Goal: Task Accomplishment & Management: Use online tool/utility

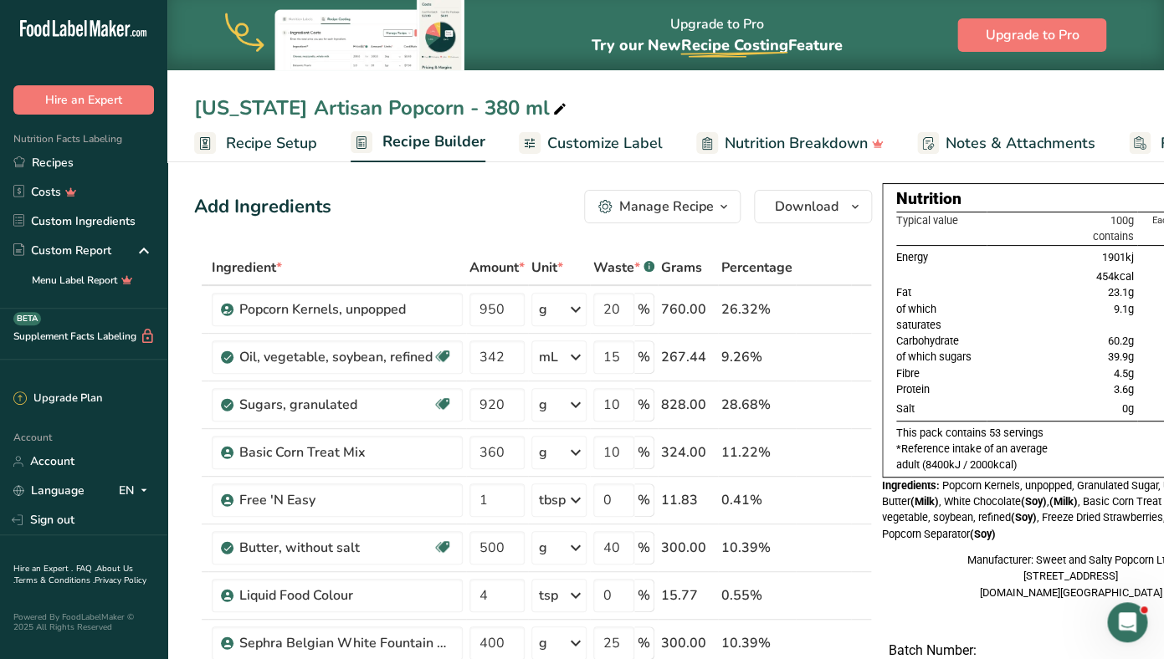
click at [272, 140] on span "Recipe Setup" at bounding box center [271, 143] width 91 height 23
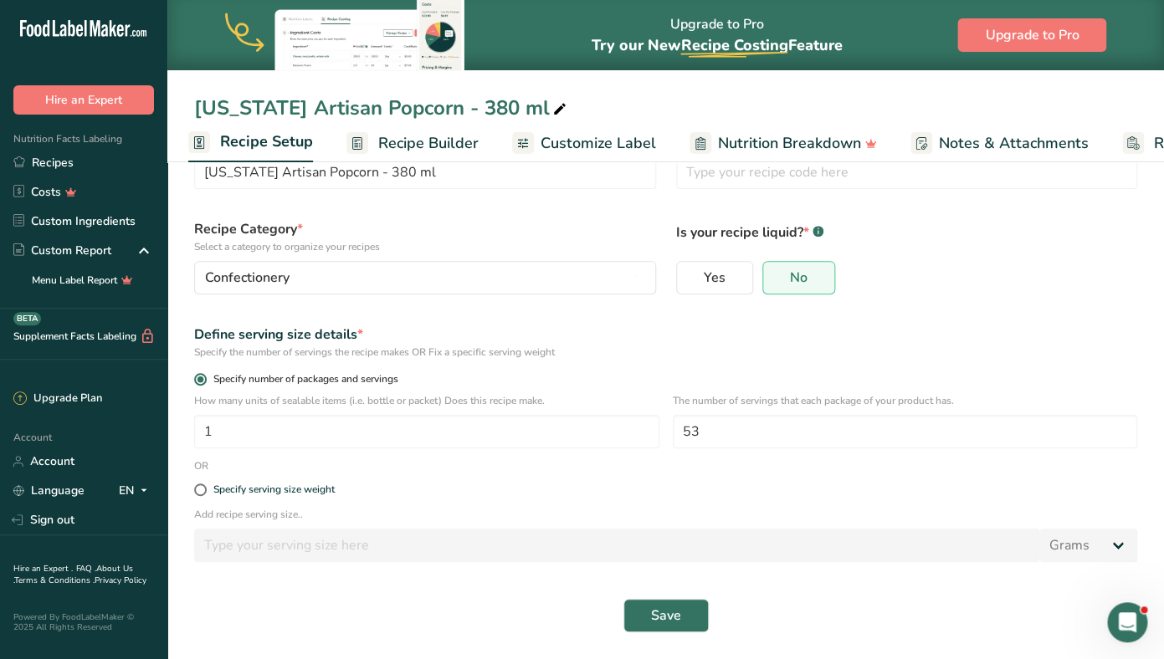
scroll to position [70, 0]
click at [200, 494] on span at bounding box center [200, 490] width 13 height 13
click at [200, 494] on input "Specify serving size weight" at bounding box center [199, 490] width 11 height 11
radio input "true"
radio input "false"
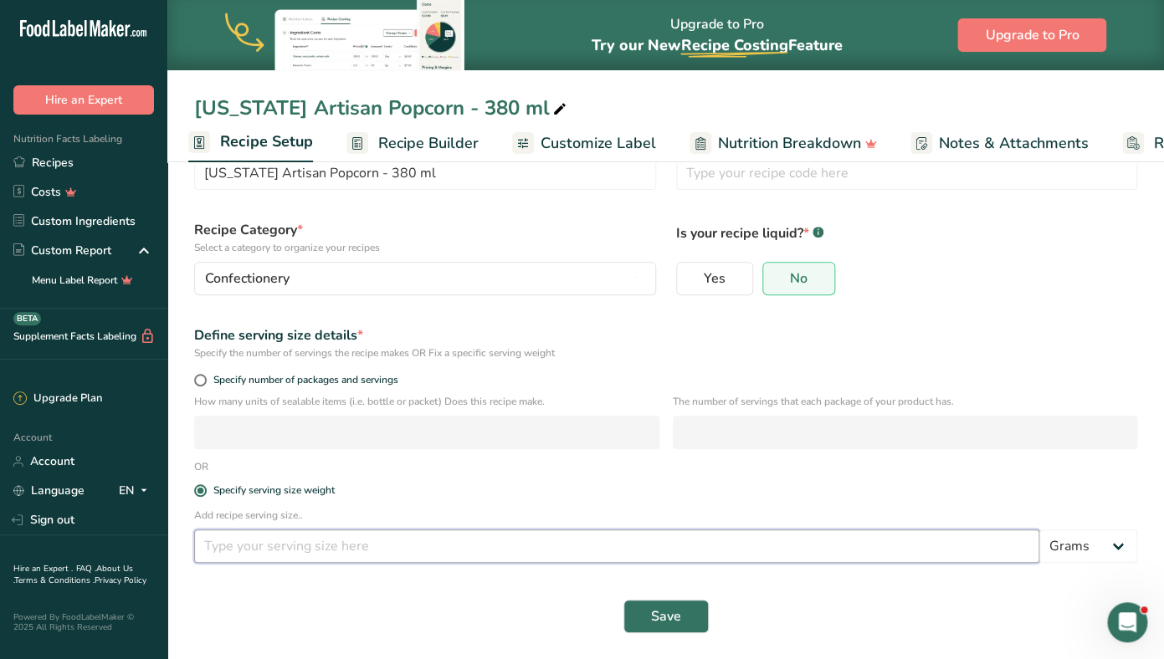
click at [258, 550] on input "number" at bounding box center [616, 546] width 845 height 33
type input "55"
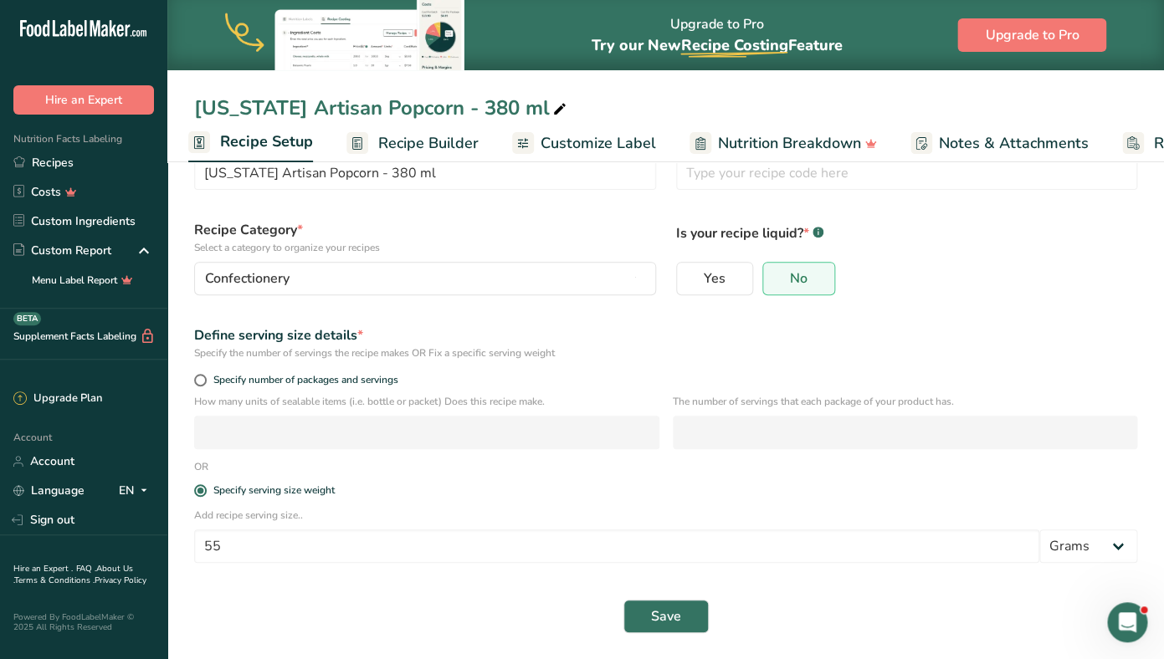
click at [658, 643] on section "Recipe name * New York Artisan Popcorn - 380 ml Recipe code .a-a{fill:#347362;}…" at bounding box center [665, 373] width 996 height 574
click at [658, 617] on span "Save" at bounding box center [666, 616] width 30 height 20
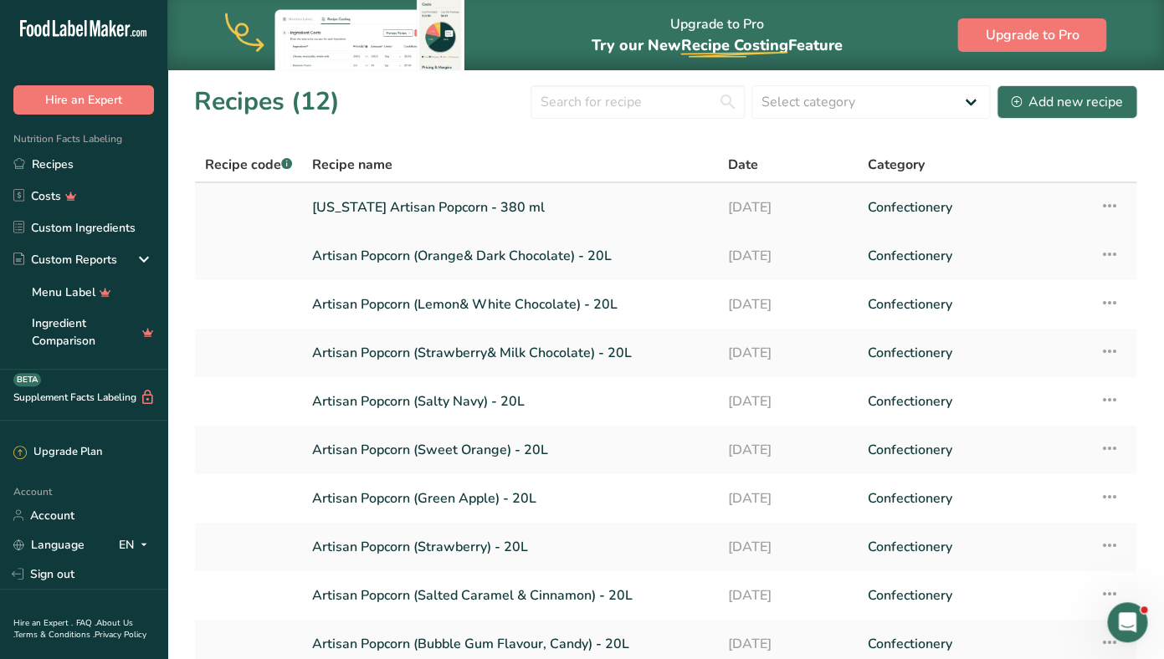
click at [491, 220] on link "[US_STATE] Artisan Popcorn - 380 ml" at bounding box center [510, 207] width 396 height 35
click at [462, 213] on link "[US_STATE] Artisan Popcorn - 380 ml" at bounding box center [510, 207] width 396 height 35
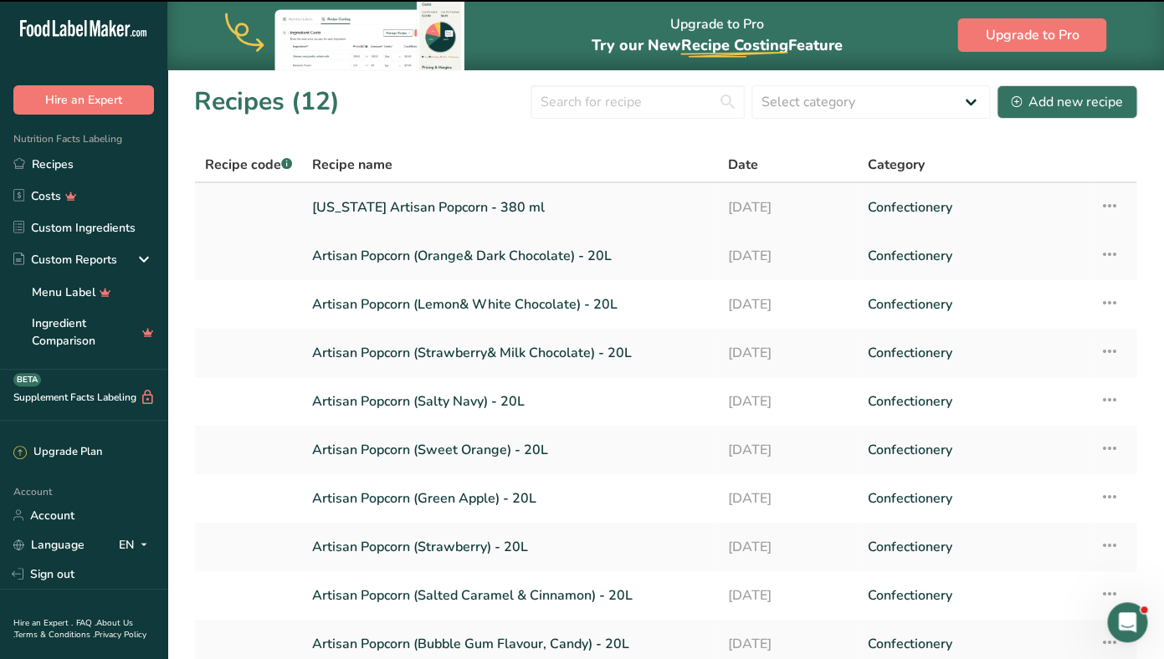
click at [421, 212] on link "[US_STATE] Artisan Popcorn - 380 ml" at bounding box center [510, 207] width 396 height 35
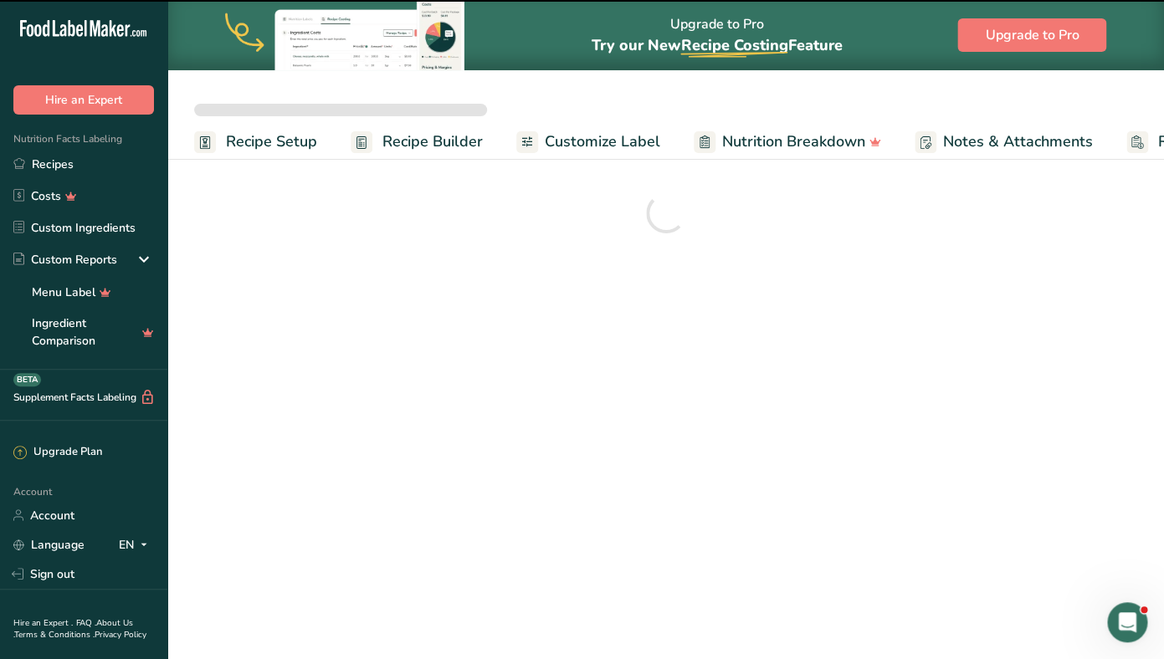
scroll to position [0, 6]
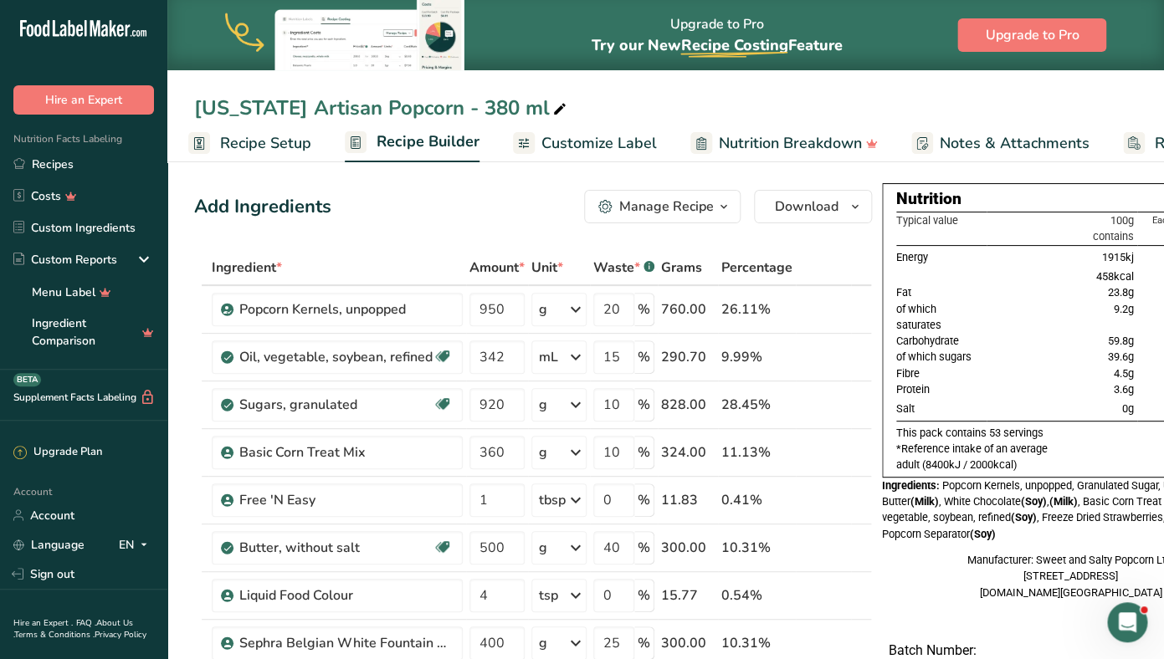
click at [262, 137] on span "Recipe Setup" at bounding box center [265, 143] width 91 height 23
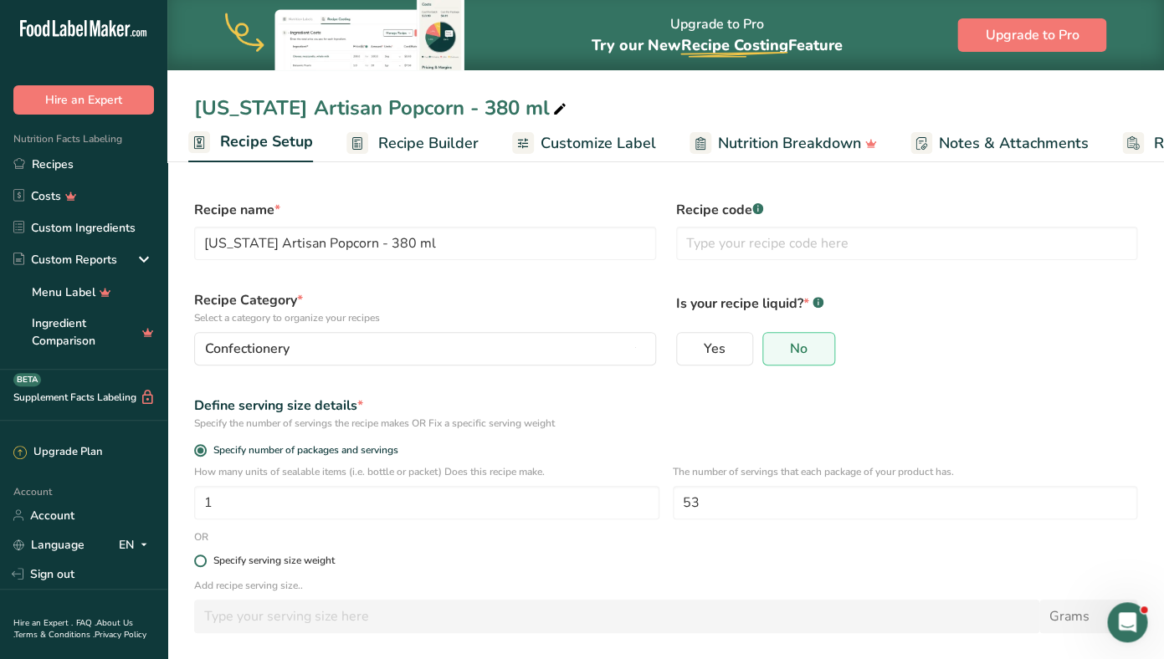
click at [197, 561] on span at bounding box center [200, 561] width 13 height 13
click at [197, 561] on input "Specify serving size weight" at bounding box center [199, 560] width 11 height 11
radio input "true"
radio input "false"
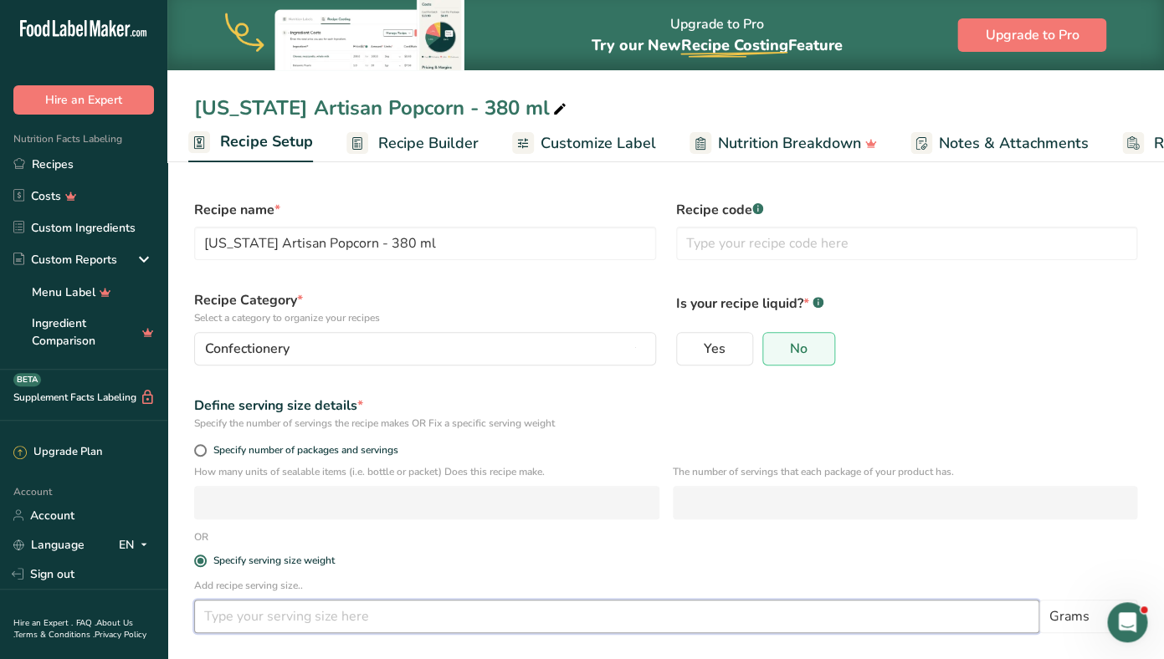
click at [243, 615] on input "number" at bounding box center [616, 616] width 845 height 33
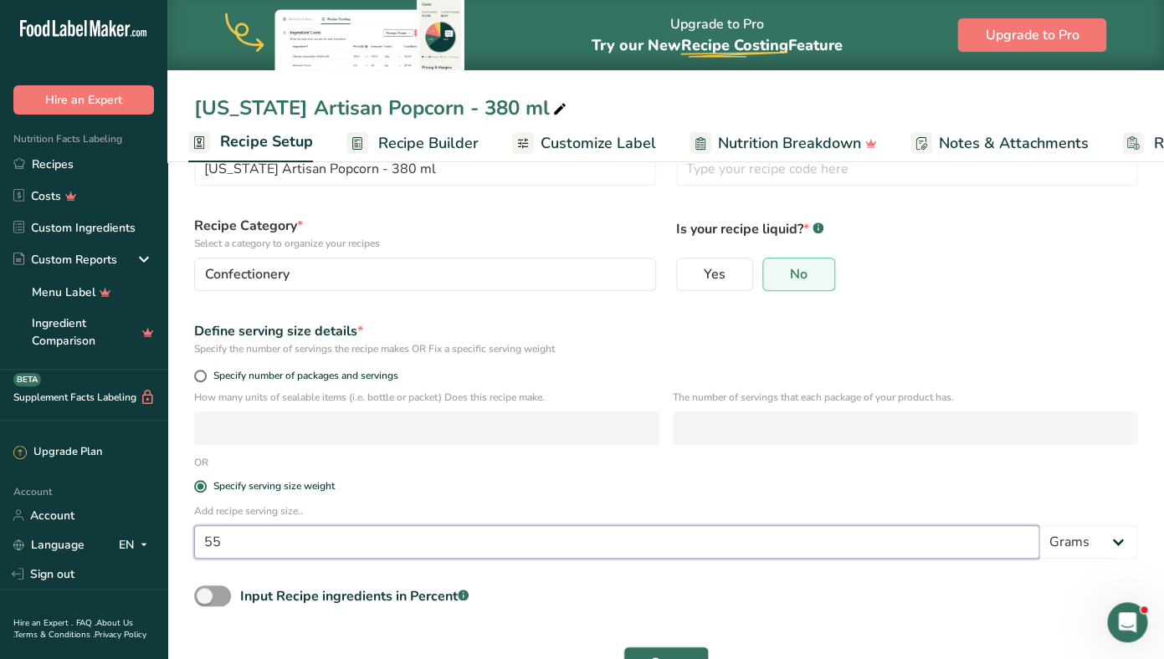
scroll to position [122, 0]
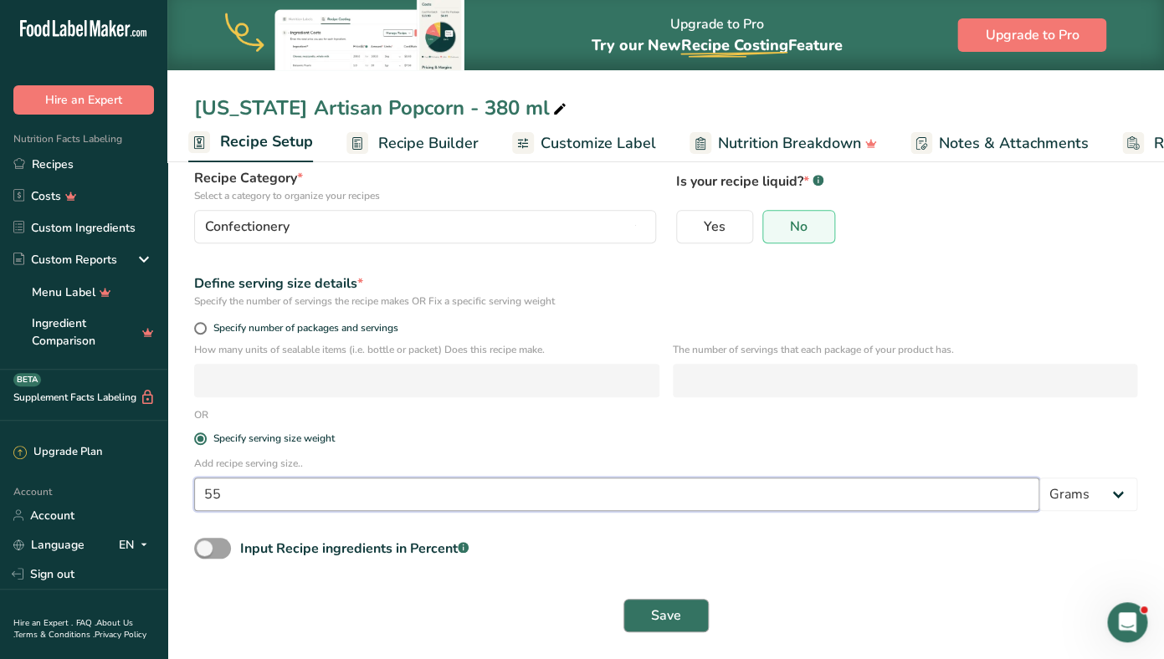
type input "55"
click at [663, 609] on span "Save" at bounding box center [666, 616] width 30 height 20
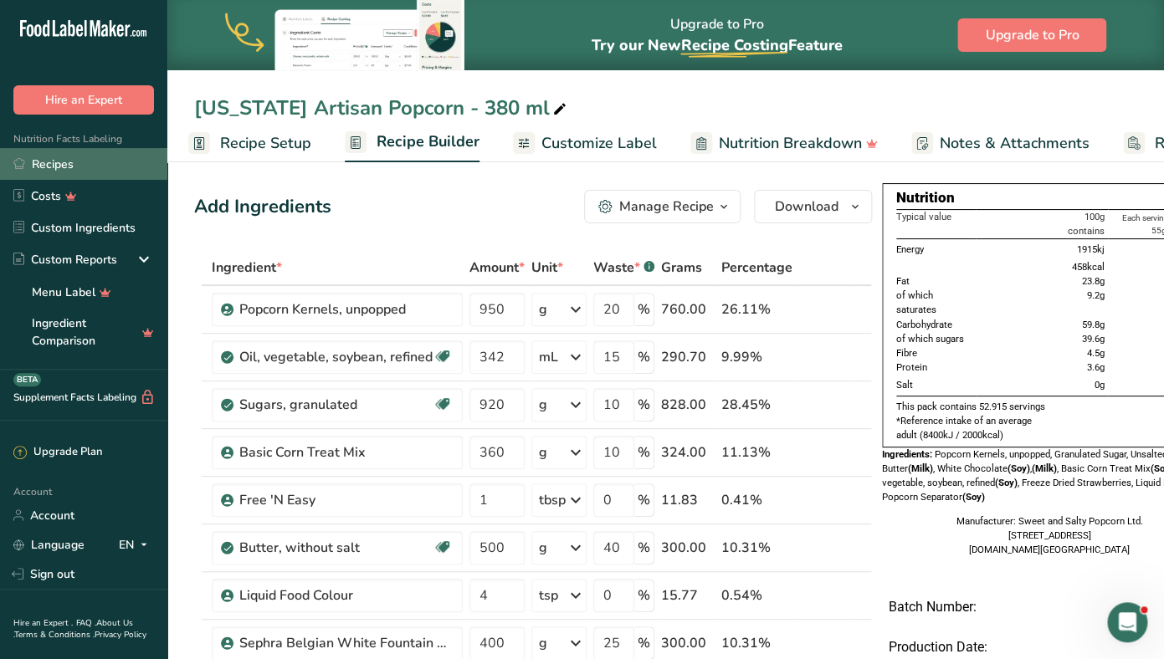
click at [73, 158] on link "Recipes" at bounding box center [83, 164] width 167 height 32
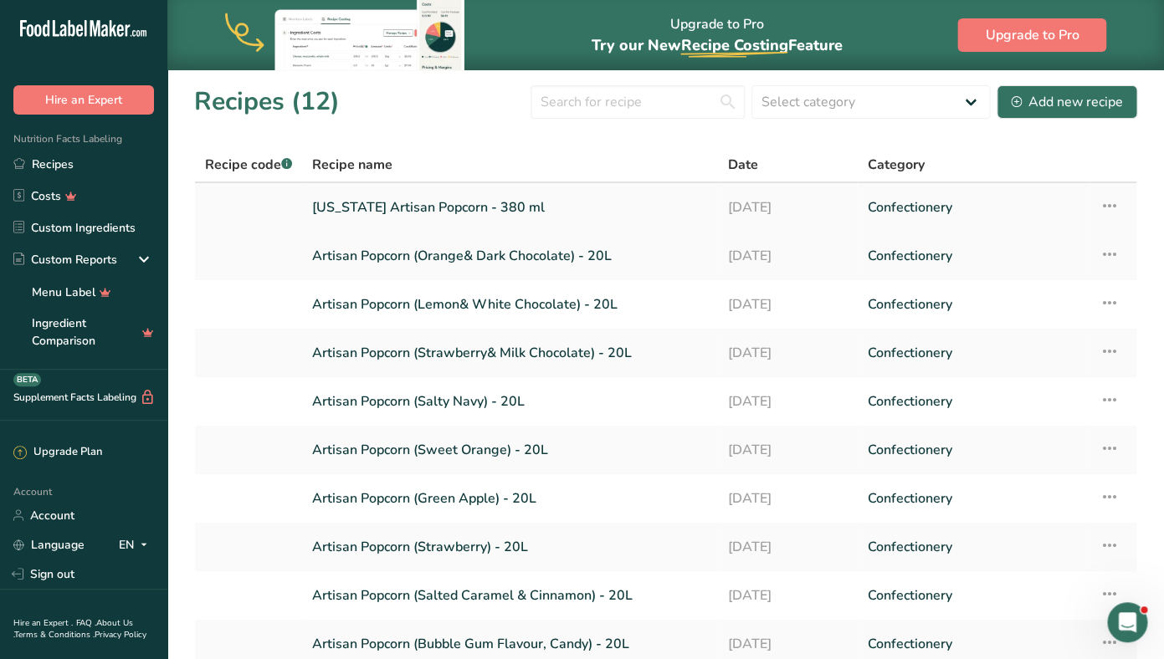
click at [387, 211] on link "[US_STATE] Artisan Popcorn - 380 ml" at bounding box center [510, 207] width 396 height 35
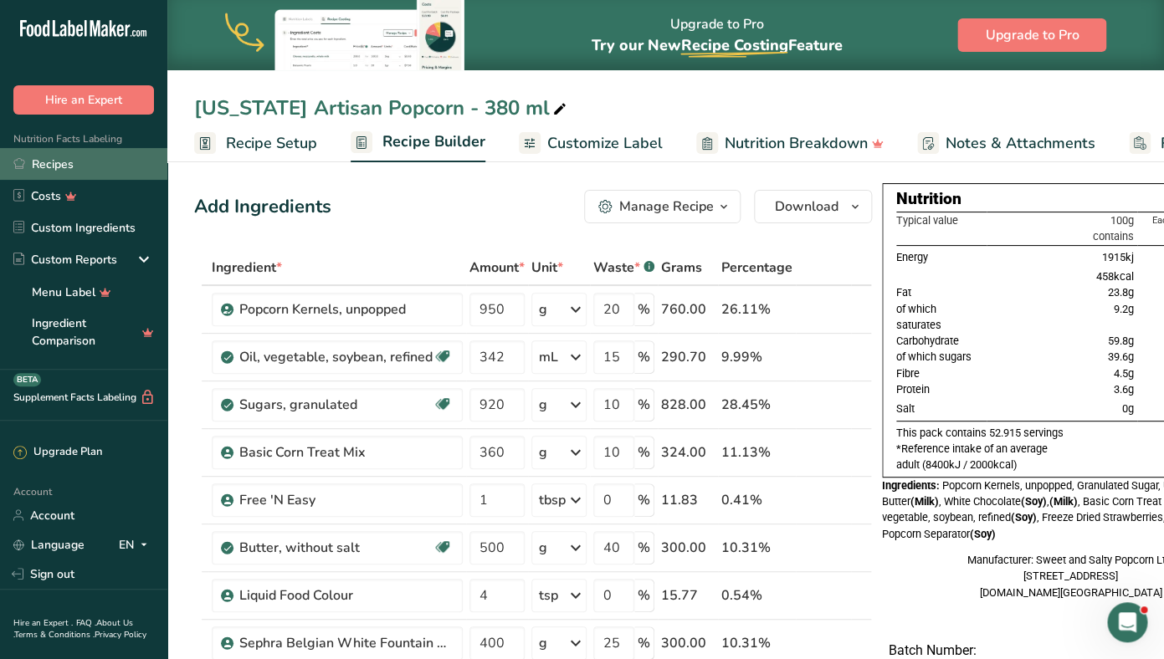
click at [48, 163] on link "Recipes" at bounding box center [83, 164] width 167 height 32
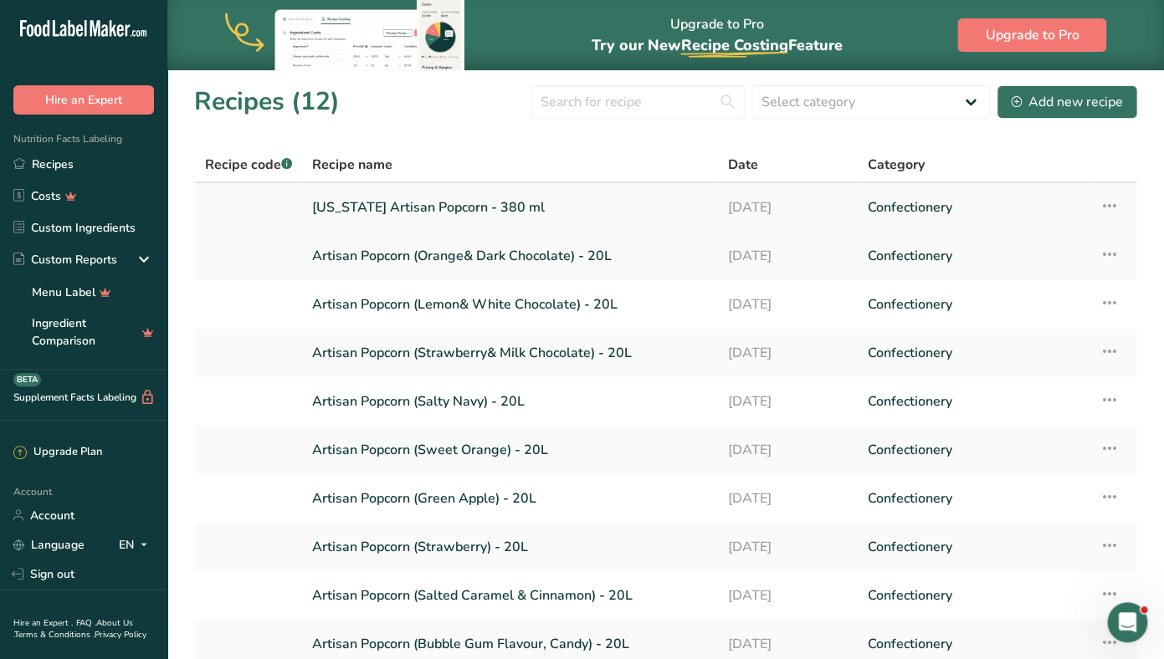
click at [1113, 203] on icon at bounding box center [1109, 206] width 20 height 30
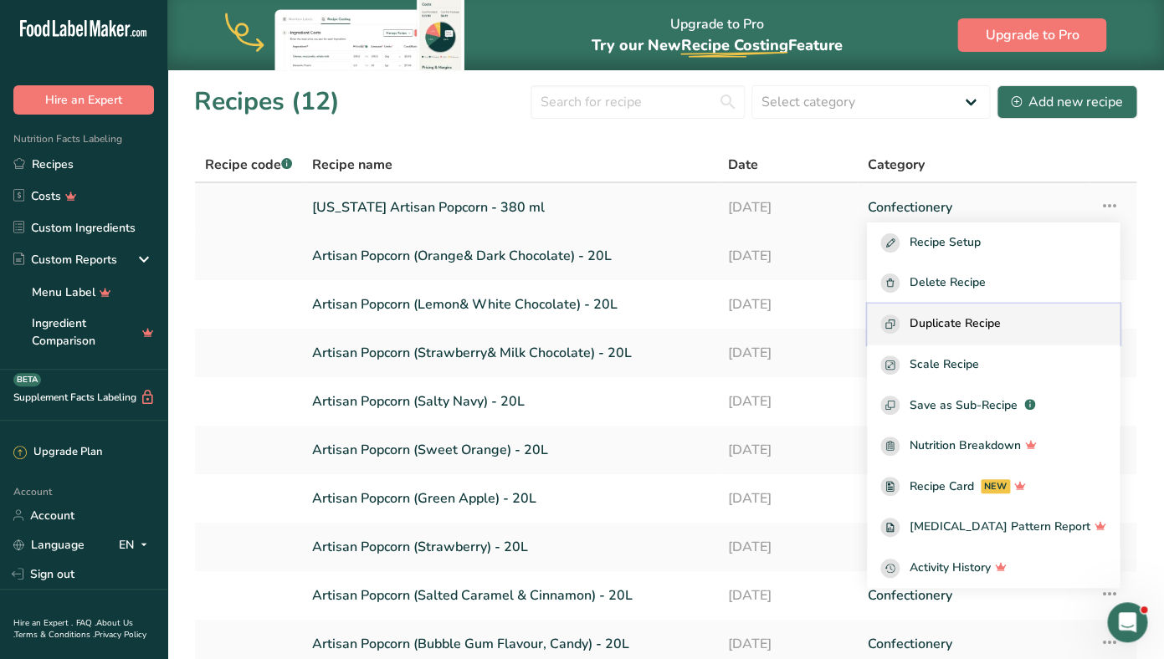
click at [1000, 329] on span "Duplicate Recipe" at bounding box center [954, 324] width 91 height 19
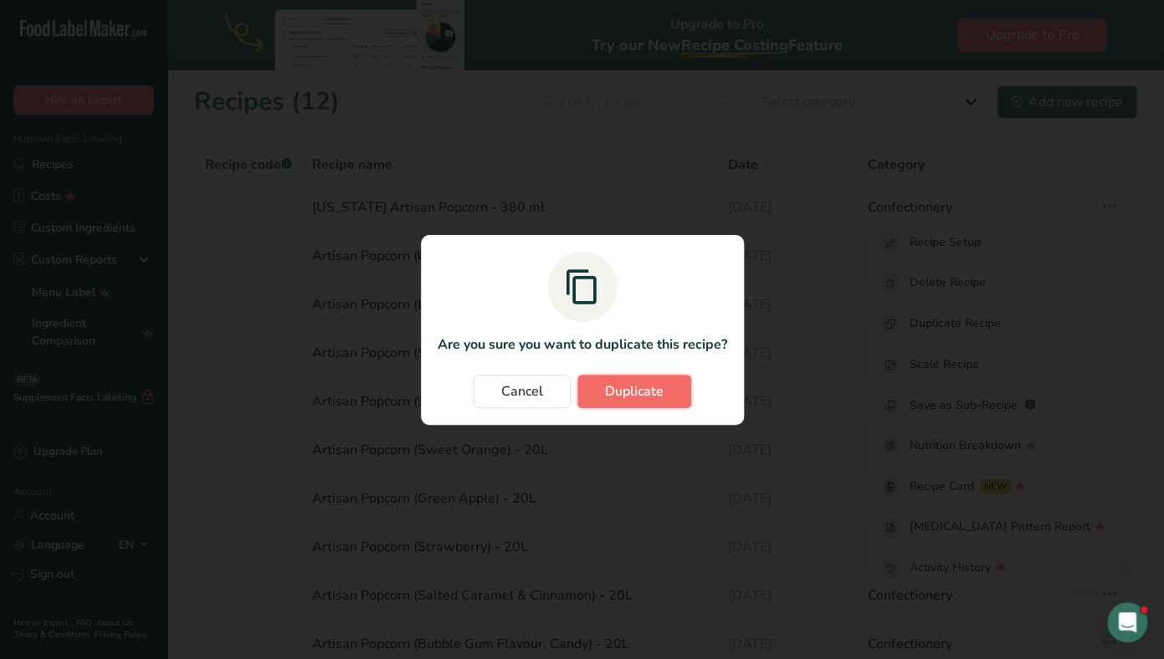
click at [631, 393] on span "Duplicate" at bounding box center [634, 391] width 59 height 20
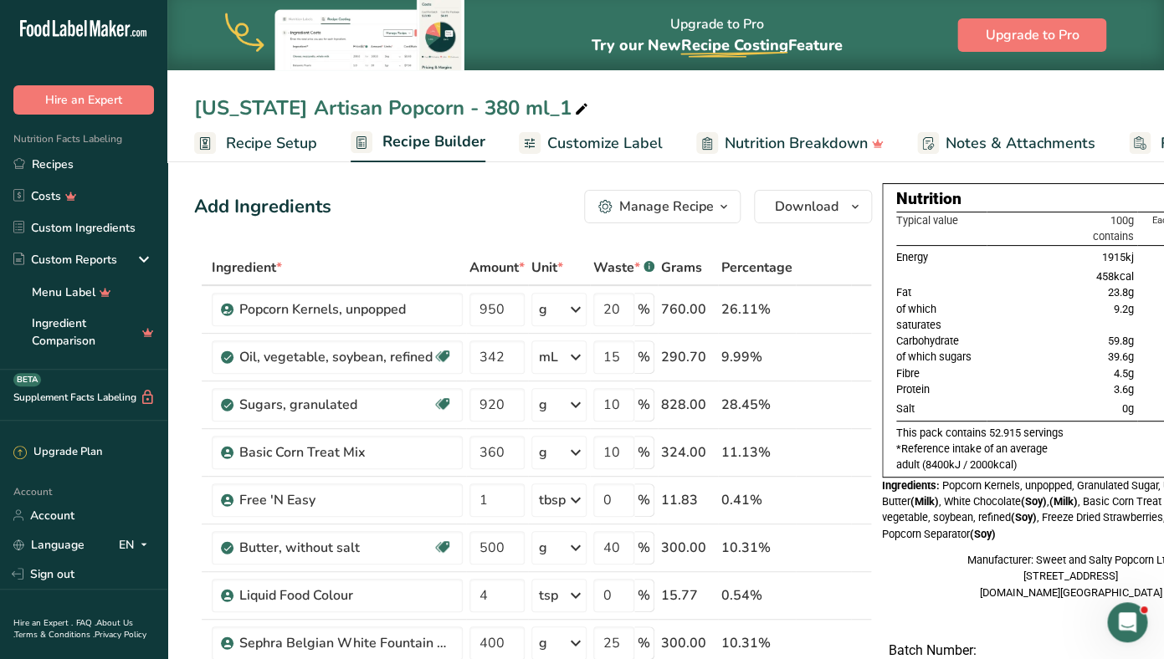
click at [291, 119] on div "[US_STATE] Artisan Popcorn - 380 ml_1" at bounding box center [392, 108] width 397 height 30
drag, startPoint x: 279, startPoint y: 107, endPoint x: 166, endPoint y: 108, distance: 112.9
click at [194, 108] on input "[US_STATE] Artisan Popcorn - 380 ml_1" at bounding box center [665, 108] width 943 height 30
click at [535, 109] on input "Toronto Artisan Popcorn - 380 ml_1" at bounding box center [665, 108] width 943 height 30
type input "Toronto Artisan Popcorn - 380 ml"
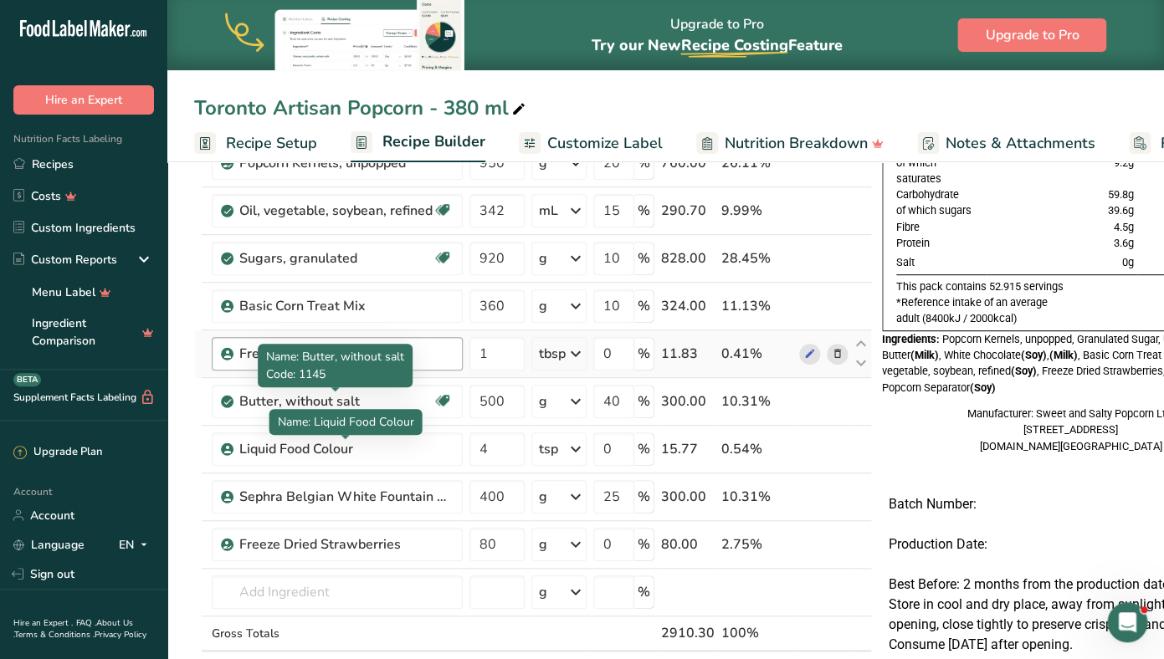
scroll to position [148, 0]
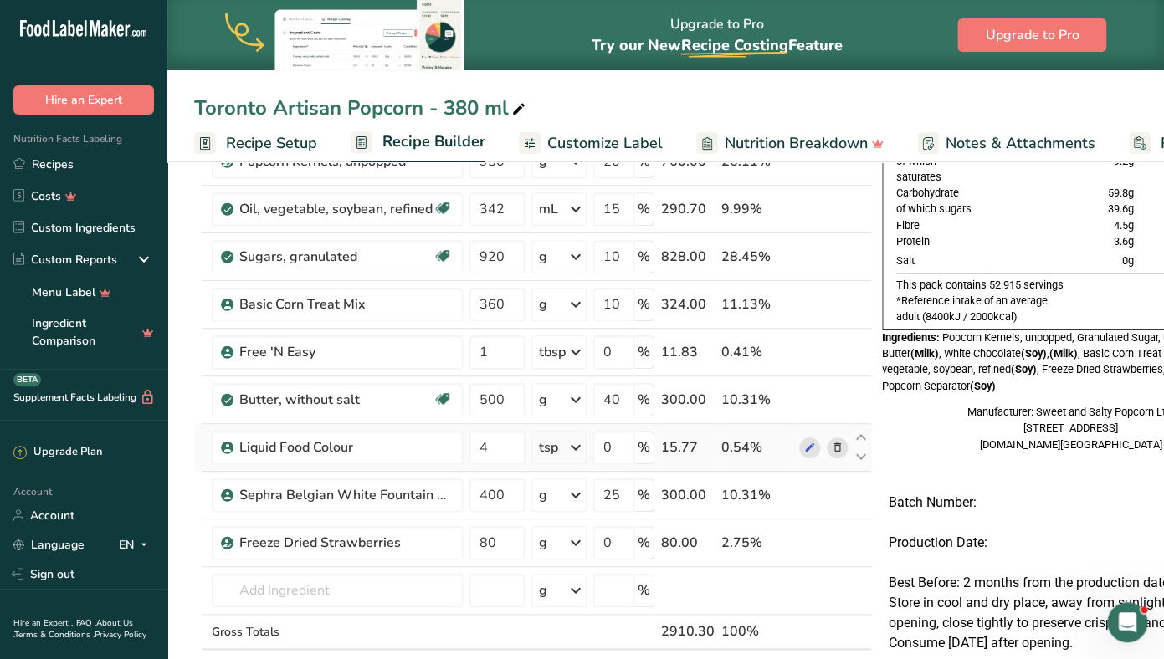
click at [838, 450] on icon at bounding box center [838, 448] width 12 height 18
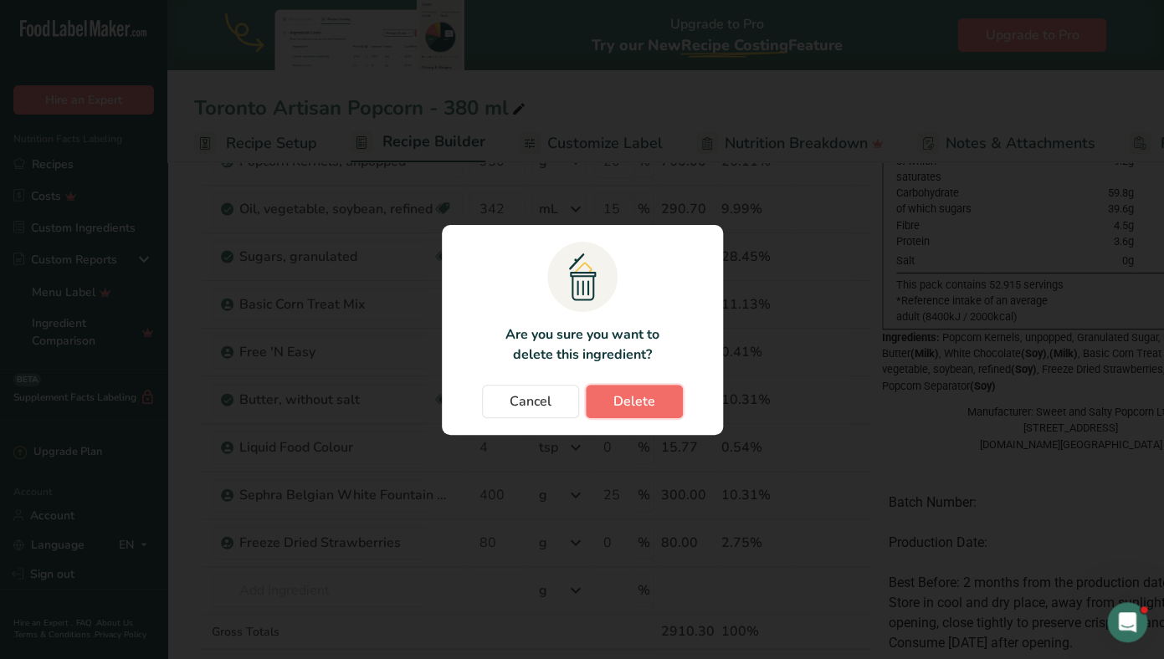
click at [647, 402] on span "Delete" at bounding box center [634, 401] width 42 height 20
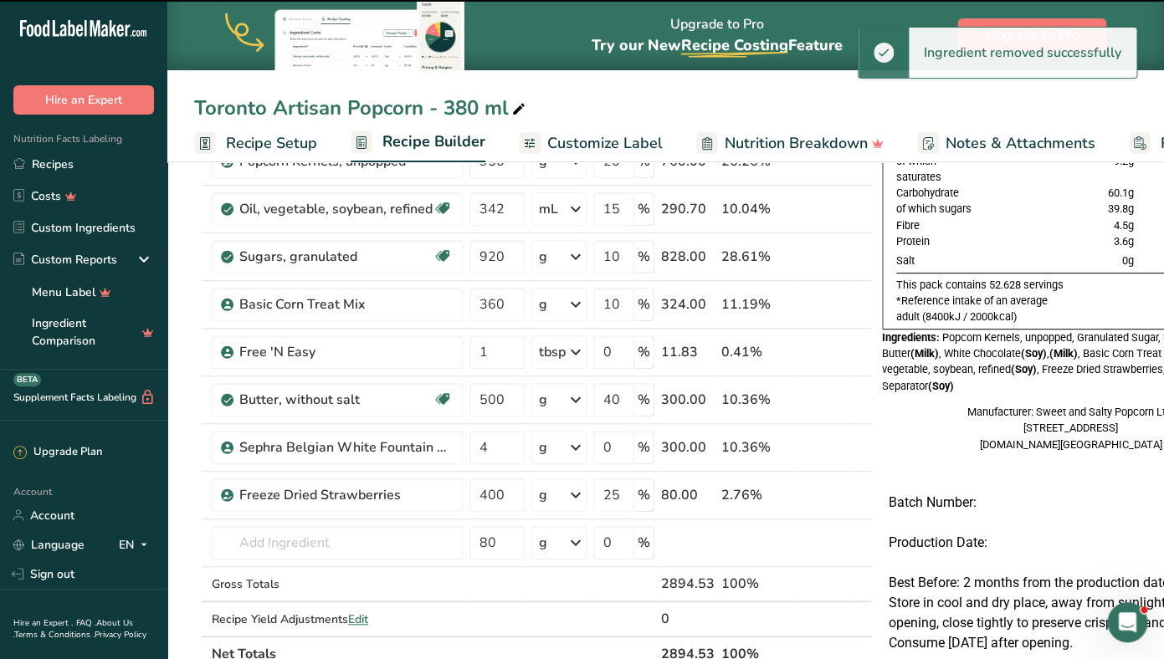
type input "400"
type input "25"
type input "80"
type input "0"
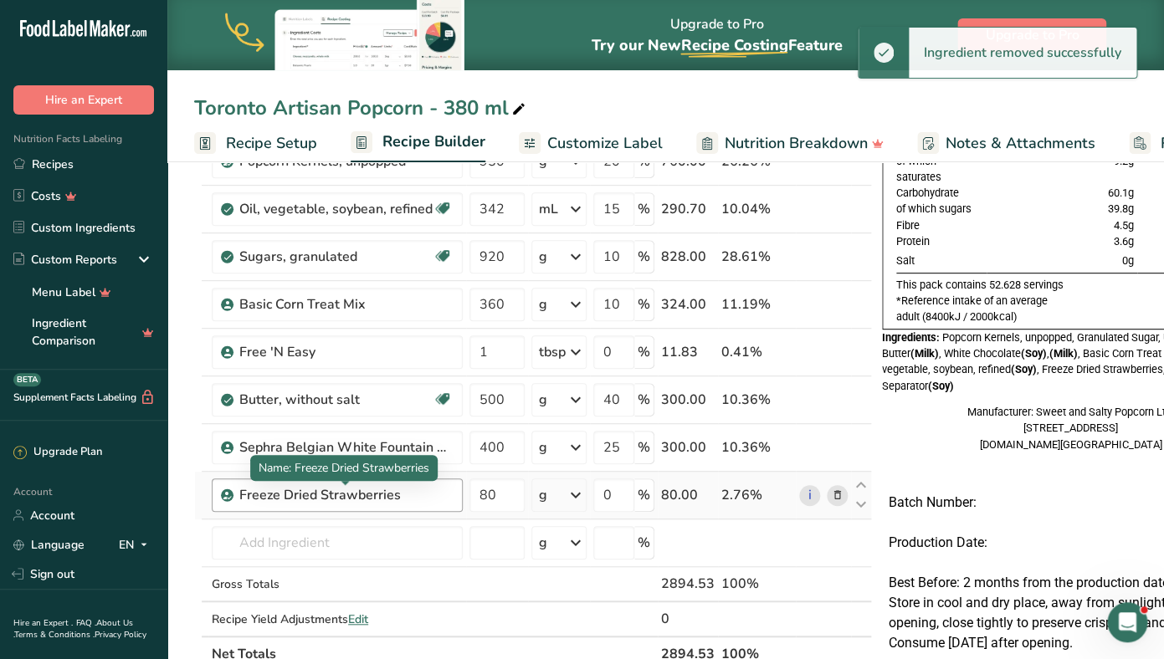
click at [394, 496] on div "Freeze Dried Strawberries" at bounding box center [343, 495] width 209 height 20
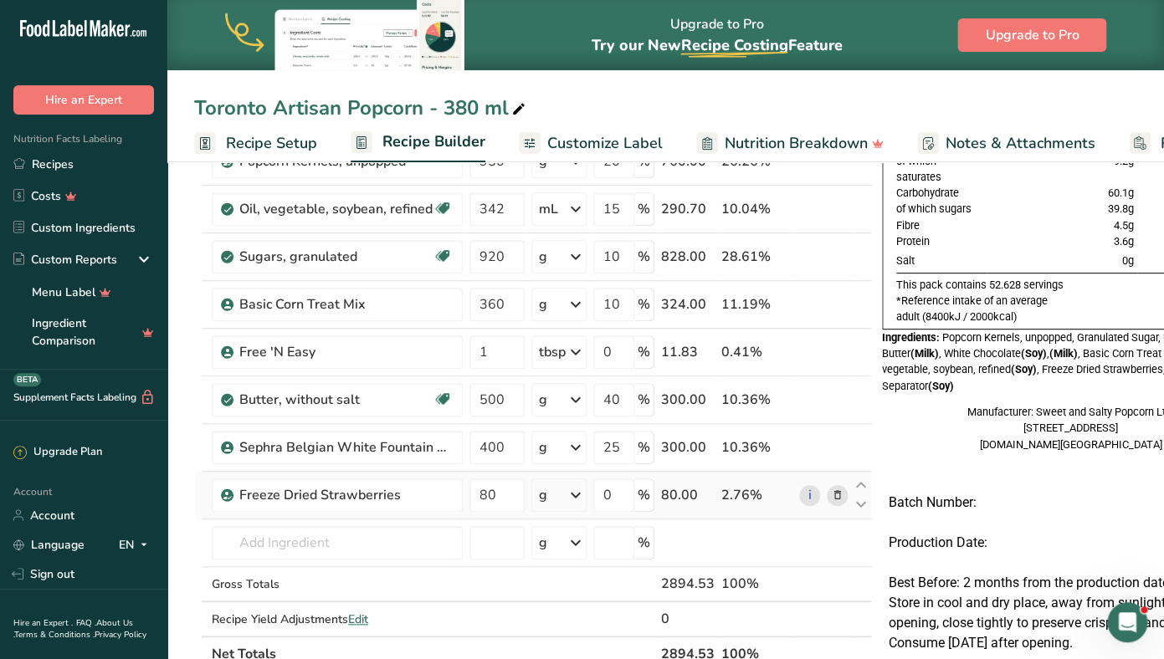
click at [836, 497] on icon at bounding box center [838, 496] width 12 height 18
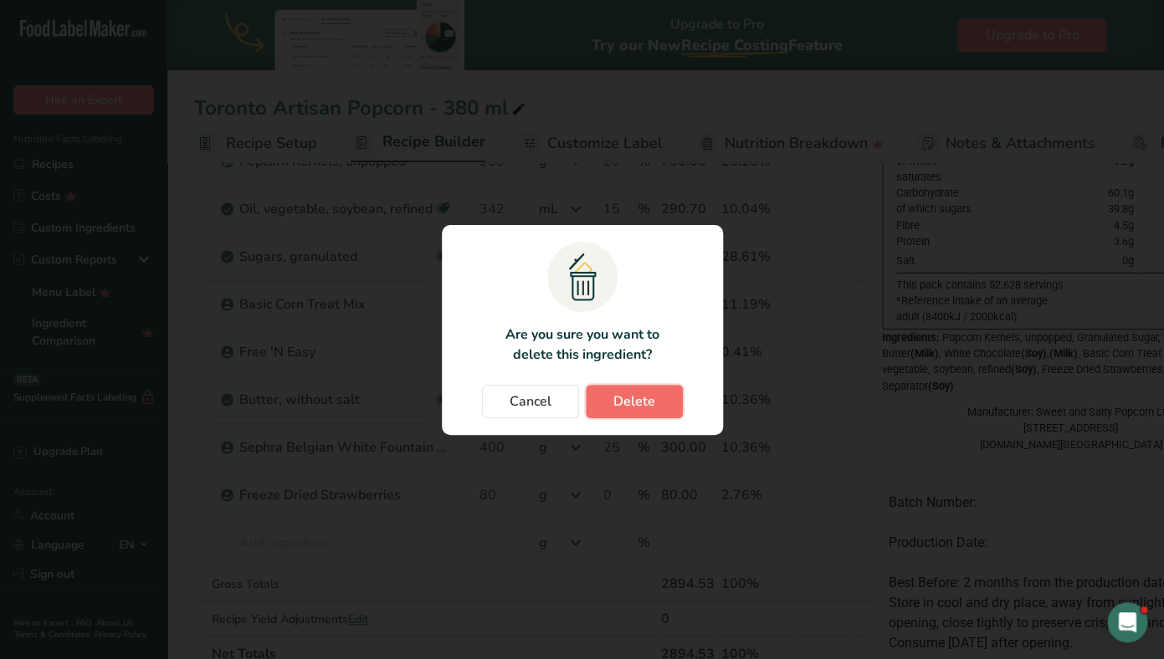
click at [637, 397] on span "Delete" at bounding box center [634, 401] width 42 height 20
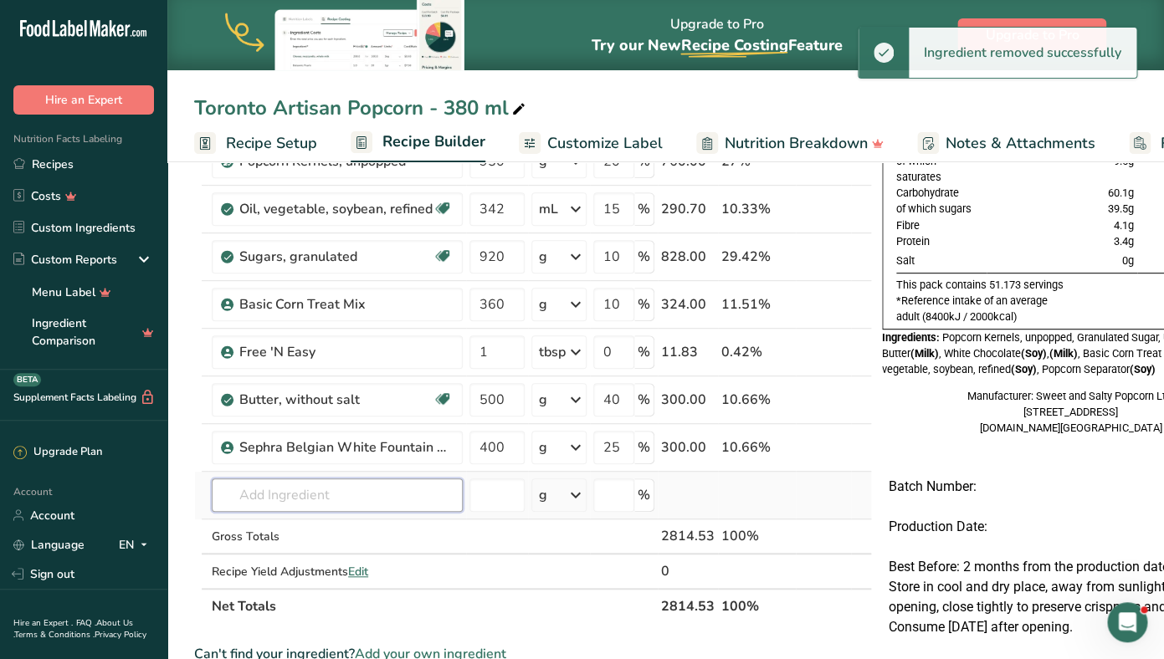
click at [244, 493] on input "text" at bounding box center [337, 494] width 251 height 33
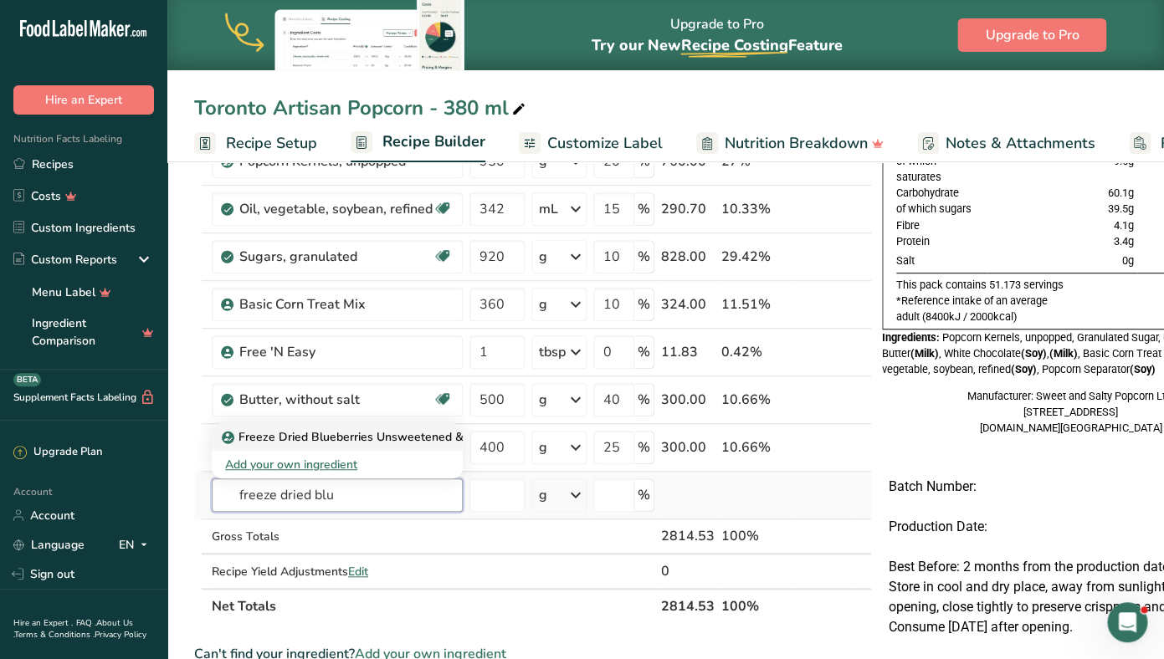
type input "freeze dried blu"
click at [302, 438] on p "Freeze Dried Blueberries Unsweetened & Unsulfured" at bounding box center [375, 437] width 301 height 18
type input "Freeze Dried Blueberries Unsweetened & Unsulfured"
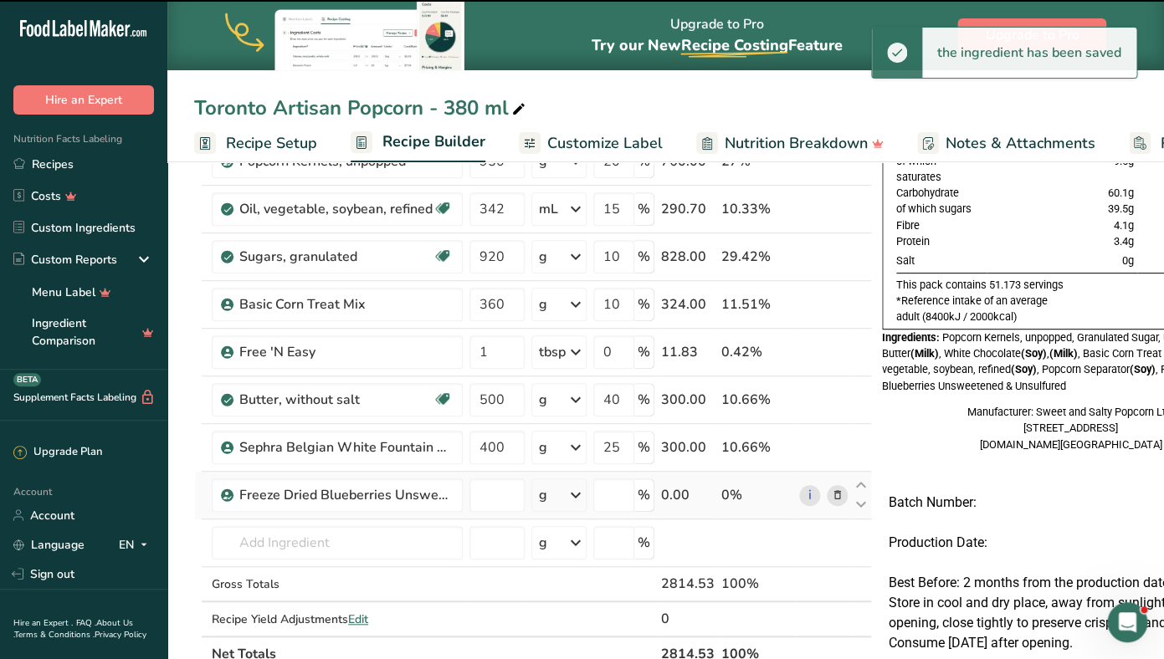
type input "0"
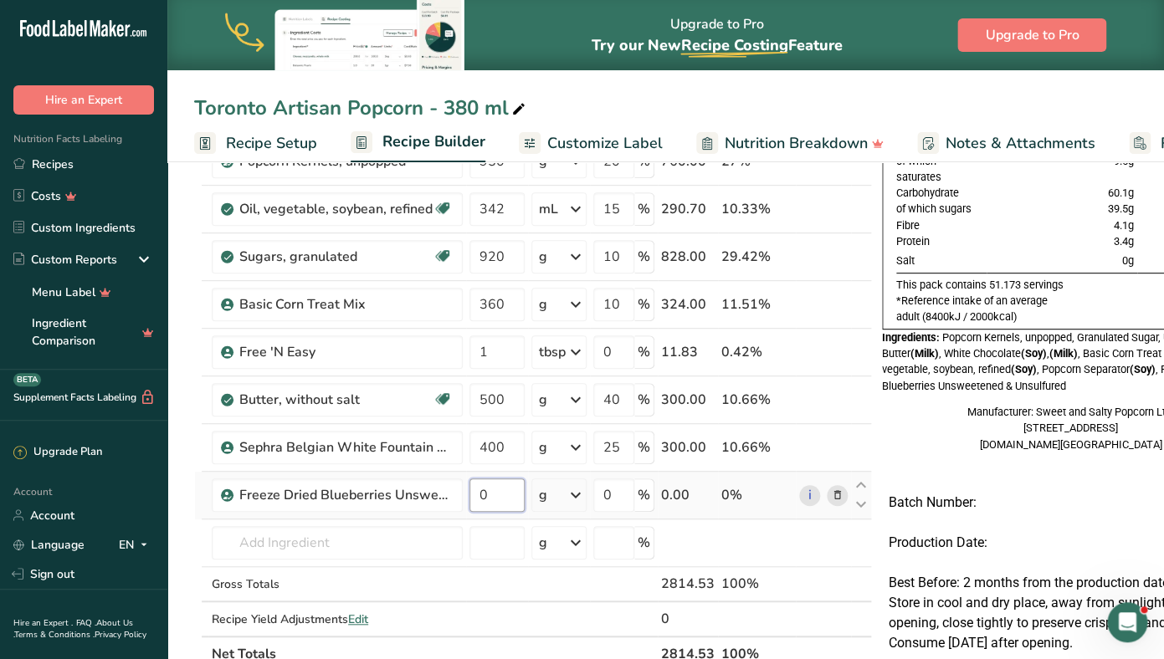
click at [492, 502] on input "0" at bounding box center [496, 494] width 55 height 33
type input "80"
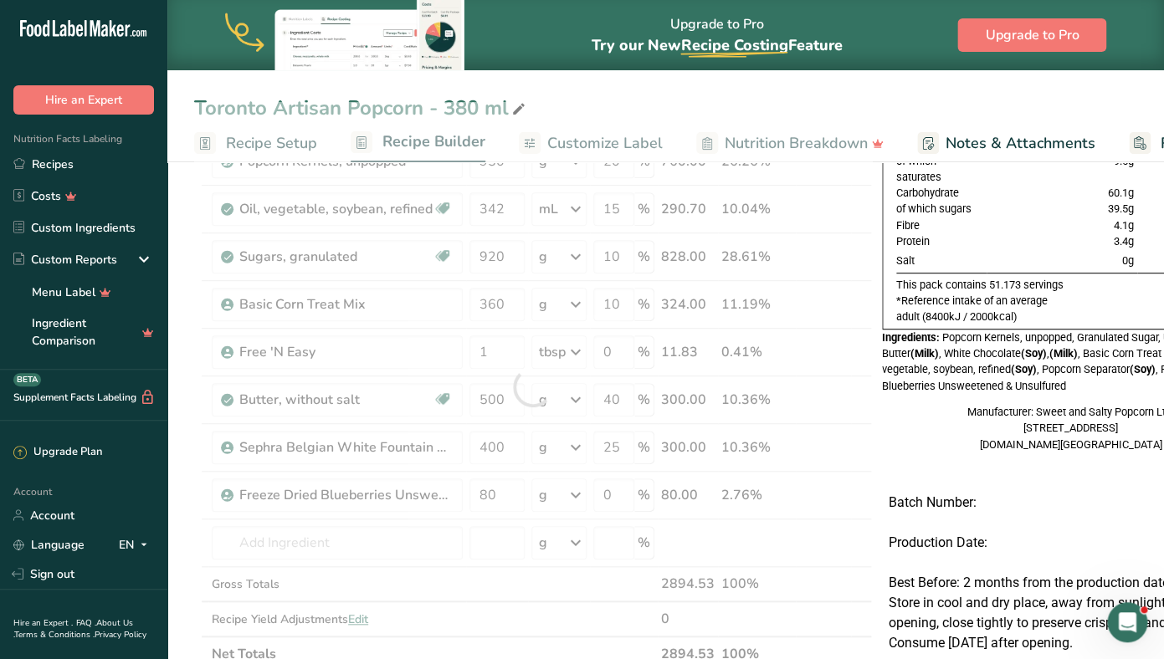
click at [921, 473] on p at bounding box center [1070, 463] width 364 height 20
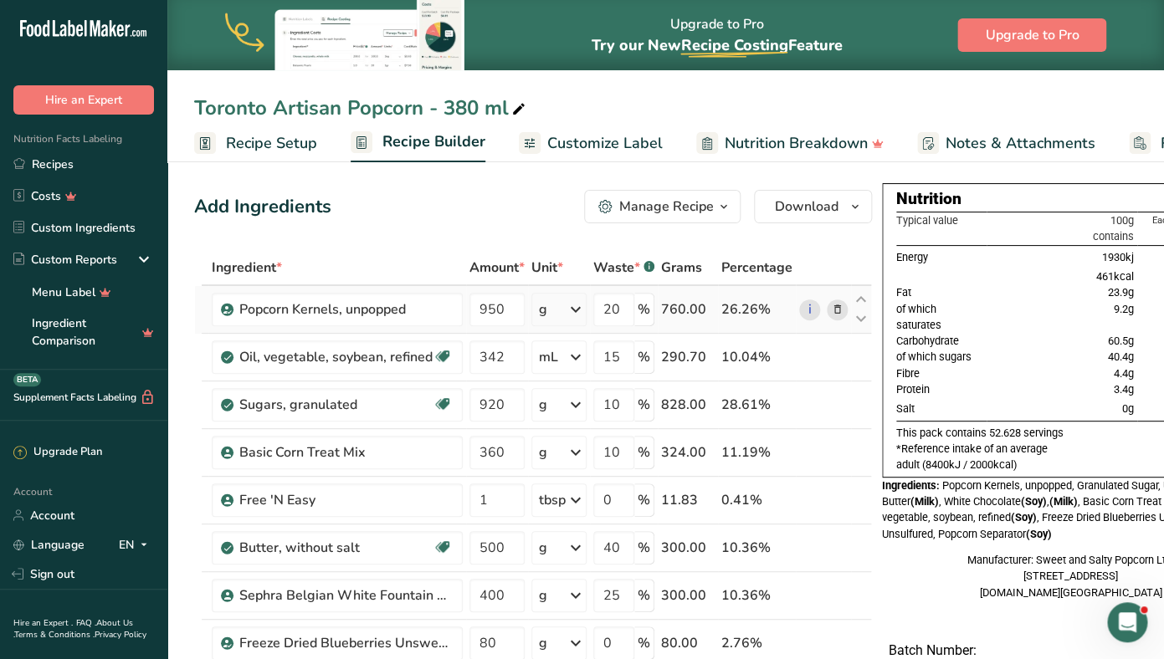
scroll to position [0, 92]
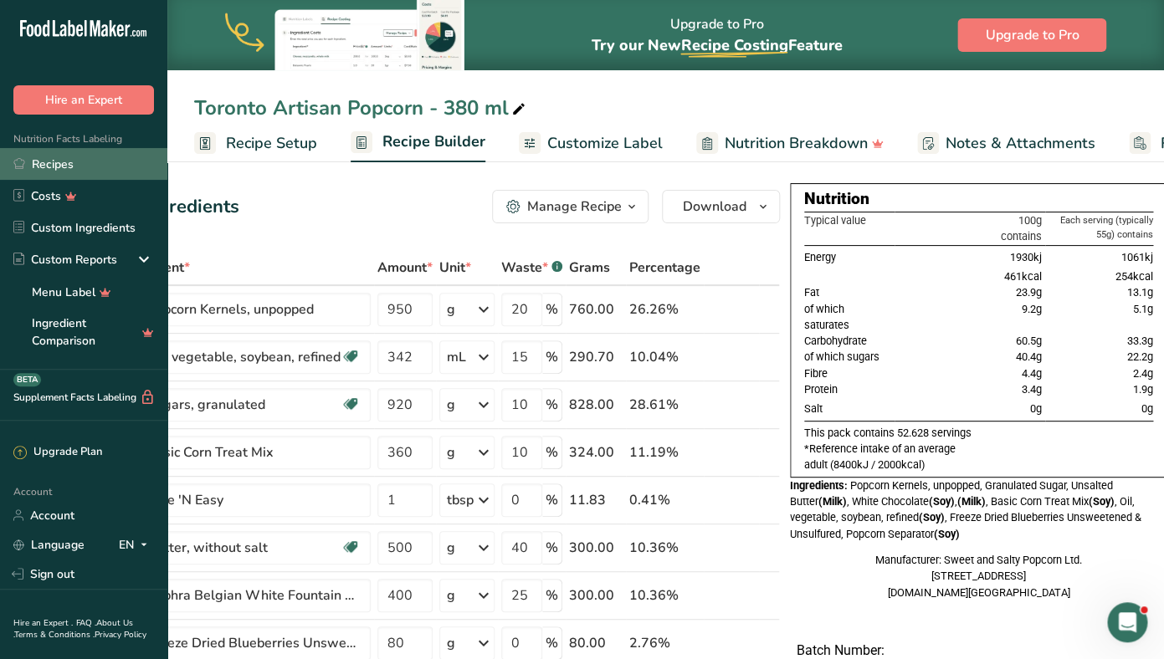
click at [58, 171] on link "Recipes" at bounding box center [83, 164] width 167 height 32
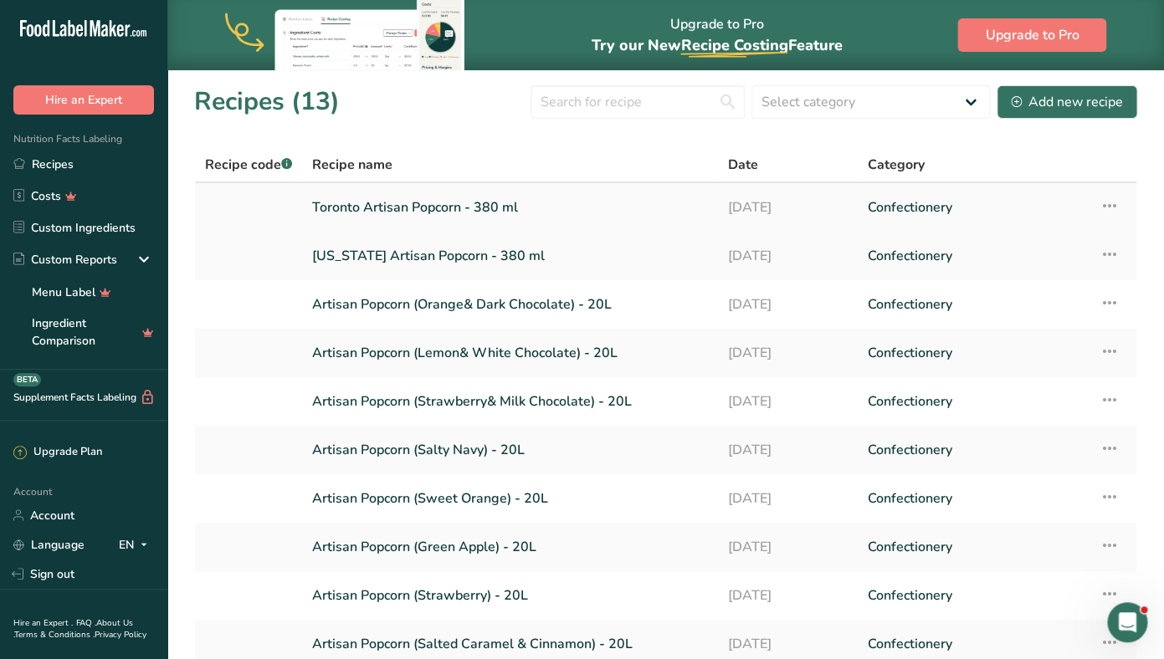
click at [1118, 207] on icon at bounding box center [1109, 206] width 20 height 30
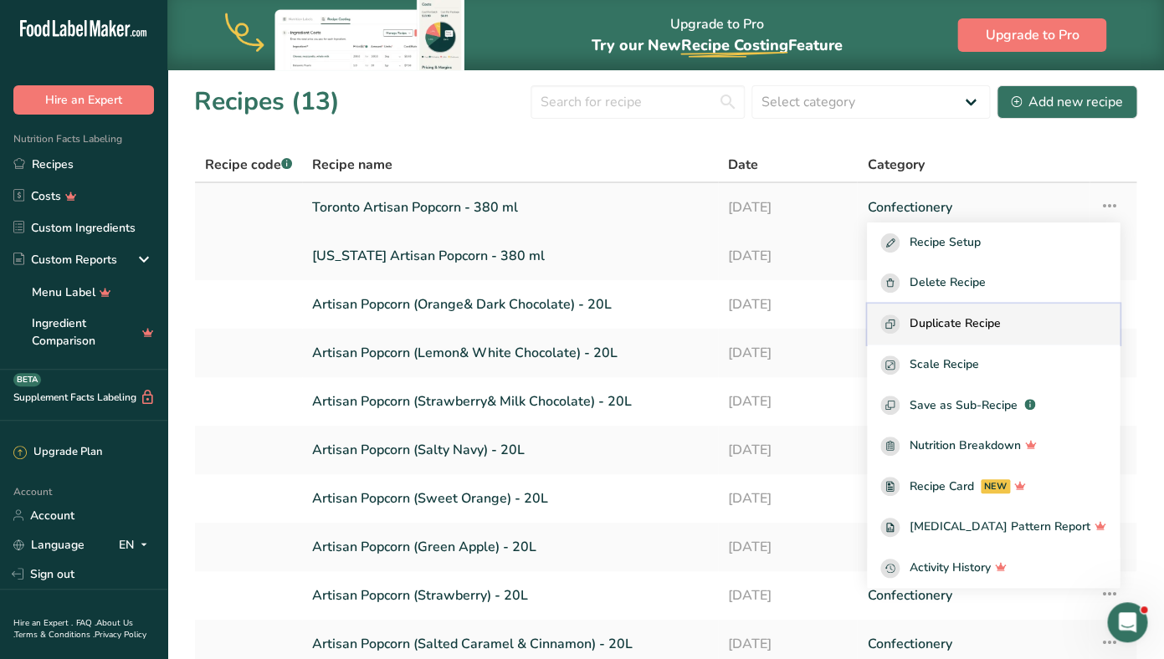
click at [1000, 317] on span "Duplicate Recipe" at bounding box center [954, 324] width 91 height 19
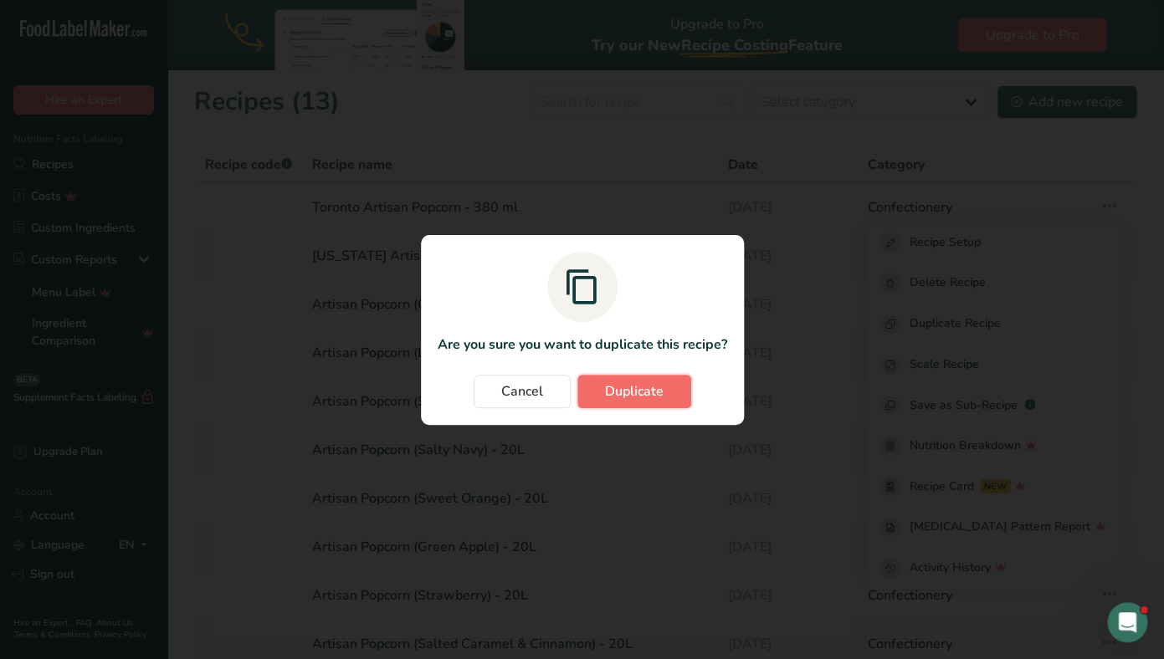
click at [631, 389] on span "Duplicate" at bounding box center [634, 391] width 59 height 20
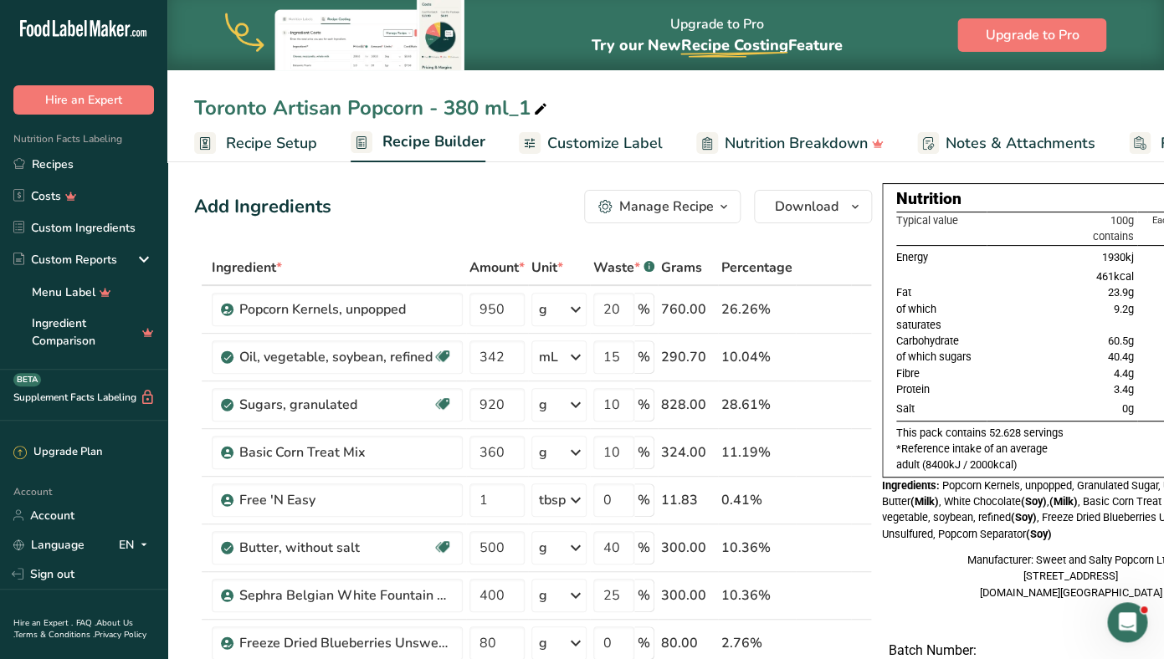
click at [357, 107] on div "Toronto Artisan Popcorn - 380 ml_1" at bounding box center [372, 108] width 356 height 30
click at [229, 103] on input "Toronto Artisan Popcorn - 380 ml_1" at bounding box center [665, 108] width 943 height 30
click at [588, 110] on input "Mulled Wine Artisan Popcorn - 380 ml_1" at bounding box center [665, 108] width 943 height 30
type input "Mulled Wine Artisan Popcorn - 380 ml"
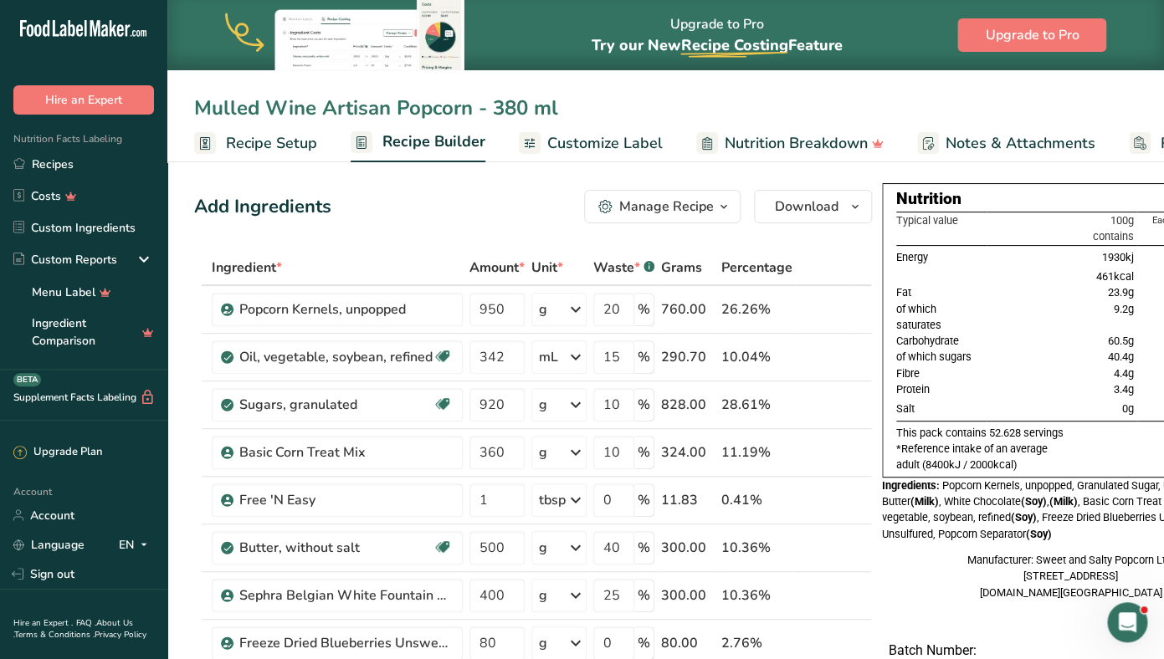
click at [84, 162] on link "Recipes" at bounding box center [83, 164] width 167 height 32
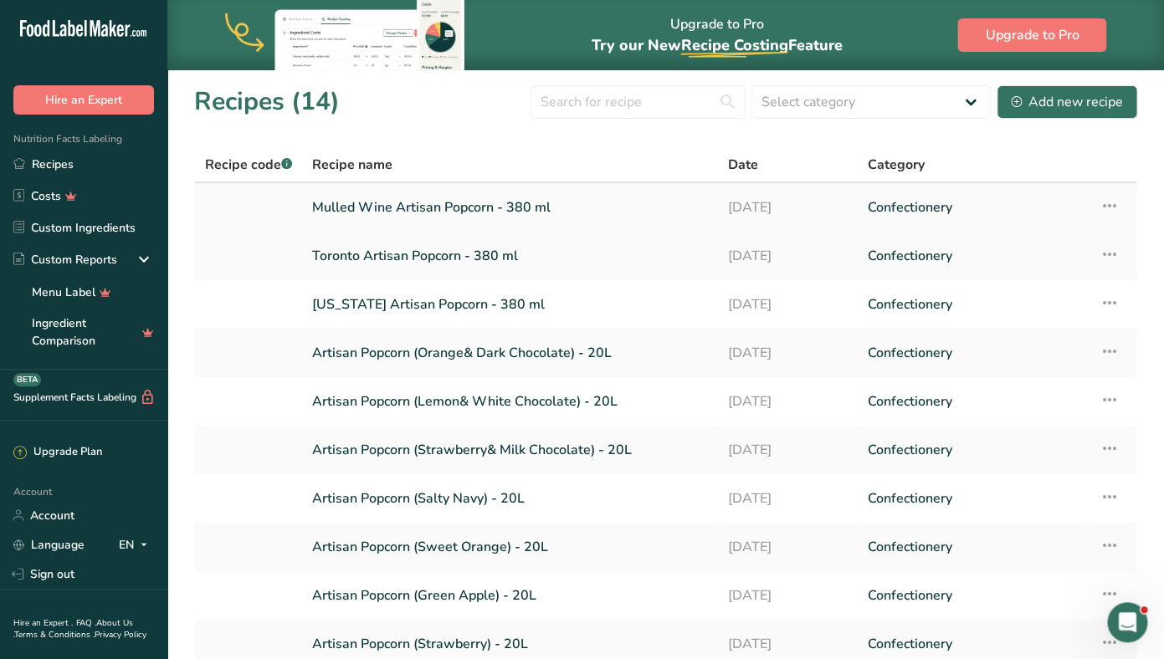
click at [1111, 203] on icon at bounding box center [1109, 206] width 20 height 30
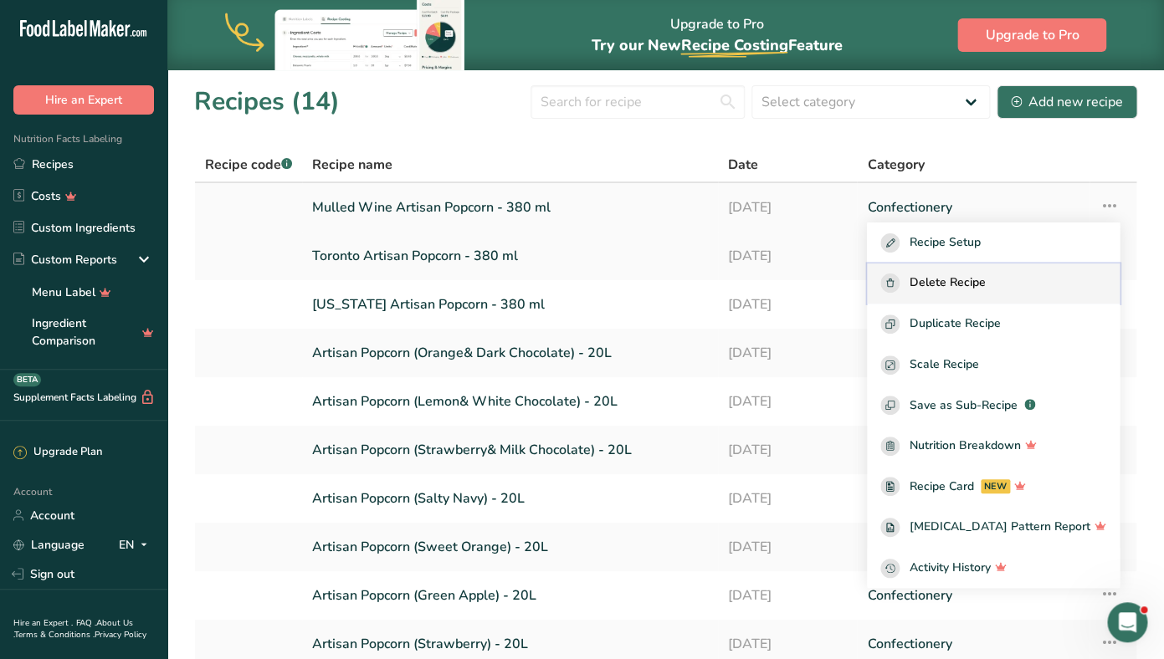
click at [1016, 288] on div "Delete Recipe" at bounding box center [993, 283] width 226 height 19
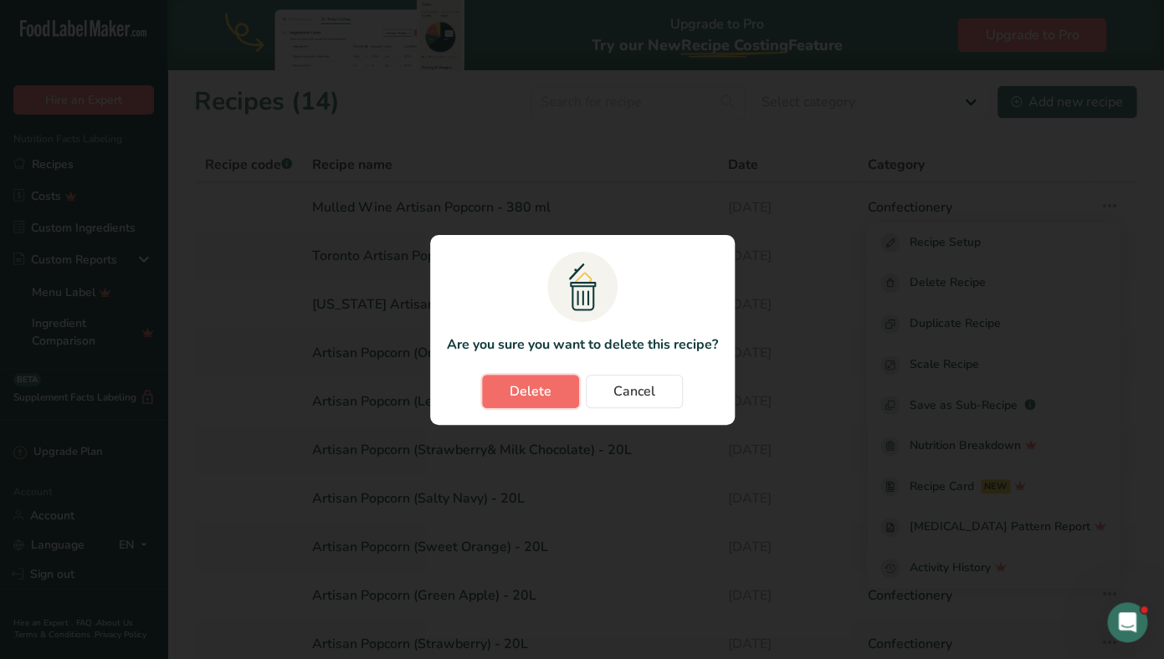
click at [507, 393] on button "Delete" at bounding box center [530, 391] width 97 height 33
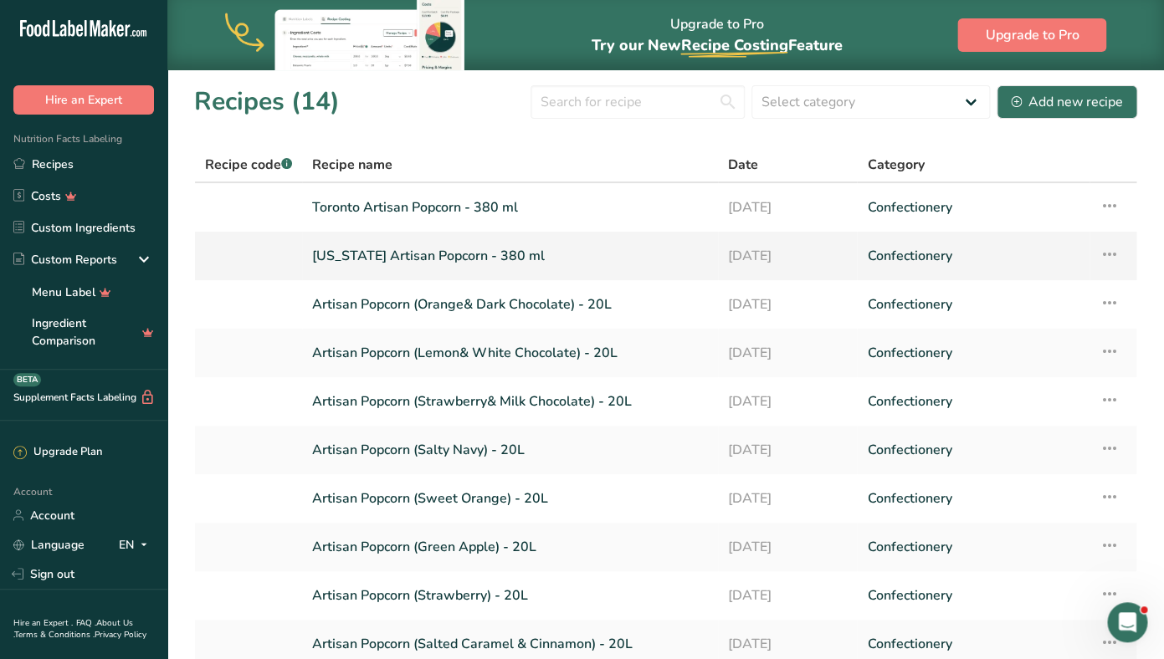
click at [1111, 252] on icon at bounding box center [1109, 254] width 20 height 30
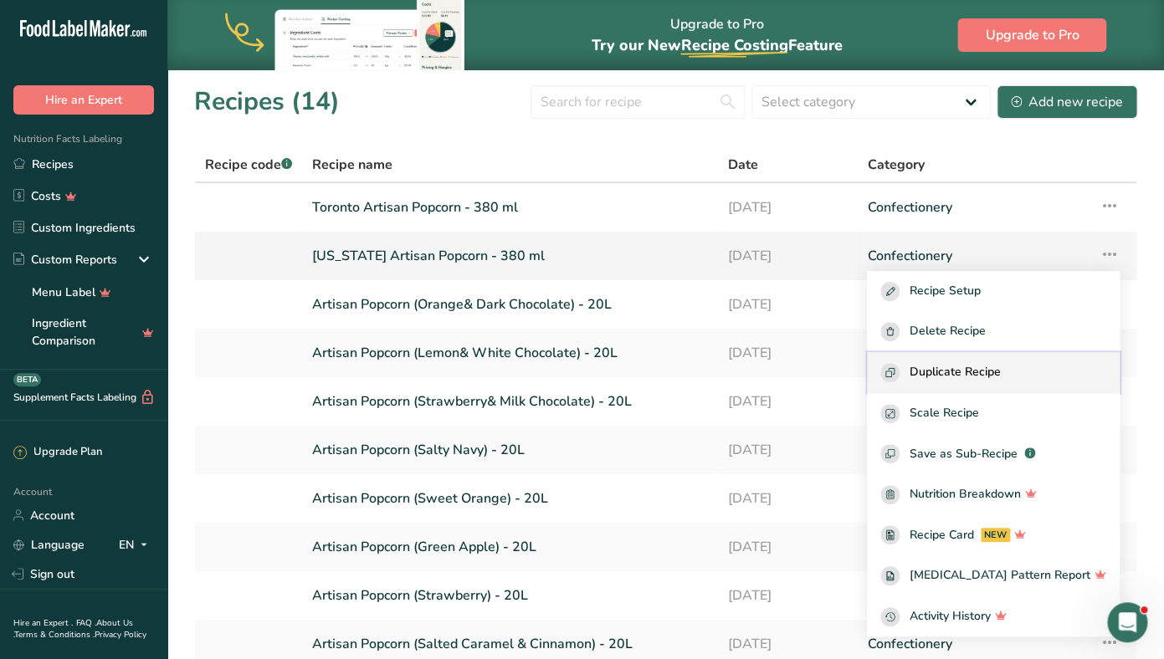
click at [1002, 362] on button "Duplicate Recipe" at bounding box center [993, 372] width 253 height 41
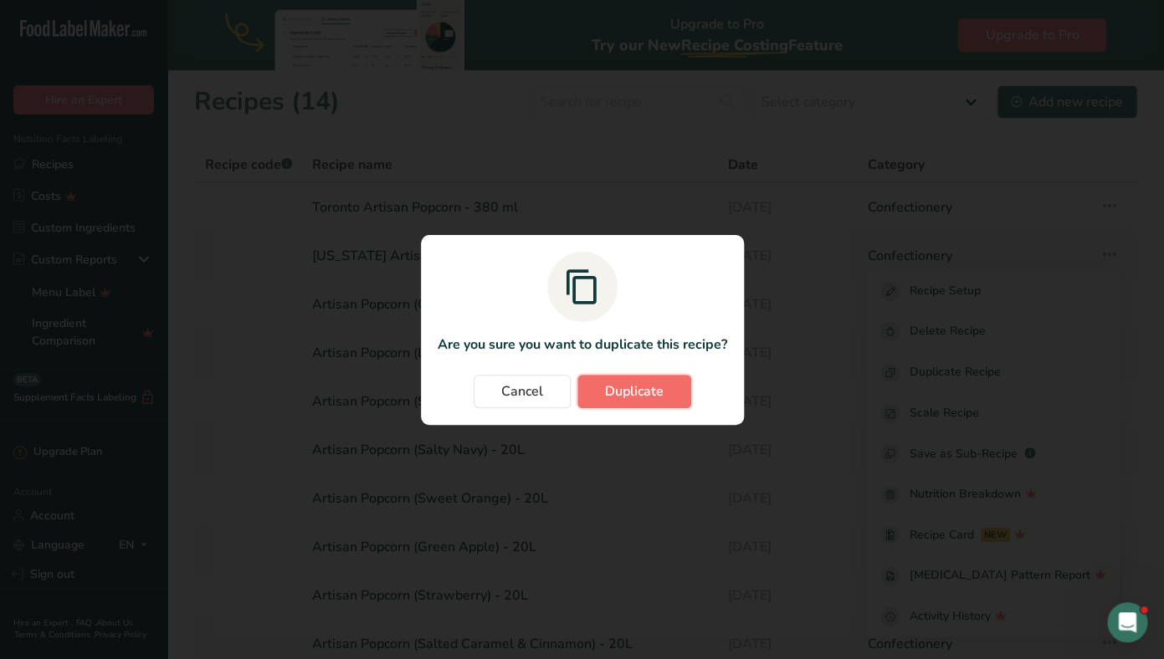
click at [606, 398] on span "Duplicate" at bounding box center [634, 391] width 59 height 20
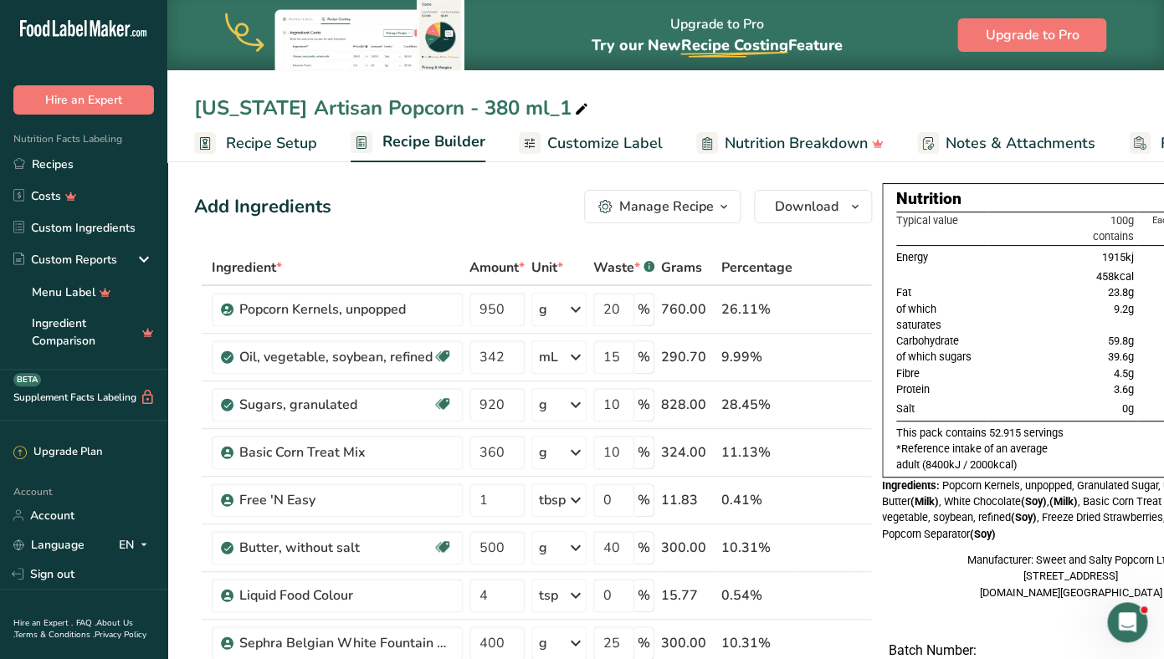
click at [295, 107] on div "[US_STATE] Artisan Popcorn - 380 ml_1" at bounding box center [392, 108] width 397 height 30
drag, startPoint x: 284, startPoint y: 108, endPoint x: 187, endPoint y: 105, distance: 97.9
click at [194, 105] on input "[US_STATE] Artisan Popcorn - 380 ml_1" at bounding box center [665, 108] width 943 height 30
click at [601, 111] on input "Mulled Wine Artisan Popcorn - 380 ml_1" at bounding box center [665, 108] width 943 height 30
type input "Mulled Wine Artisan Popcorn - 380 ml"
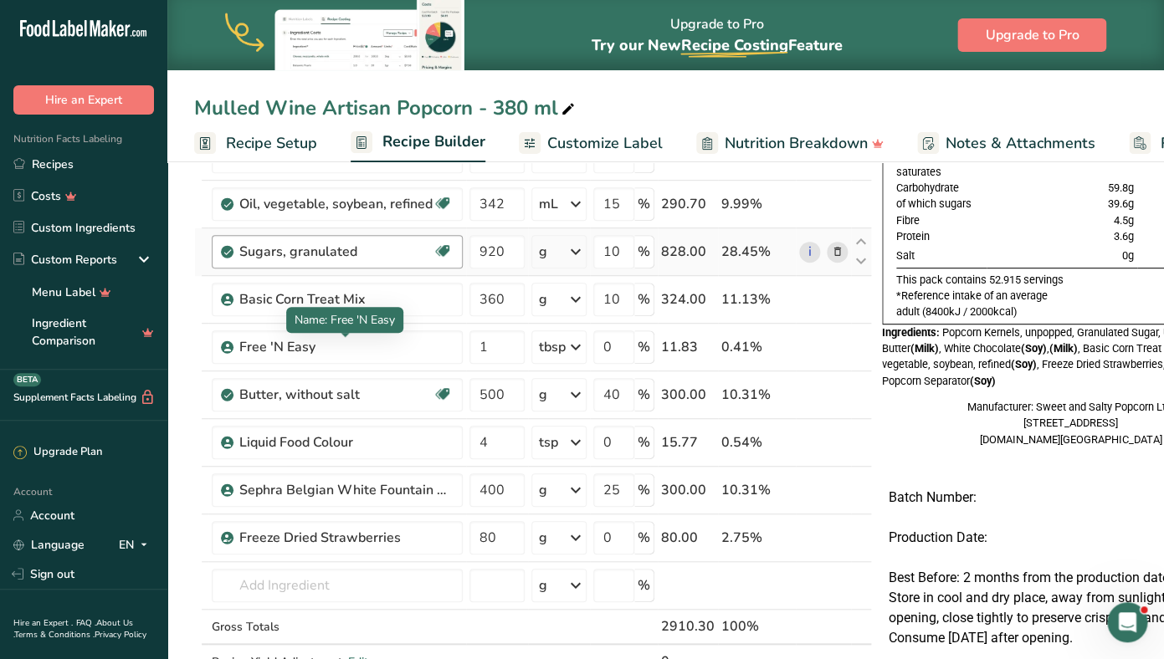
scroll to position [169, 0]
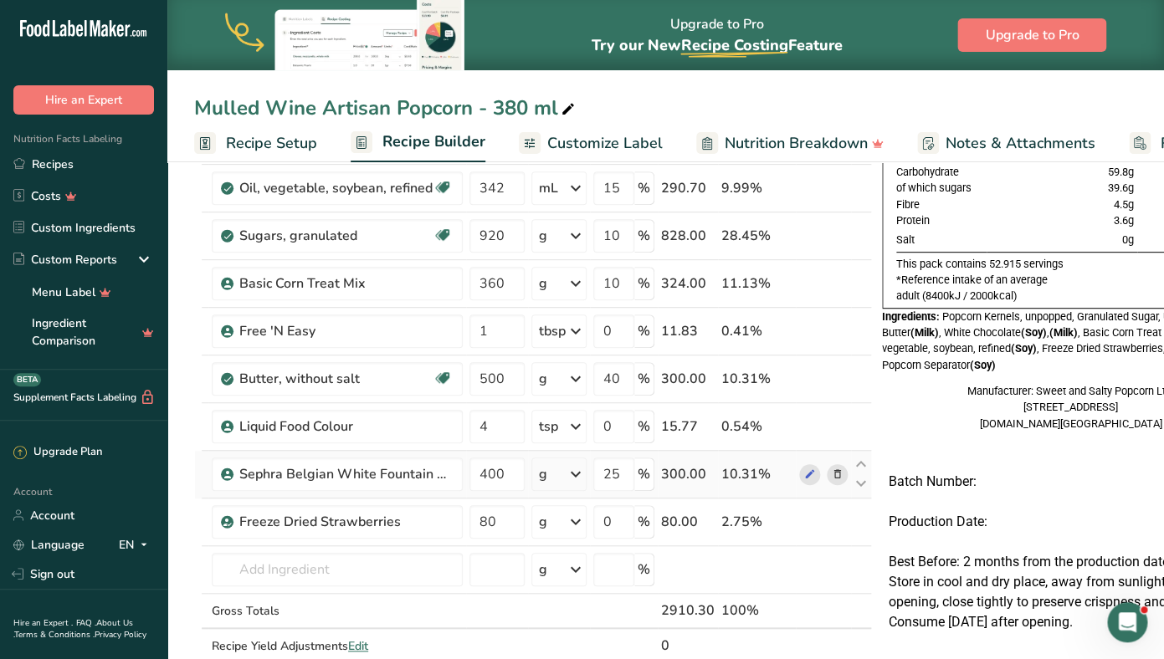
click at [837, 473] on icon at bounding box center [838, 475] width 12 height 18
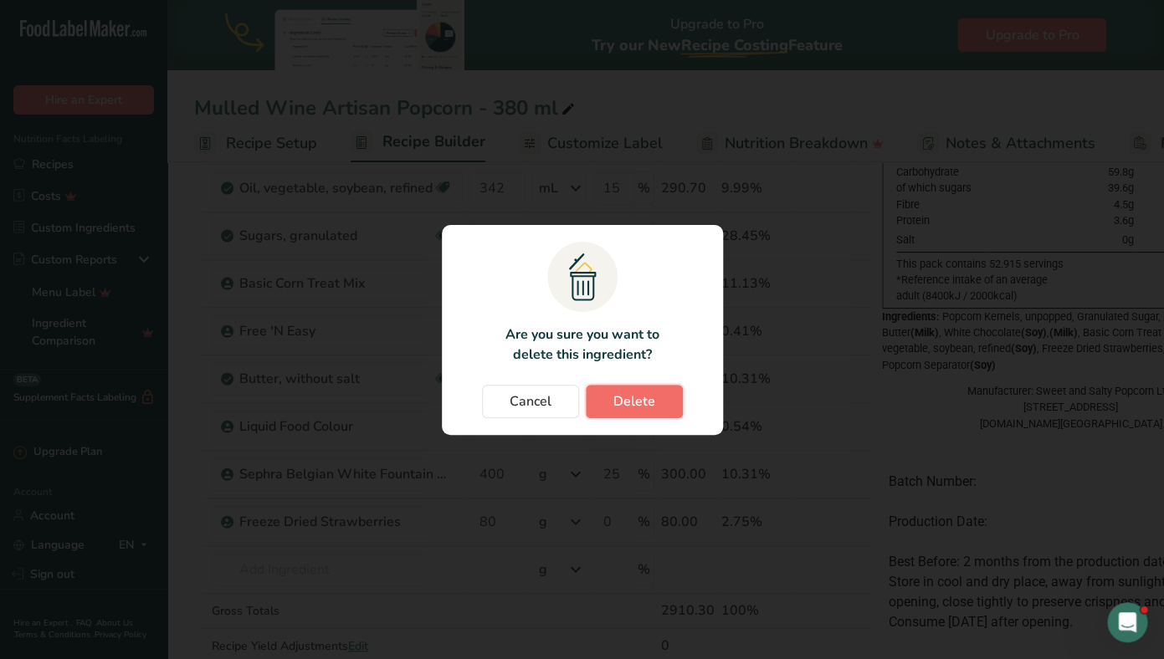
click at [645, 403] on span "Delete" at bounding box center [634, 401] width 42 height 20
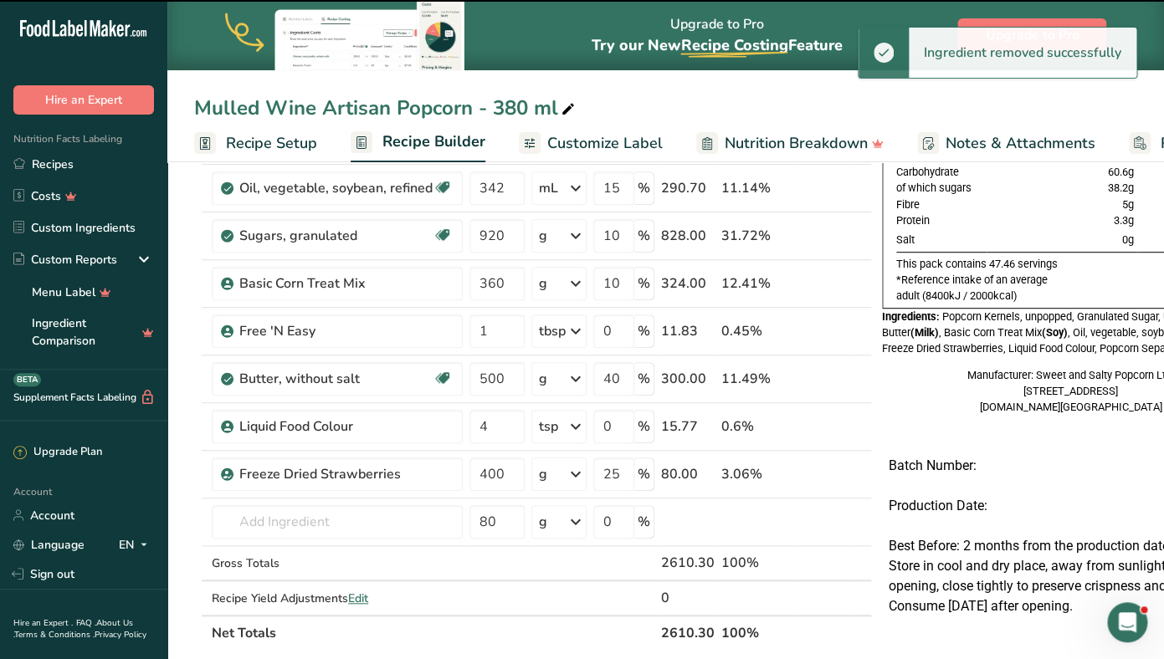
type input "80"
type input "0"
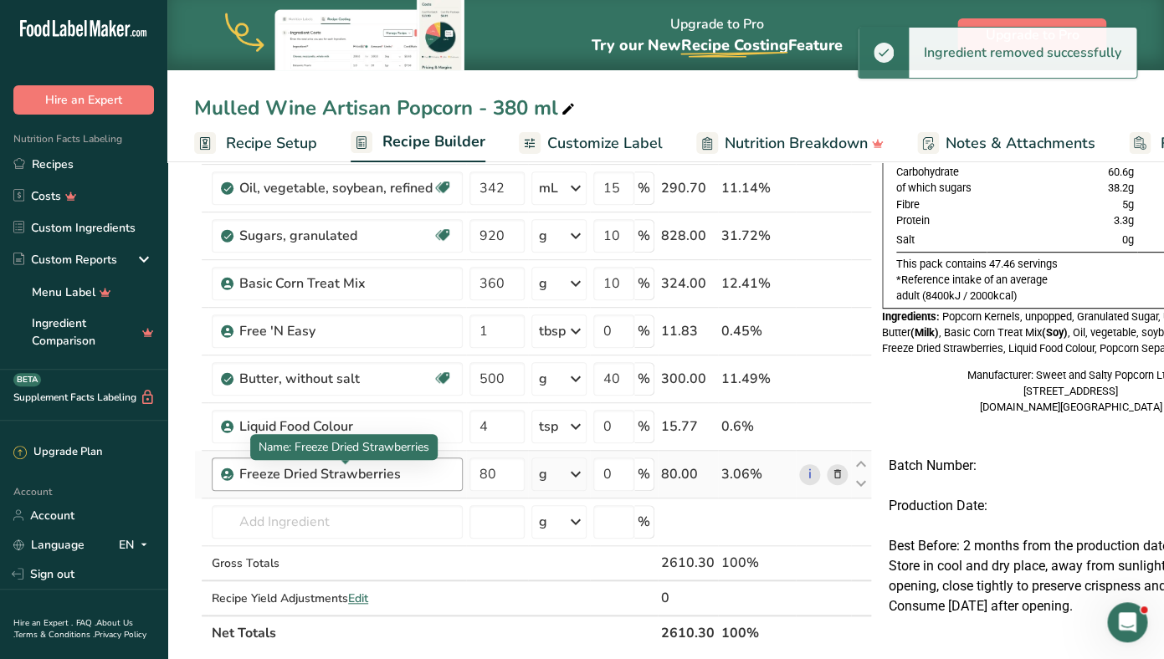
click at [378, 473] on div "Freeze Dried Strawberries" at bounding box center [343, 474] width 209 height 20
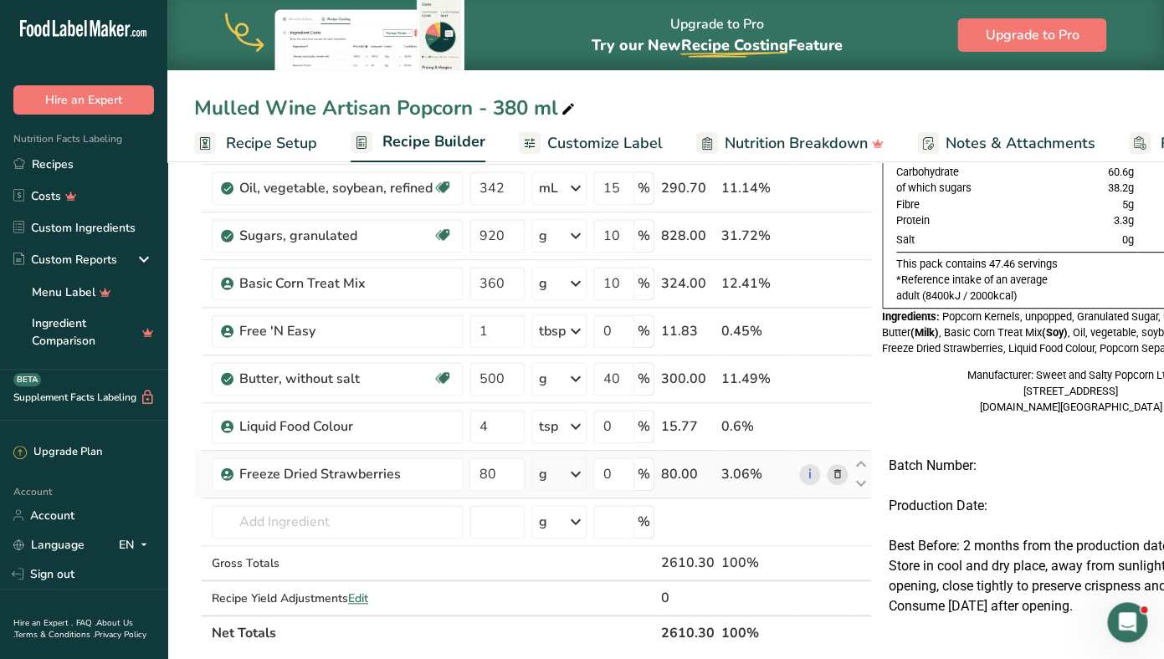
click at [838, 476] on icon at bounding box center [838, 475] width 12 height 18
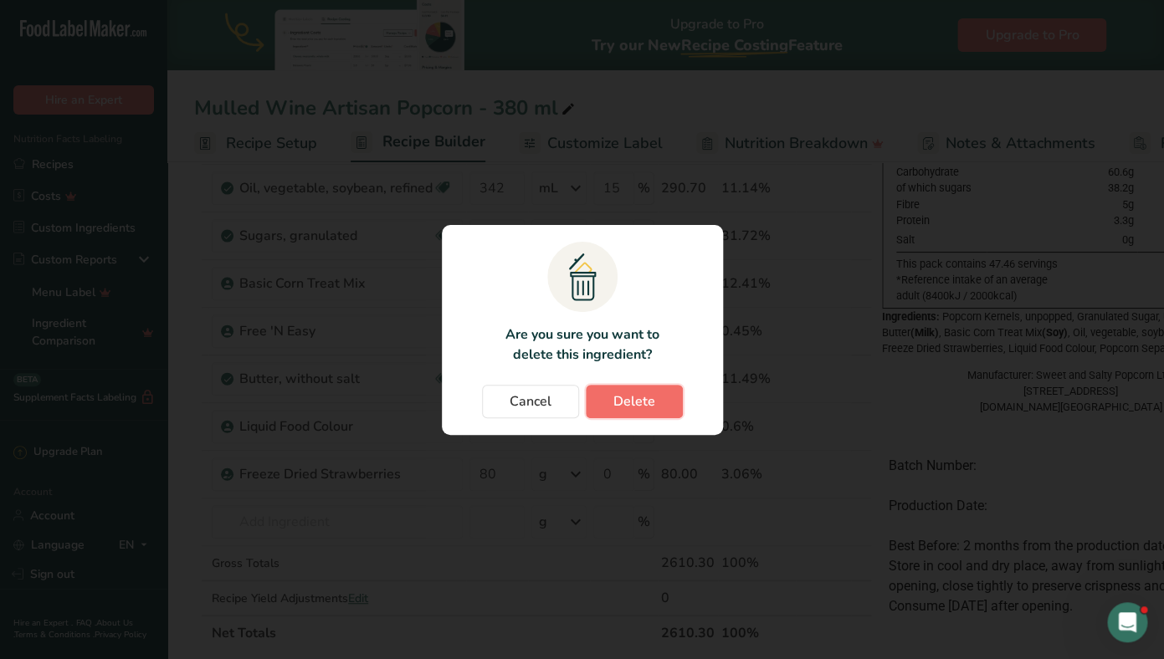
click at [624, 394] on span "Delete" at bounding box center [634, 401] width 42 height 20
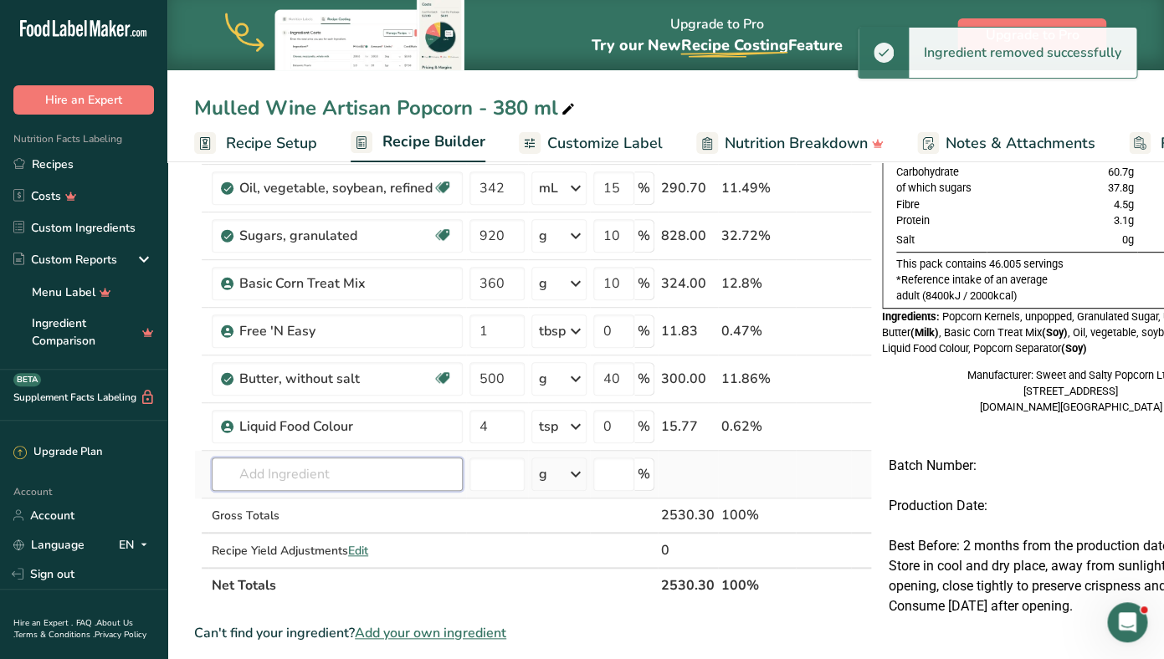
click at [299, 480] on input "text" at bounding box center [337, 474] width 251 height 33
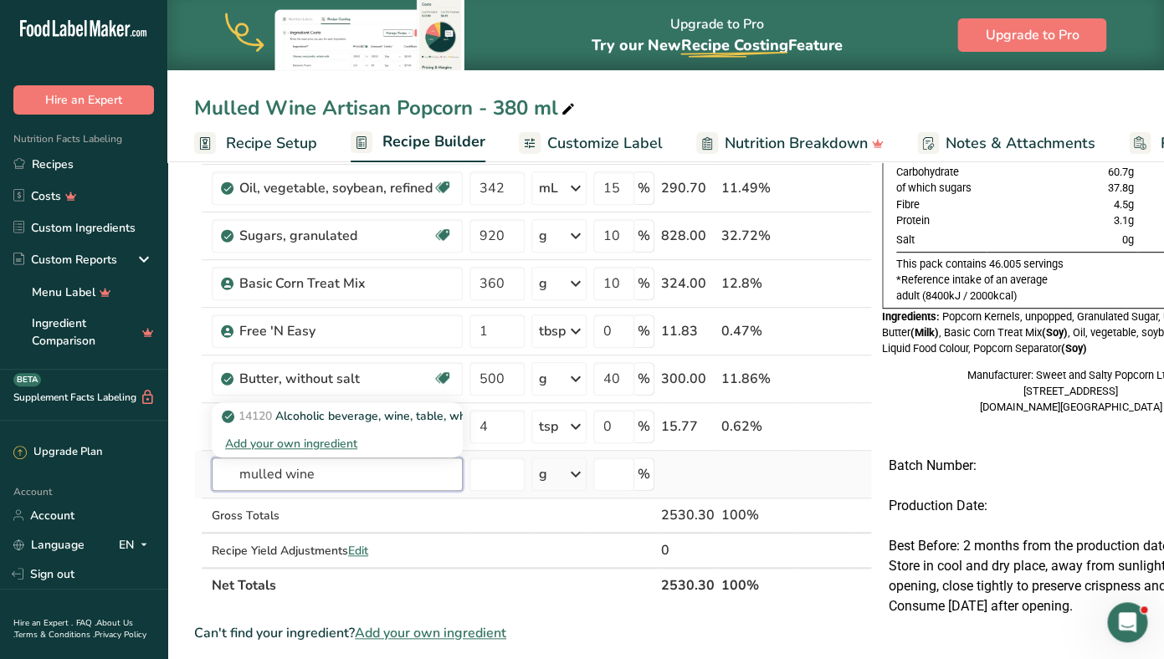
type input "mulled wine"
click at [276, 446] on div "Add your own ingredient" at bounding box center [337, 444] width 224 height 18
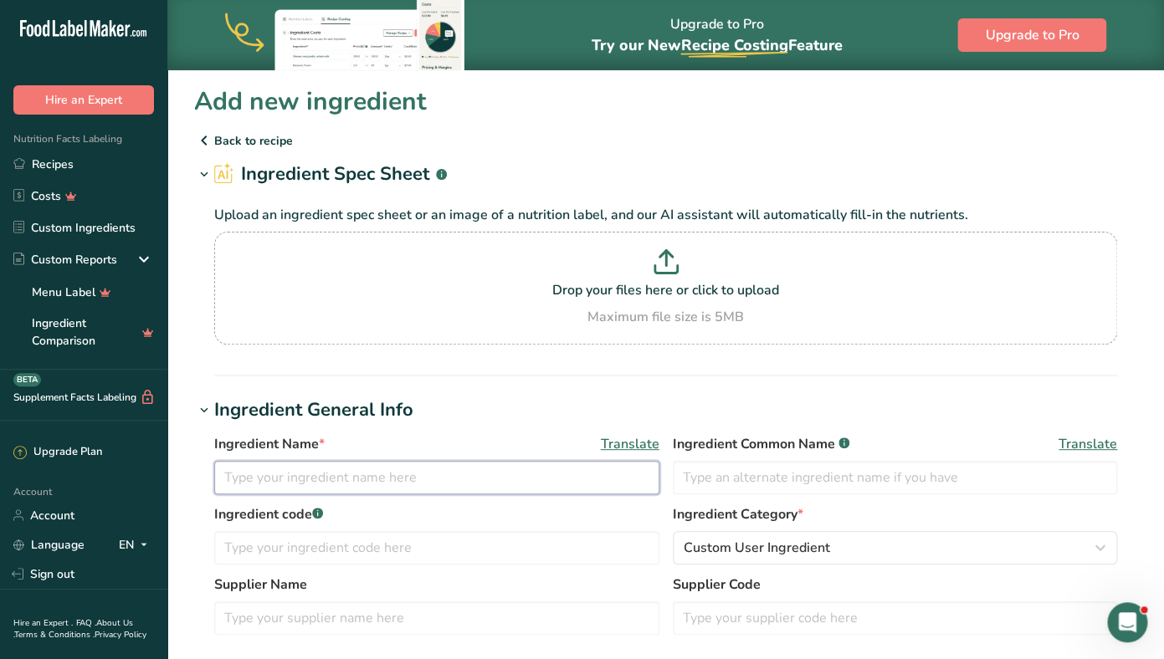
click at [281, 483] on input "text" at bounding box center [436, 477] width 445 height 33
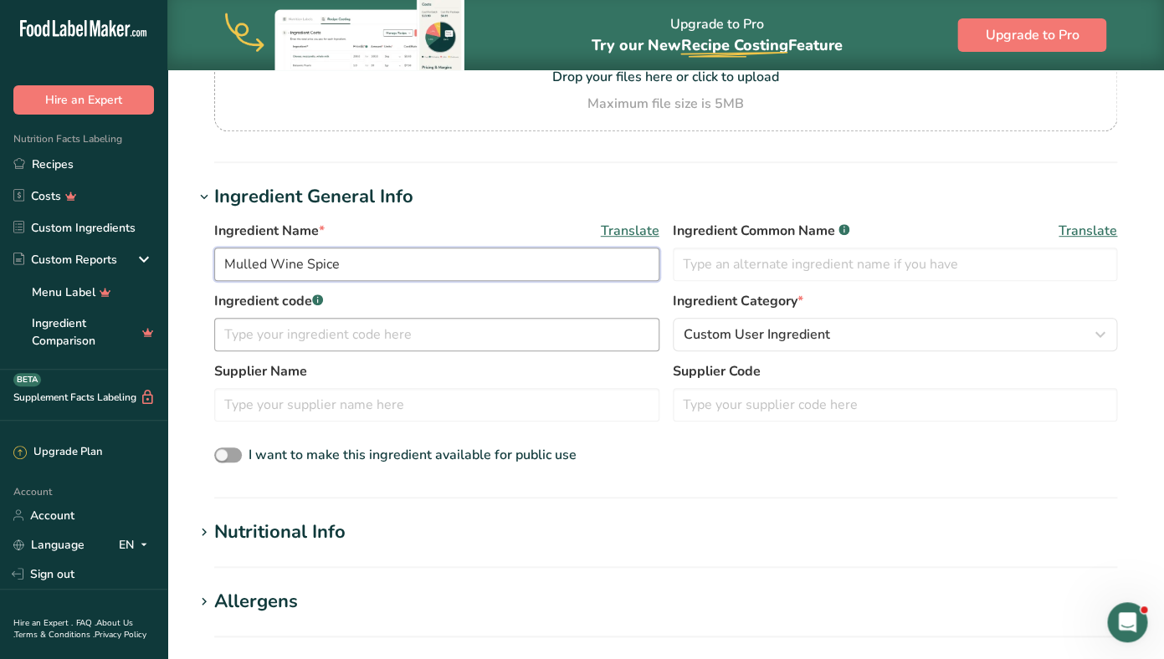
scroll to position [228, 0]
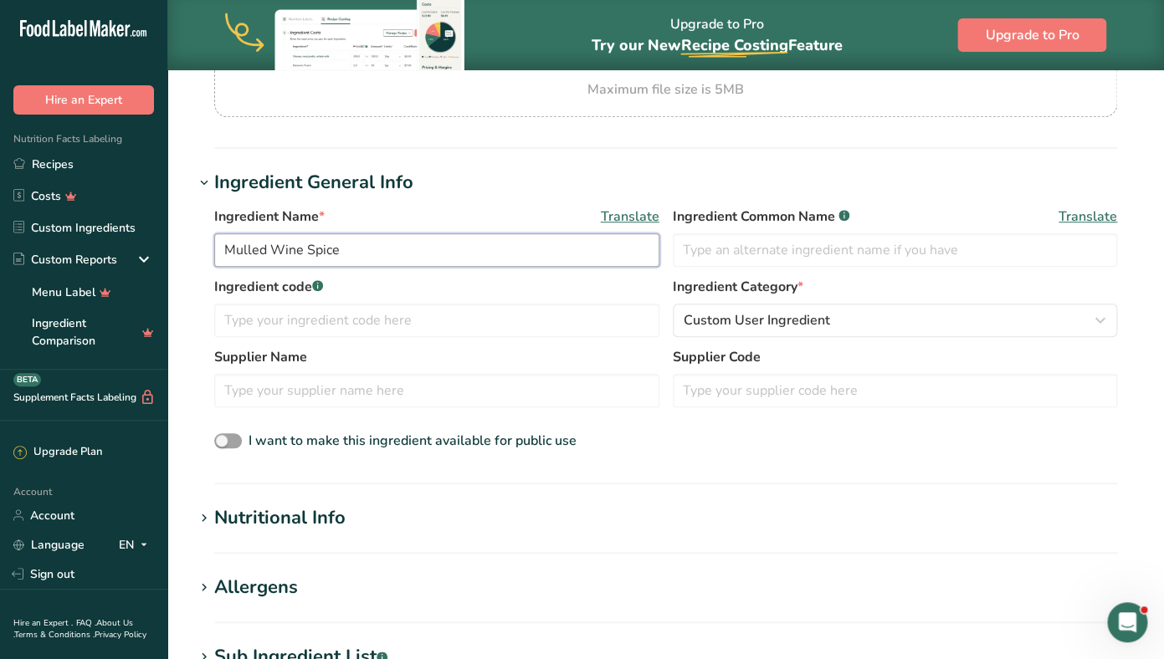
type input "Mulled Wine Spice"
click at [276, 523] on div "Nutritional Info" at bounding box center [279, 518] width 131 height 28
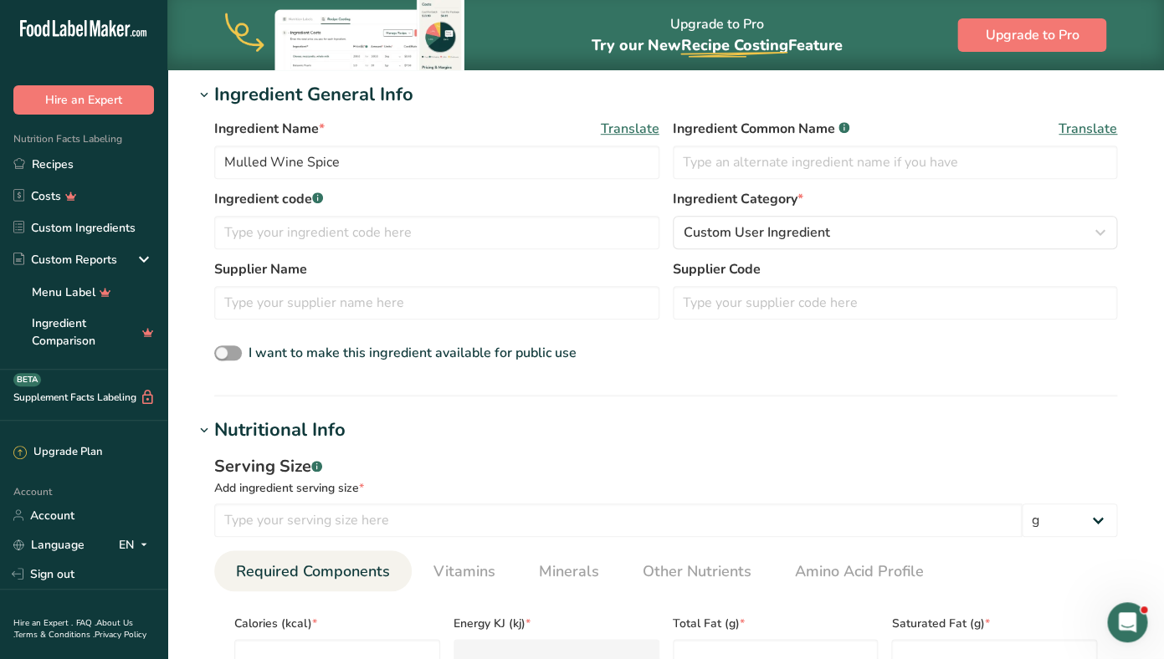
scroll to position [347, 0]
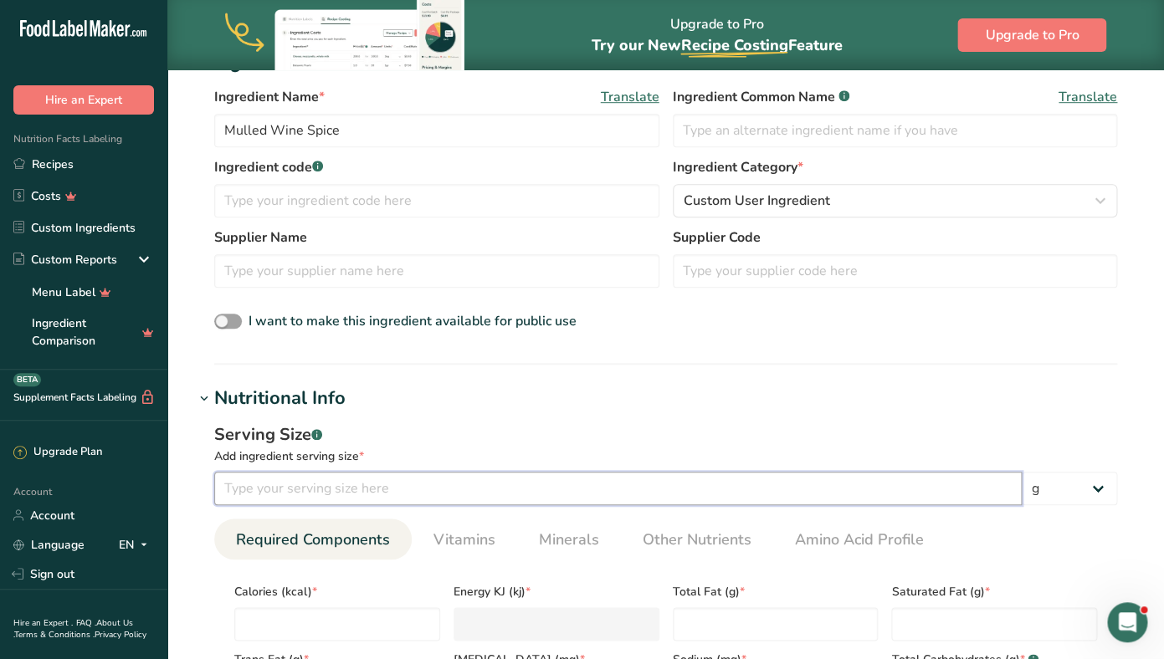
click at [436, 477] on input "number" at bounding box center [617, 488] width 807 height 33
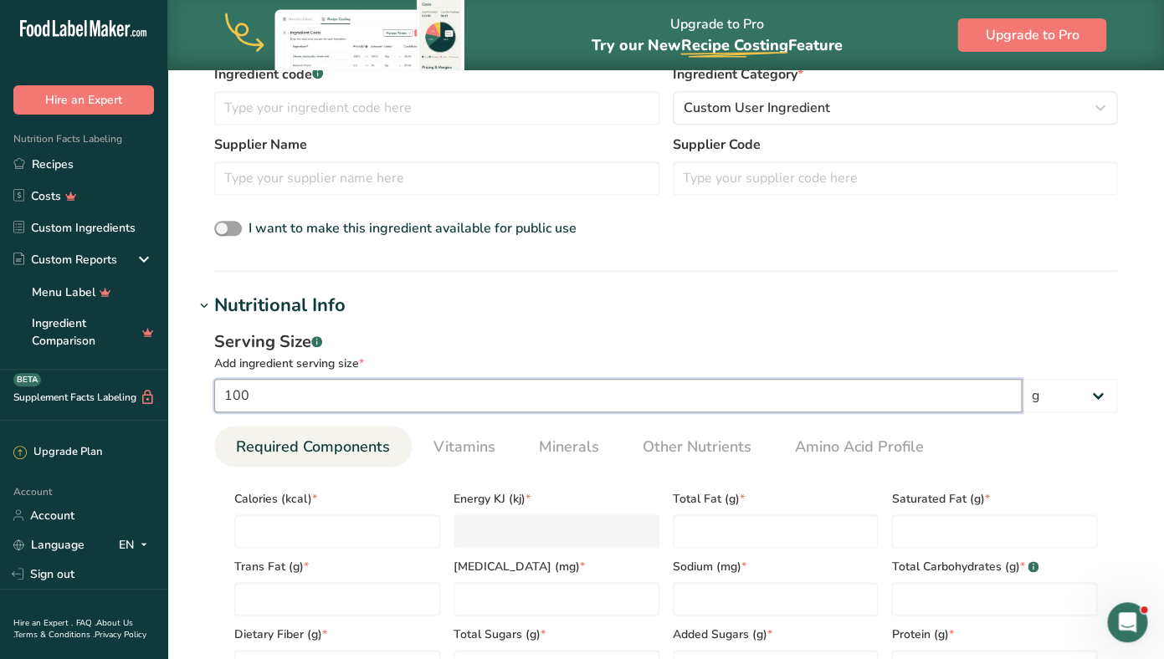
scroll to position [489, 0]
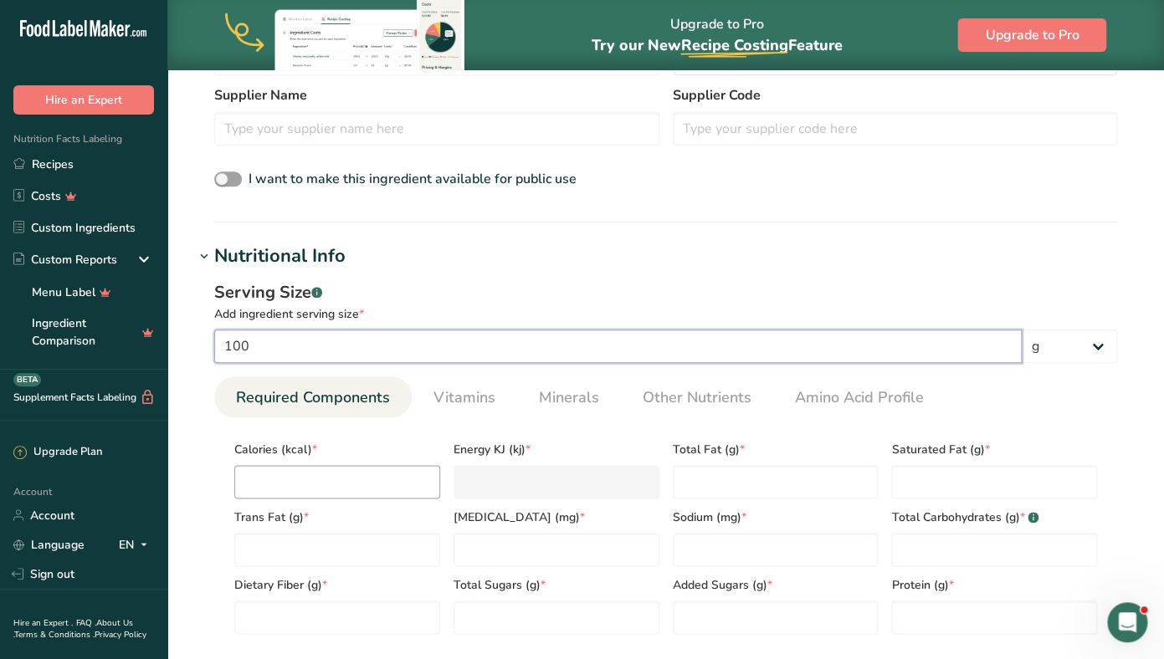
type input "100"
click at [336, 484] on input "number" at bounding box center [337, 481] width 206 height 33
type input "2"
type KJ "8.4"
type input "29"
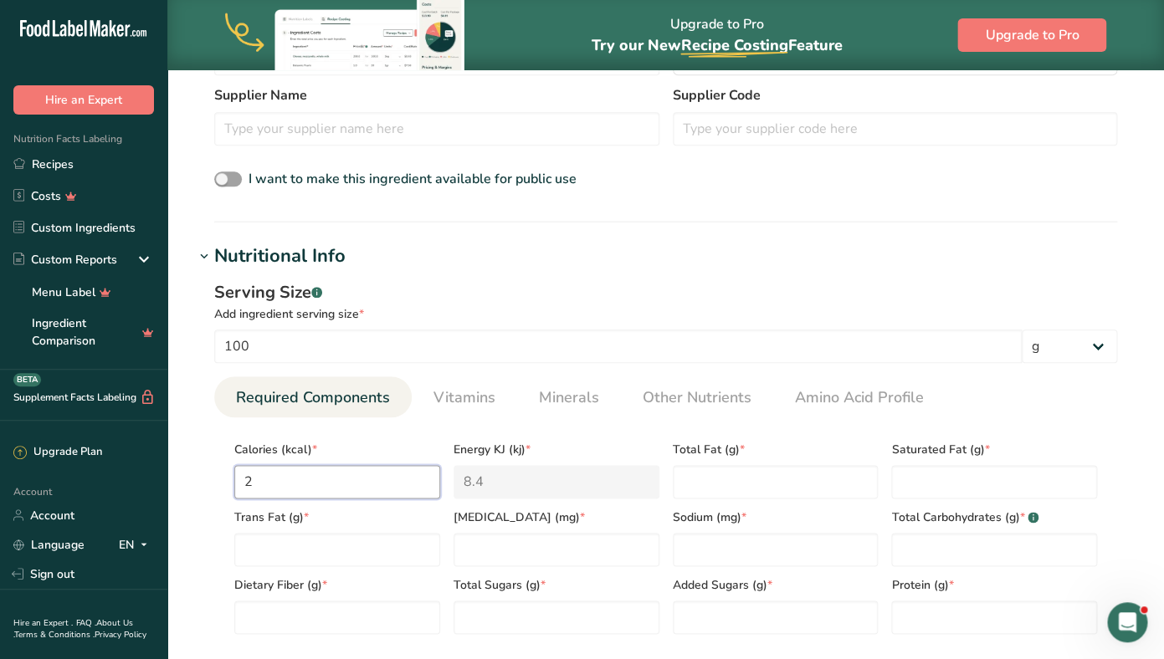
type KJ "121.3"
type input "295"
type KJ "1234.3"
type input "295"
click at [706, 468] on Fat "number" at bounding box center [776, 481] width 206 height 33
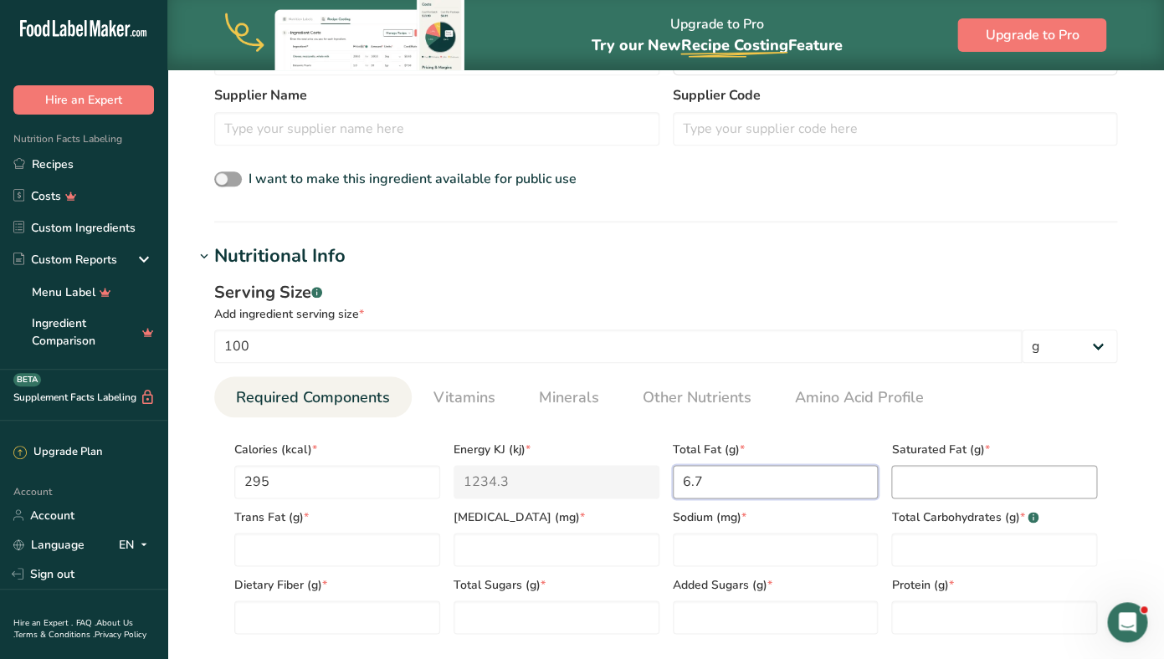
type Fat "6.7"
click at [954, 473] on Fat "number" at bounding box center [994, 481] width 206 height 33
type Fat "0"
click at [378, 544] on Fat "number" at bounding box center [337, 549] width 206 height 33
type Fat "0"
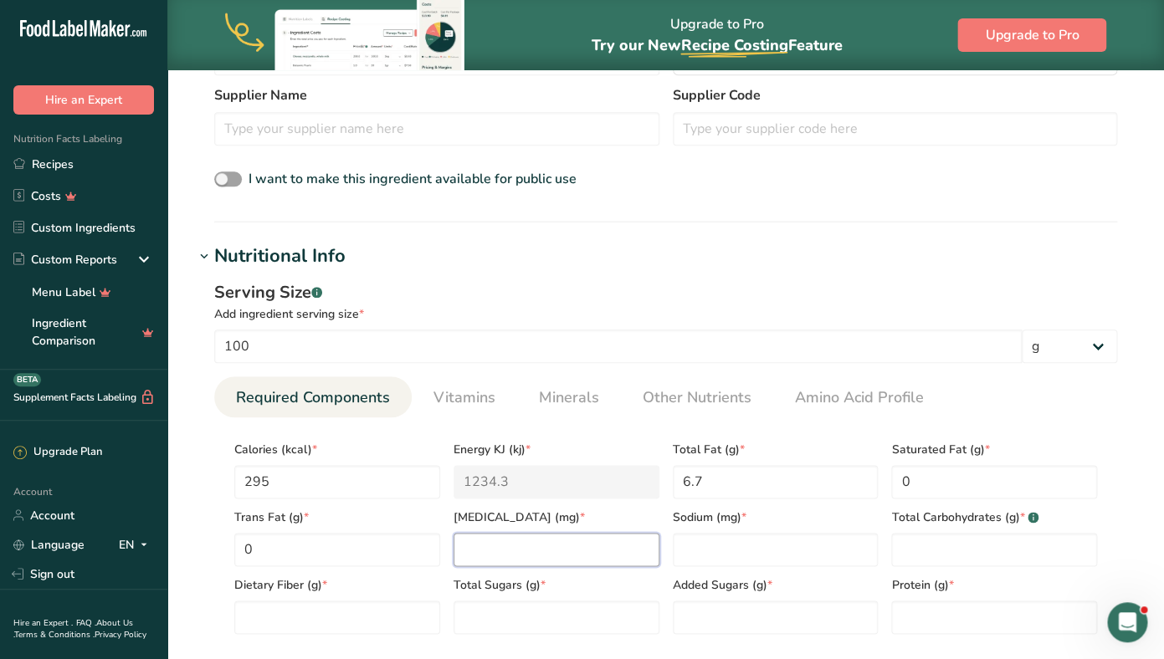
click at [560, 553] on input "number" at bounding box center [556, 549] width 206 height 33
type input "0"
click at [714, 547] on input "number" at bounding box center [776, 549] width 206 height 33
type input "0"
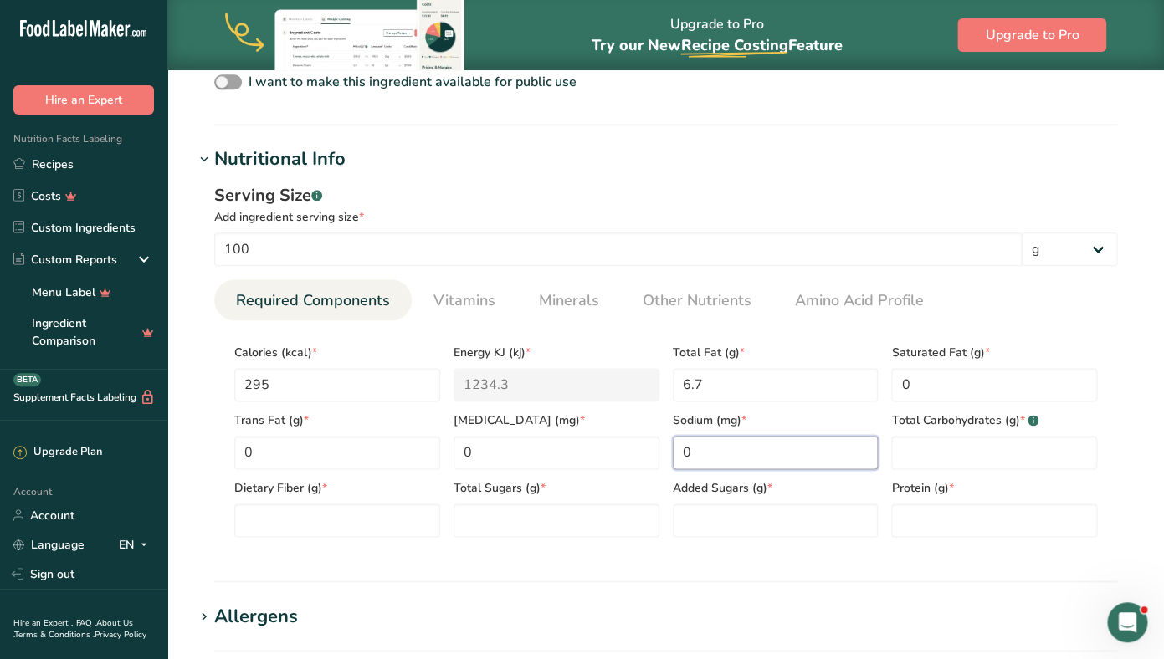
scroll to position [639, 0]
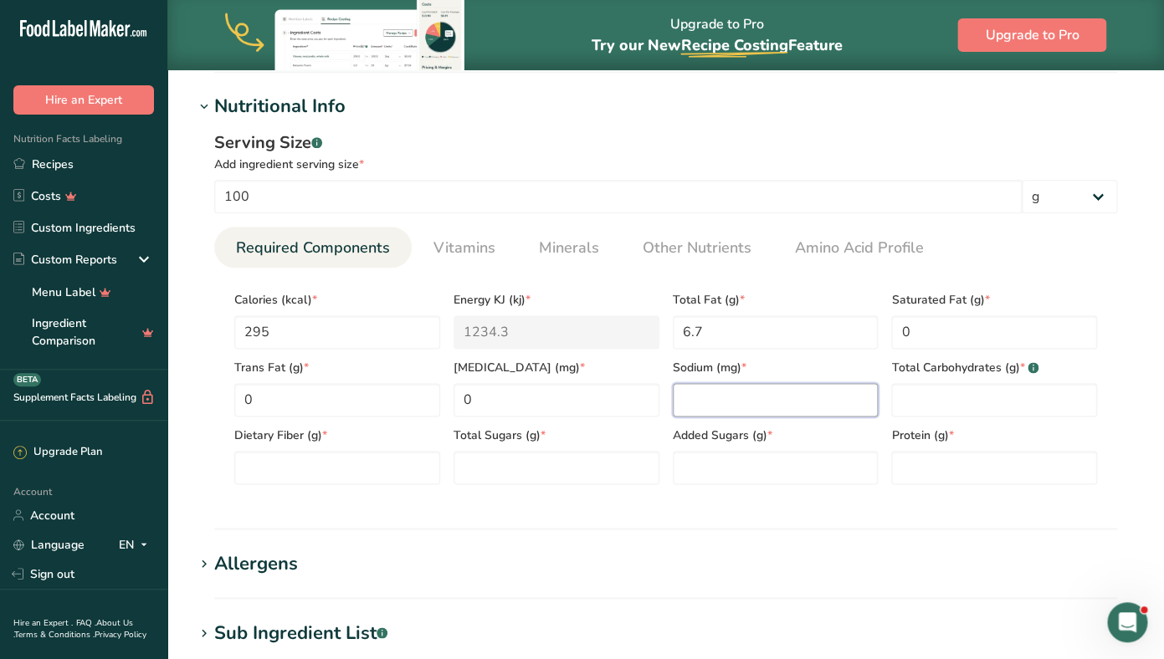
type input "0"
click at [969, 395] on Carbohydrates "number" at bounding box center [994, 399] width 206 height 33
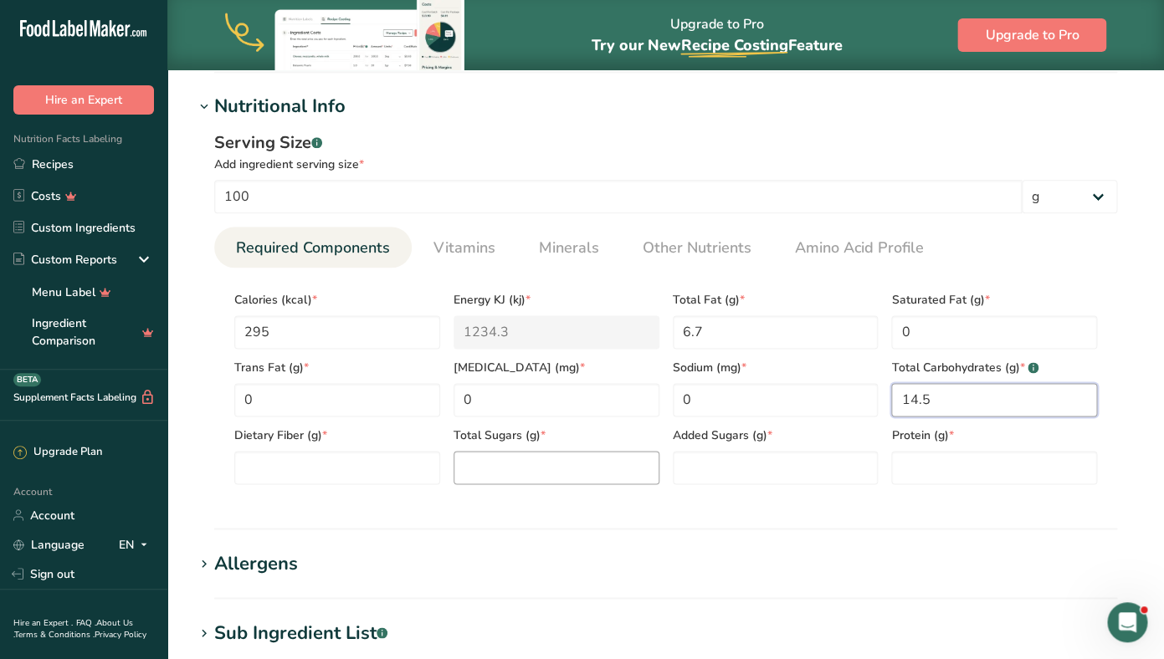
type Carbohydrates "14.5"
click at [565, 458] on Sugars "number" at bounding box center [556, 467] width 206 height 33
type Sugars "0"
click at [336, 468] on Fiber "number" at bounding box center [337, 467] width 206 height 33
type Fiber "40.8"
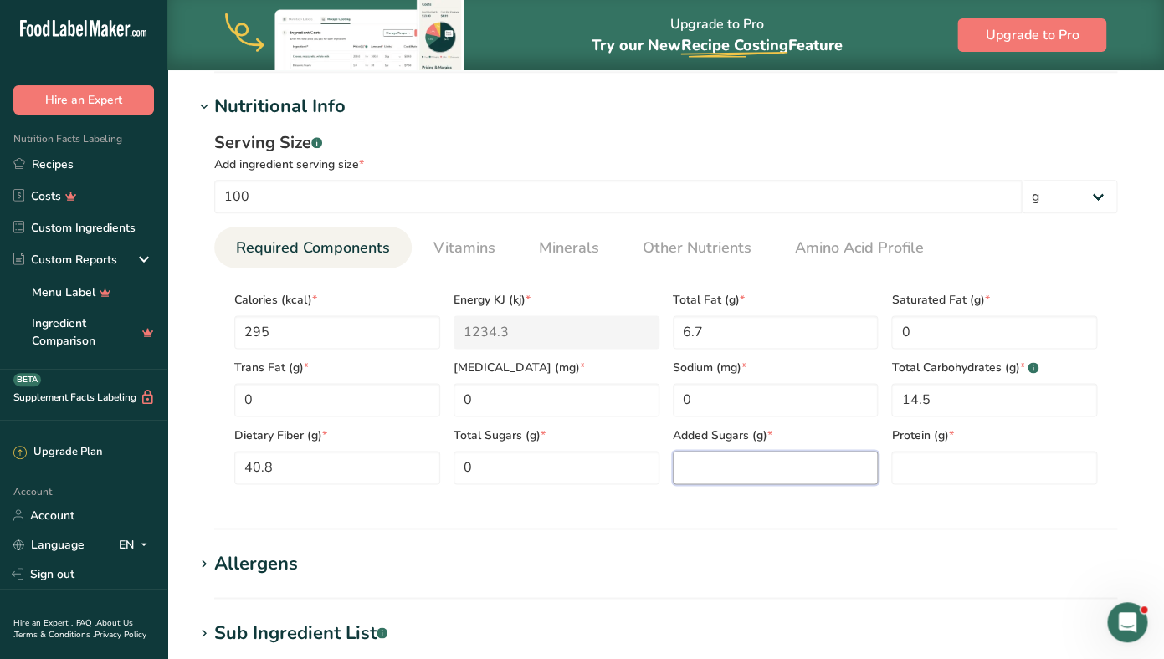
click at [719, 464] on Sugars "number" at bounding box center [776, 467] width 206 height 33
type Sugars "0"
click at [915, 464] on input "number" at bounding box center [994, 467] width 206 height 33
type input "5.5"
click at [807, 516] on section "Nutritional Info Serving Size .a-a{fill:#347362;}.b-a{fill:#fff;} Add ingredien…" at bounding box center [665, 311] width 943 height 437
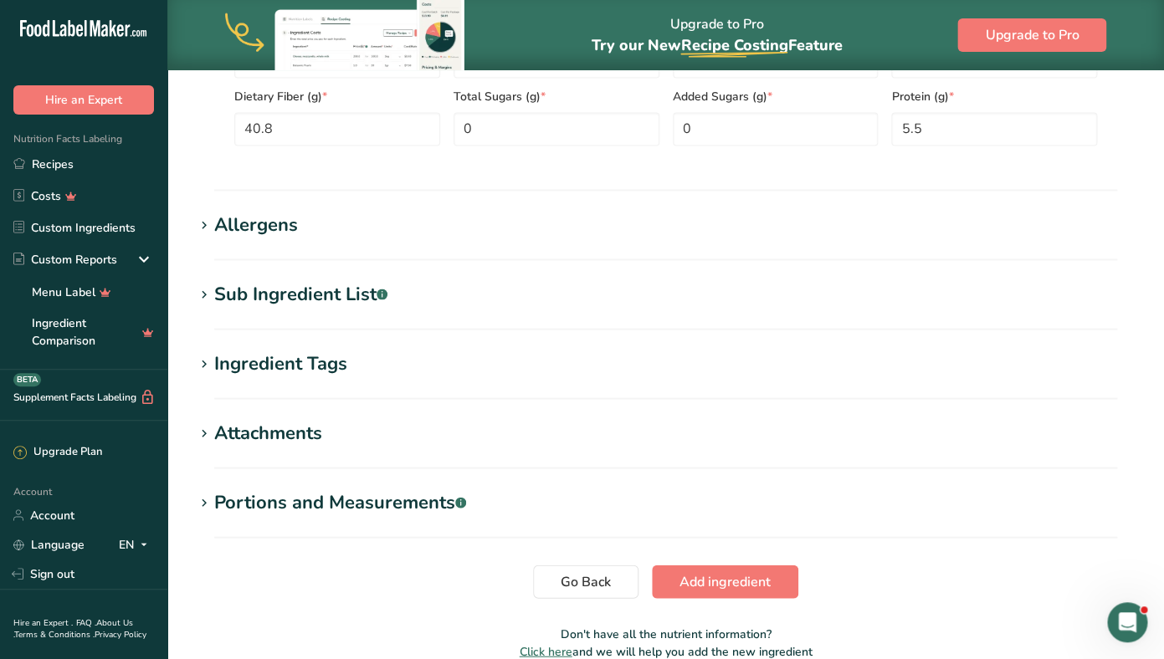
scroll to position [979, 0]
click at [725, 574] on span "Add ingredient" at bounding box center [724, 581] width 91 height 20
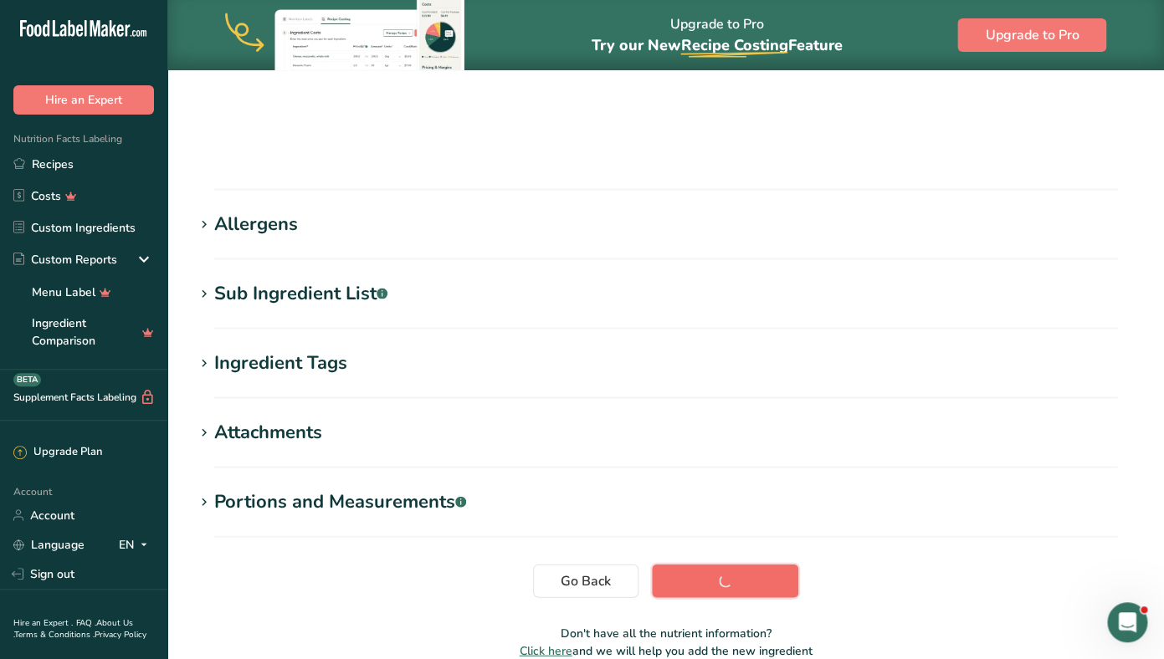
scroll to position [239, 0]
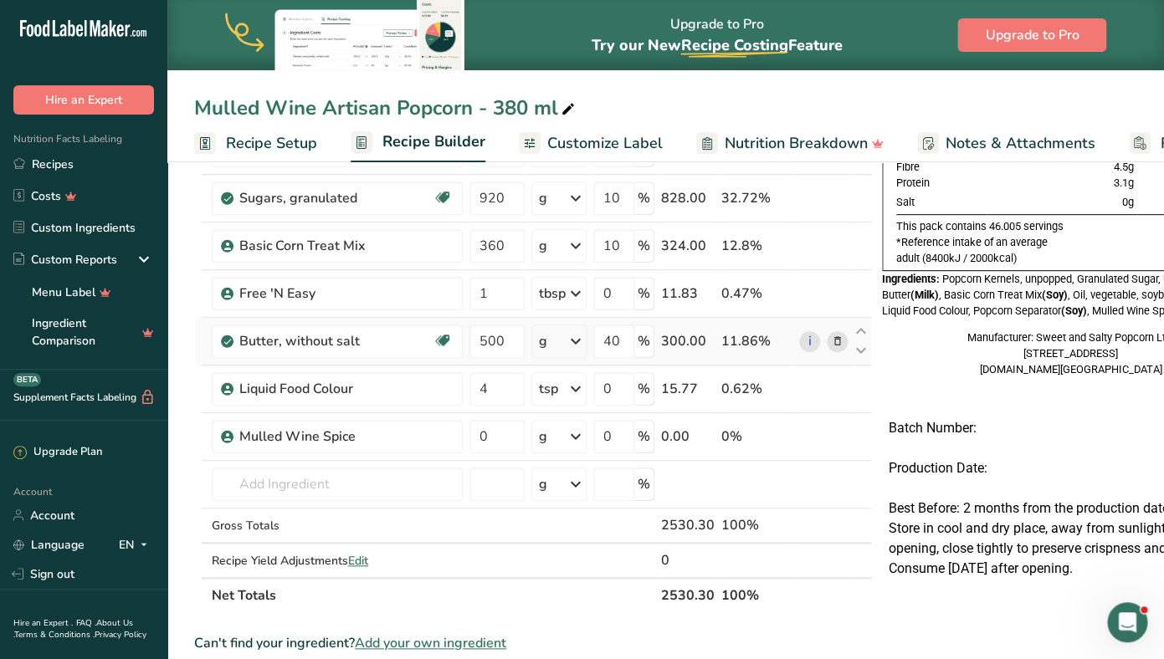
scroll to position [212, 0]
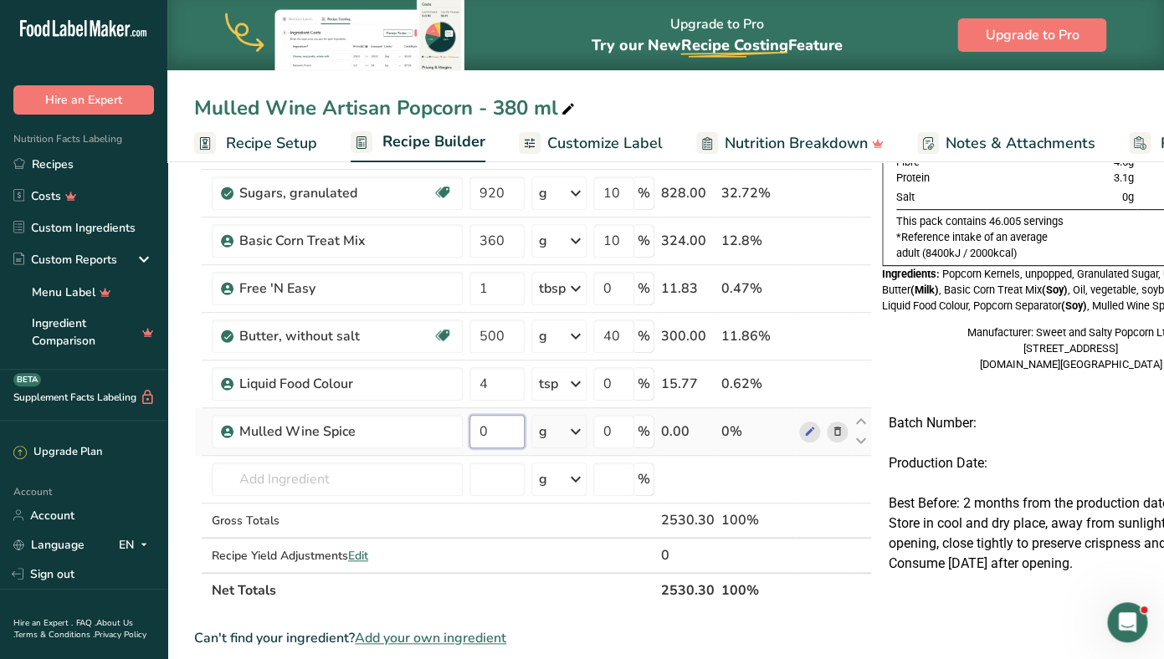
click at [482, 429] on input "0" at bounding box center [496, 431] width 55 height 33
type input "80"
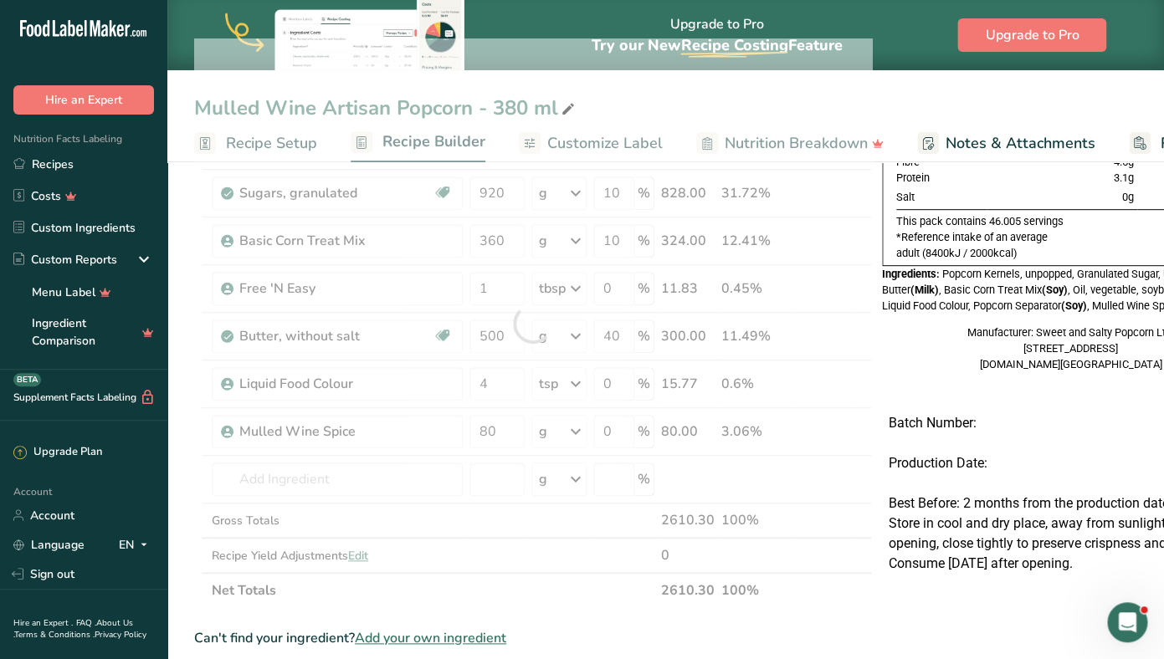
click at [494, 597] on div "Ingredient * Amount * Unit * Waste * .a-a{fill:#347362;}.b-a{fill:#fff;} Grams …" at bounding box center [533, 323] width 678 height 570
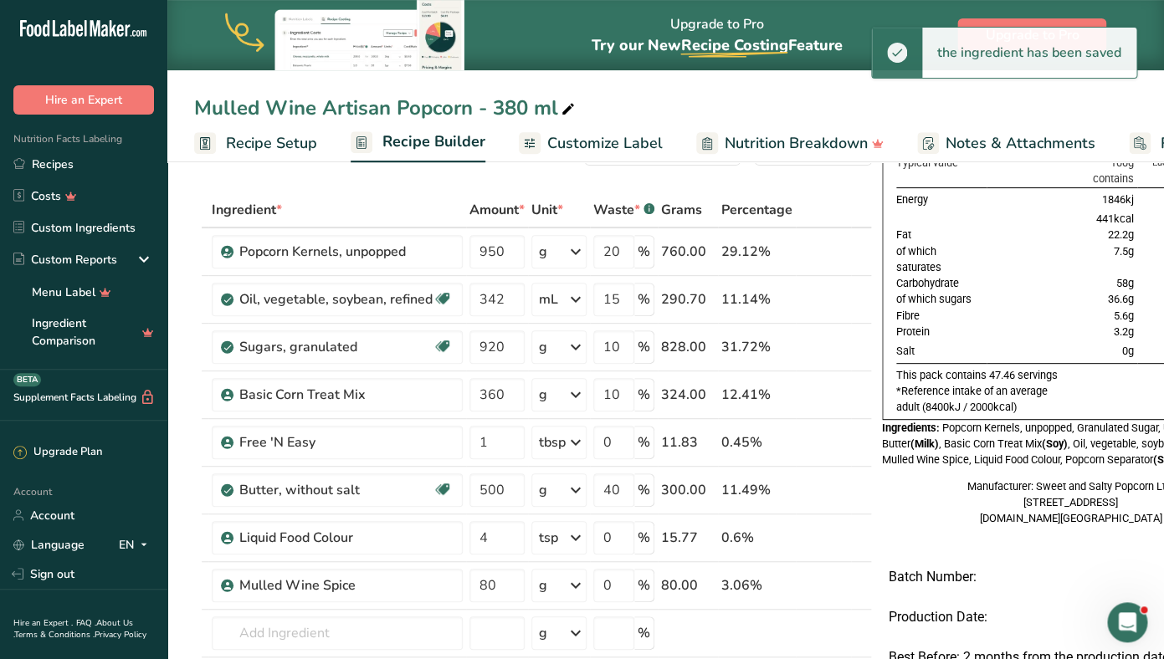
scroll to position [0, 0]
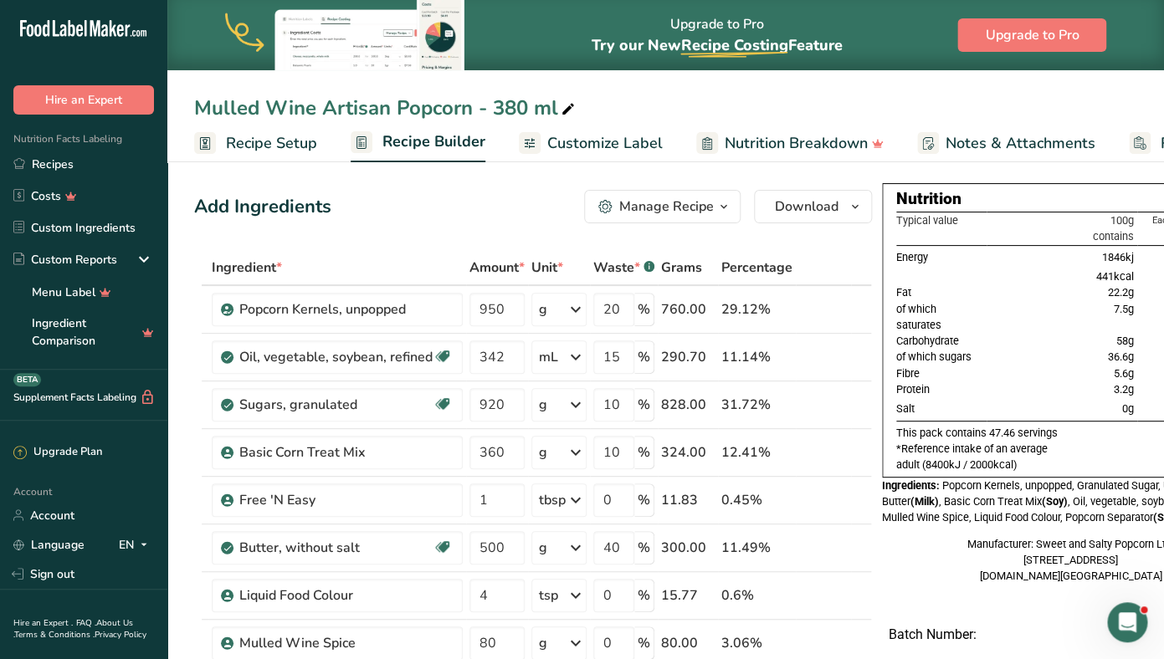
click at [257, 143] on span "Recipe Setup" at bounding box center [271, 143] width 91 height 23
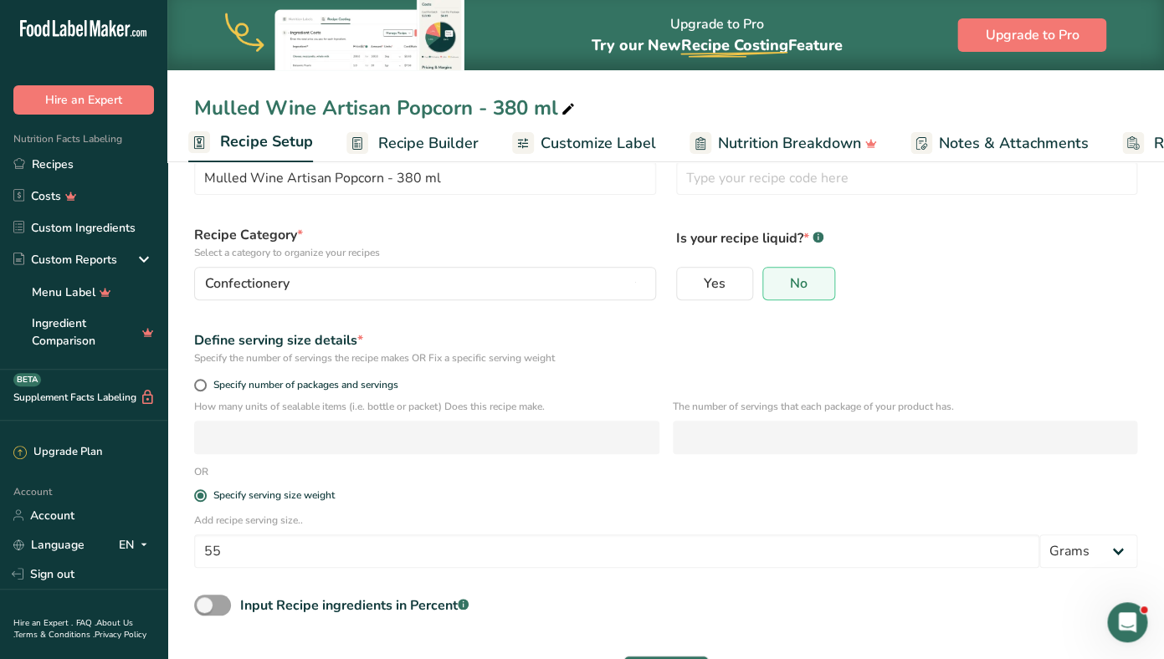
scroll to position [122, 0]
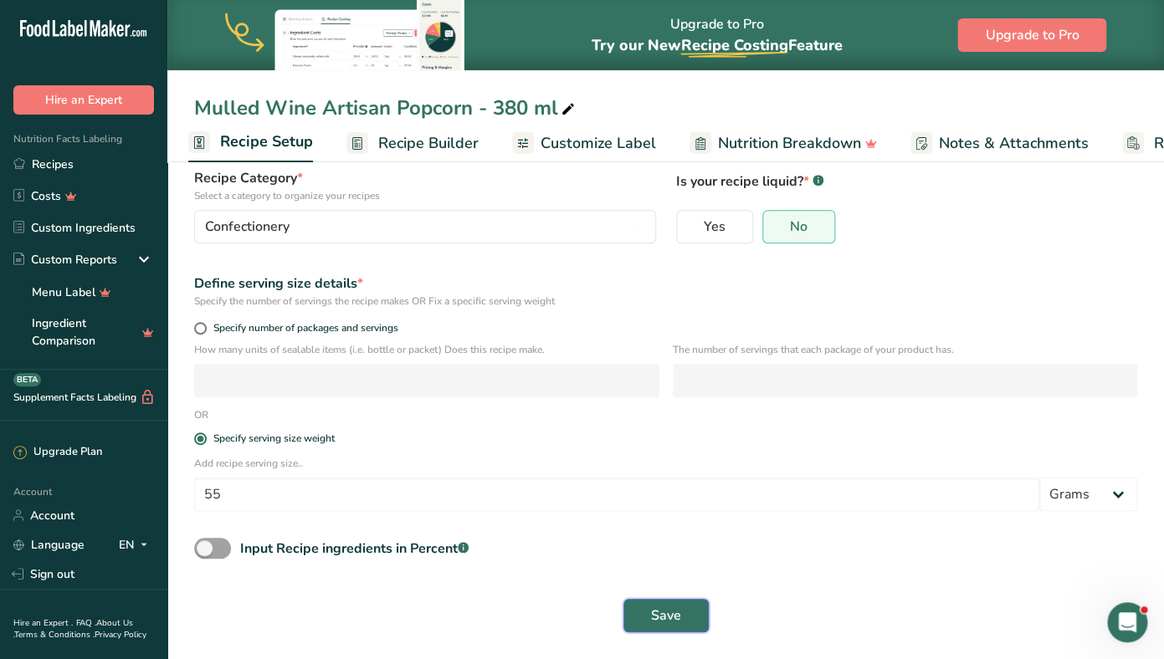
click at [658, 613] on span "Save" at bounding box center [666, 616] width 30 height 20
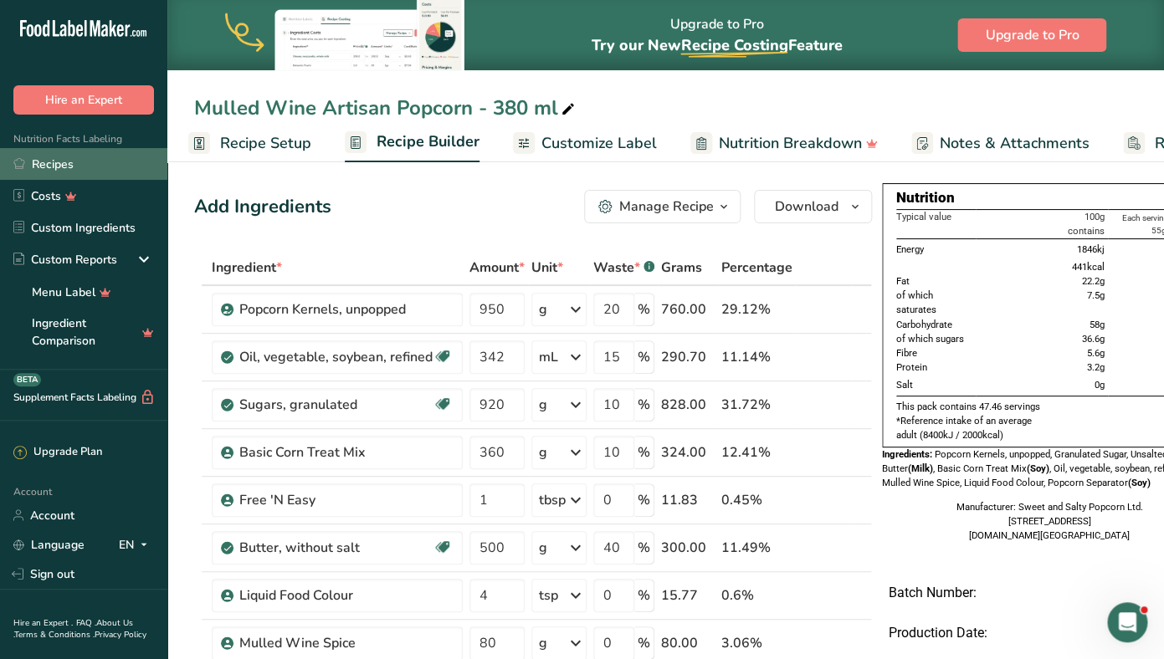
click at [84, 159] on link "Recipes" at bounding box center [83, 164] width 167 height 32
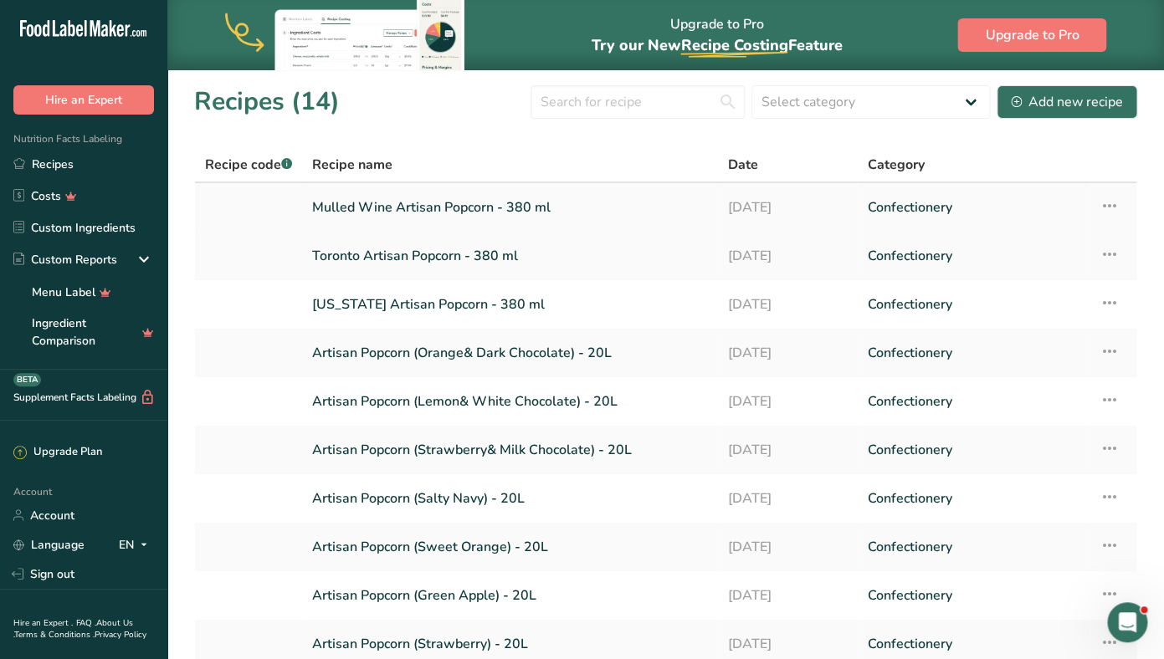
click at [1106, 205] on icon at bounding box center [1109, 206] width 20 height 30
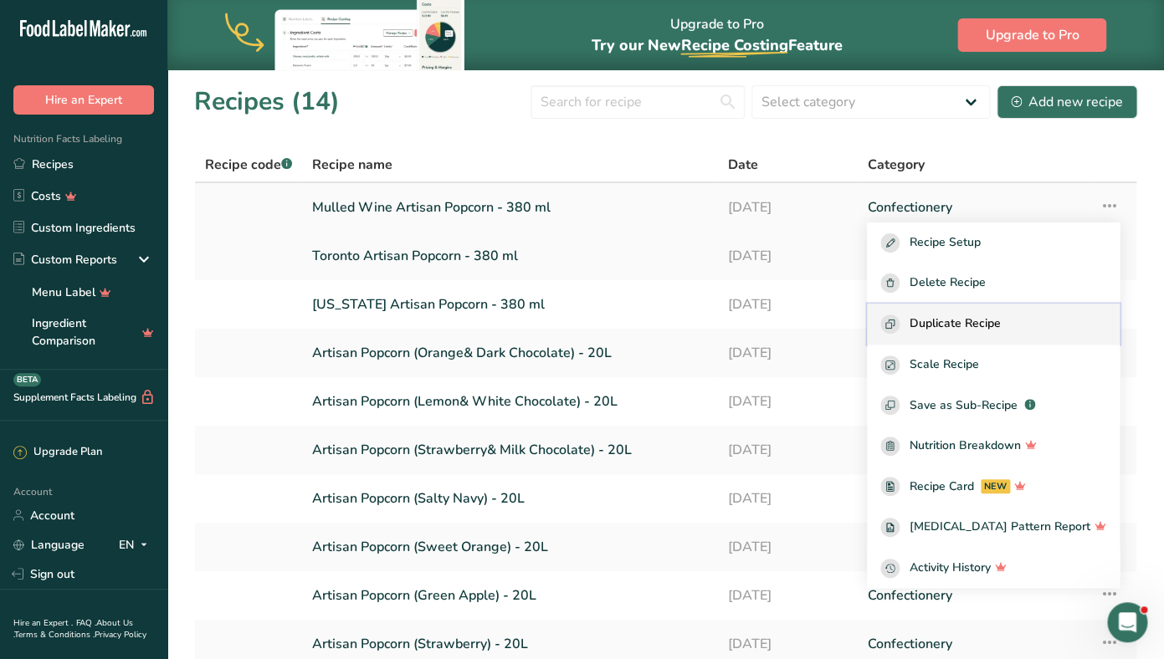
click at [1000, 317] on span "Duplicate Recipe" at bounding box center [954, 324] width 91 height 19
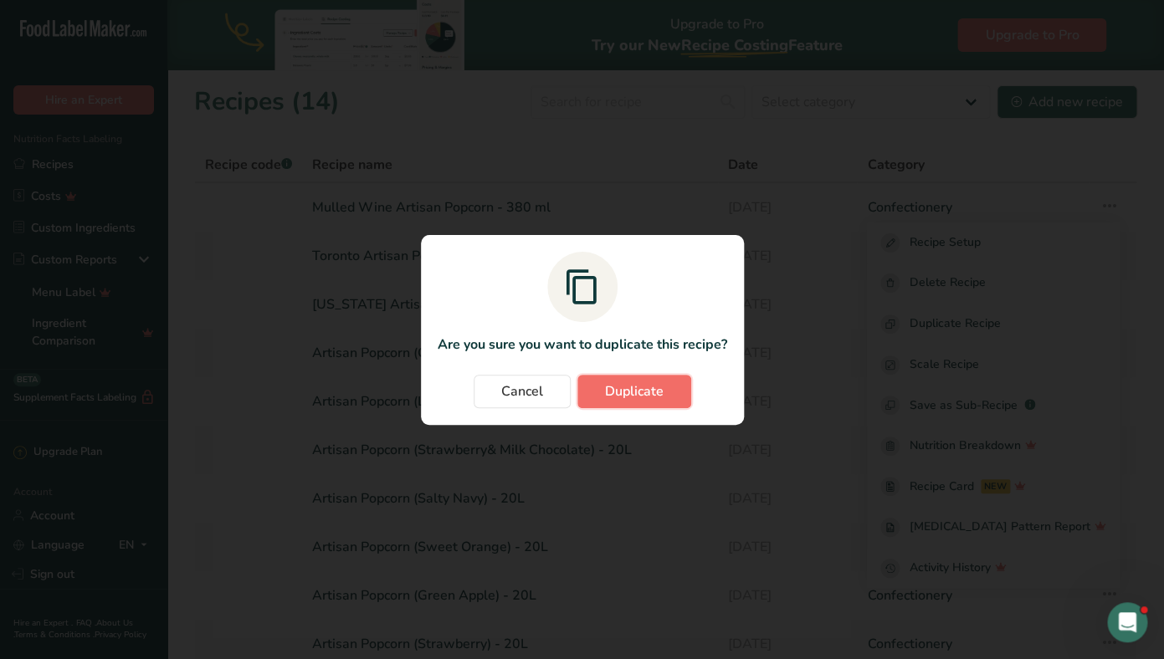
click at [637, 400] on span "Duplicate" at bounding box center [634, 391] width 59 height 20
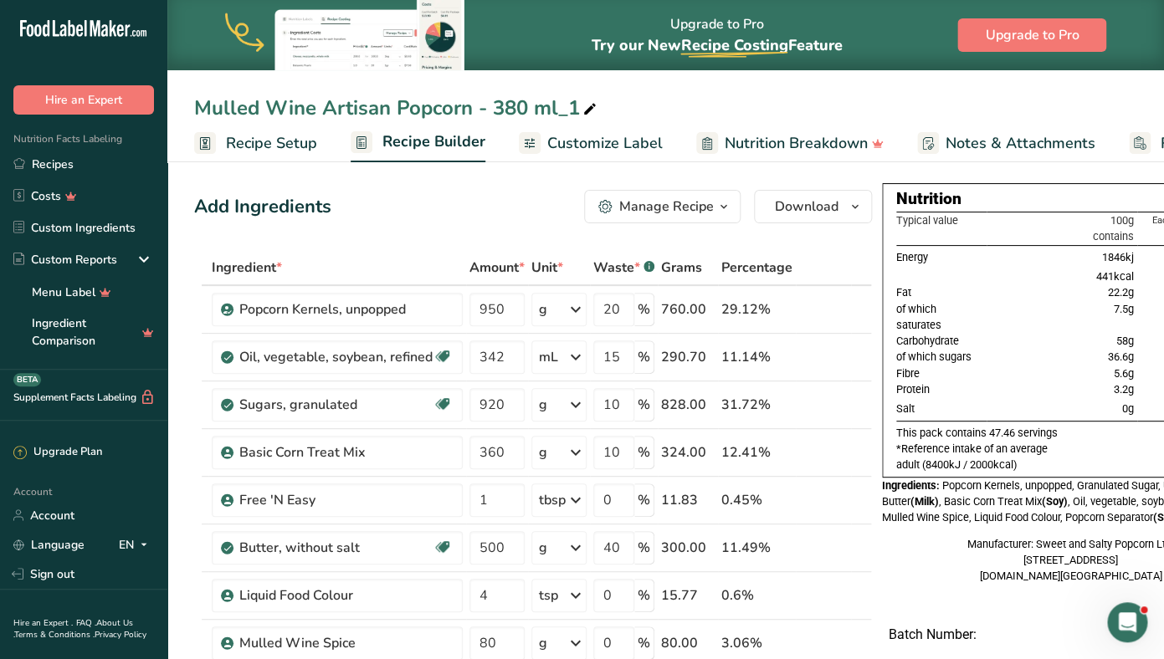
click at [310, 100] on div "Mulled Wine Artisan Popcorn - 380 ml_1" at bounding box center [397, 108] width 406 height 30
drag, startPoint x: 315, startPoint y: 106, endPoint x: 126, endPoint y: 106, distance: 189.1
click at [194, 106] on input "Mulled Wine Artisan Popcorn - 380 ml_1" at bounding box center [665, 108] width 943 height 30
click at [604, 105] on input "Pumpkin Pie Artisan Popcorn - 380 ml_1" at bounding box center [665, 108] width 943 height 30
type input "Pumpkin Pie Artisan Popcorn - 380 ml"
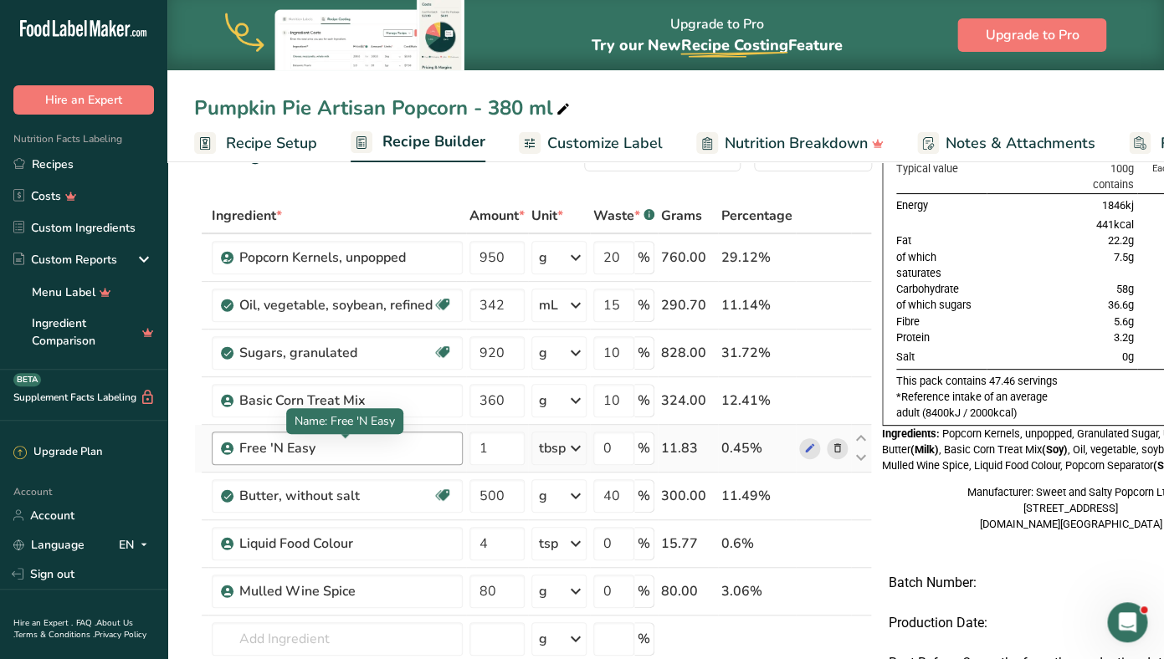
scroll to position [55, 0]
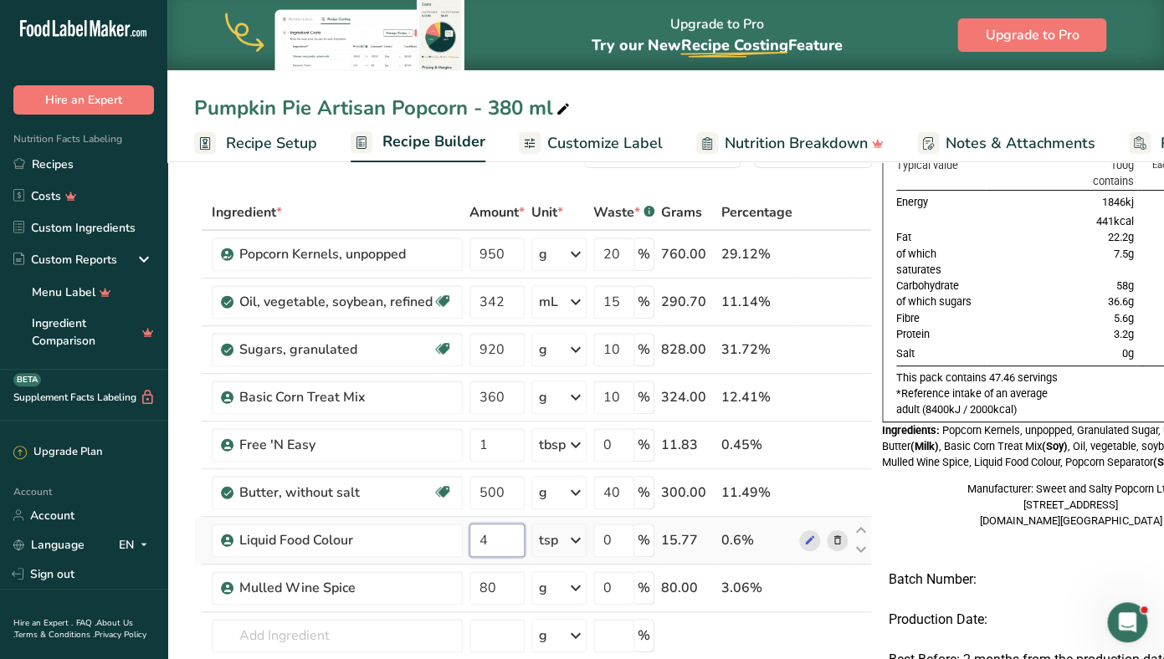
click at [489, 541] on input "4" at bounding box center [496, 540] width 55 height 33
type input "2"
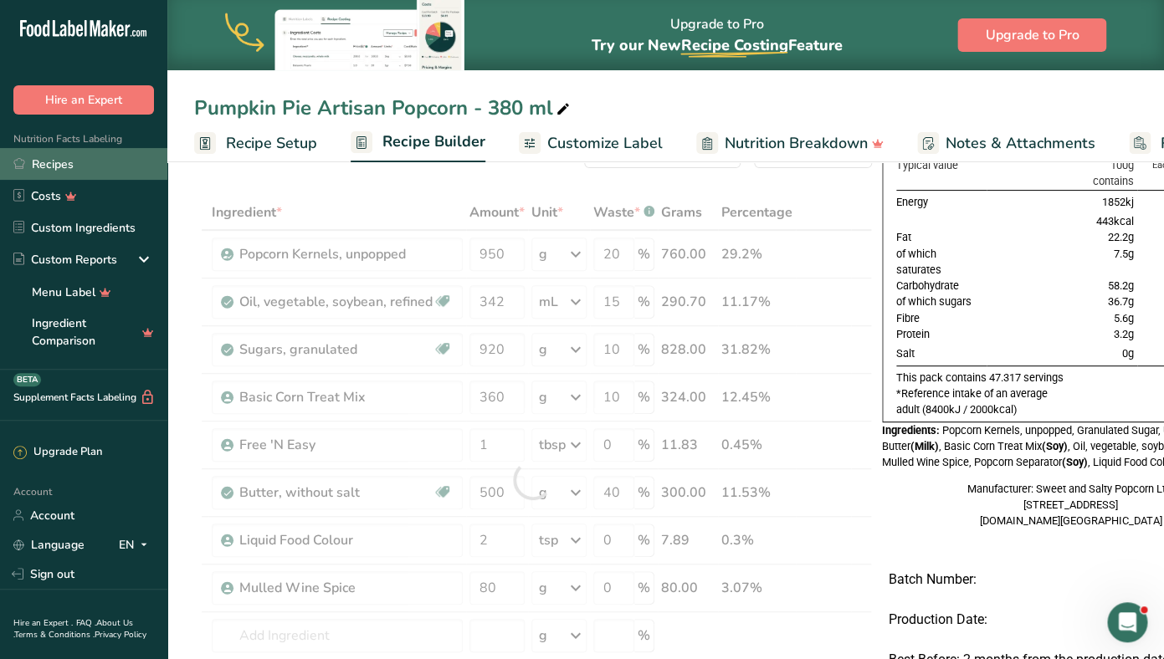
click at [54, 173] on link "Recipes" at bounding box center [83, 164] width 167 height 32
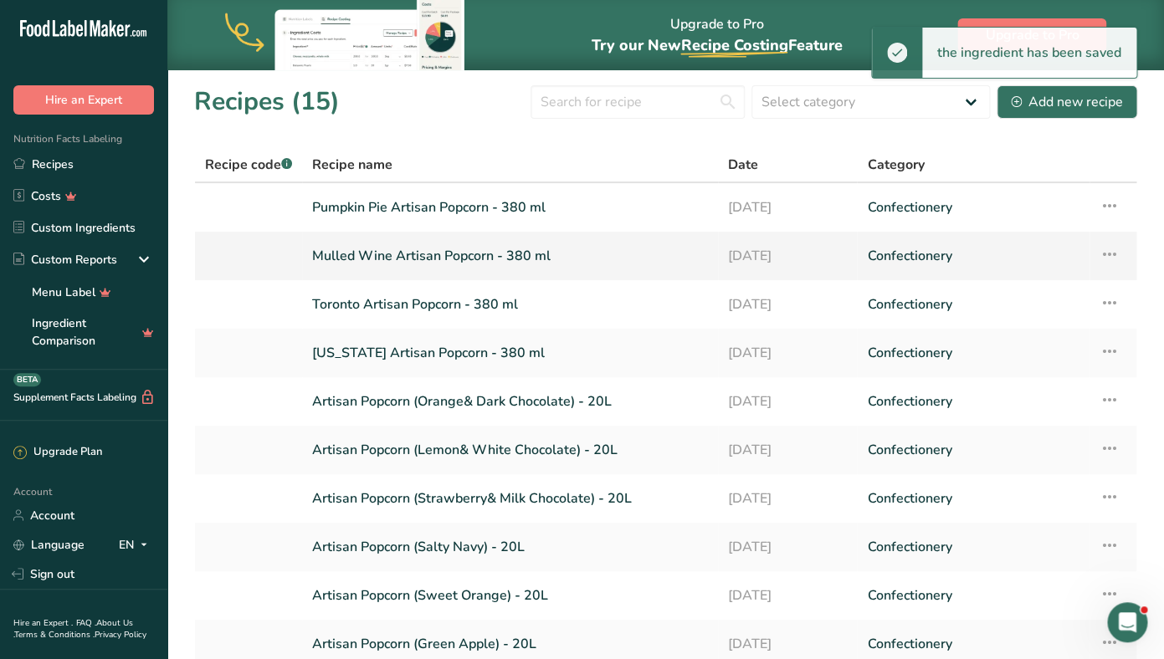
click at [392, 261] on link "Mulled Wine Artisan Popcorn - 380 ml" at bounding box center [510, 255] width 396 height 35
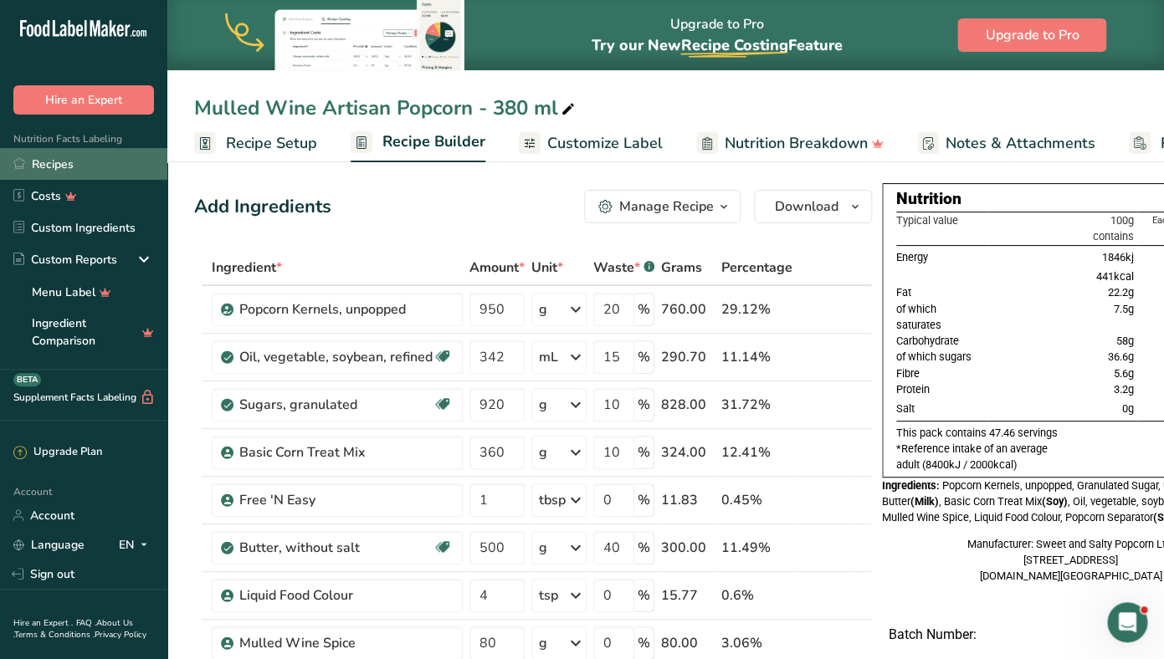
click at [75, 162] on link "Recipes" at bounding box center [83, 164] width 167 height 32
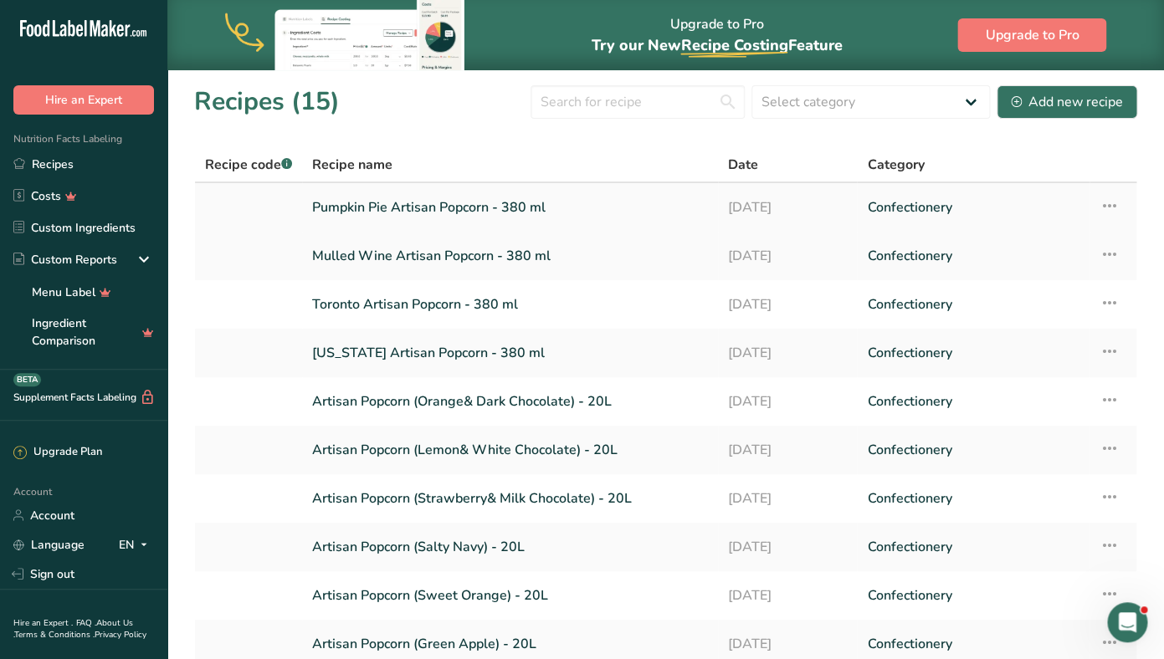
click at [453, 214] on link "Pumpkin Pie Artisan Popcorn - 380 ml" at bounding box center [510, 207] width 396 height 35
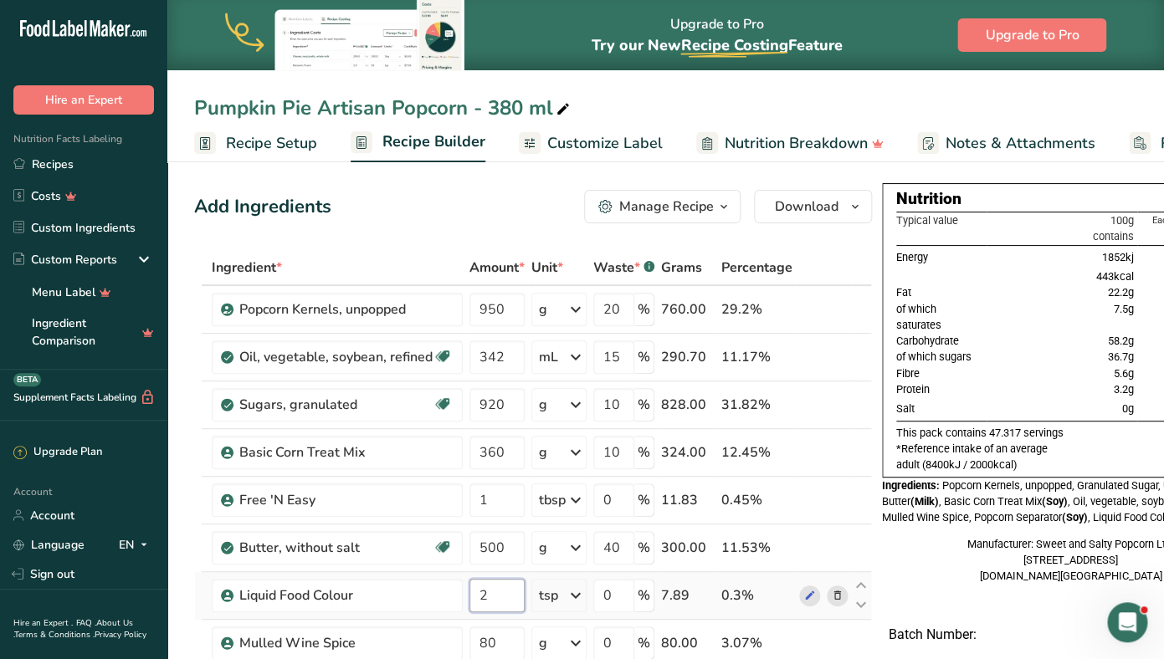
click at [488, 604] on input "2" at bounding box center [496, 595] width 55 height 33
type input "4"
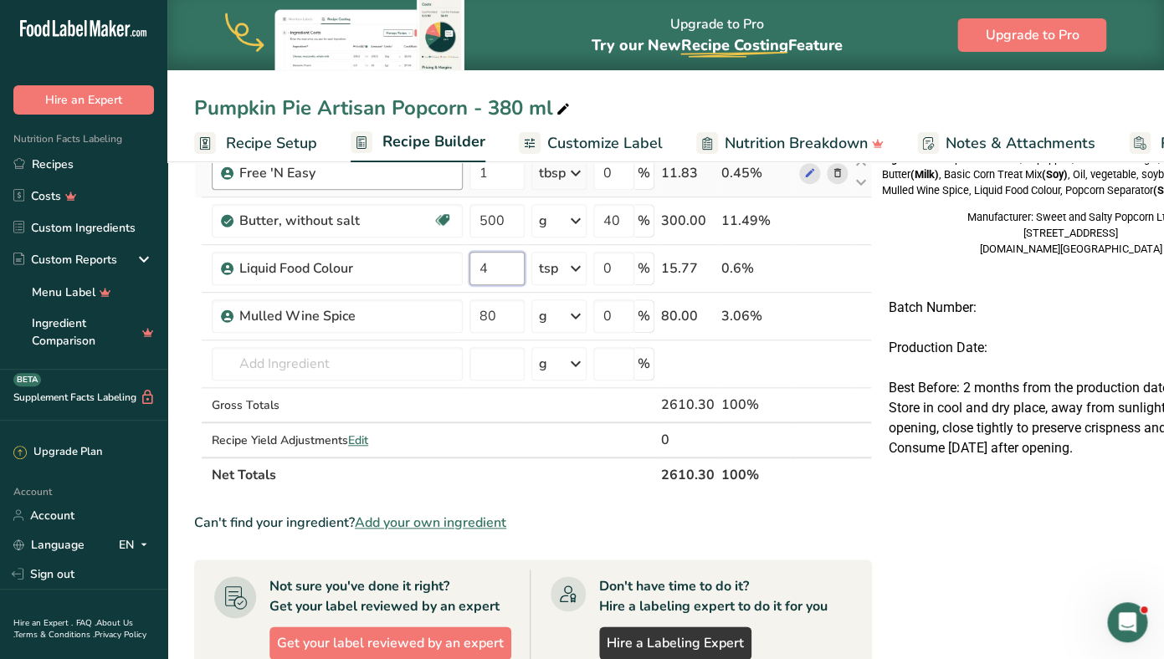
scroll to position [369, 0]
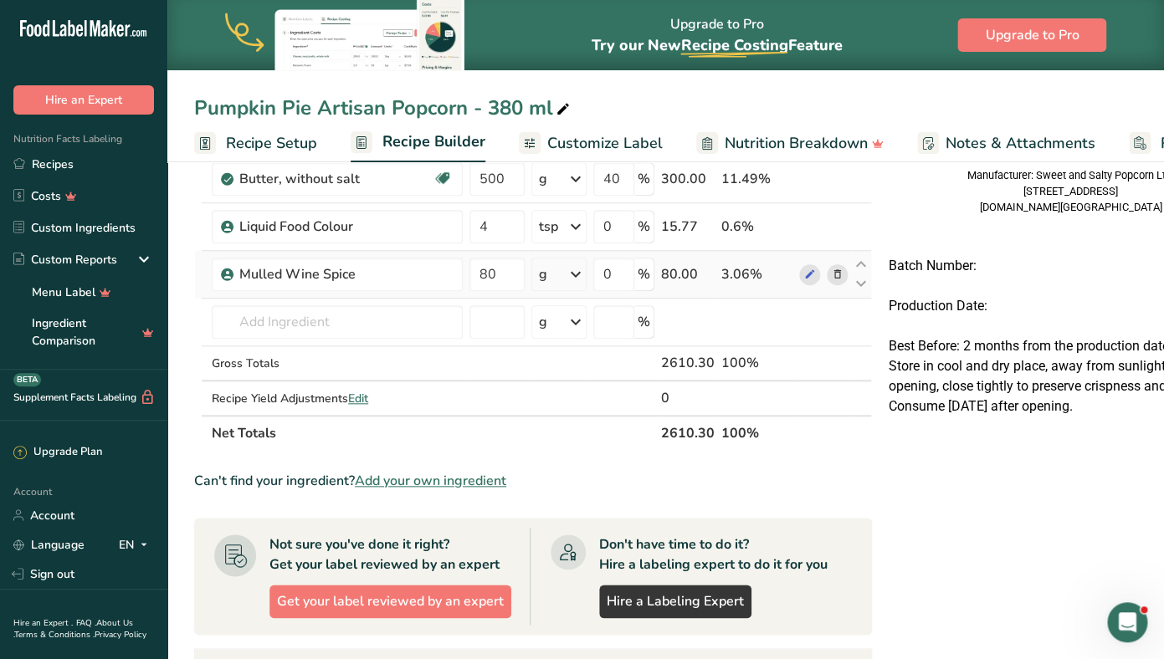
click at [839, 279] on div "Ingredient * Amount * Unit * Waste * .a-a{fill:#347362;}.b-a{fill:#fff;} Grams …" at bounding box center [533, 166] width 678 height 570
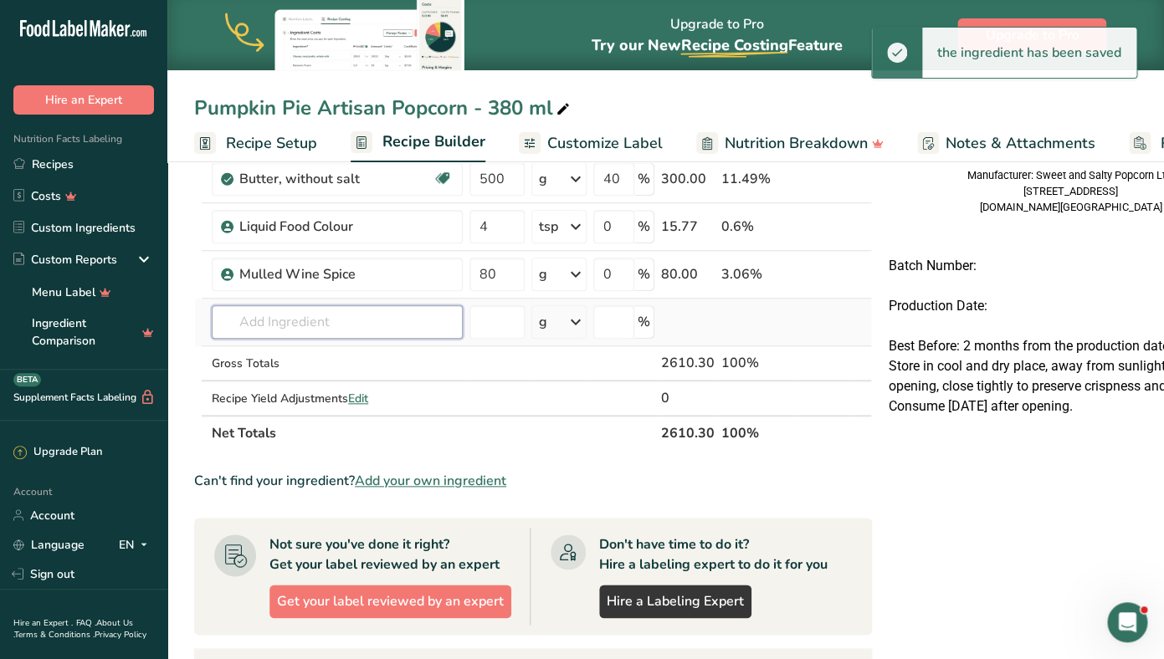
click at [260, 314] on input "text" at bounding box center [337, 321] width 251 height 33
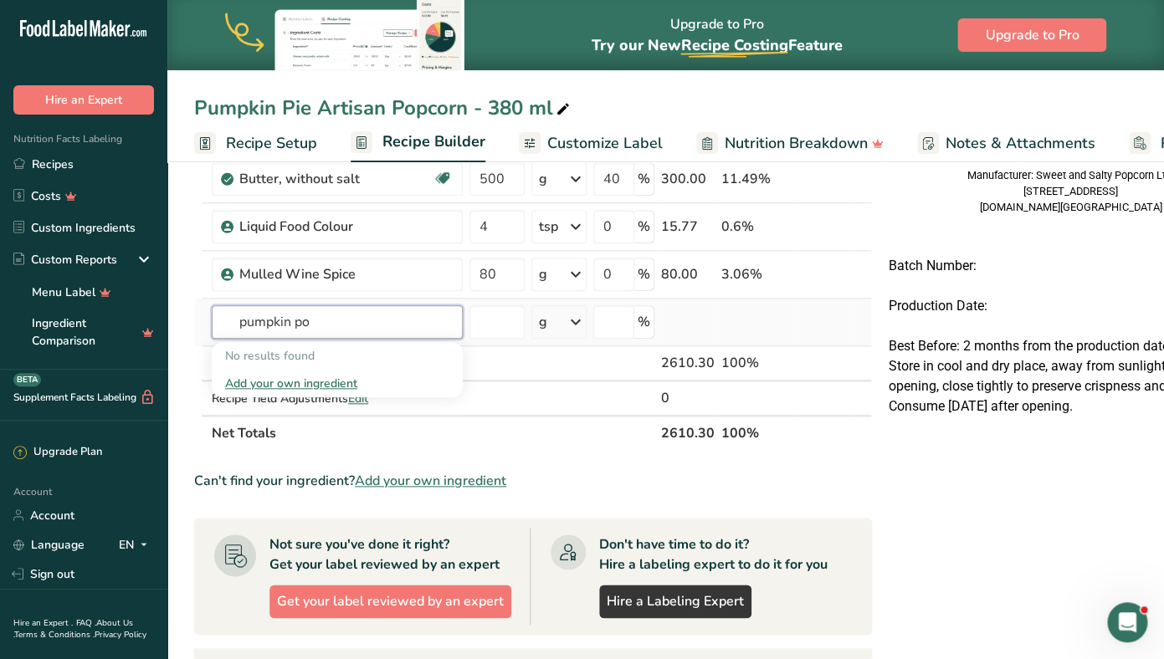
type input "pumpkin po"
click at [258, 382] on div "Add your own ingredient" at bounding box center [337, 384] width 224 height 18
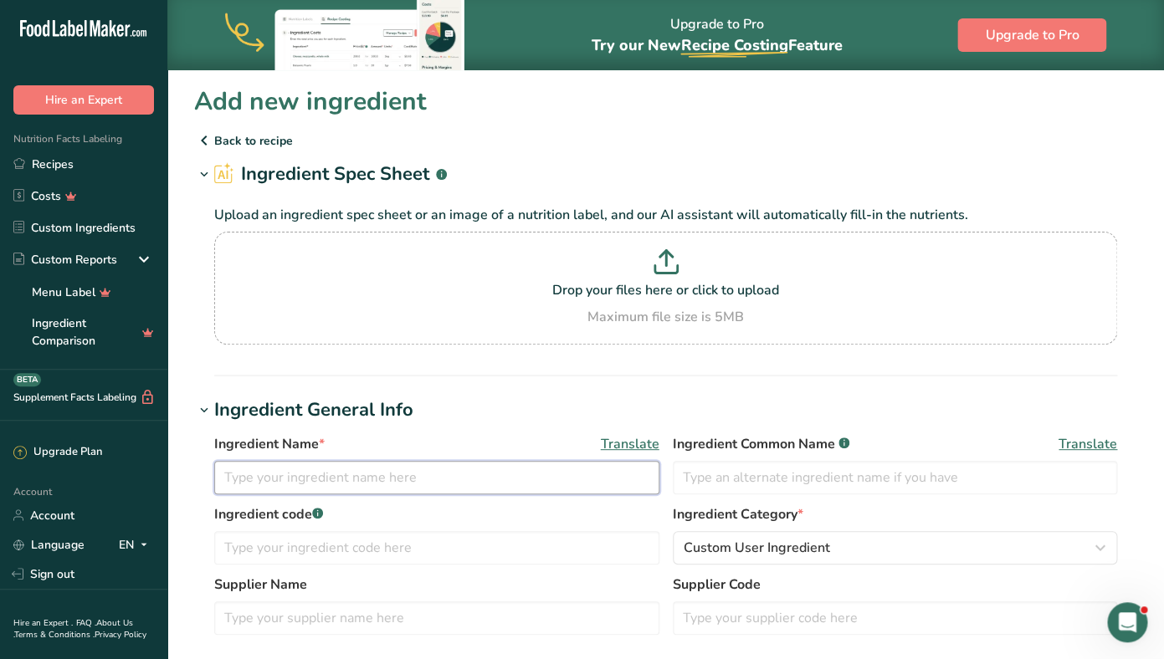
click at [302, 473] on input "text" at bounding box center [436, 477] width 445 height 33
type input "Pumpkin Powder"
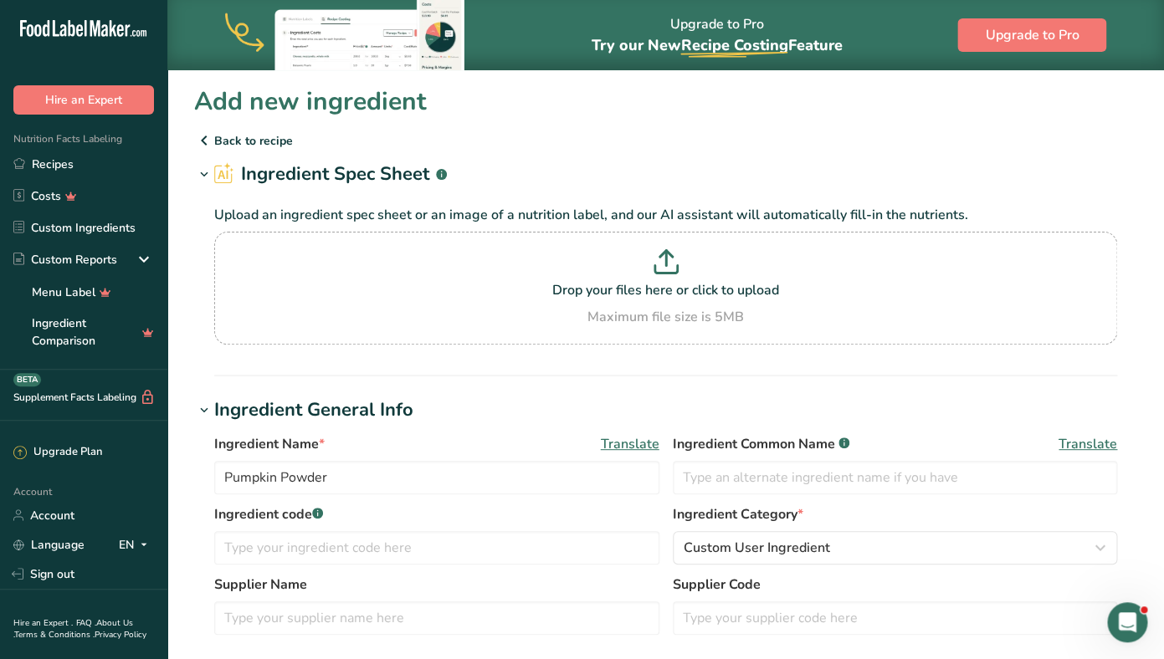
click at [240, 146] on p "Back to recipe" at bounding box center [665, 140] width 943 height 20
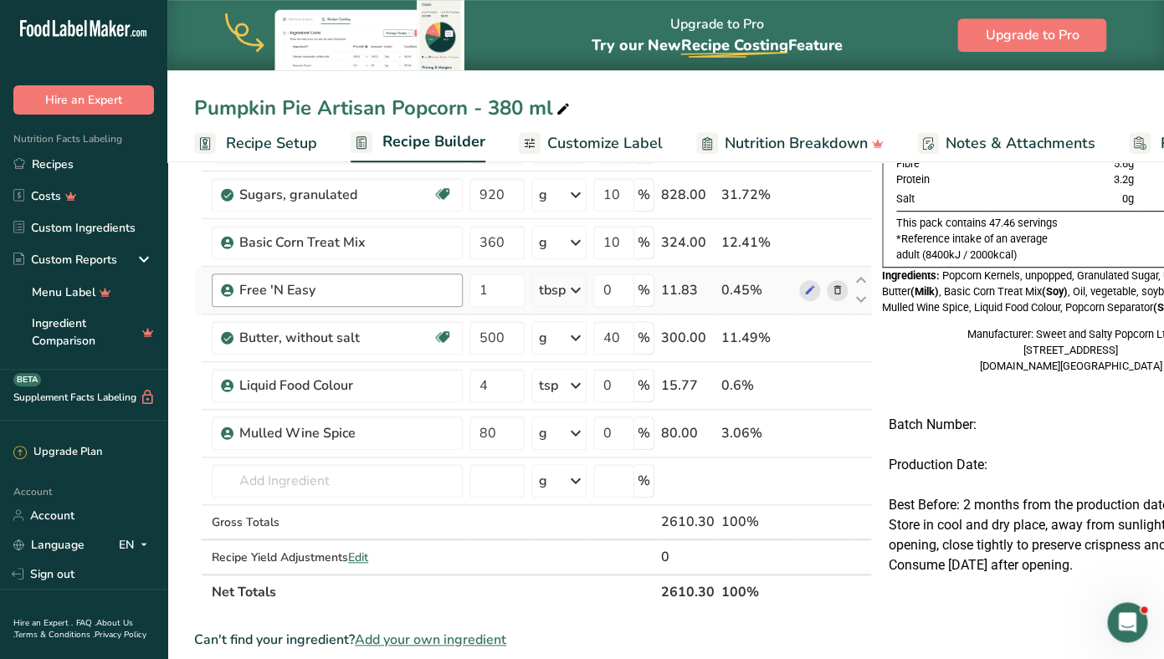
scroll to position [212, 0]
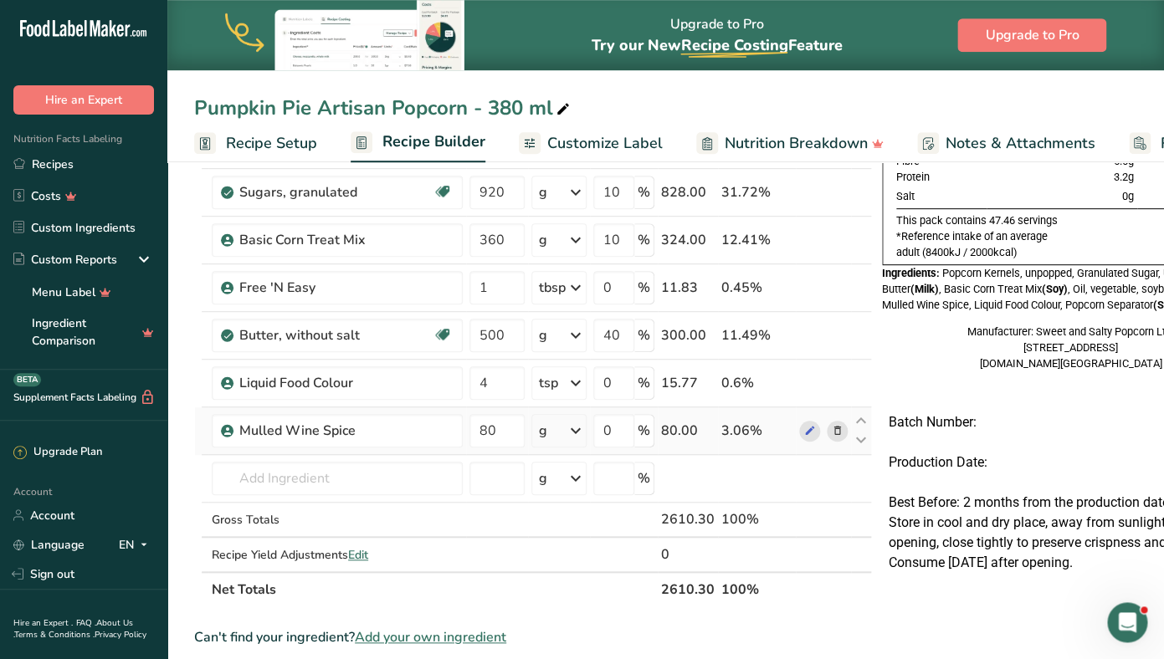
click at [832, 432] on icon at bounding box center [838, 431] width 12 height 18
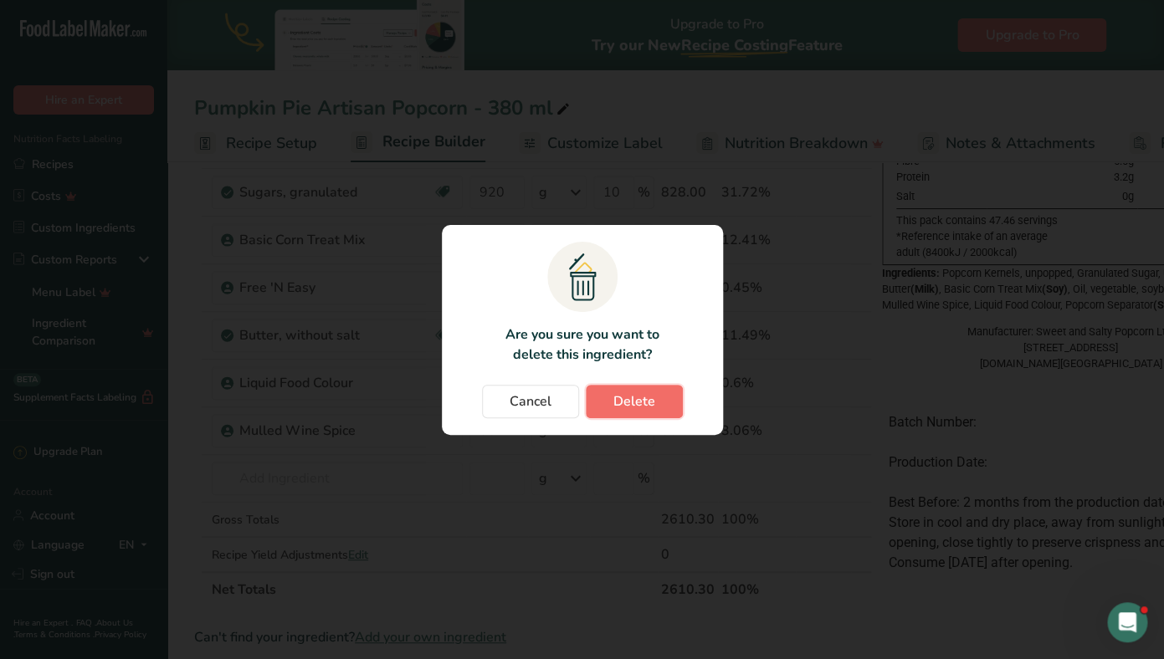
click at [620, 402] on span "Delete" at bounding box center [634, 401] width 42 height 20
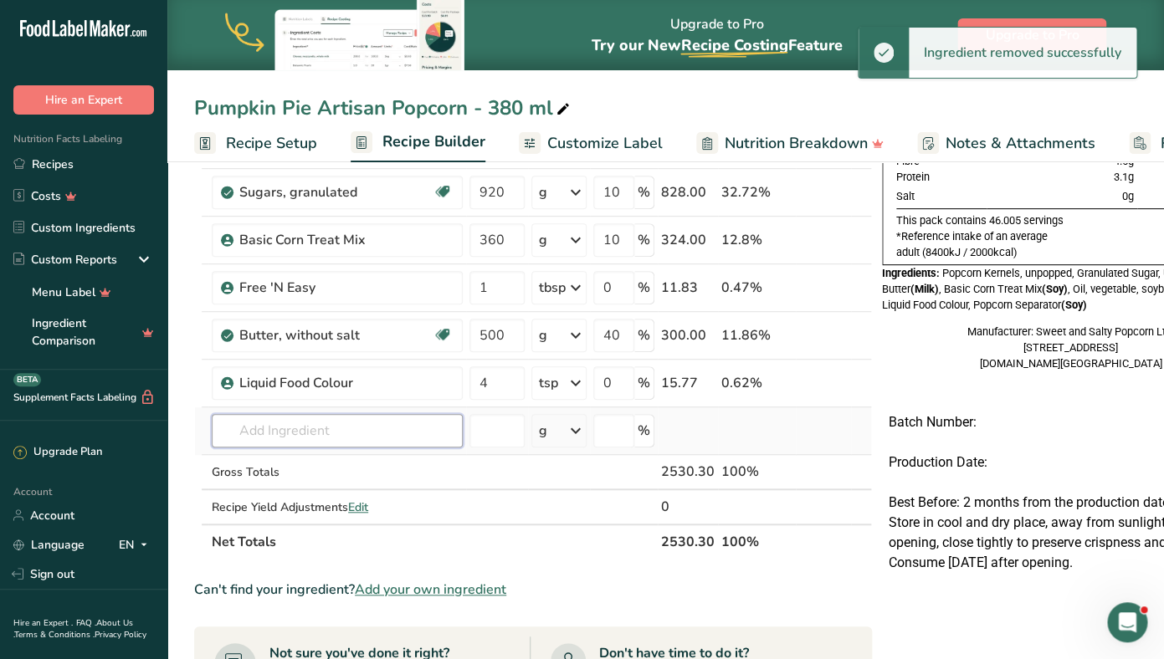
click at [390, 428] on input "text" at bounding box center [337, 430] width 251 height 33
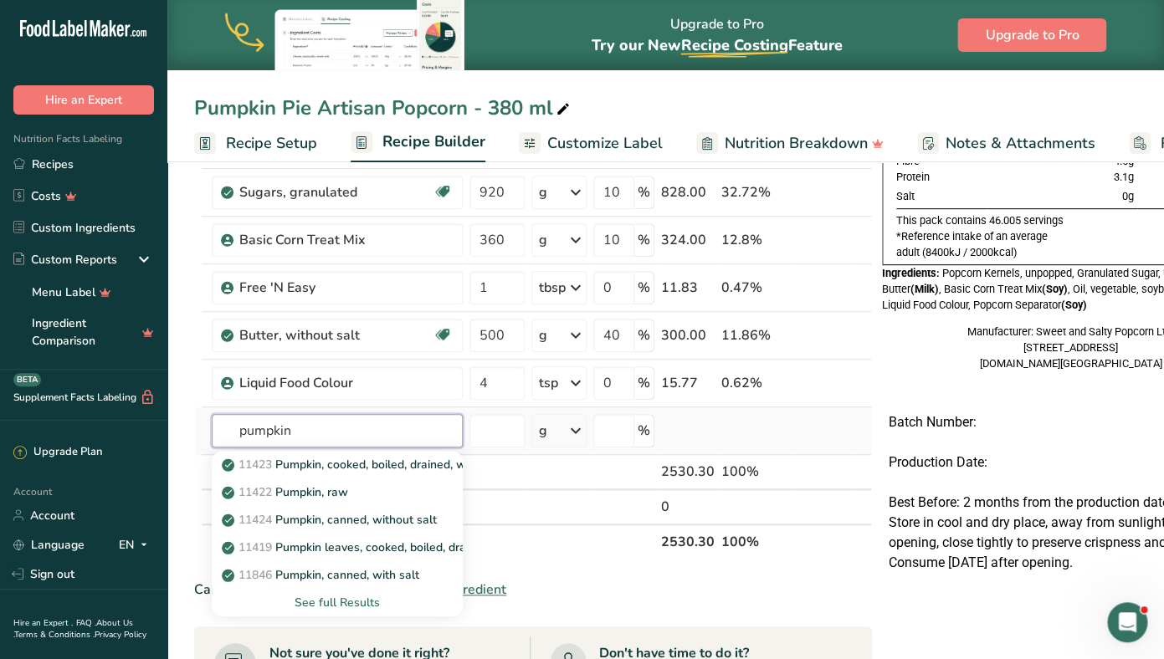
type input "pumpkin"
click at [345, 599] on div "See full Results" at bounding box center [337, 603] width 224 height 18
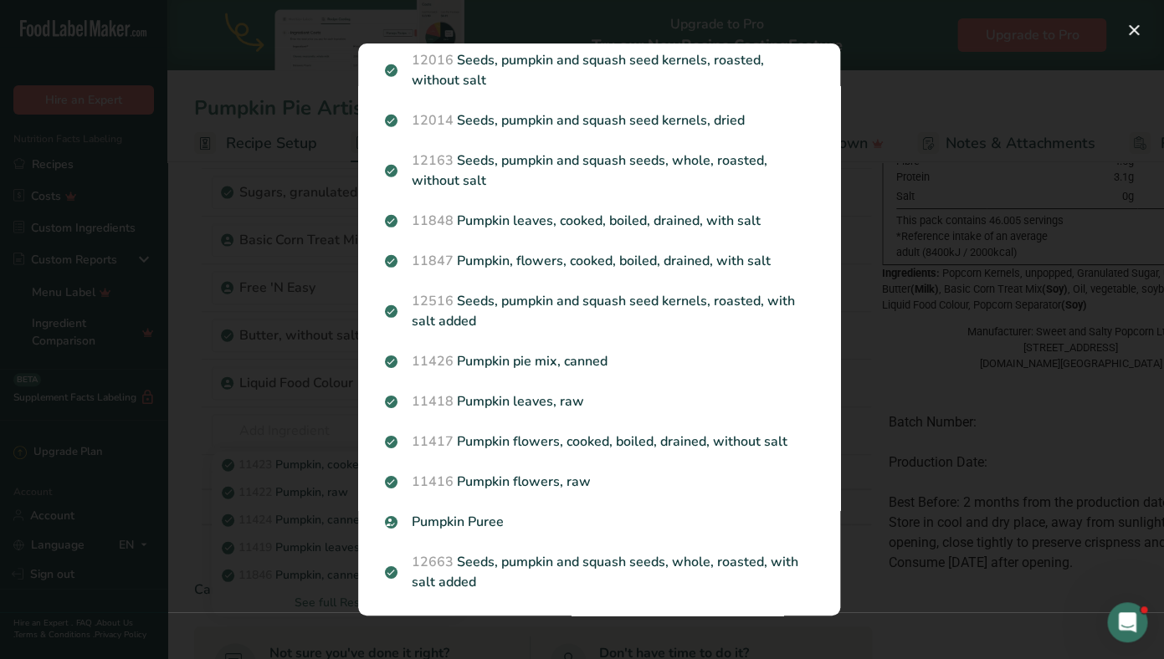
scroll to position [599, 0]
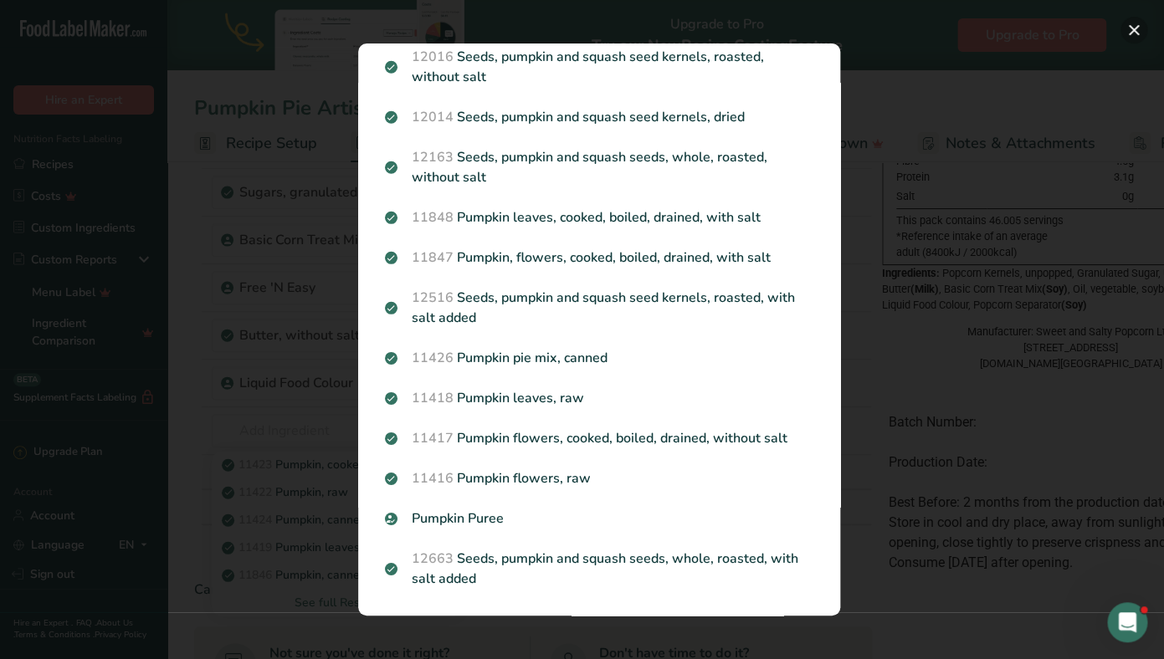
click at [1133, 34] on button "Search results modal" at bounding box center [1133, 30] width 27 height 27
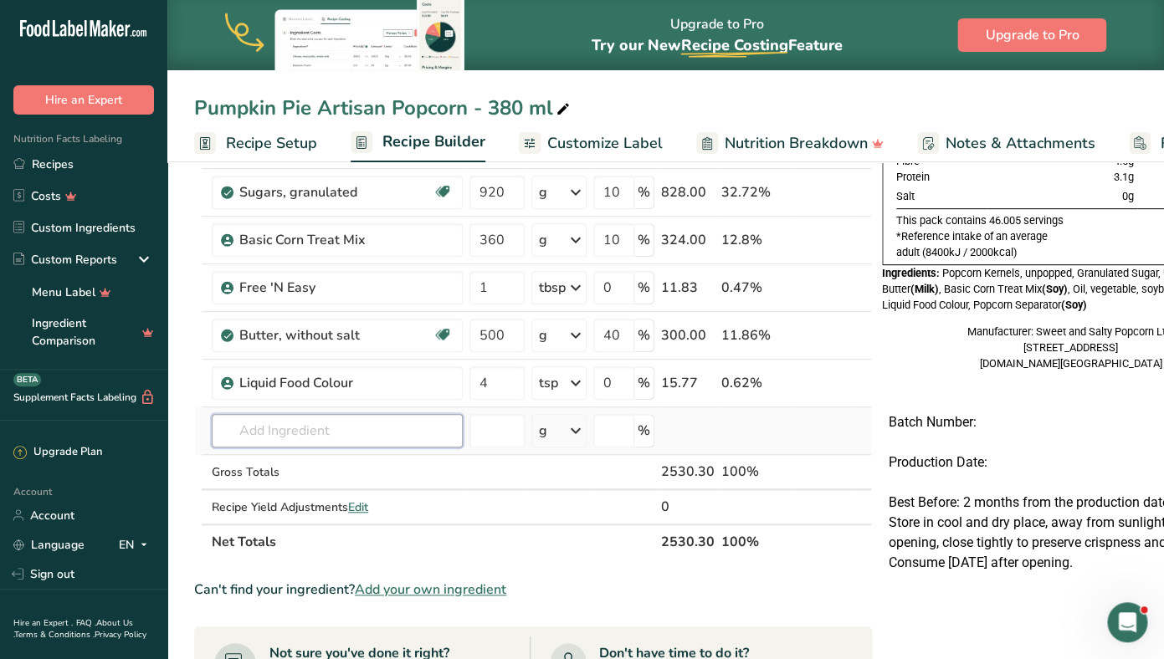
click at [308, 440] on input "text" at bounding box center [337, 430] width 251 height 33
type input "Pumpkin Powder"
click at [264, 487] on div "Add your own ingredient" at bounding box center [337, 493] width 224 height 18
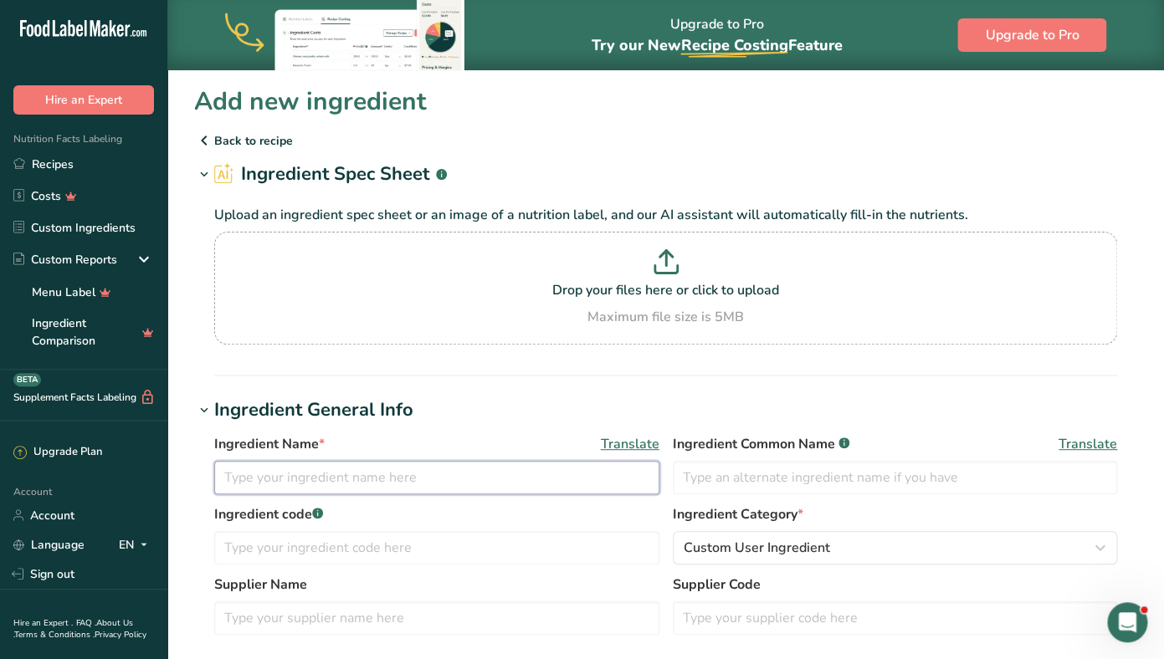
click at [371, 488] on input "text" at bounding box center [436, 477] width 445 height 33
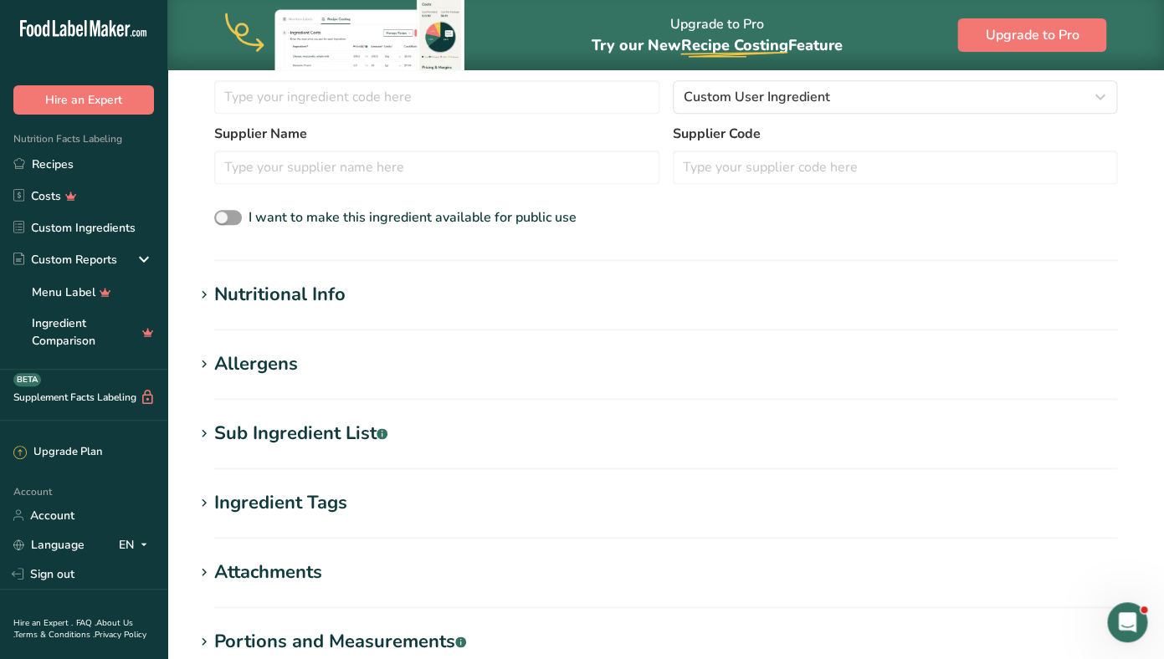
scroll to position [466, 0]
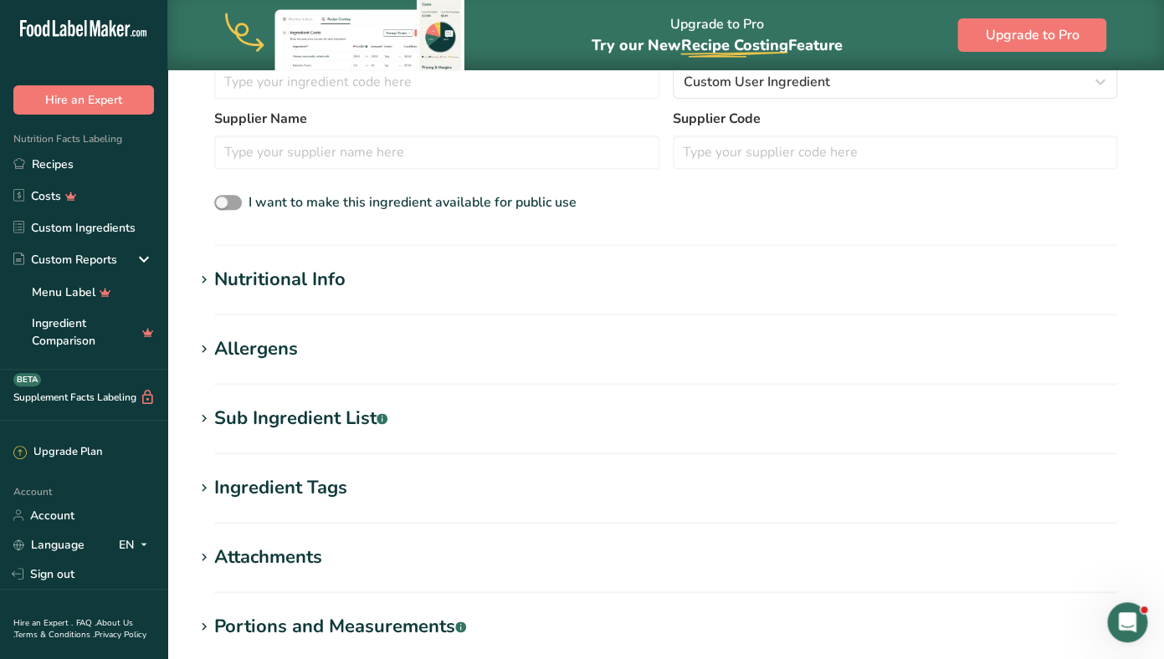
type input "Pumpkin Powder"
click at [284, 274] on div "Nutritional Info" at bounding box center [279, 280] width 131 height 28
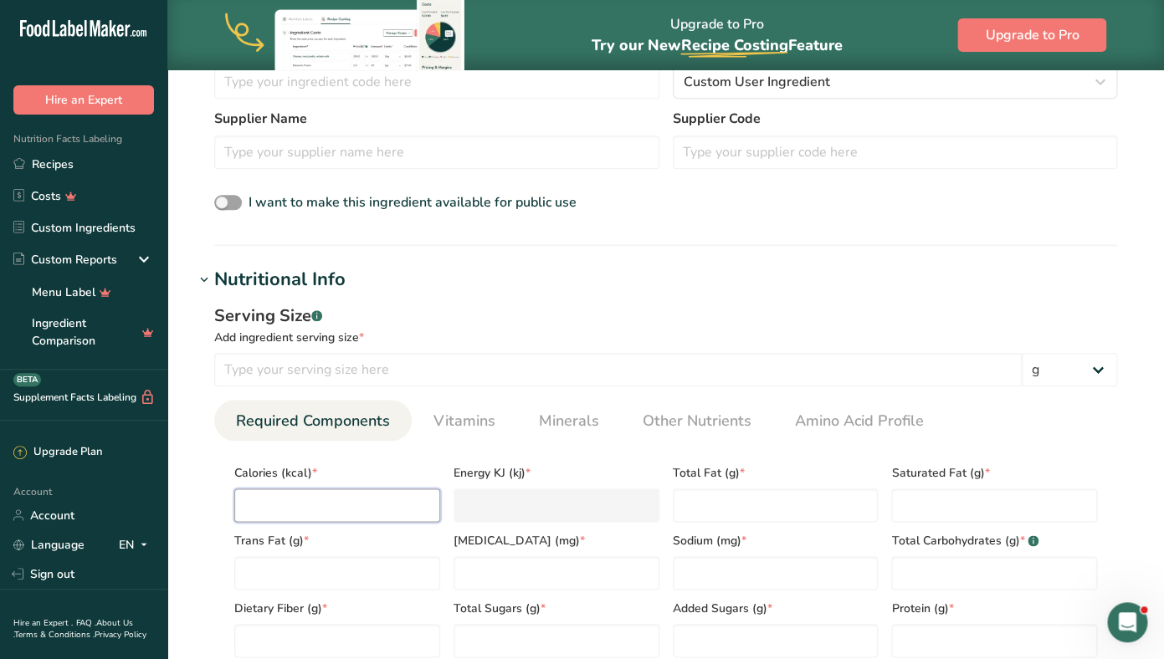
click at [295, 501] on input "number" at bounding box center [337, 505] width 206 height 33
type input "30"
type KJ "125.5"
type input "307"
type KJ "1284.5"
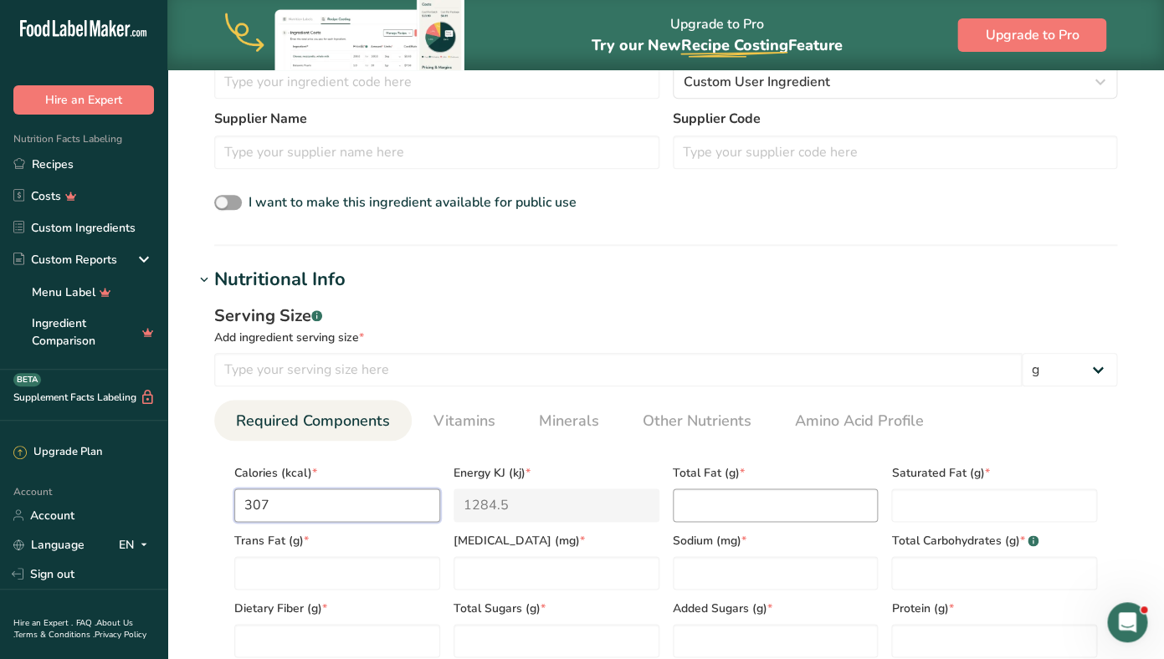
type input "307"
click at [704, 507] on Fat "number" at bounding box center [776, 505] width 206 height 33
type Fat "2.4"
click at [952, 501] on Fat "number" at bounding box center [994, 505] width 206 height 33
type Fat "0.6"
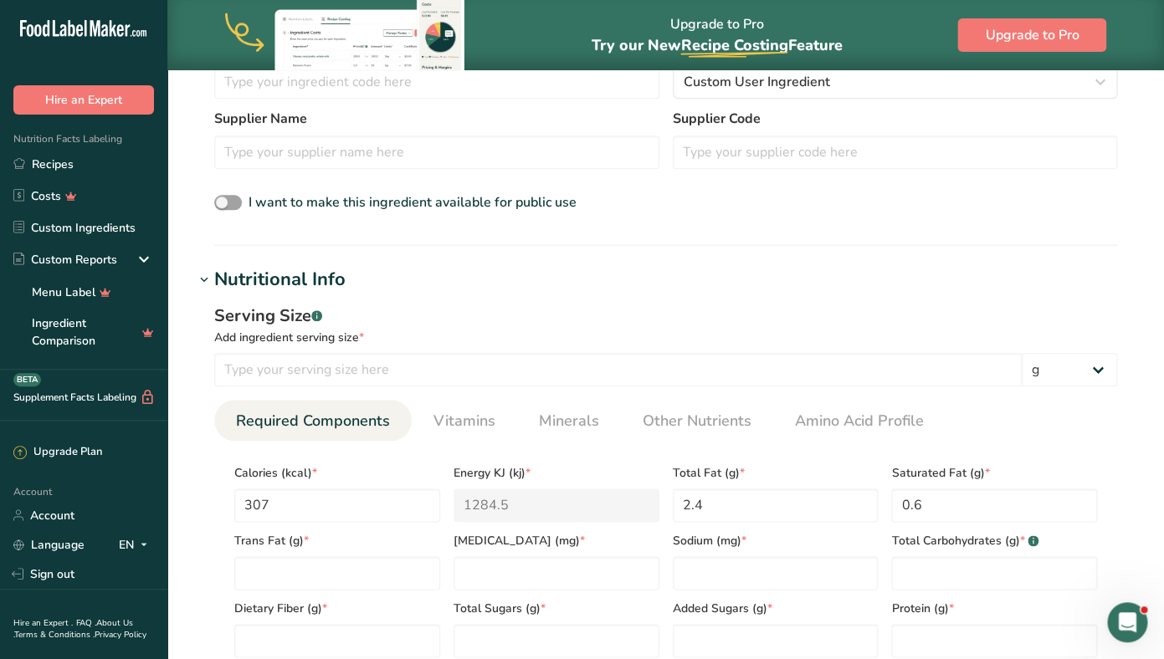
click at [975, 428] on ul "Required Components Vitamins Minerals Other Nutrients Amino Acid Profile" at bounding box center [665, 420] width 903 height 41
click at [901, 572] on Carbohydrates "number" at bounding box center [994, 572] width 206 height 33
type Carbohydrates "55"
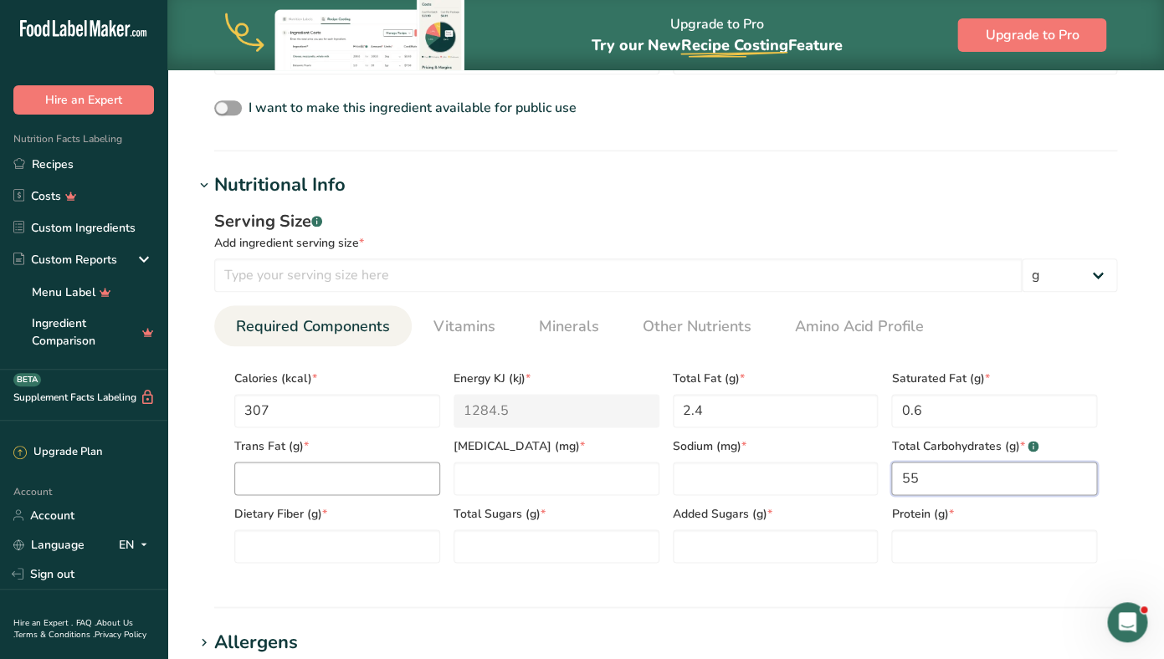
scroll to position [562, 0]
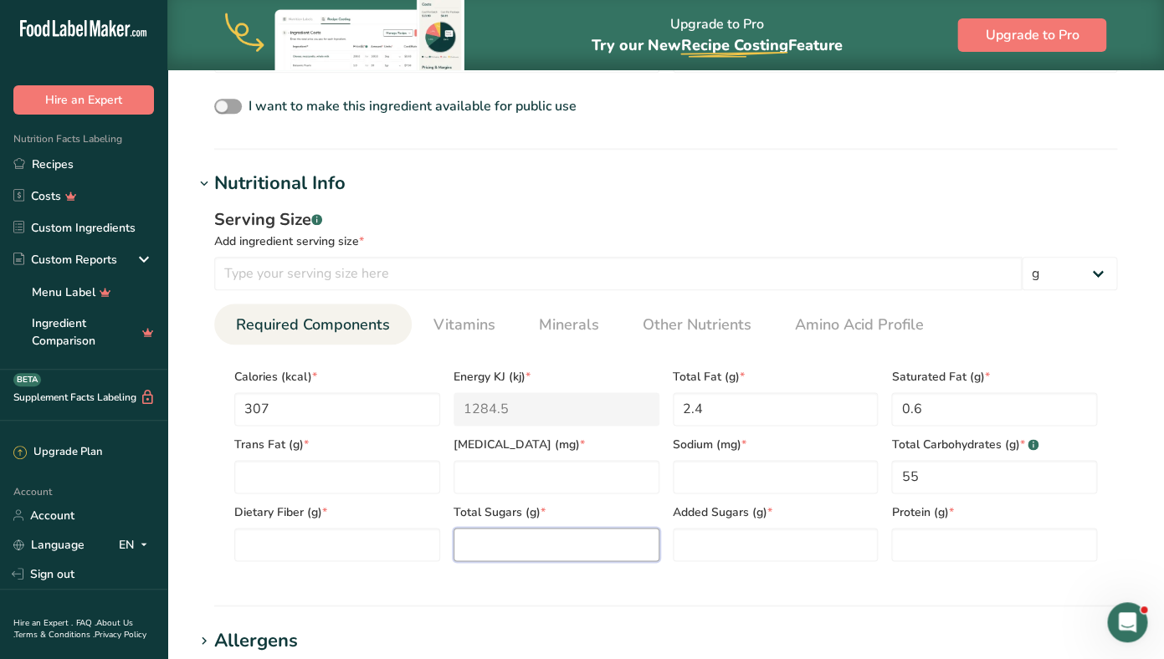
click at [525, 546] on Sugars "number" at bounding box center [556, 544] width 206 height 33
type Sugars "43.1"
click at [788, 197] on h1 "Nutritional Info" at bounding box center [665, 184] width 943 height 28
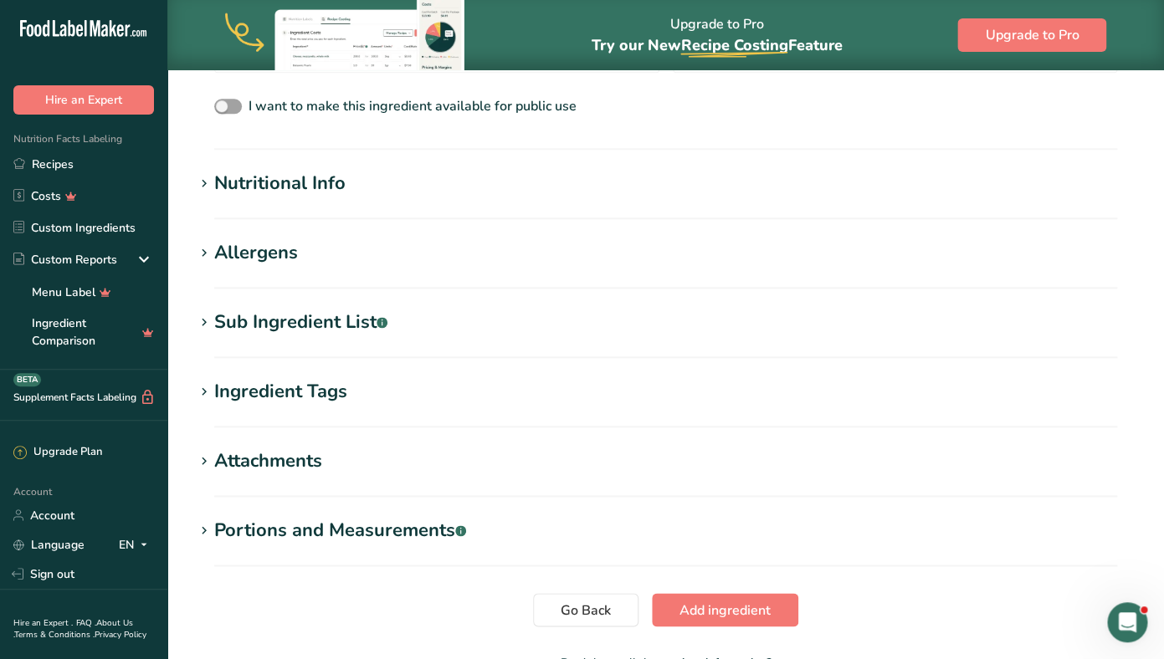
click at [297, 185] on div "Nutritional Info" at bounding box center [279, 184] width 131 height 28
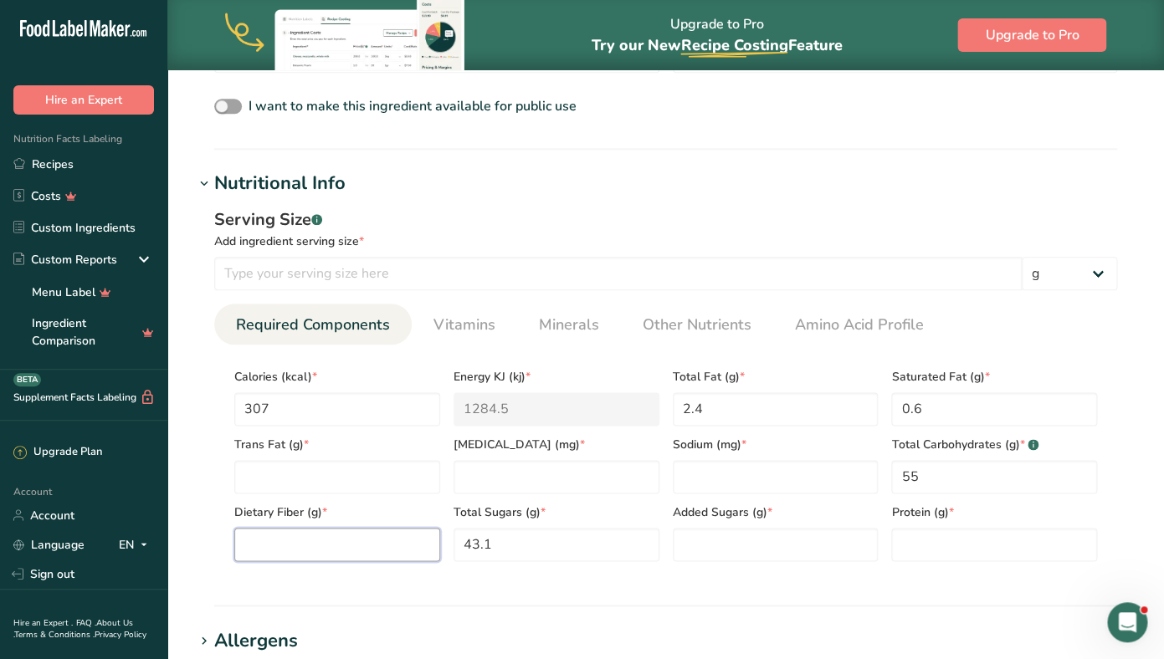
click at [286, 551] on Fiber "number" at bounding box center [337, 544] width 206 height 33
type Fiber "19.1"
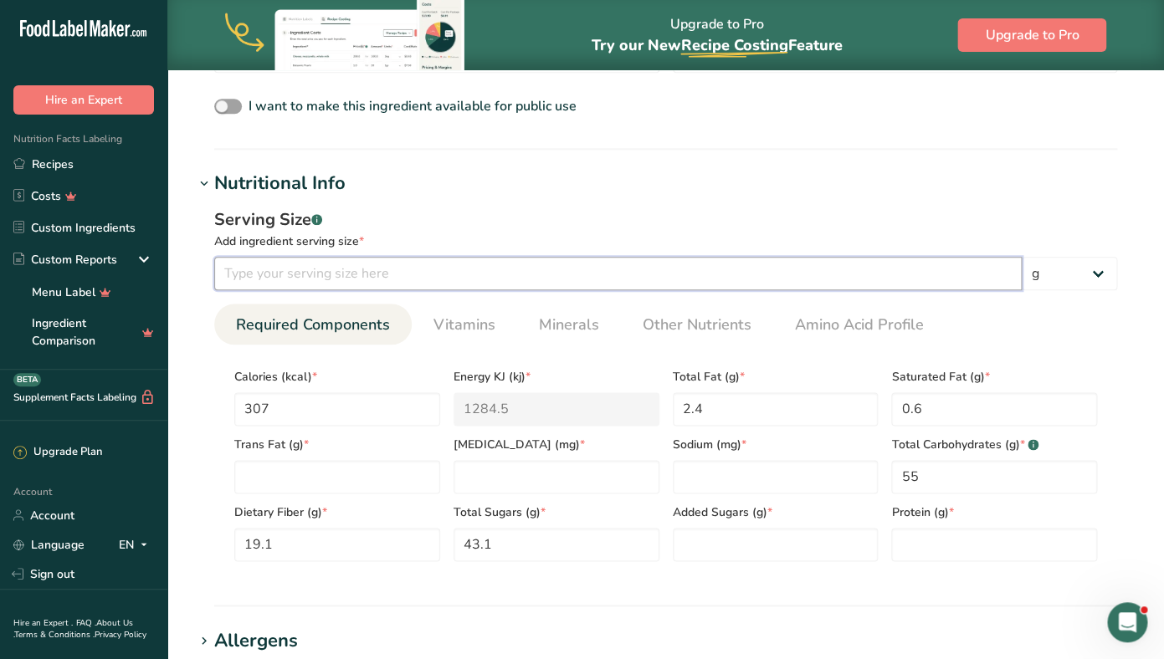
click at [267, 274] on input "number" at bounding box center [617, 273] width 807 height 33
type input "100"
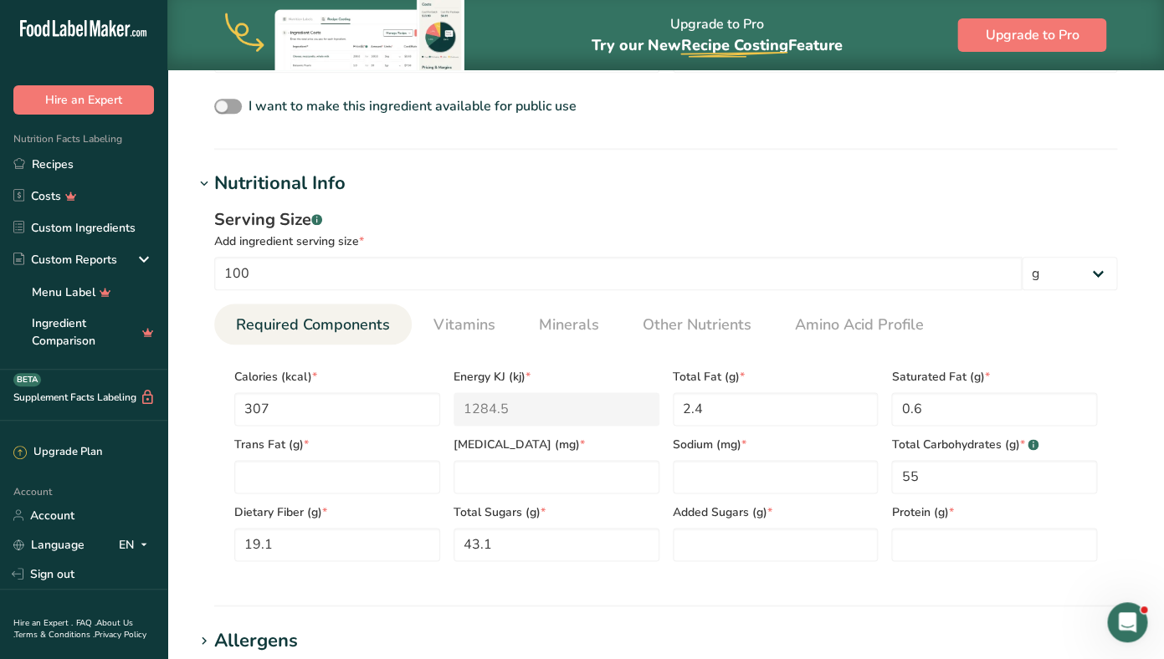
click at [496, 203] on div "Serving Size .a-a{fill:#347362;}.b-a{fill:#fff;} Add ingredient serving size * …" at bounding box center [665, 390] width 943 height 387
click at [902, 546] on input "number" at bounding box center [994, 544] width 206 height 33
type input "16.7"
click at [709, 473] on input "number" at bounding box center [776, 476] width 206 height 33
type input "8"
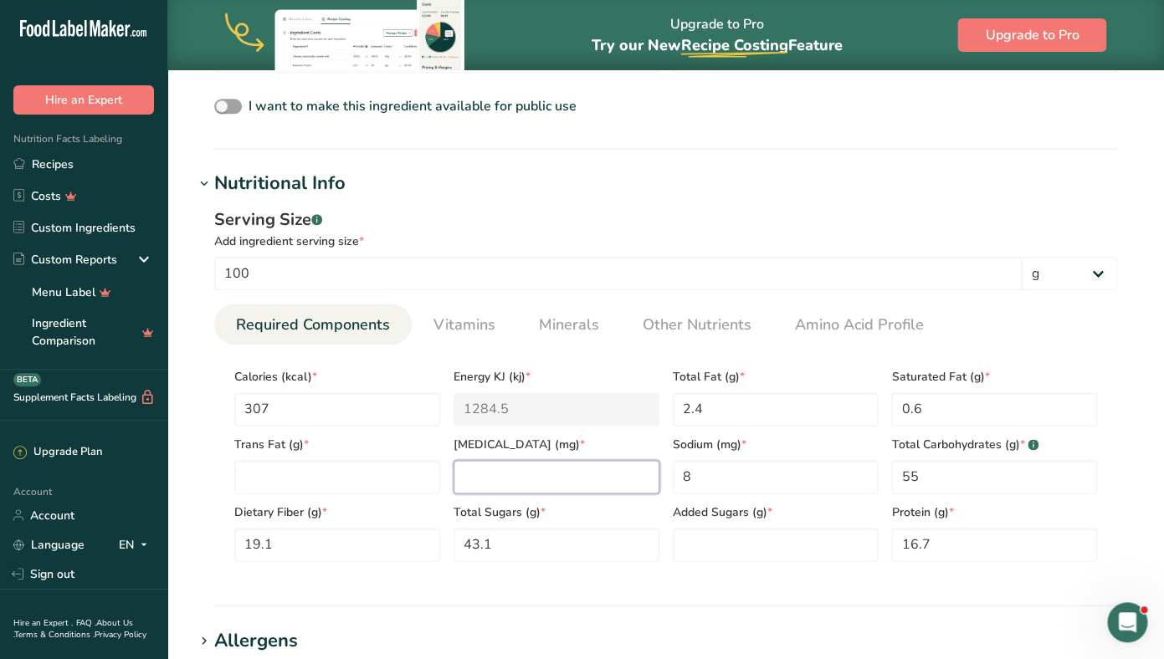
click at [576, 481] on input "number" at bounding box center [556, 476] width 206 height 33
type input "0"
click at [300, 480] on Fat "number" at bounding box center [337, 476] width 206 height 33
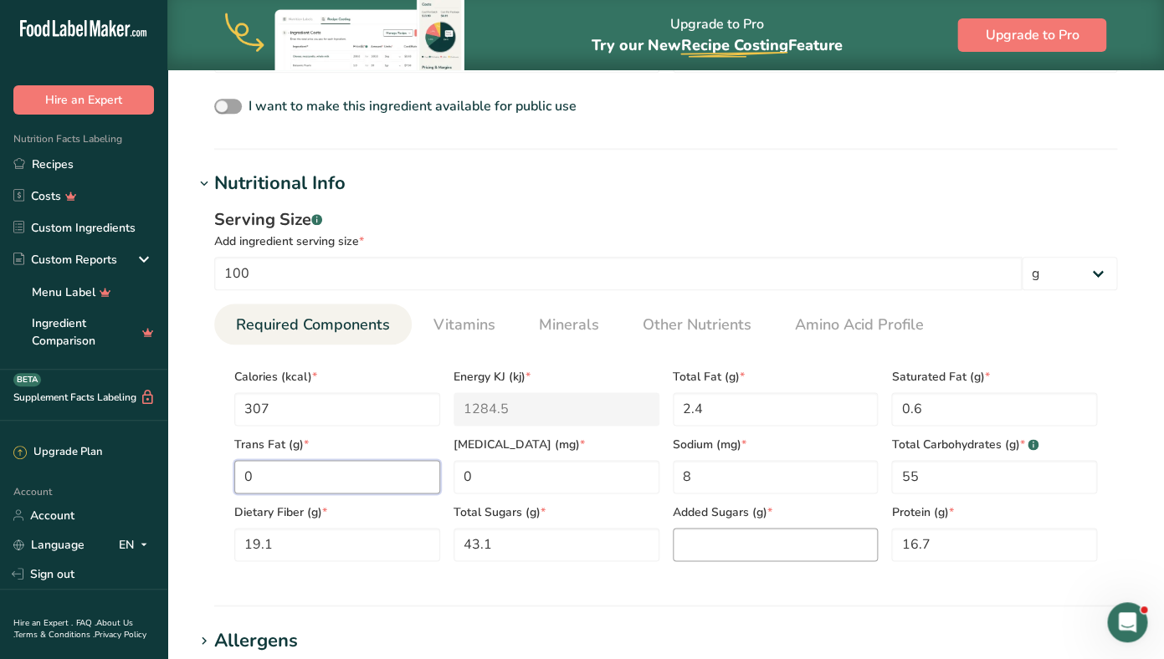
type Fat "0"
click at [705, 556] on Sugars "number" at bounding box center [776, 544] width 206 height 33
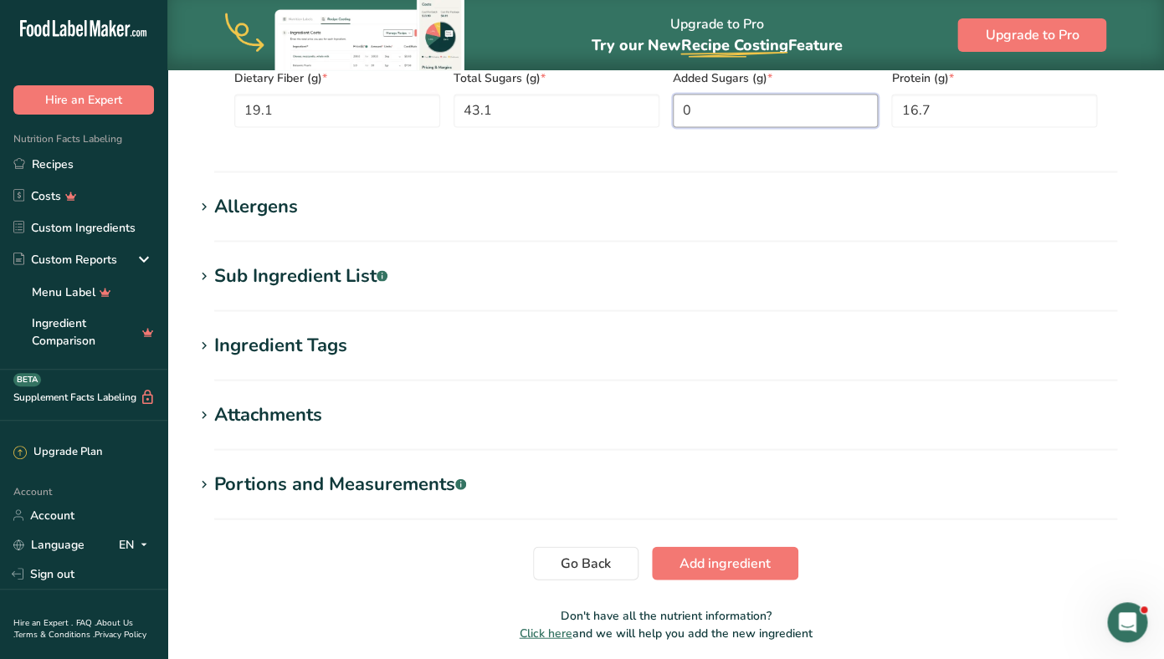
scroll to position [1052, 0]
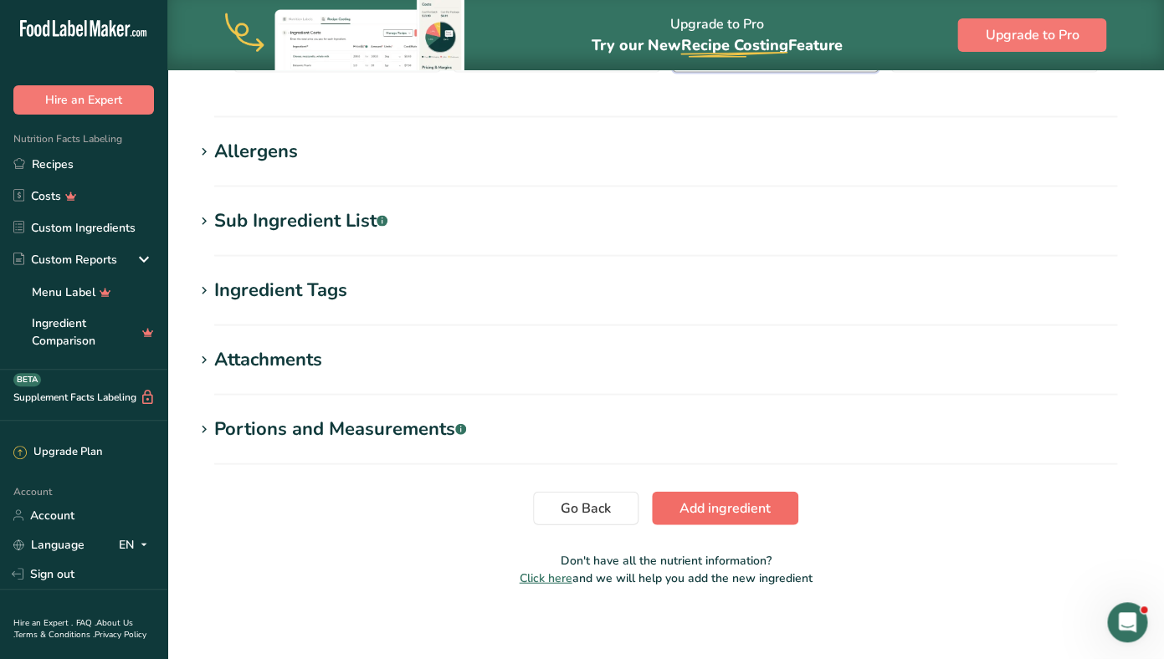
type Sugars "0"
click at [706, 509] on span "Add ingredient" at bounding box center [724, 508] width 91 height 20
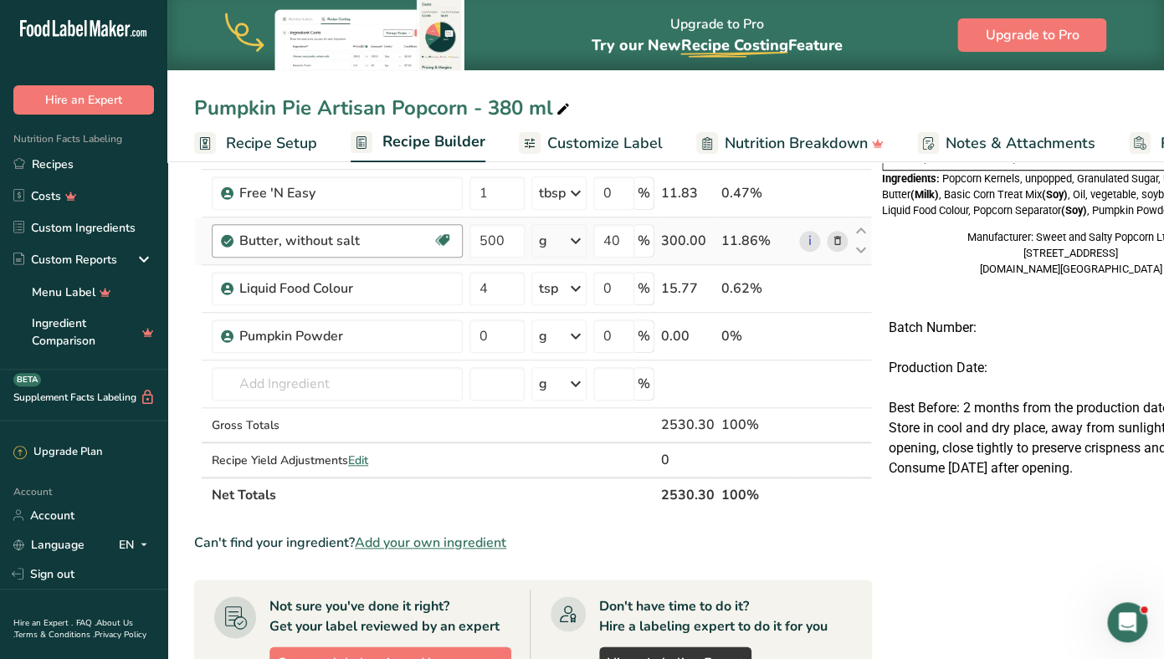
scroll to position [320, 0]
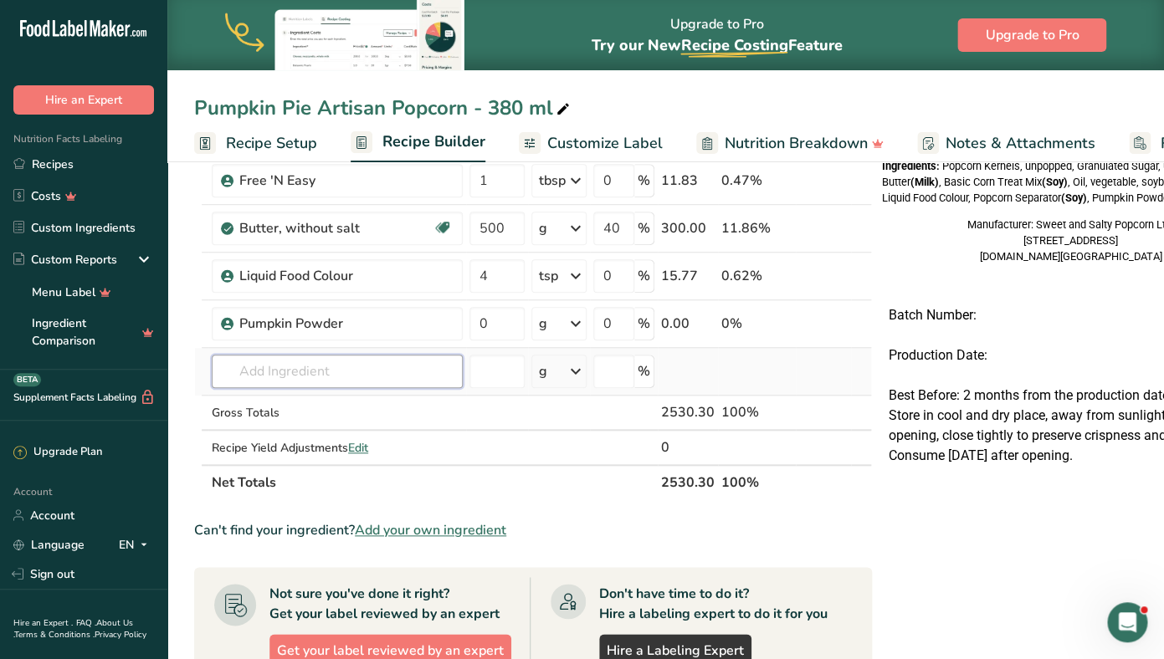
click at [284, 371] on input "text" at bounding box center [337, 371] width 251 height 33
type input "Pumpkin Spice"
click at [313, 409] on p "2035 Spices, pumpkin pie spice" at bounding box center [315, 406] width 180 height 18
type input "Spices, pumpkin pie spice"
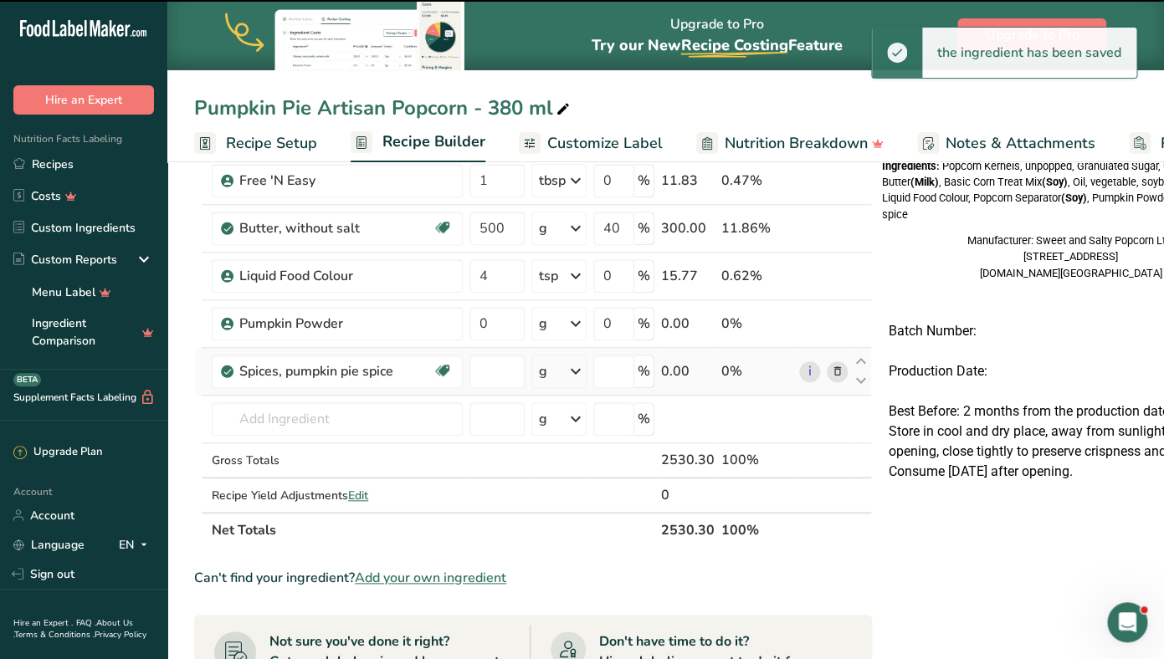
type input "0"
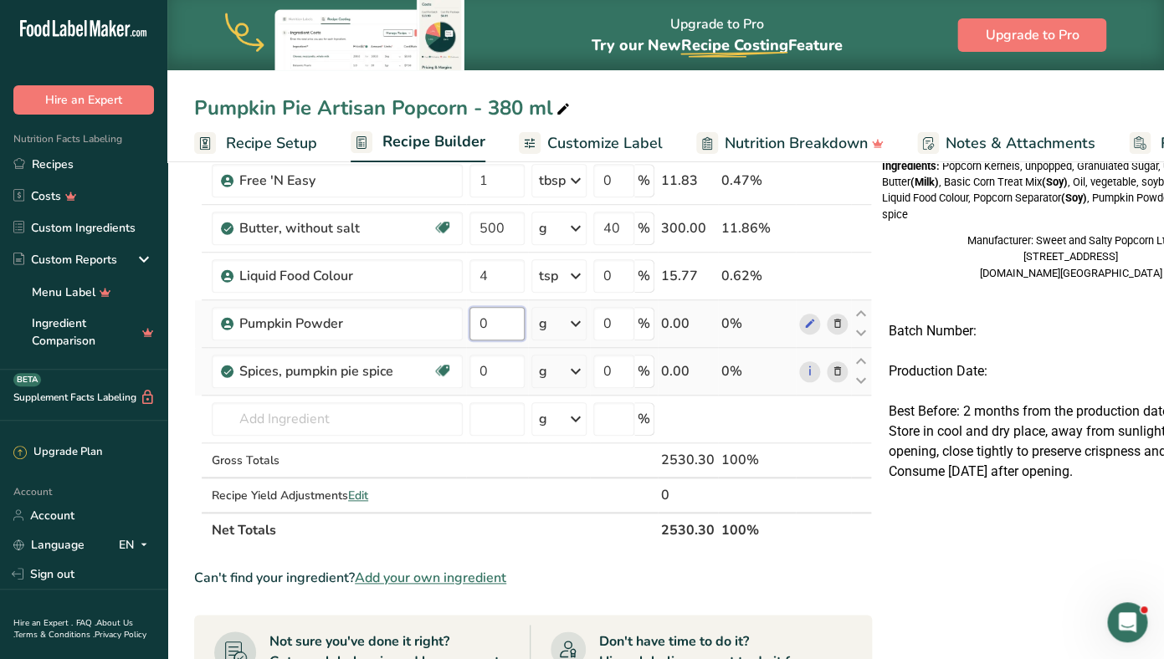
click at [484, 329] on input "0" at bounding box center [496, 323] width 55 height 33
type input "160"
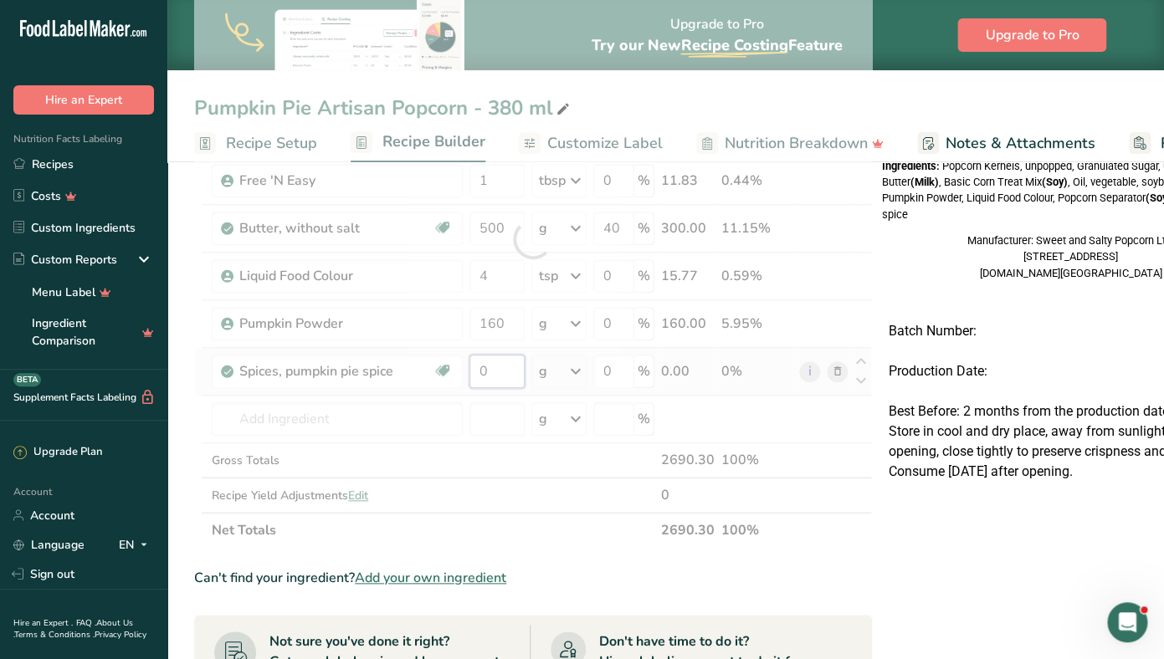
click at [489, 361] on input "0" at bounding box center [496, 371] width 55 height 33
click at [489, 361] on div at bounding box center [533, 239] width 678 height 617
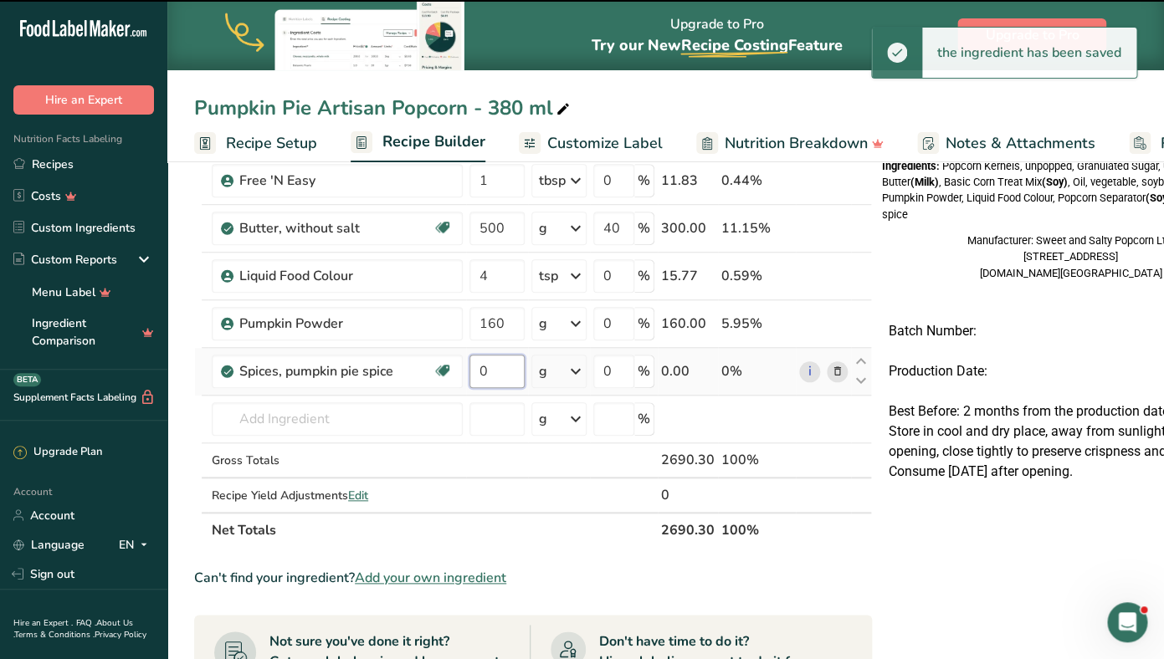
click at [489, 366] on input "0" at bounding box center [496, 371] width 55 height 33
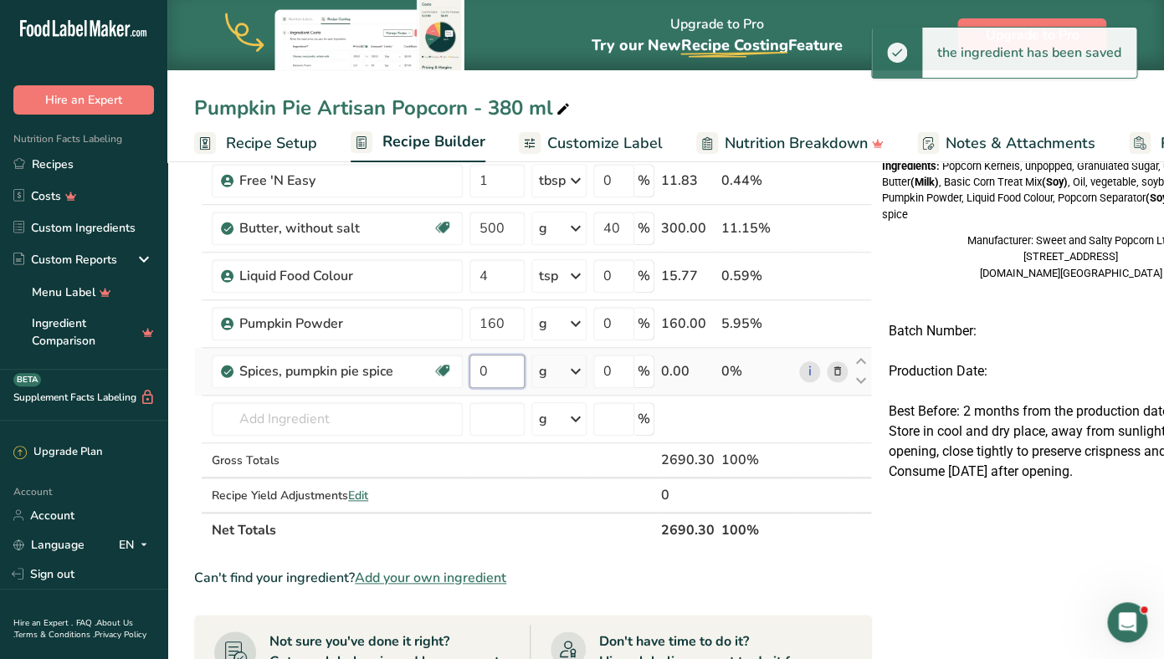
click at [489, 366] on input "0" at bounding box center [496, 371] width 55 height 33
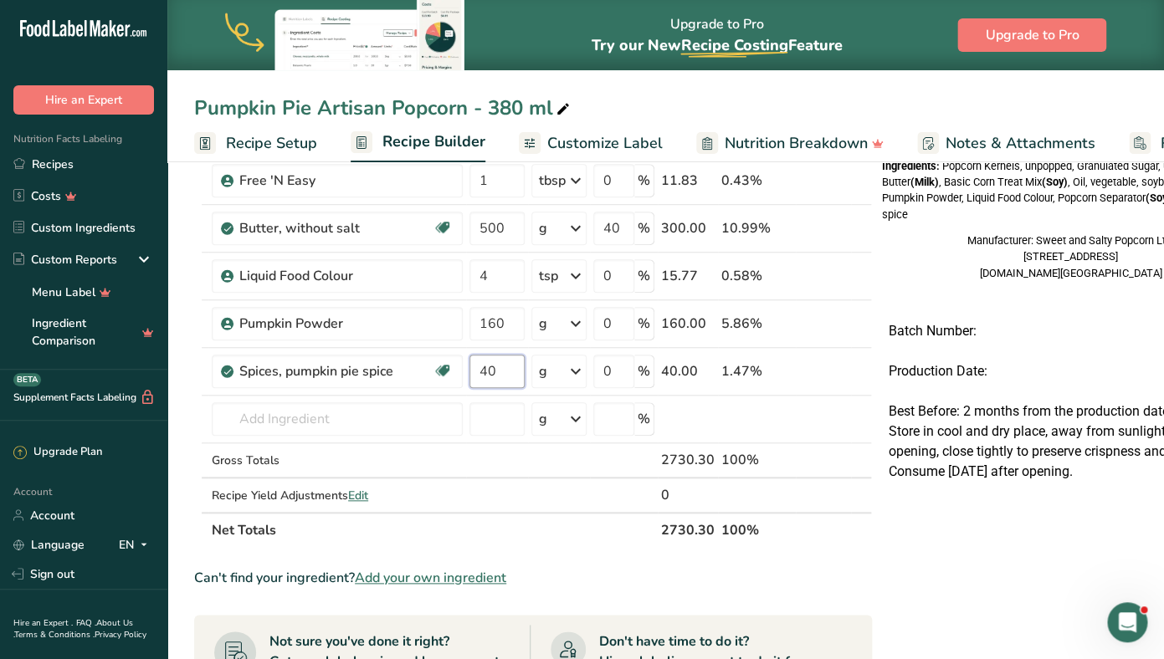
type input "40"
click at [525, 580] on div "Can't find your ingredient? Add your own ingredient" at bounding box center [533, 578] width 678 height 20
click at [286, 422] on input "text" at bounding box center [337, 418] width 251 height 33
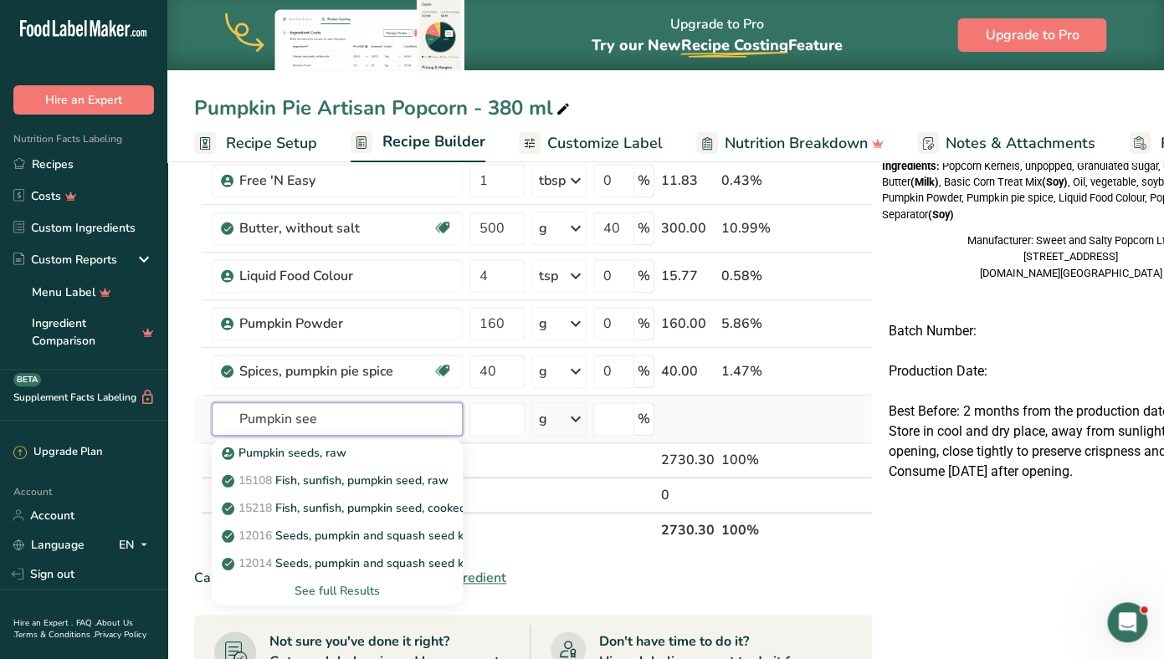
type input "Pumpkin see"
click at [325, 588] on div "See full Results" at bounding box center [337, 591] width 224 height 18
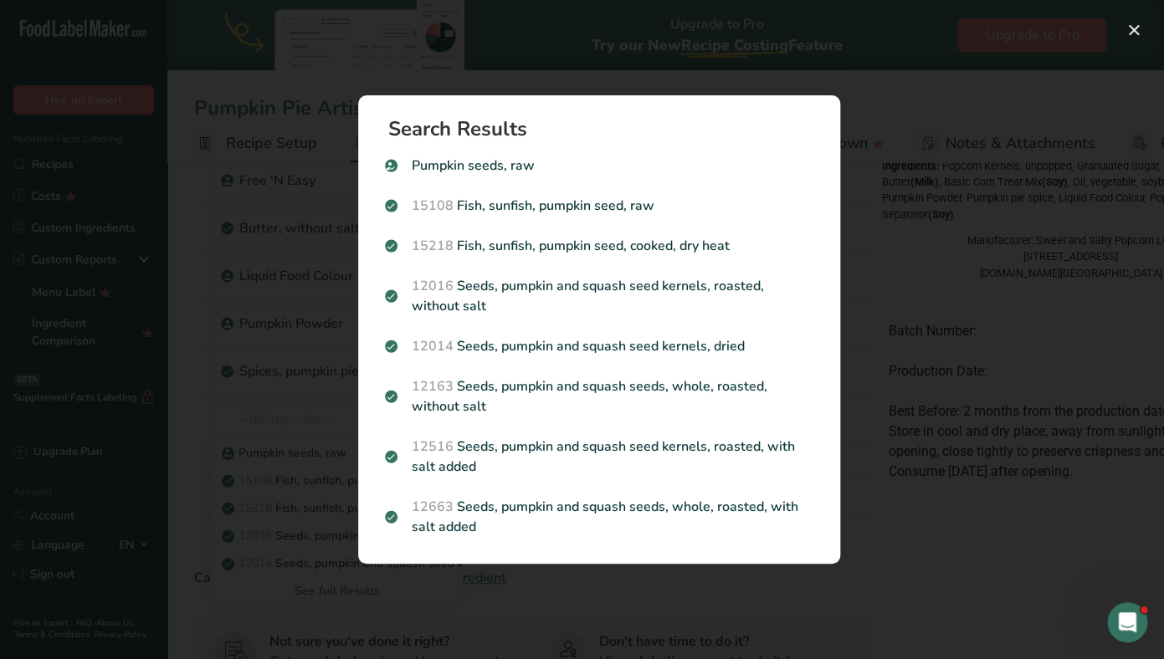
click at [320, 341] on div "Search results modal" at bounding box center [582, 329] width 1164 height 659
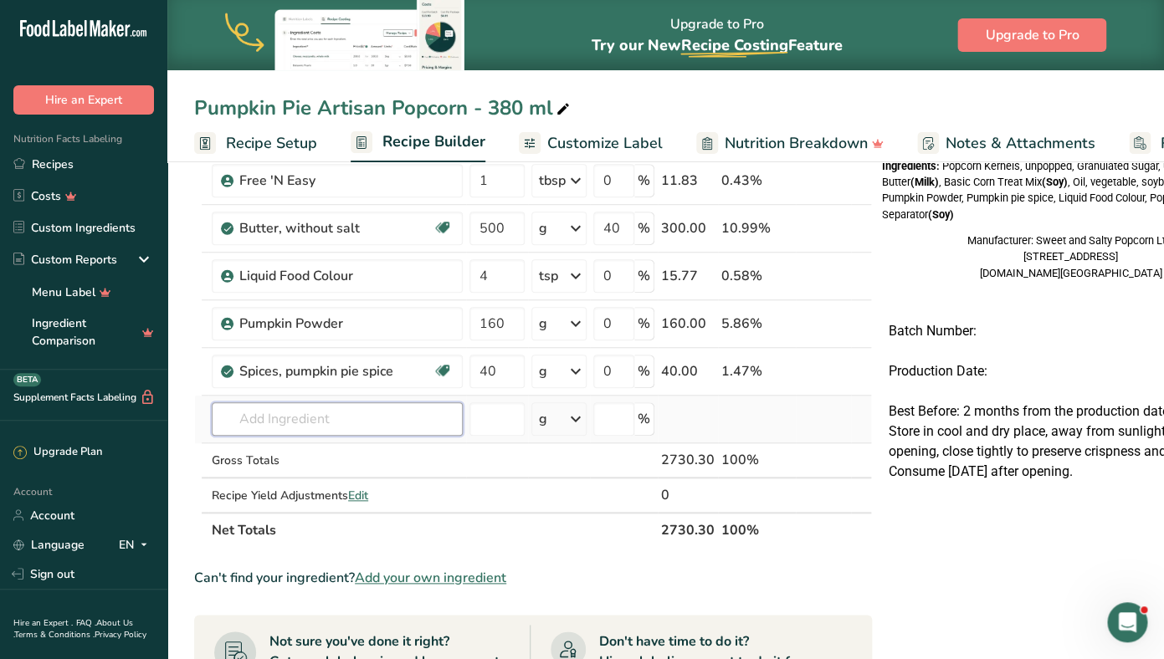
click at [314, 412] on input "text" at bounding box center [337, 418] width 251 height 33
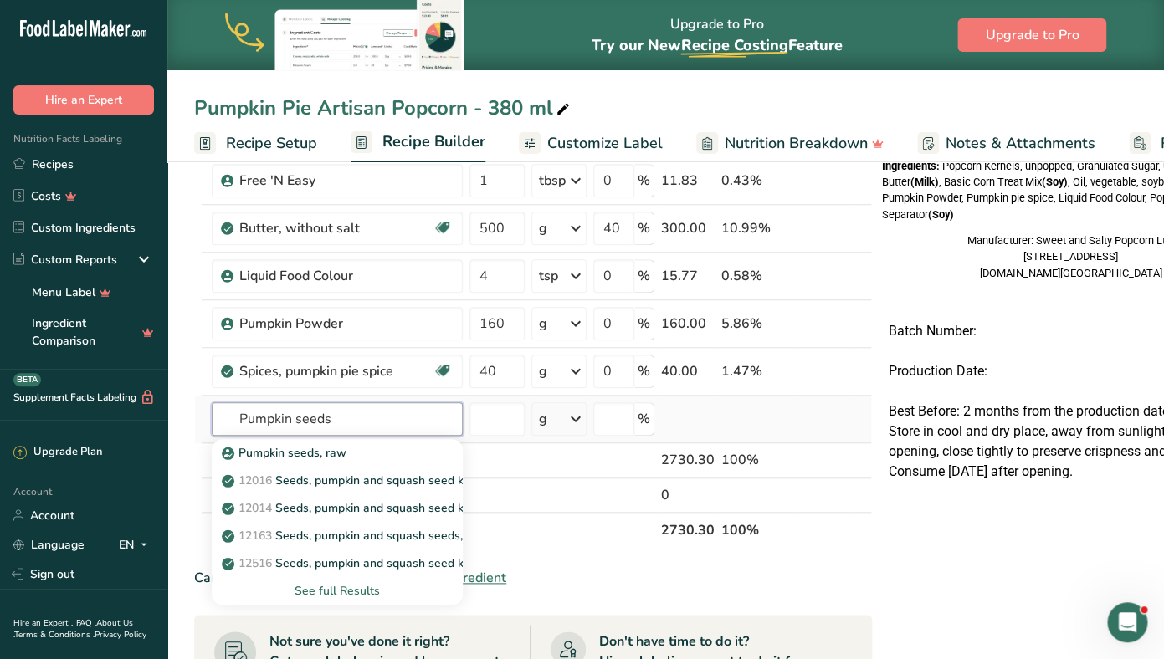
type input "Pumpkin seeds"
click at [320, 589] on div "See full Results" at bounding box center [337, 591] width 224 height 18
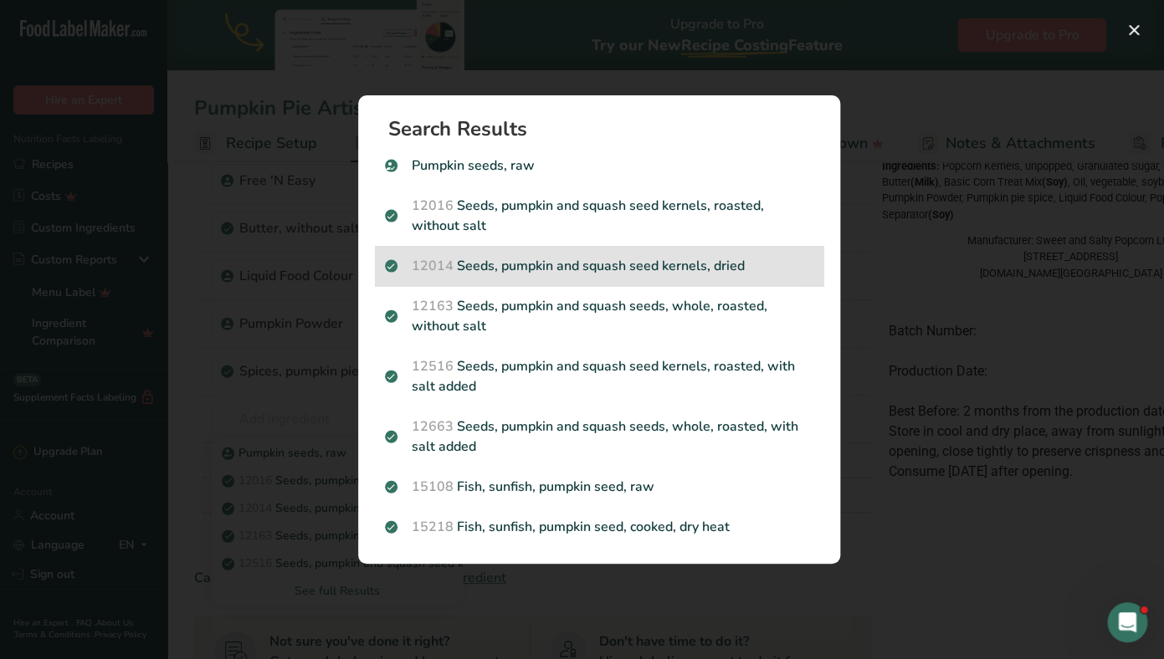
click at [582, 277] on div "12014 Seeds, pumpkin and squash seed kernels, dried" at bounding box center [599, 266] width 448 height 40
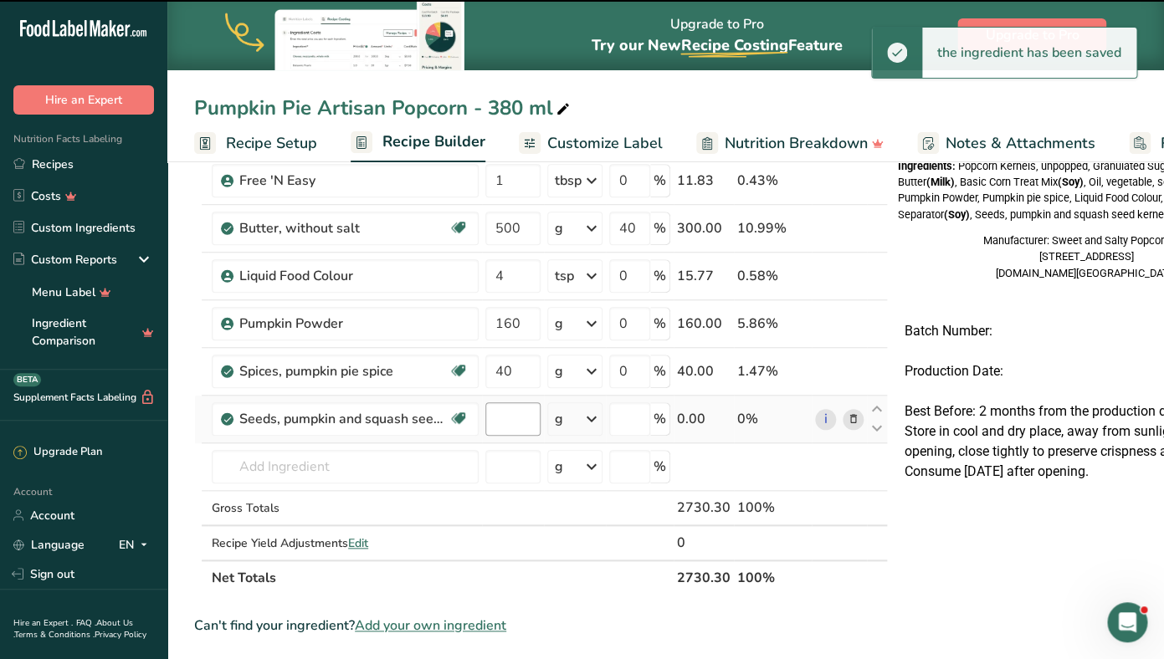
type input "0"
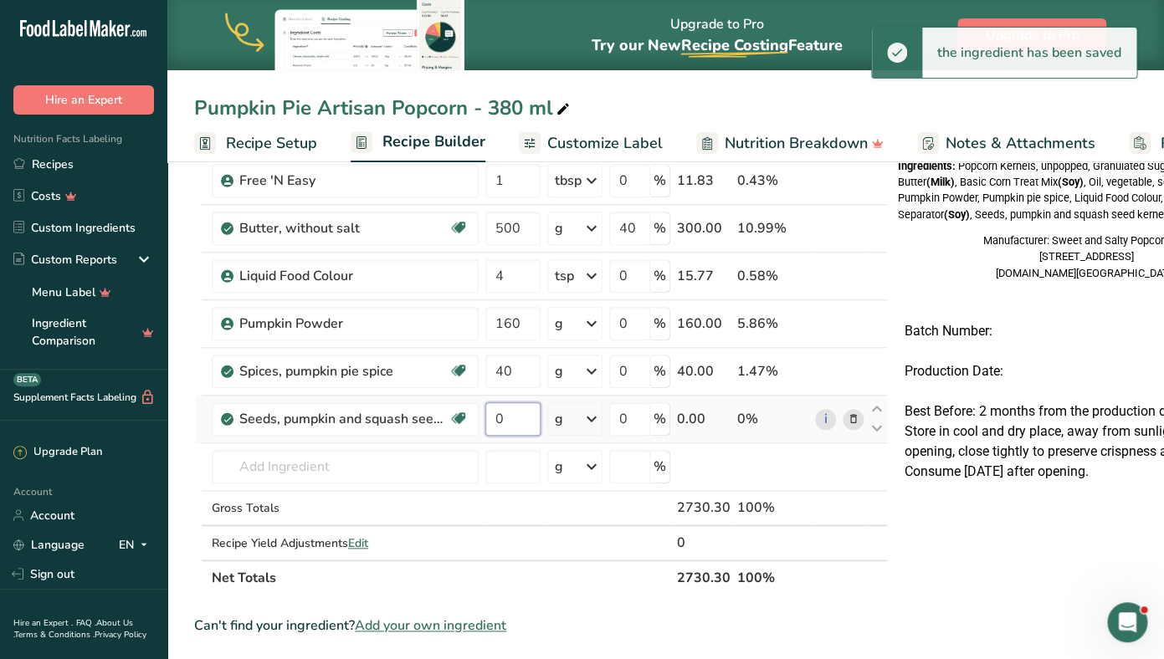
click at [509, 422] on input "0" at bounding box center [512, 418] width 55 height 33
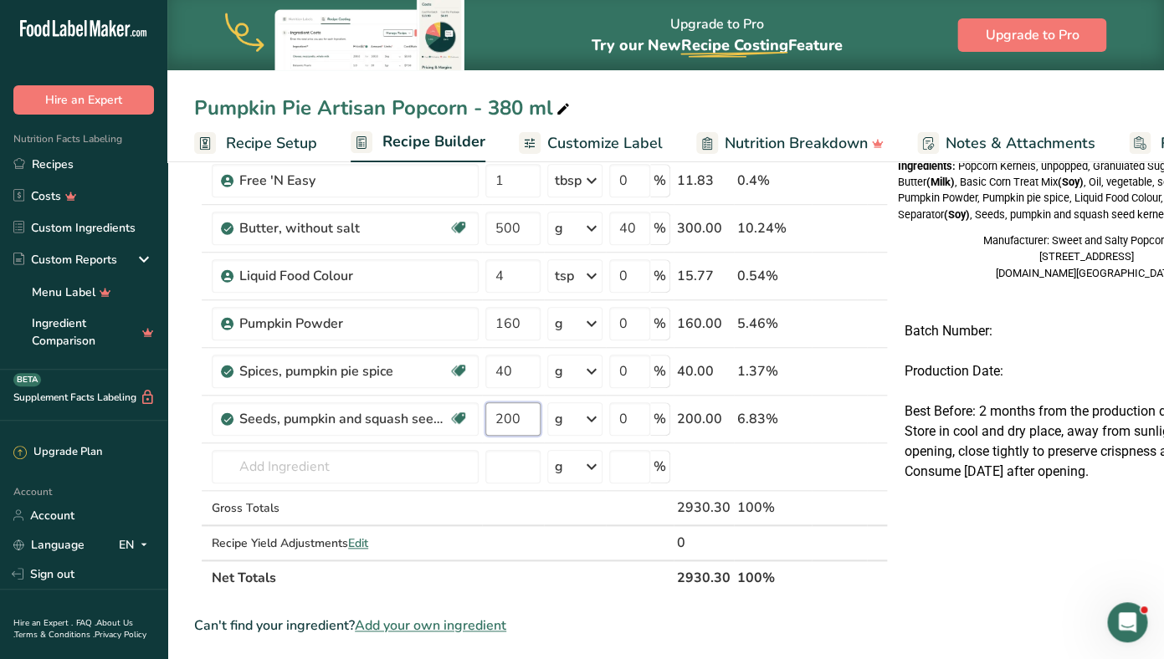
type input "200"
click at [491, 584] on div "Ingredient * Amount * Unit * Waste * .a-a{fill:#347362;}.b-a{fill:#fff;} Grams …" at bounding box center [540, 263] width 693 height 665
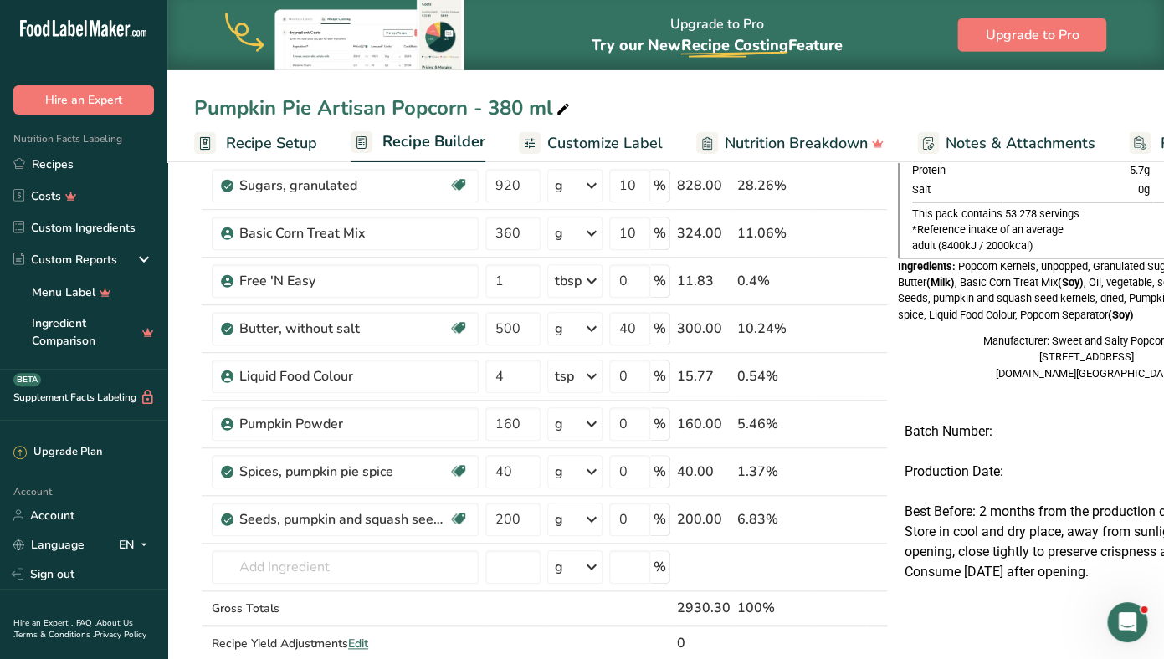
scroll to position [45, 0]
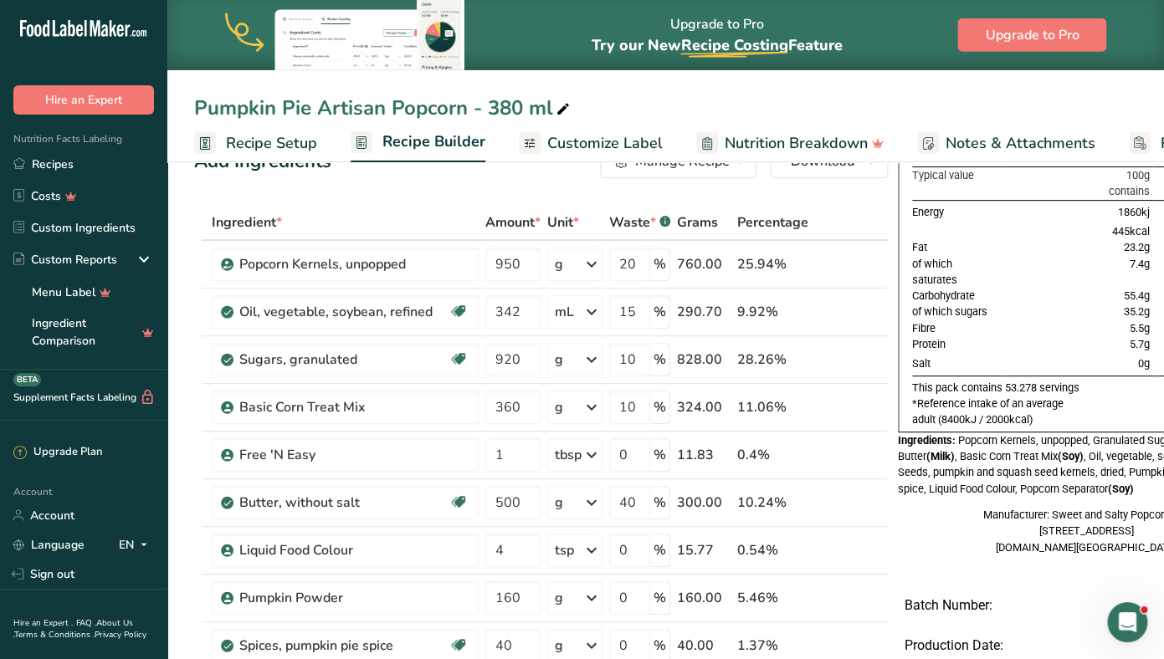
click at [276, 131] on link "Recipe Setup" at bounding box center [255, 144] width 123 height 38
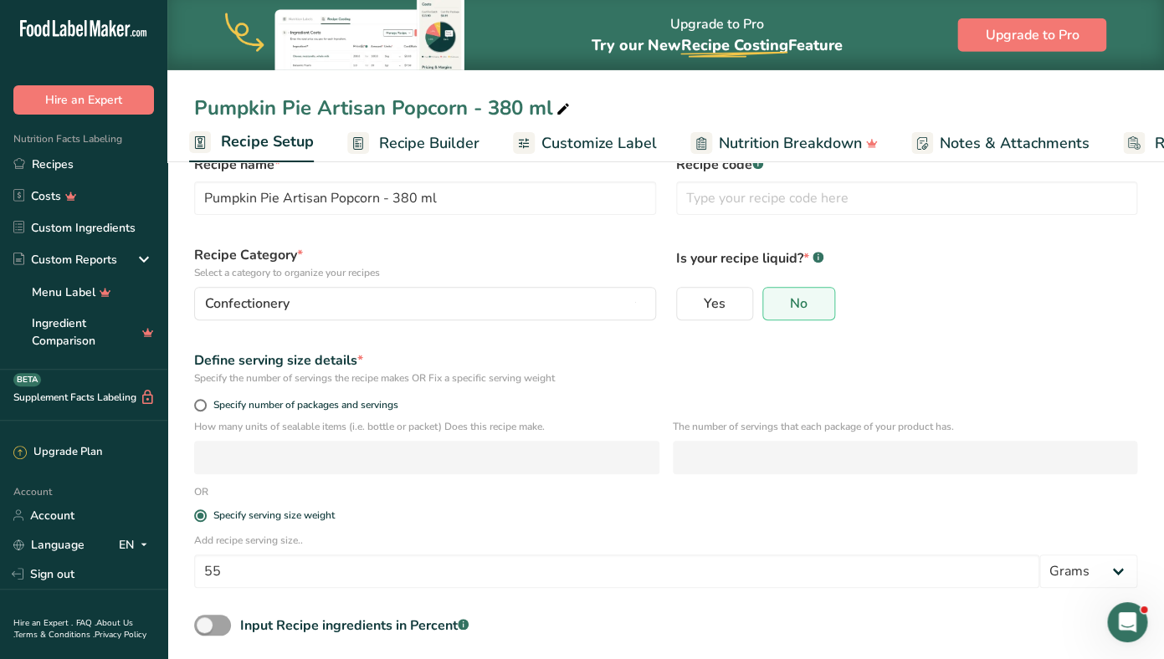
scroll to position [0, 6]
click at [252, 569] on input "55" at bounding box center [616, 571] width 845 height 33
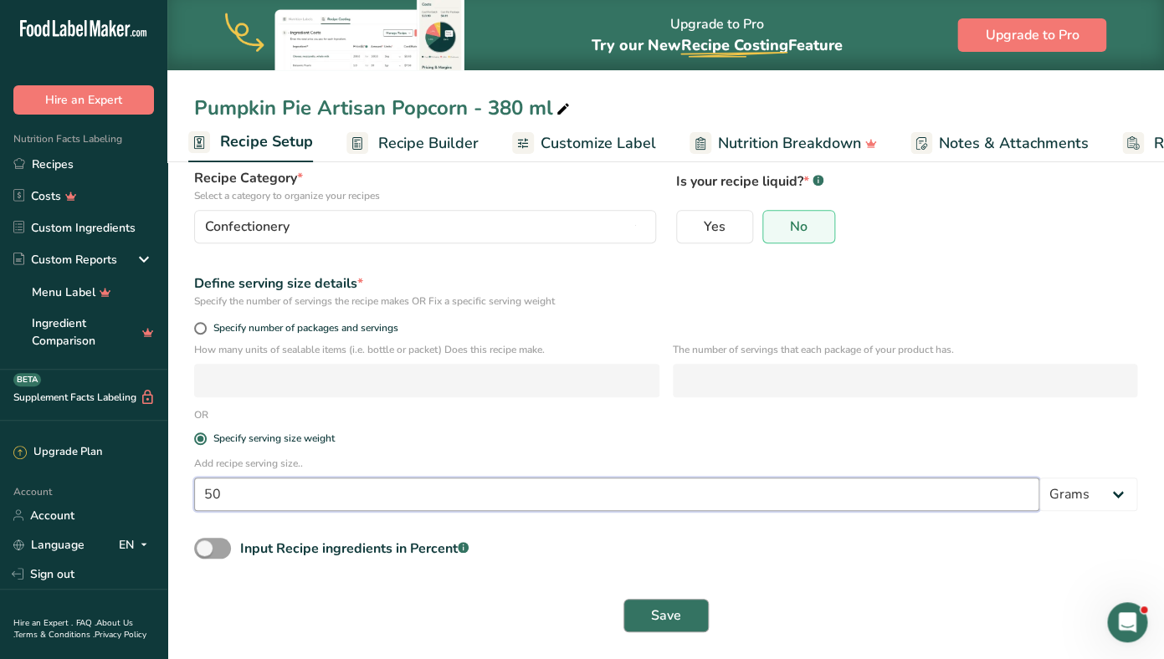
type input "50"
click at [695, 618] on button "Save" at bounding box center [665, 615] width 85 height 33
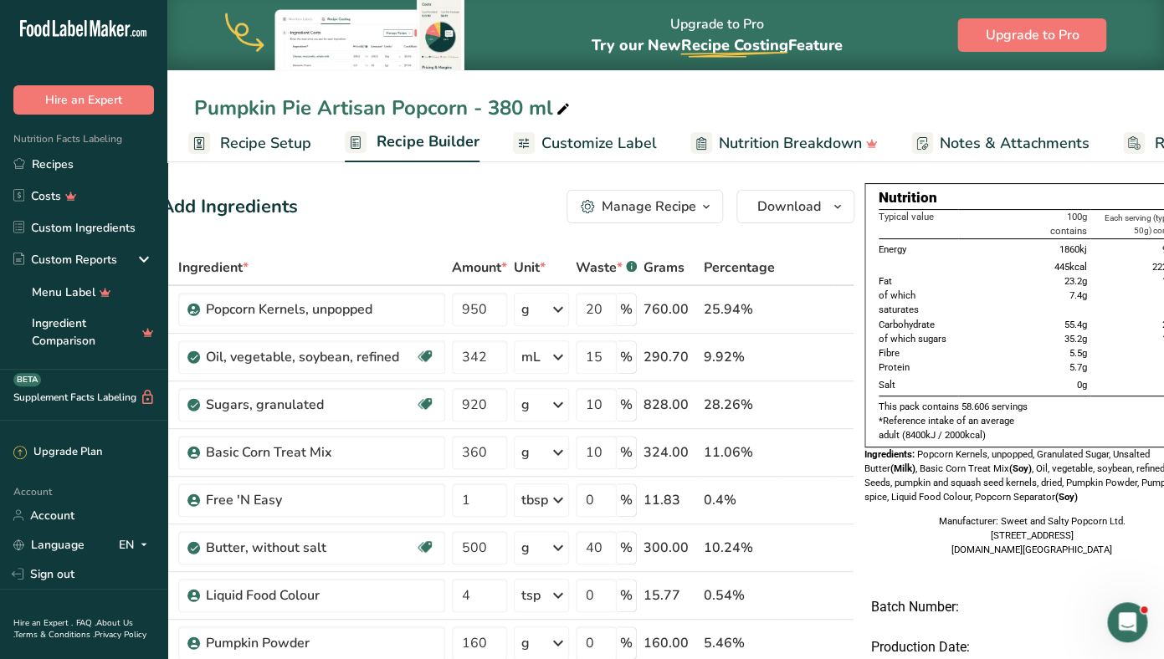
scroll to position [0, 67]
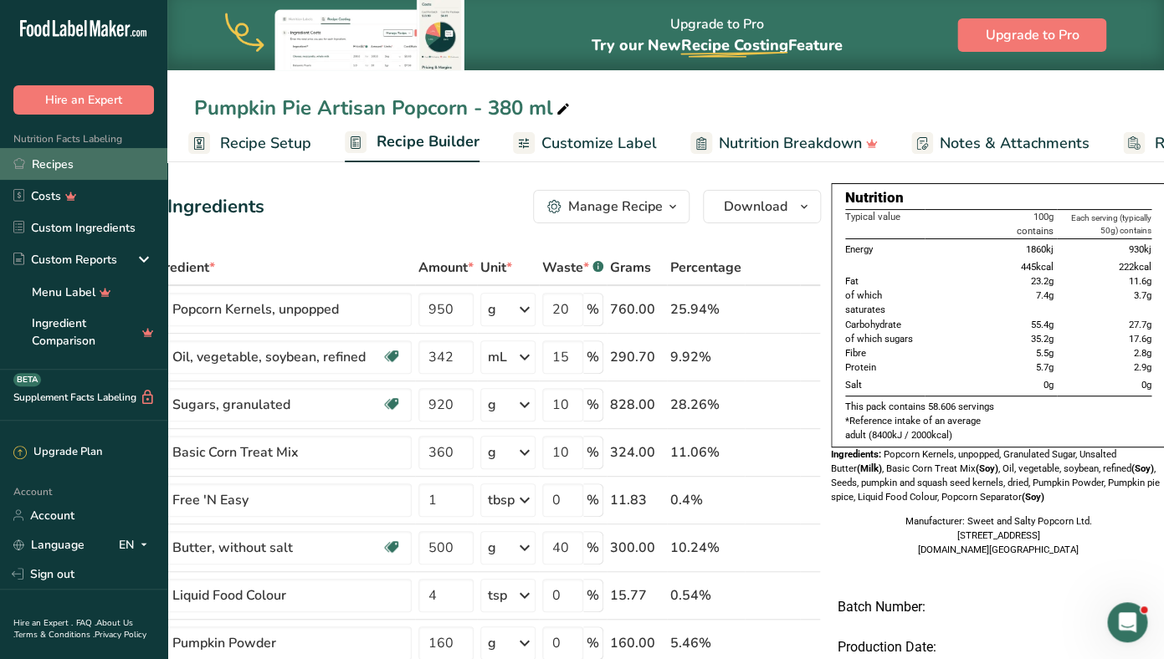
click at [60, 174] on link "Recipes" at bounding box center [83, 164] width 167 height 32
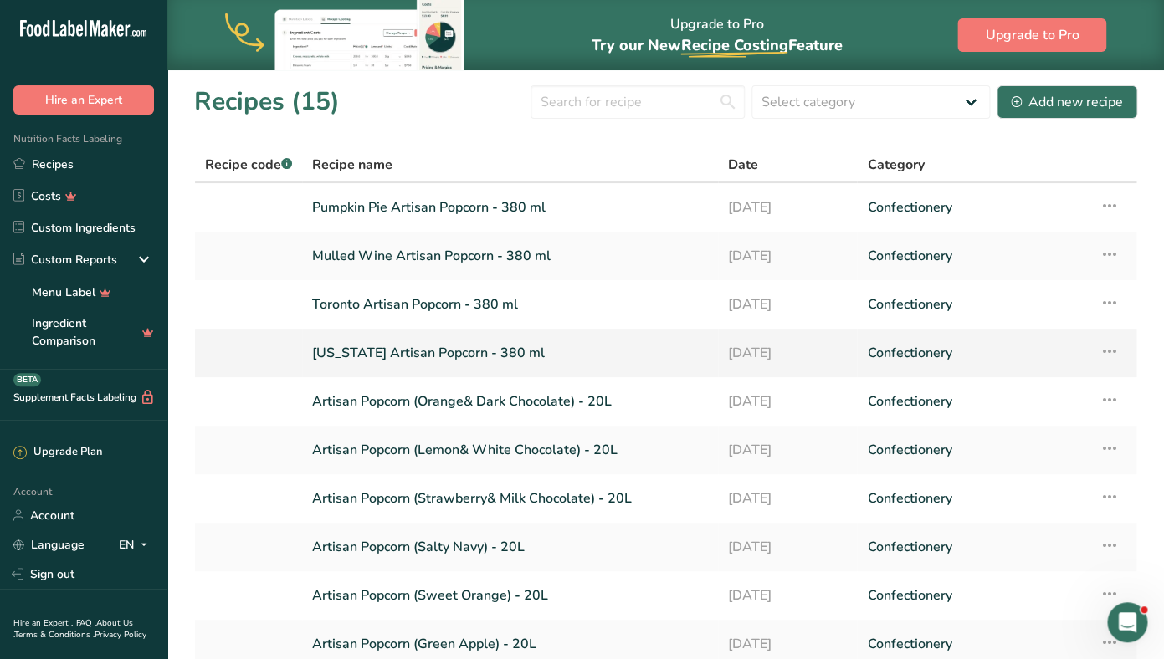
click at [1106, 348] on icon at bounding box center [1109, 351] width 20 height 30
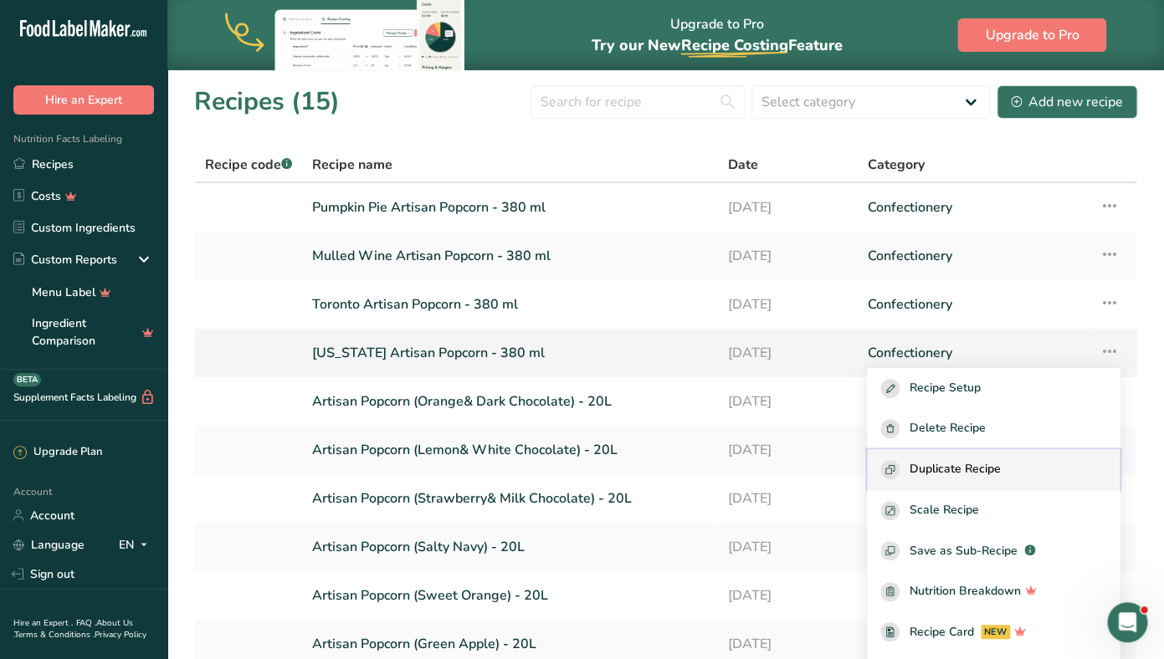
click at [982, 458] on button "Duplicate Recipe" at bounding box center [993, 469] width 253 height 41
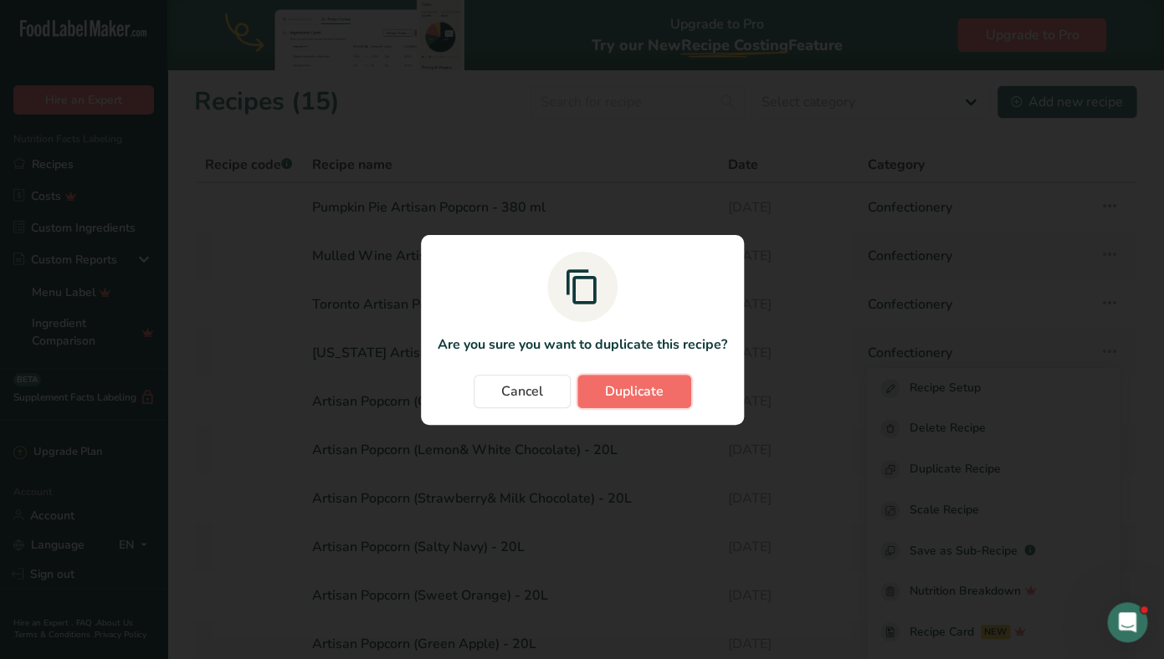
click at [637, 387] on span "Duplicate" at bounding box center [634, 391] width 59 height 20
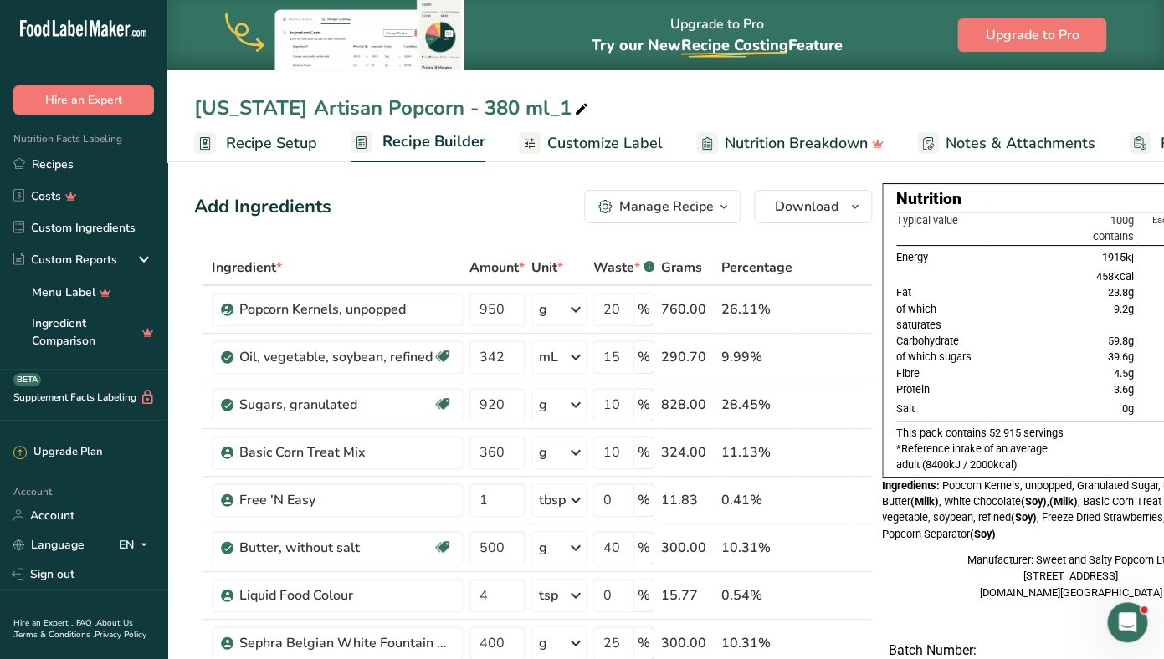
click at [283, 107] on div "[US_STATE] Artisan Popcorn - 380 ml_1" at bounding box center [392, 108] width 397 height 30
drag, startPoint x: 283, startPoint y: 107, endPoint x: 152, endPoint y: 107, distance: 130.5
click at [194, 107] on input "[US_STATE] Artisan Popcorn - 380 ml_1" at bounding box center [665, 108] width 943 height 30
click at [531, 97] on input "Amalfi Artisan Popcorn - 380 ml_1" at bounding box center [665, 108] width 943 height 30
type input "Amalfi Artisan Popcorn - 380 ml"
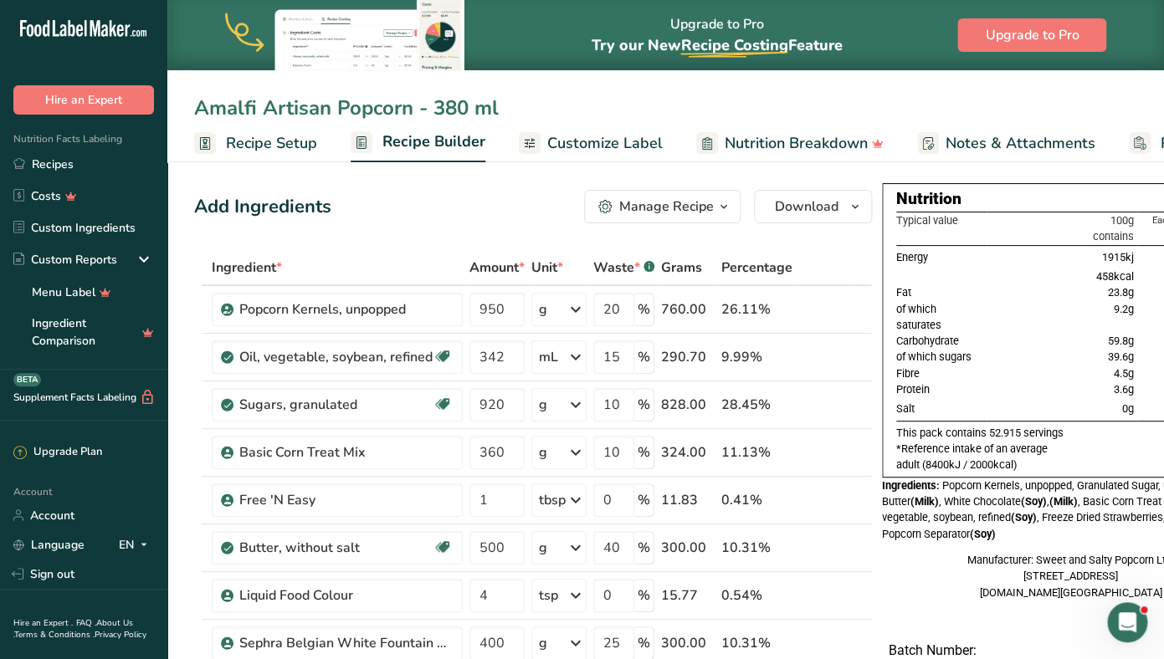
click at [248, 139] on span "Recipe Setup" at bounding box center [271, 143] width 91 height 23
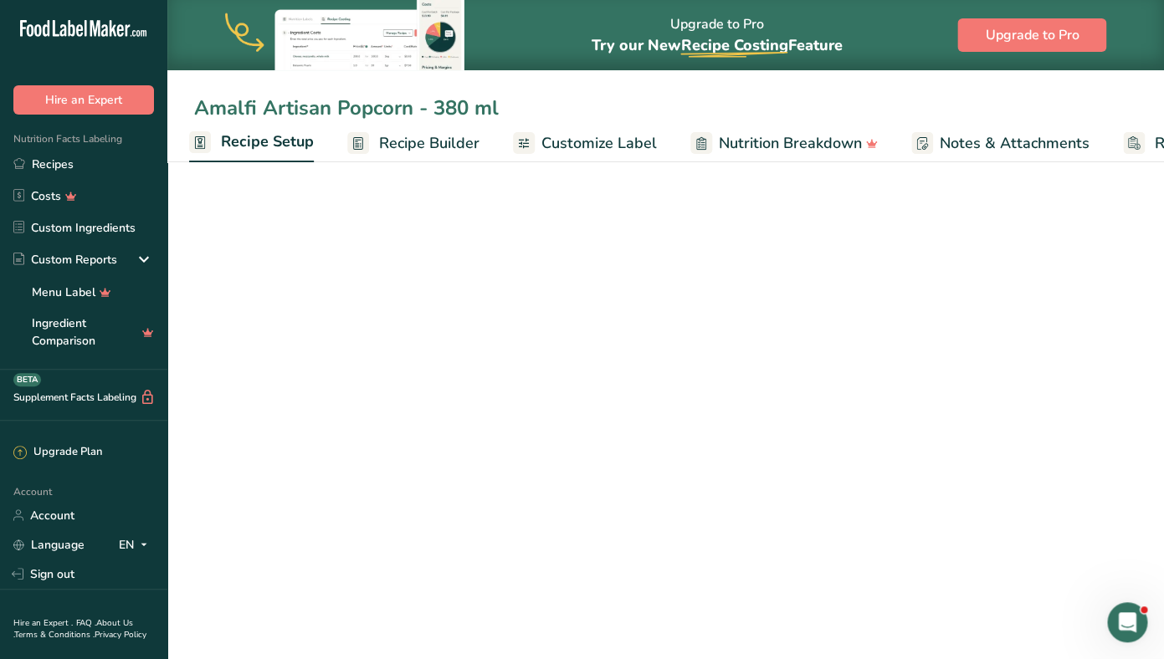
scroll to position [0, 6]
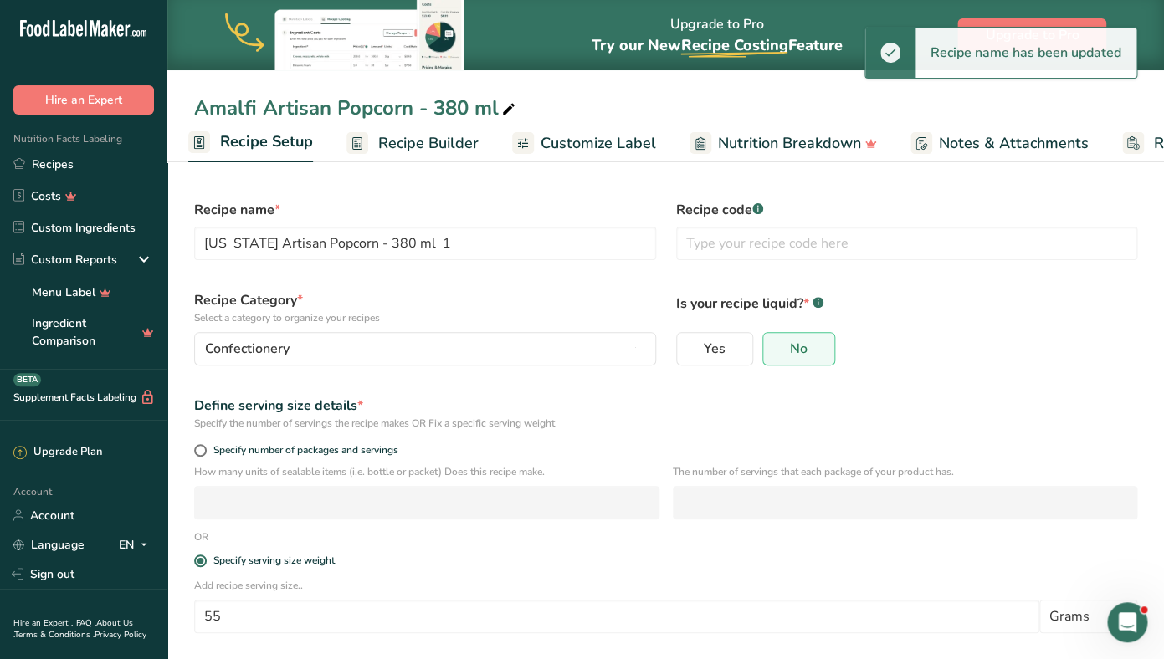
type input "Amalfi Artisan Popcorn - 380 ml"
click at [254, 617] on input "55" at bounding box center [616, 616] width 845 height 33
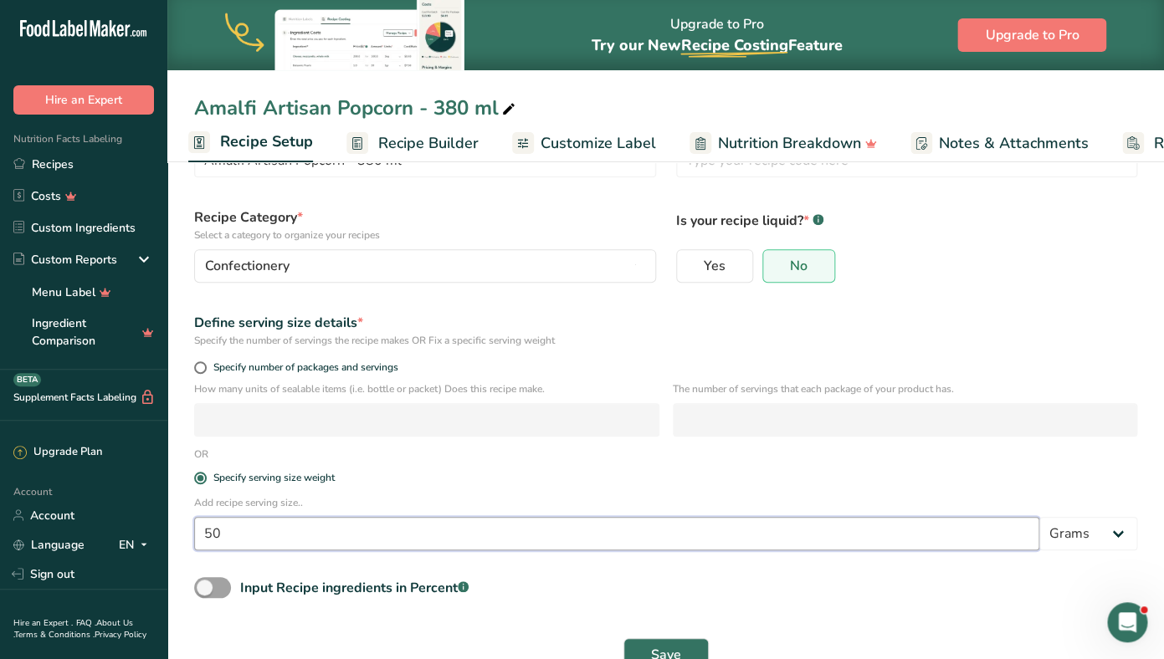
scroll to position [122, 0]
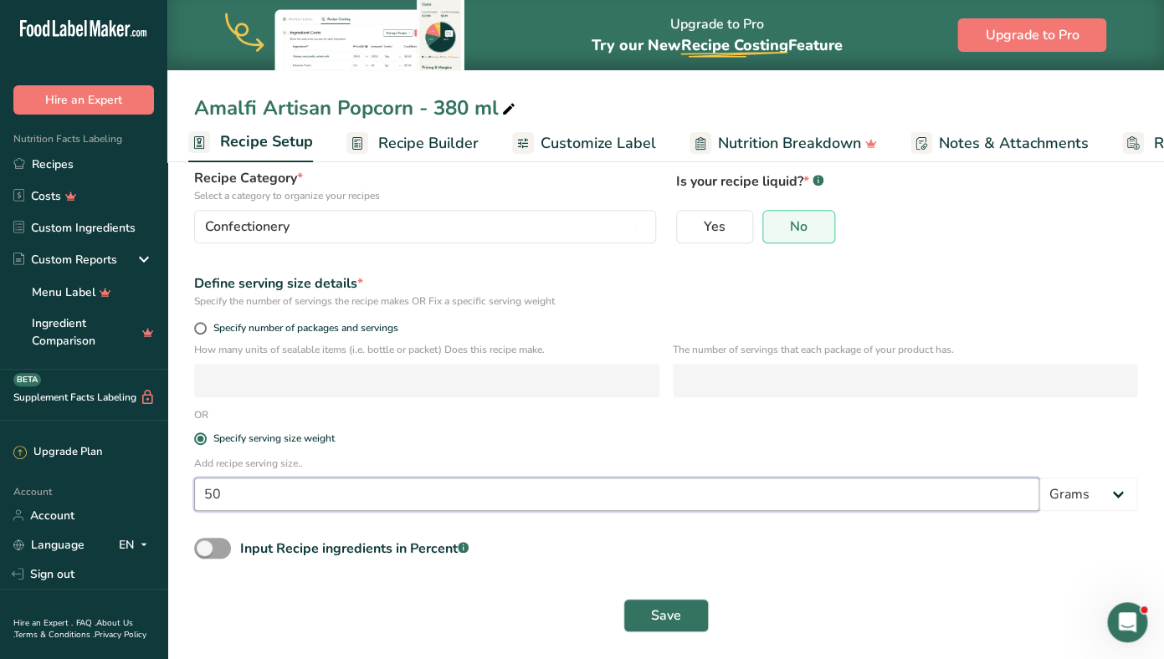
type input "50"
click at [660, 598] on div "Save" at bounding box center [665, 616] width 963 height 54
click at [654, 619] on span "Save" at bounding box center [666, 616] width 30 height 20
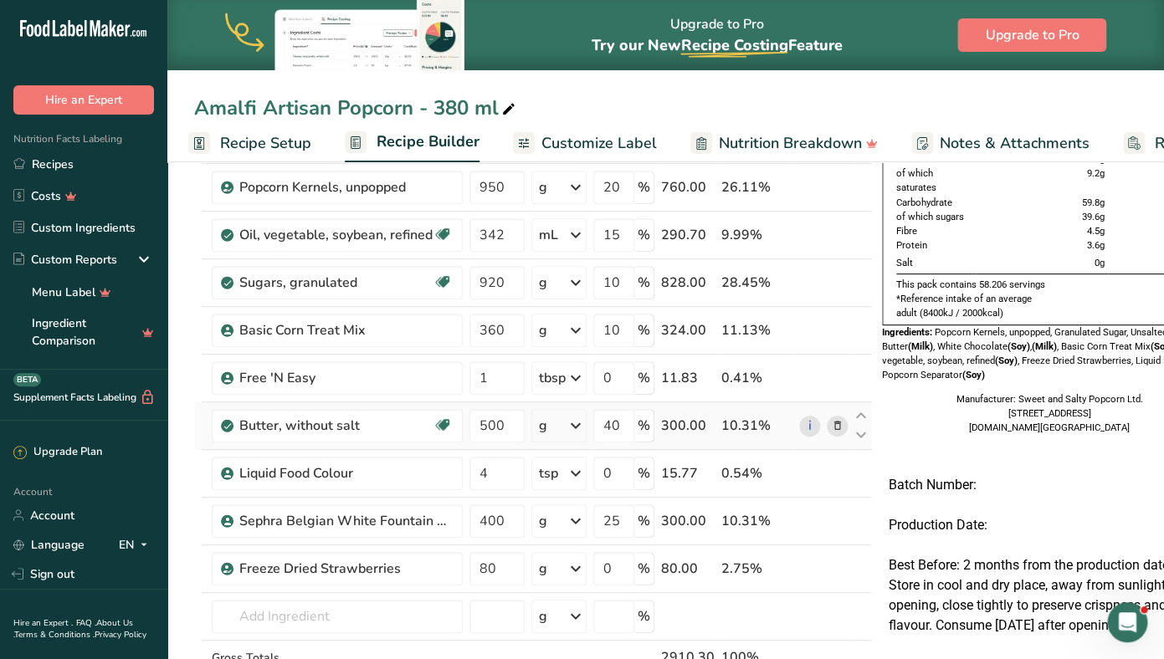
click at [836, 426] on icon at bounding box center [838, 426] width 12 height 18
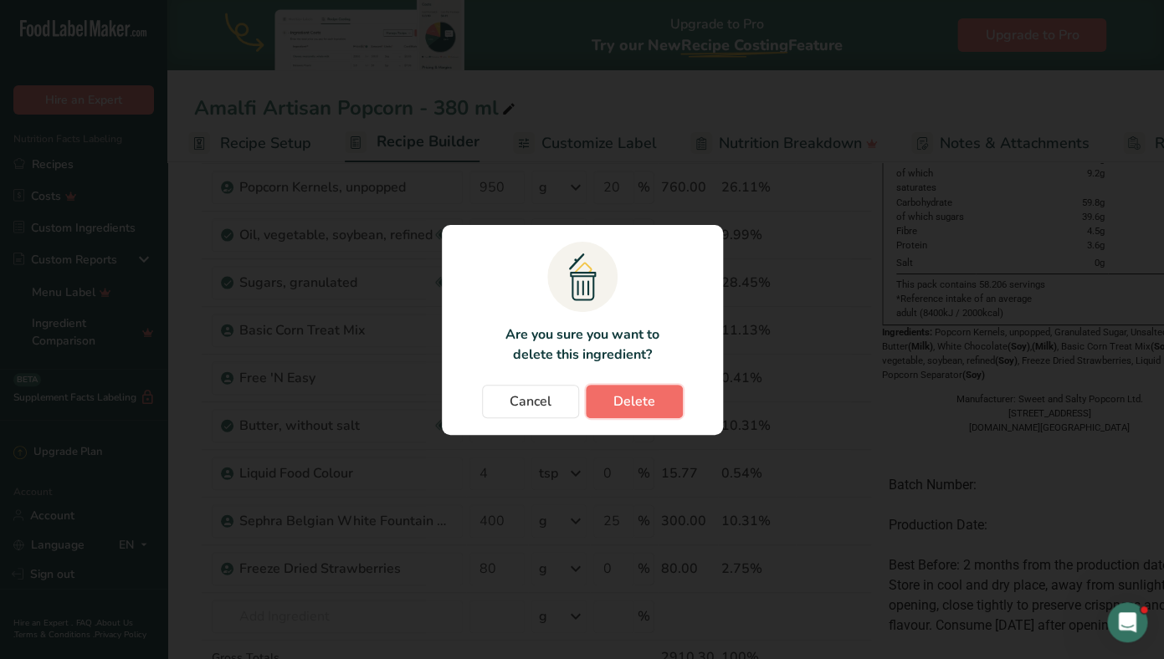
click at [632, 401] on span "Delete" at bounding box center [634, 401] width 42 height 20
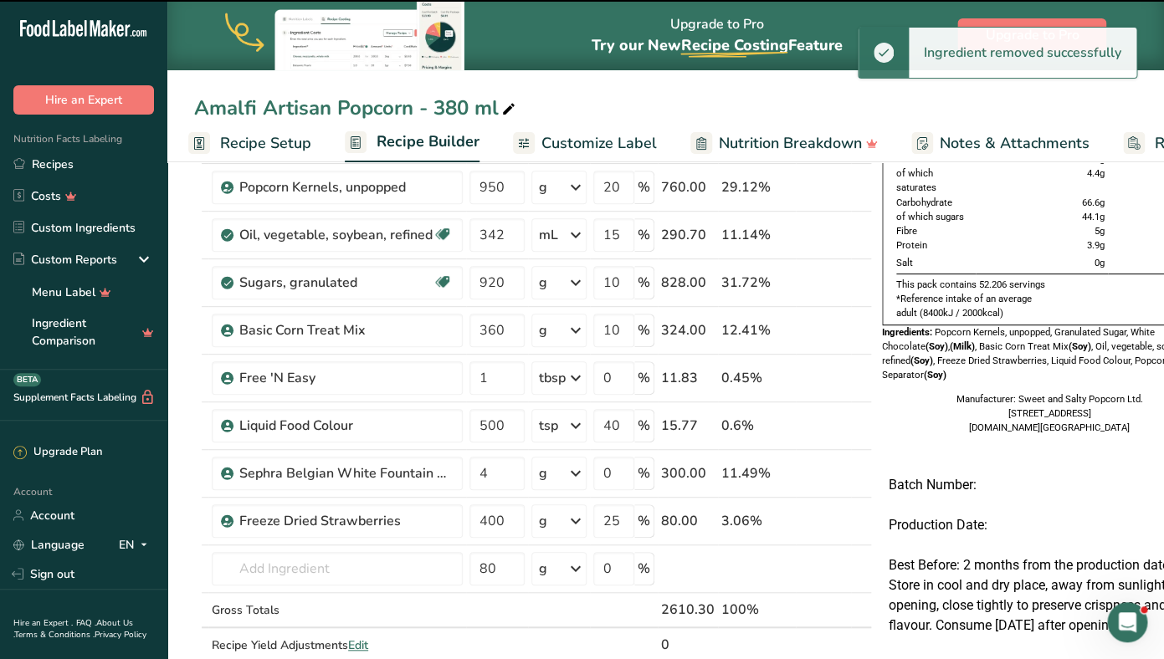
type input "4"
type input "0"
type input "400"
type input "25"
type input "80"
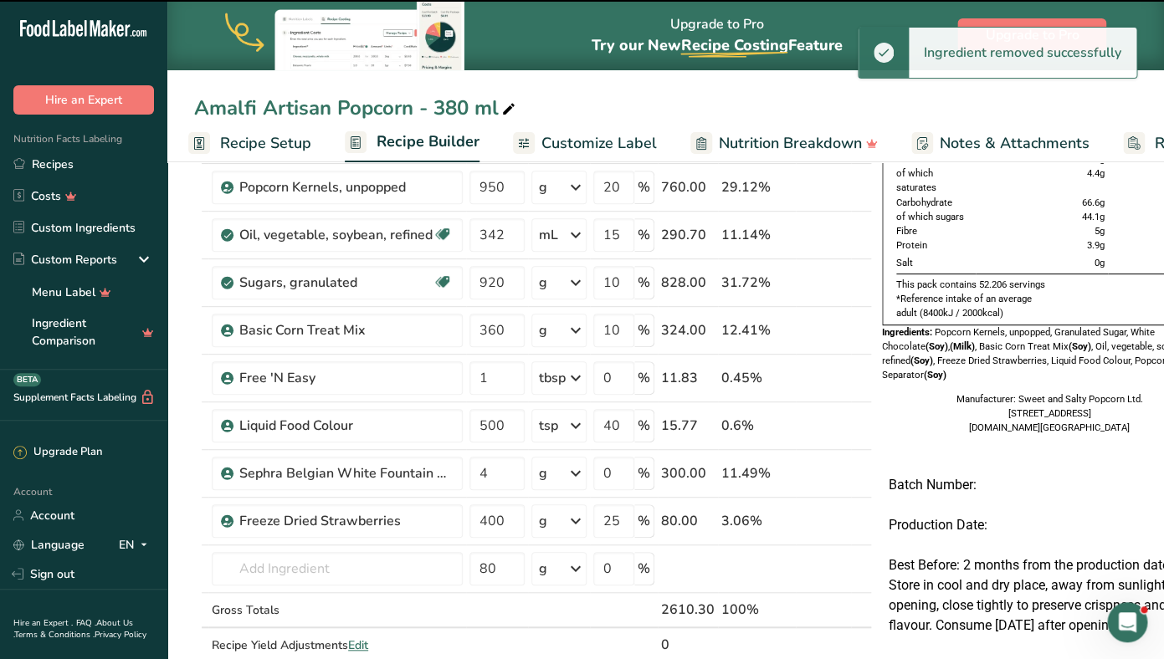
type input "0"
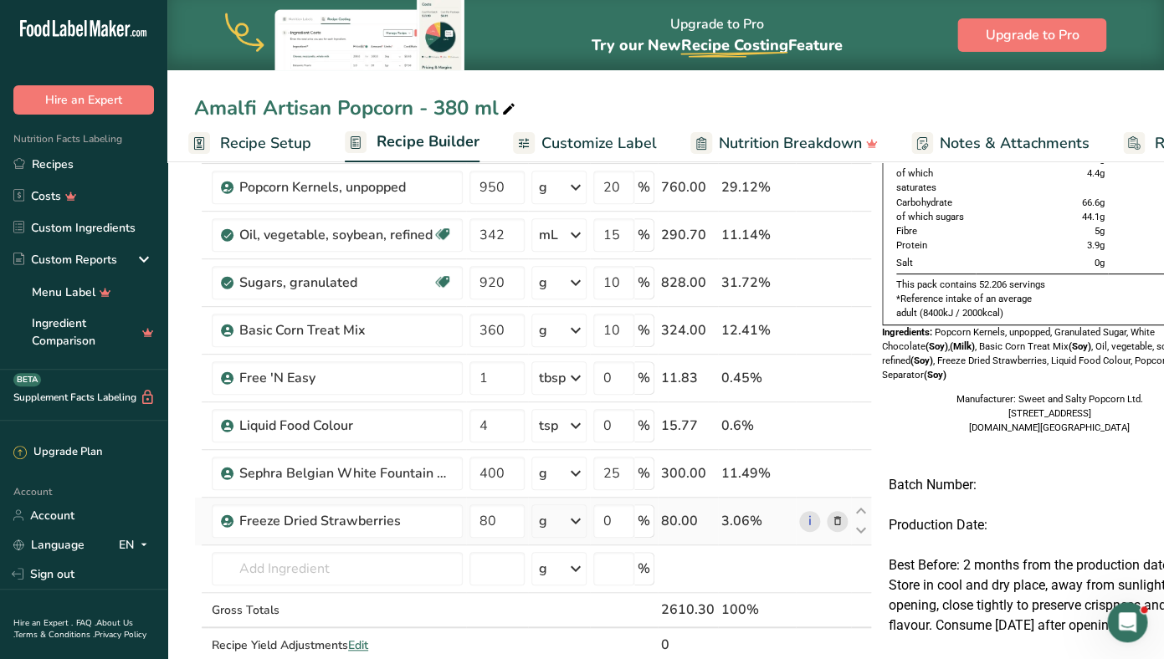
click at [836, 526] on icon at bounding box center [838, 522] width 12 height 18
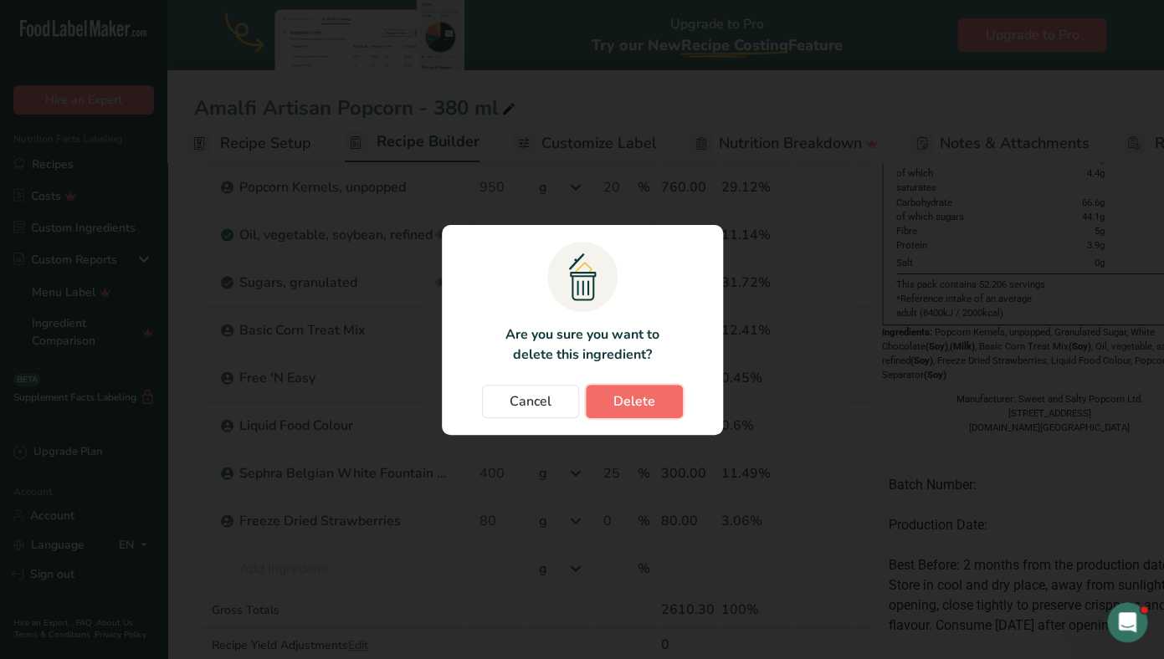
click at [662, 406] on button "Delete" at bounding box center [634, 401] width 97 height 33
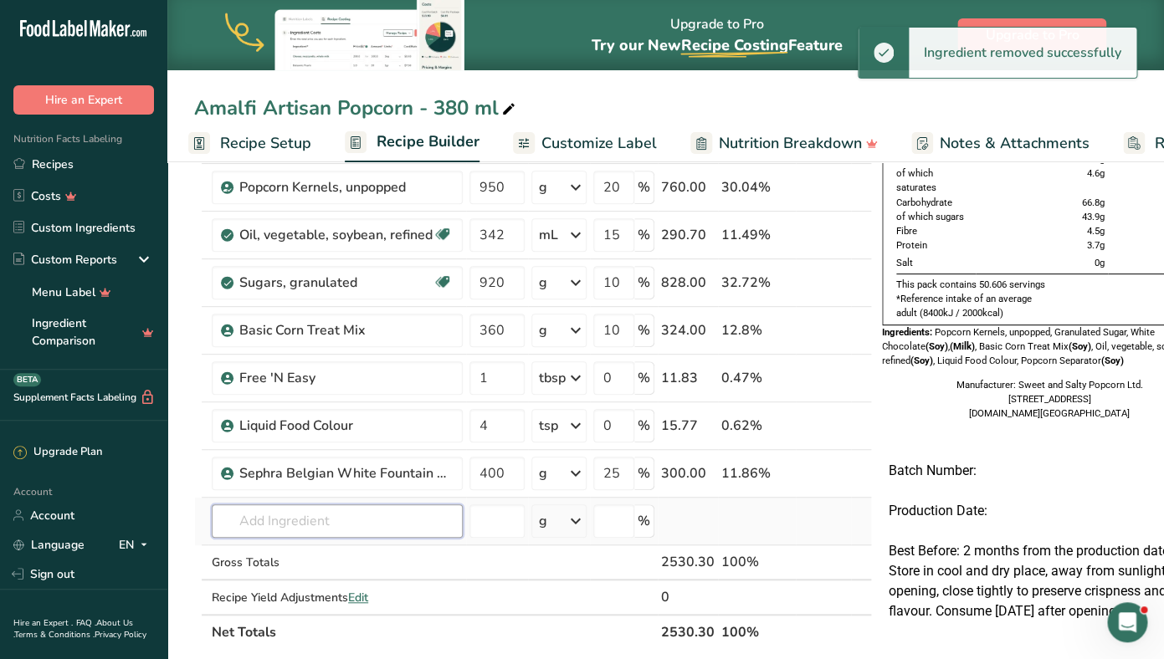
click at [308, 519] on input "text" at bounding box center [337, 520] width 251 height 33
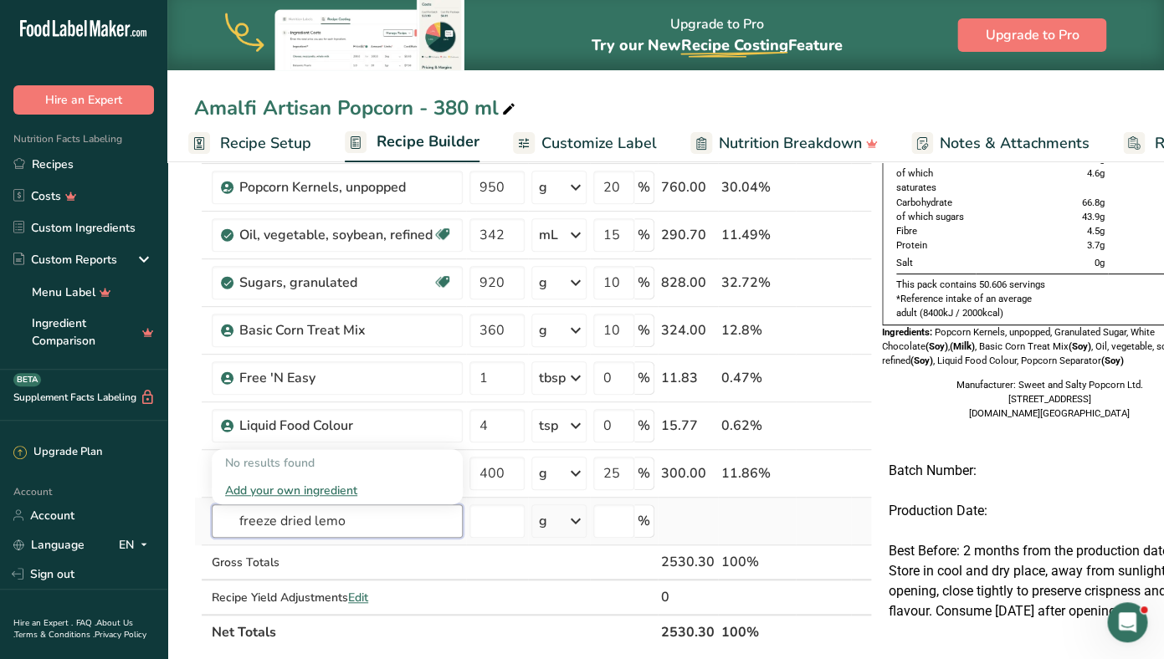
type input "freeze dried lemo"
click at [277, 490] on div "Add your own ingredient" at bounding box center [337, 491] width 224 height 18
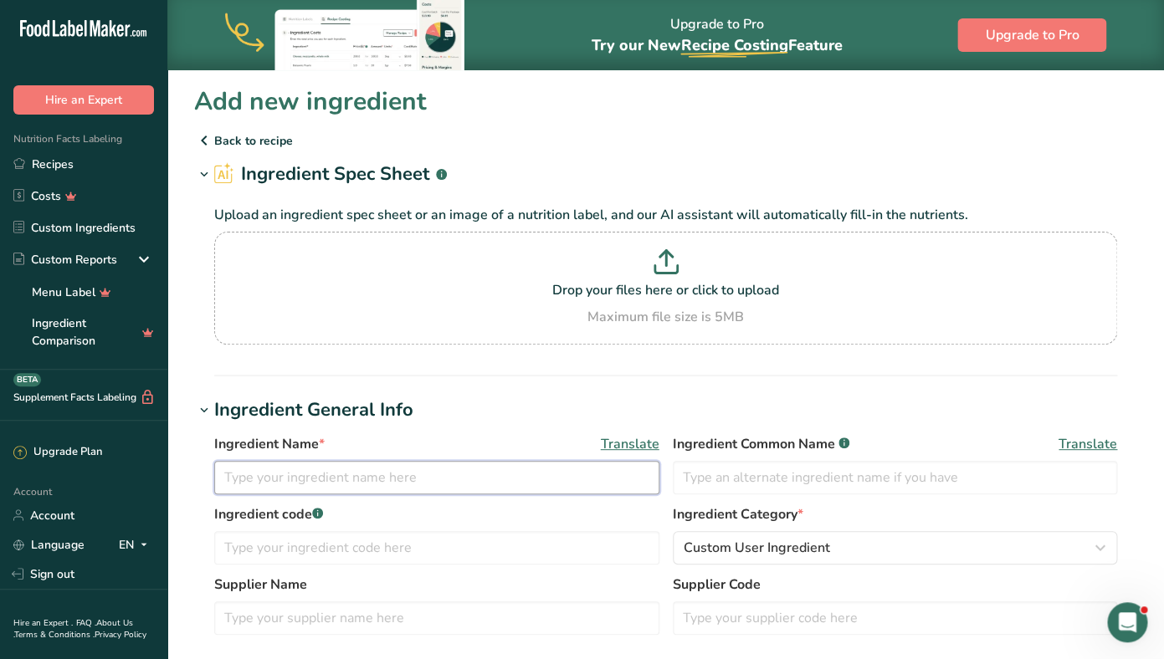
click at [277, 490] on input "text" at bounding box center [436, 477] width 445 height 33
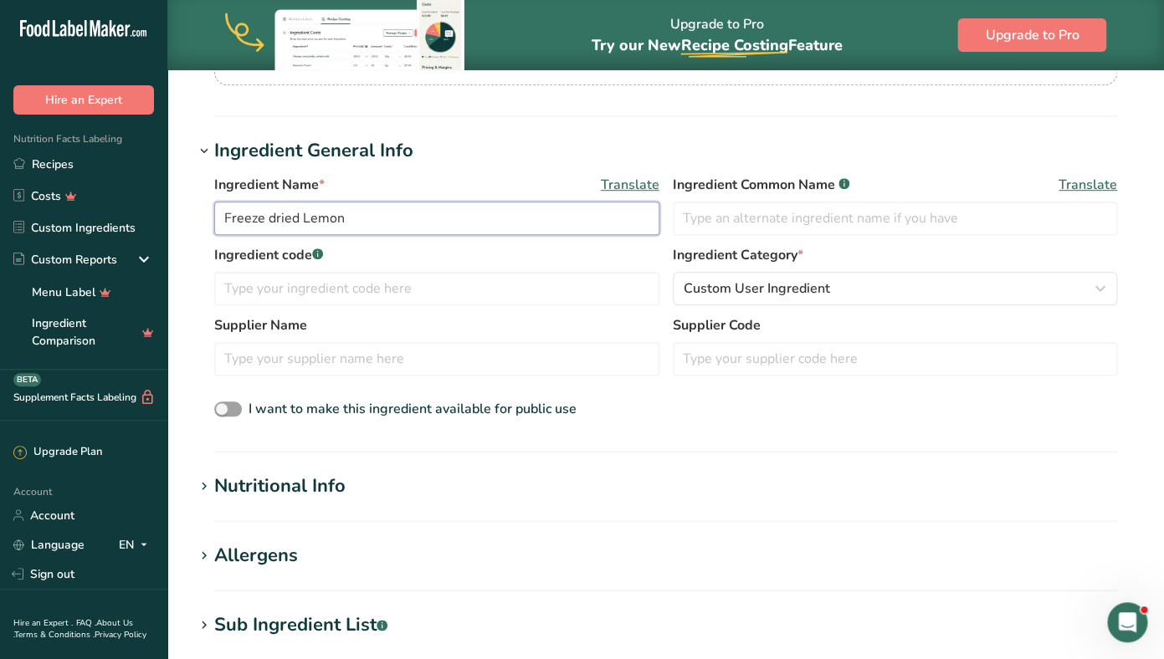
scroll to position [269, 0]
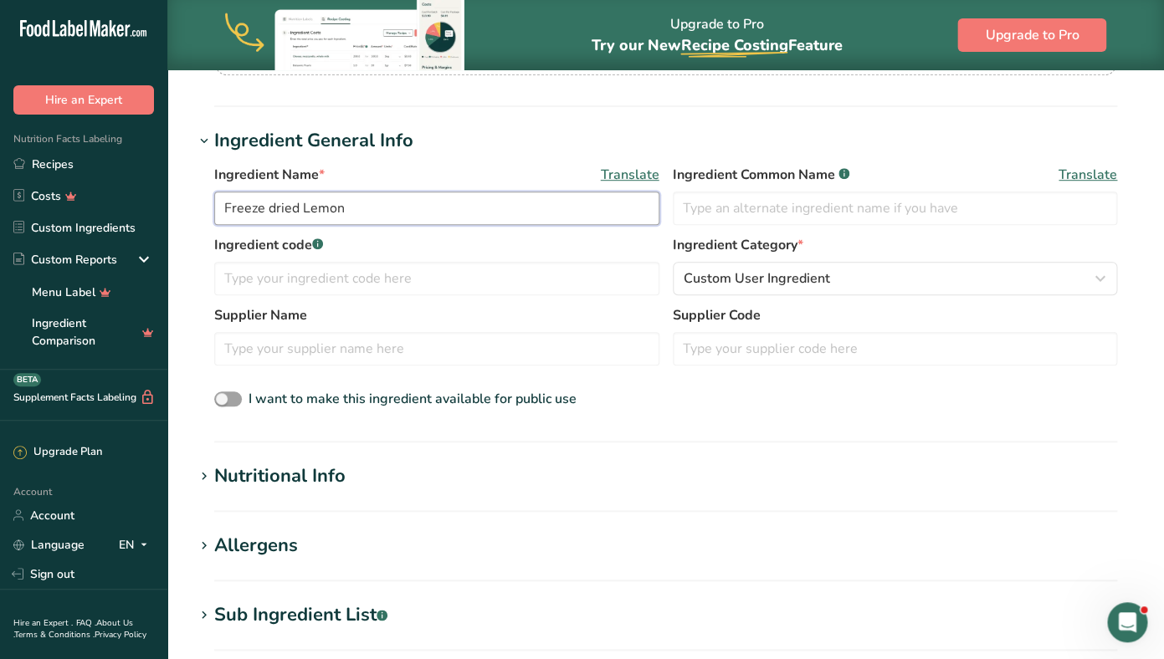
type input "Freeze dried Lemon"
click at [332, 474] on div "Nutritional Info" at bounding box center [279, 477] width 131 height 28
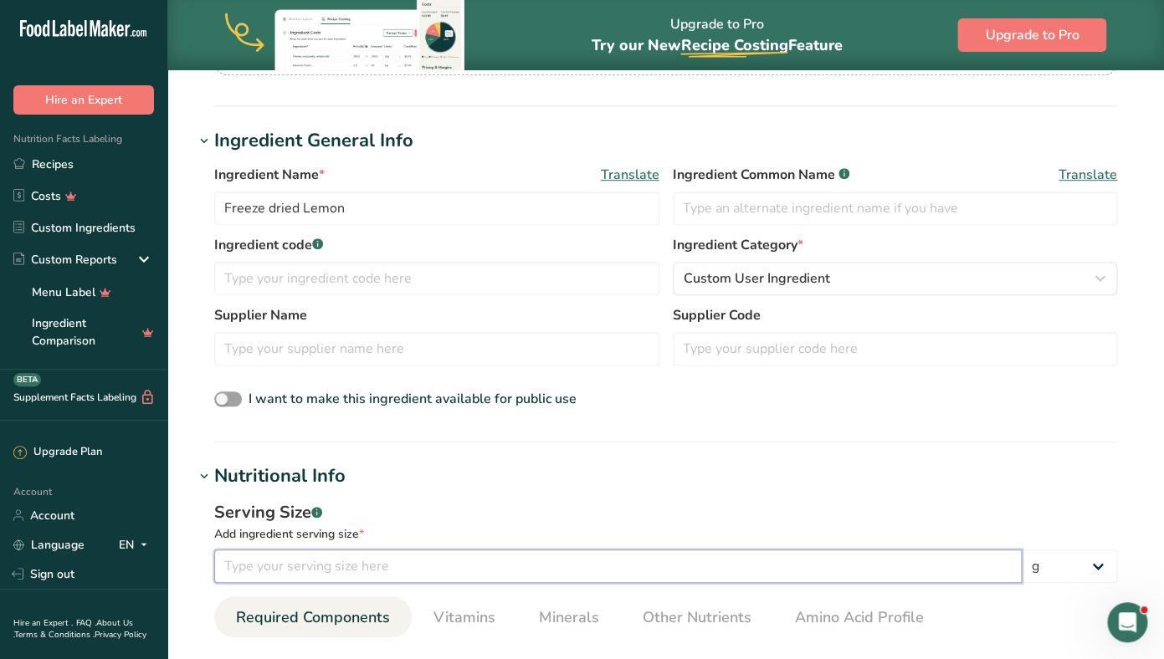
click at [290, 554] on input "number" at bounding box center [617, 566] width 807 height 33
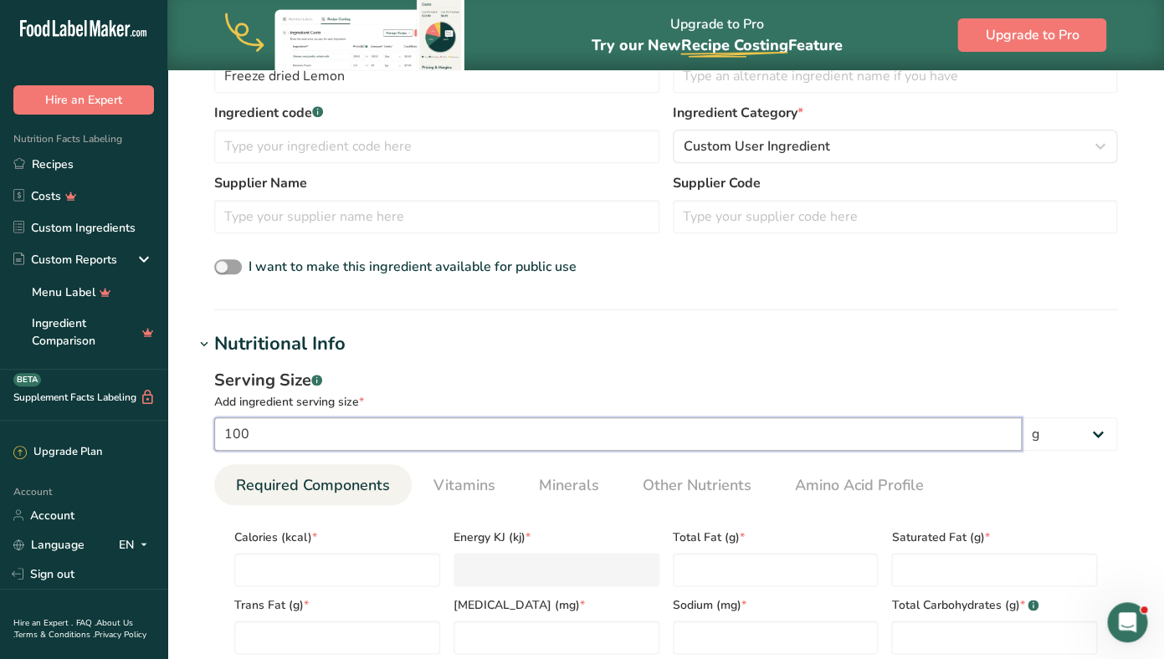
scroll to position [500, 0]
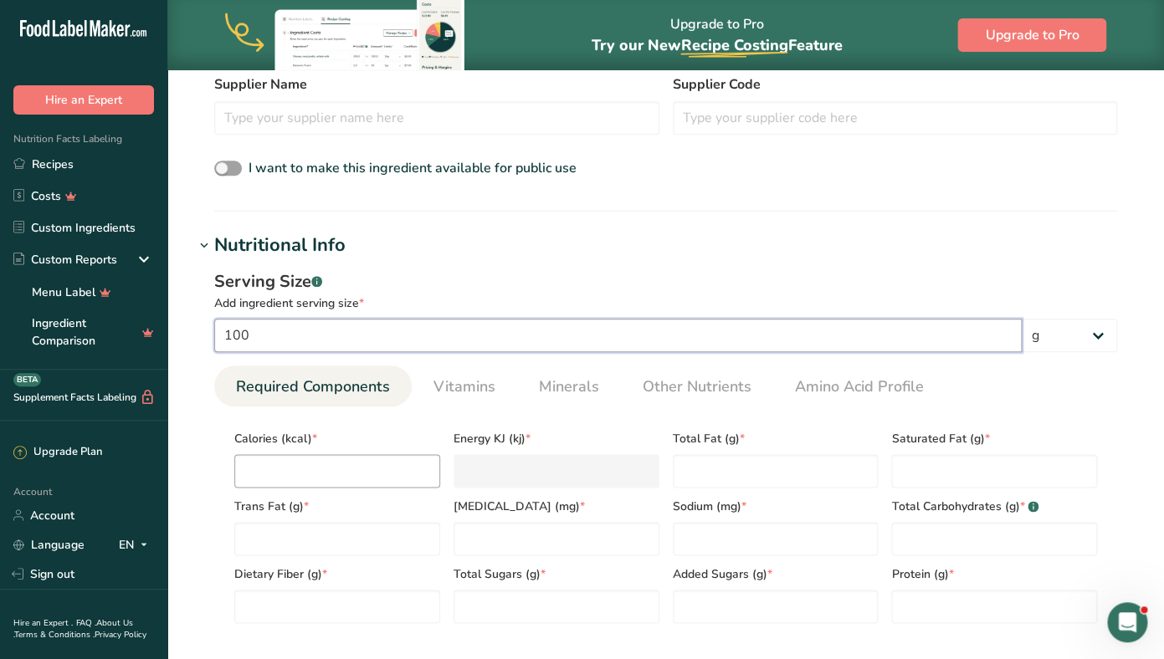
type input "100"
click at [275, 468] on input "number" at bounding box center [337, 470] width 206 height 33
type input "2"
type KJ "8.4"
type input "27"
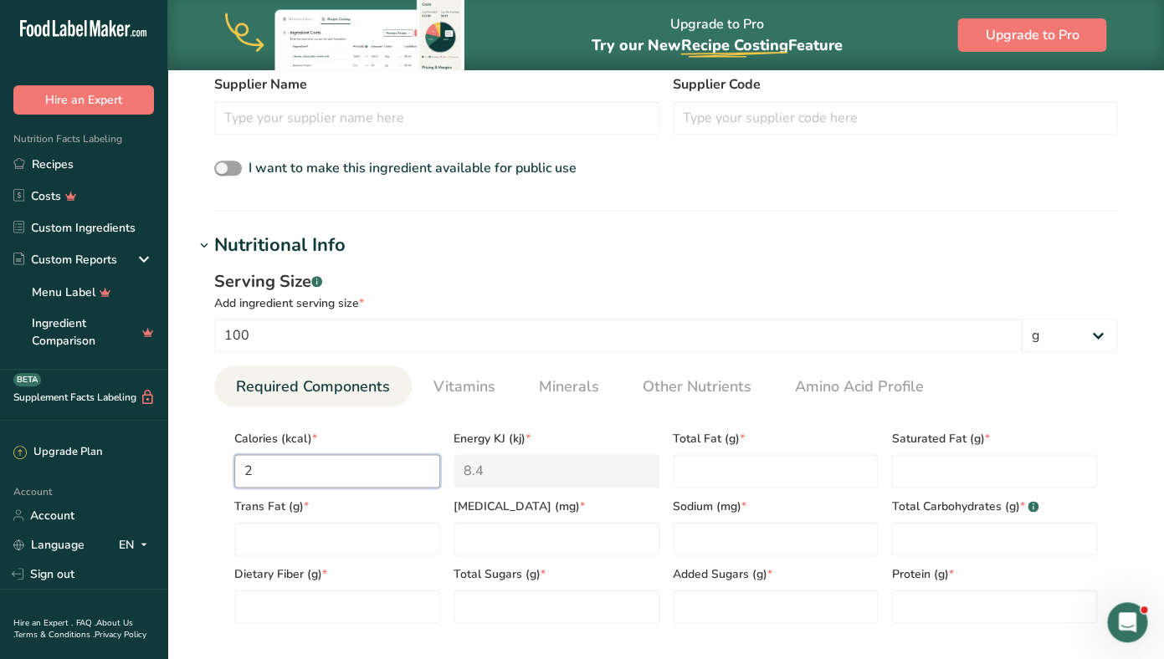
type KJ "113"
type input "274"
type KJ "1146.4"
type input "274"
click at [722, 467] on Fat "number" at bounding box center [776, 470] width 206 height 33
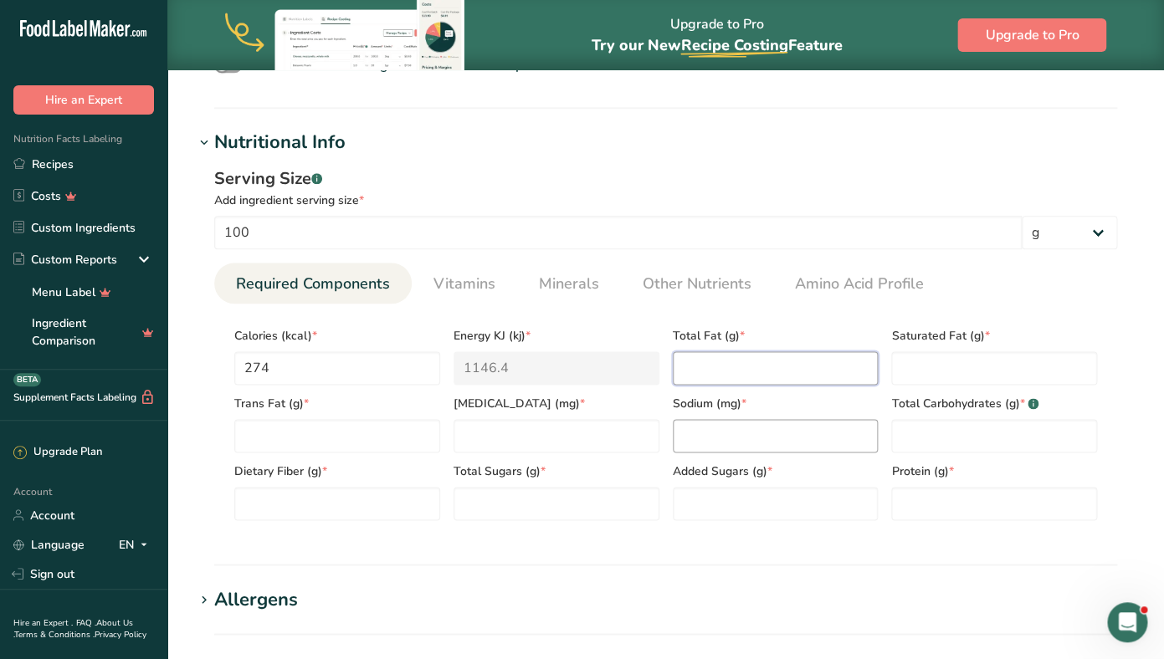
scroll to position [664, 0]
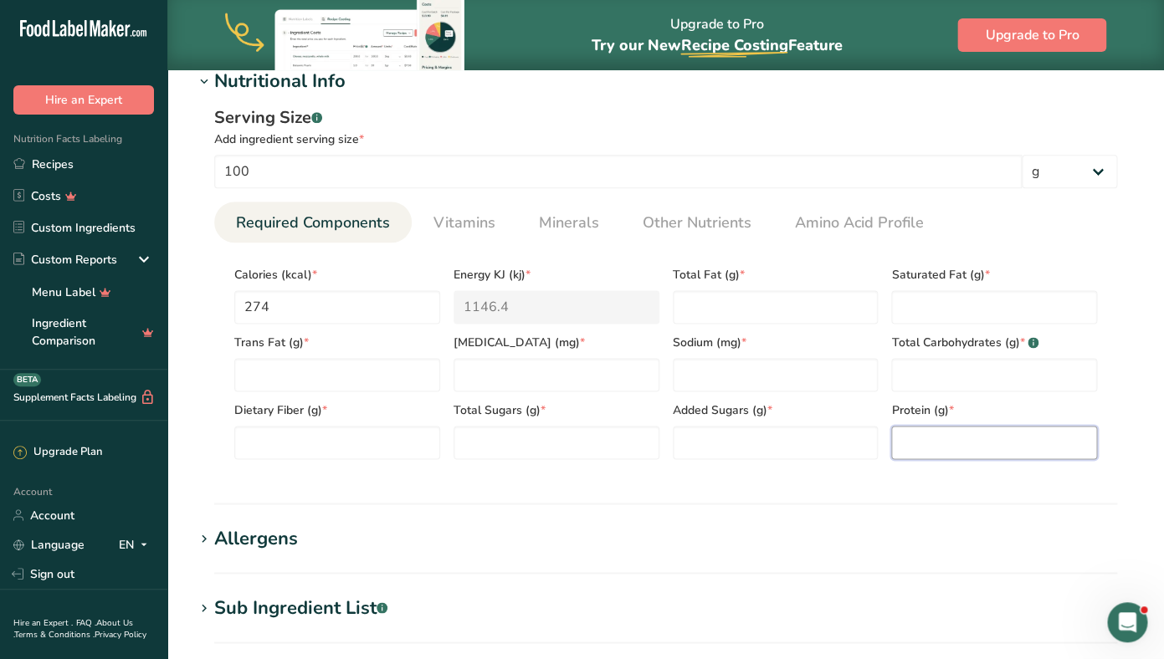
click at [941, 447] on input "number" at bounding box center [994, 442] width 206 height 33
type input "5.9"
click at [931, 371] on Carbohydrates "number" at bounding box center [994, 374] width 206 height 33
type Carbohydrates "30.8"
click at [576, 438] on Sugars "number" at bounding box center [556, 442] width 206 height 33
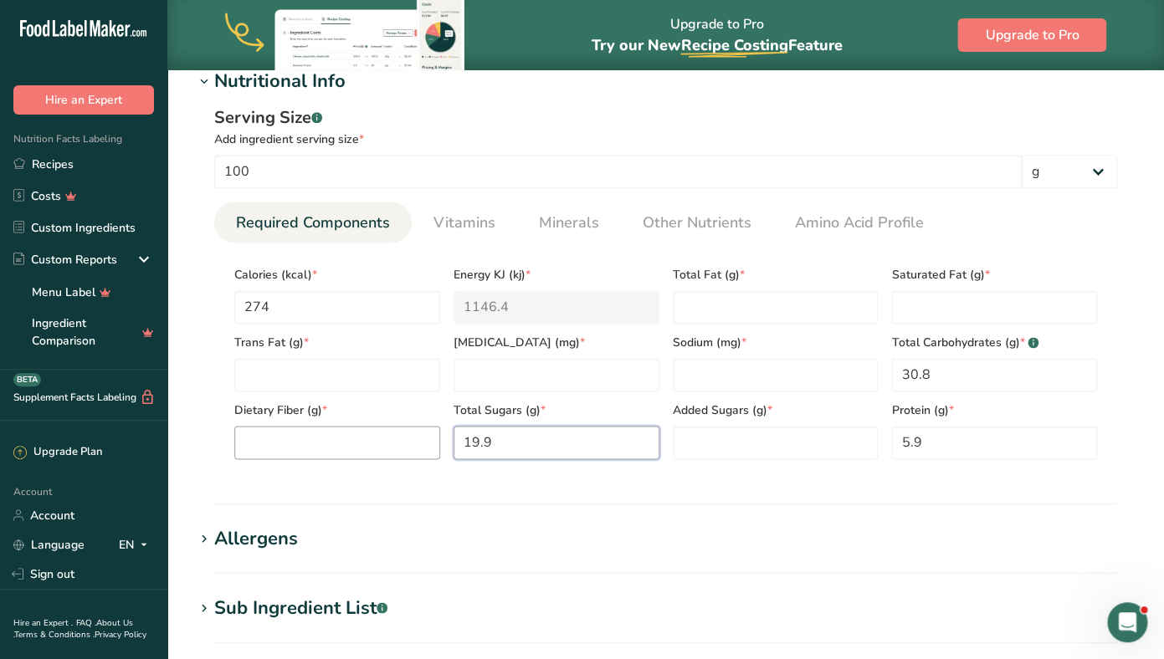
type Sugars "19.9"
click at [337, 436] on Fiber "number" at bounding box center [337, 442] width 206 height 33
type Fiber "0"
type Fiber "2.1"
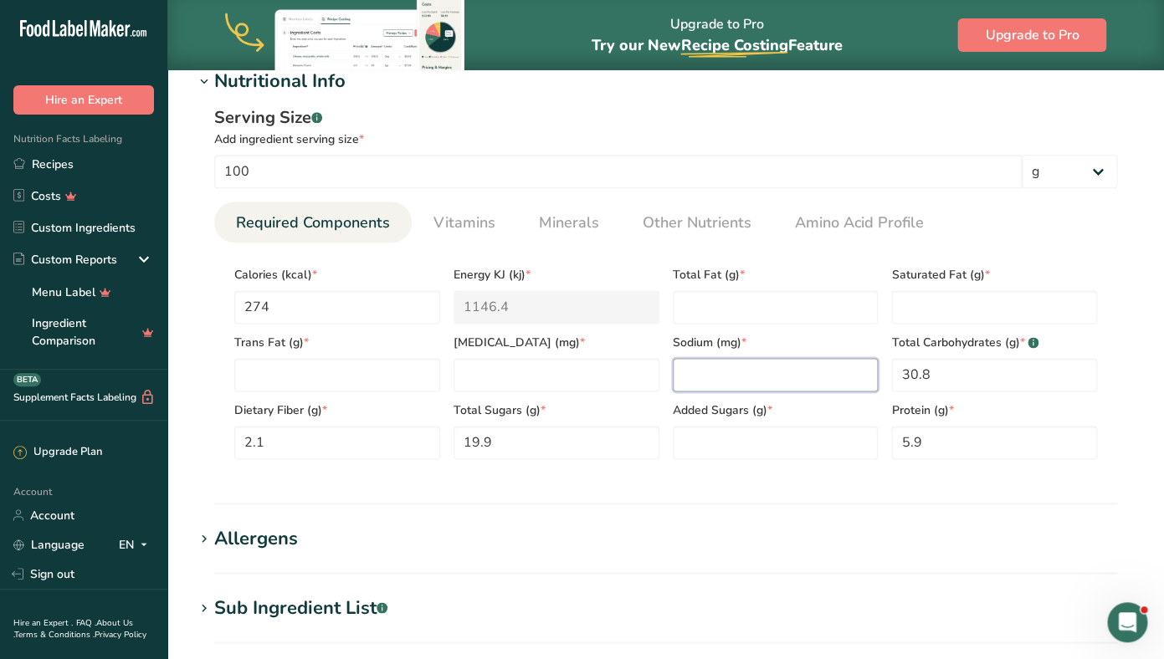
click at [715, 377] on input "number" at bounding box center [776, 374] width 206 height 33
type input "0.03"
click at [560, 378] on input "number" at bounding box center [556, 374] width 206 height 33
type input "0"
click at [705, 442] on Sugars "number" at bounding box center [776, 442] width 206 height 33
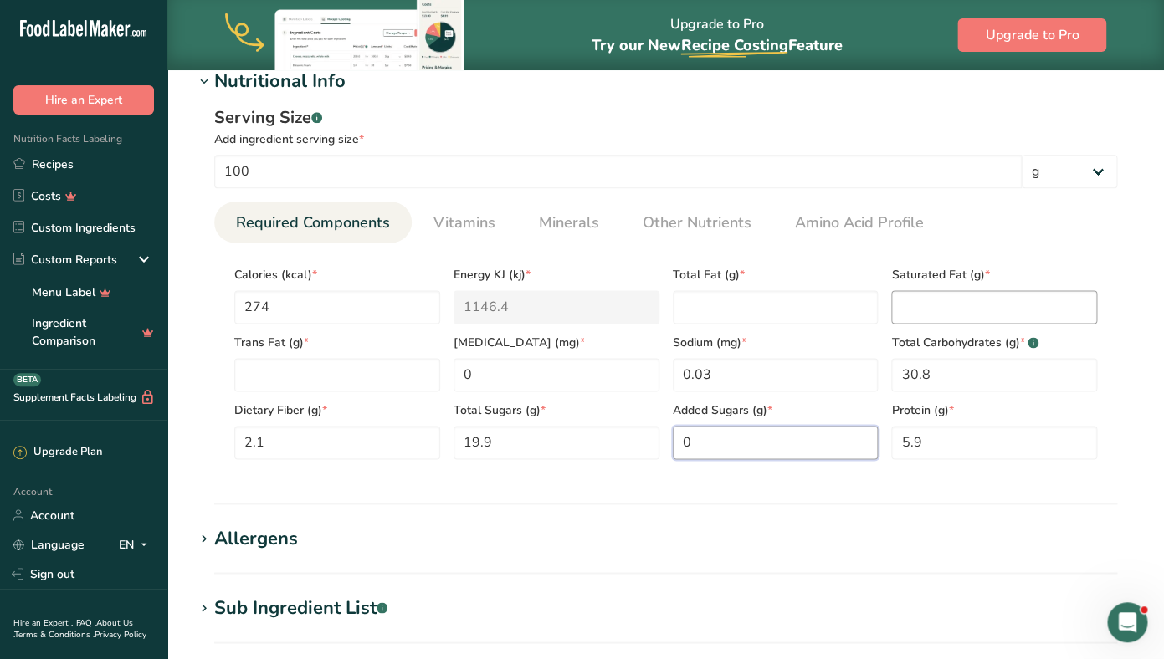
type Sugars "0"
click at [918, 294] on Fat "number" at bounding box center [994, 306] width 206 height 33
type Fat "0.53"
click at [382, 371] on Fat "number" at bounding box center [337, 374] width 206 height 33
type Fat "0"
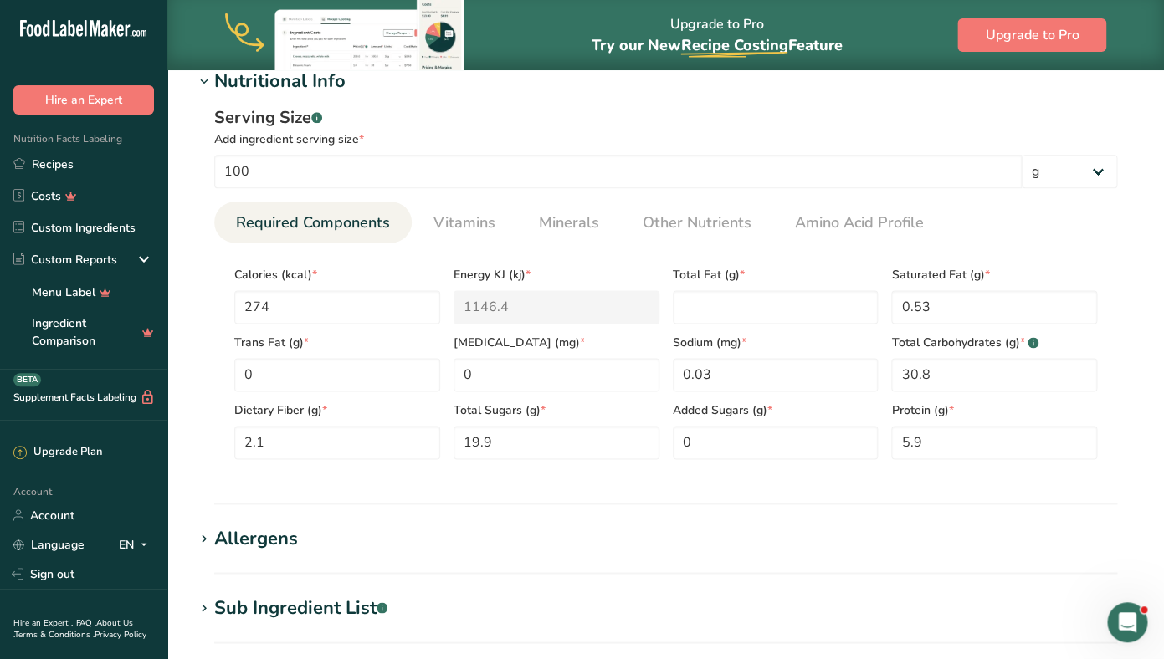
click at [602, 535] on h1 "Allergens" at bounding box center [665, 539] width 943 height 28
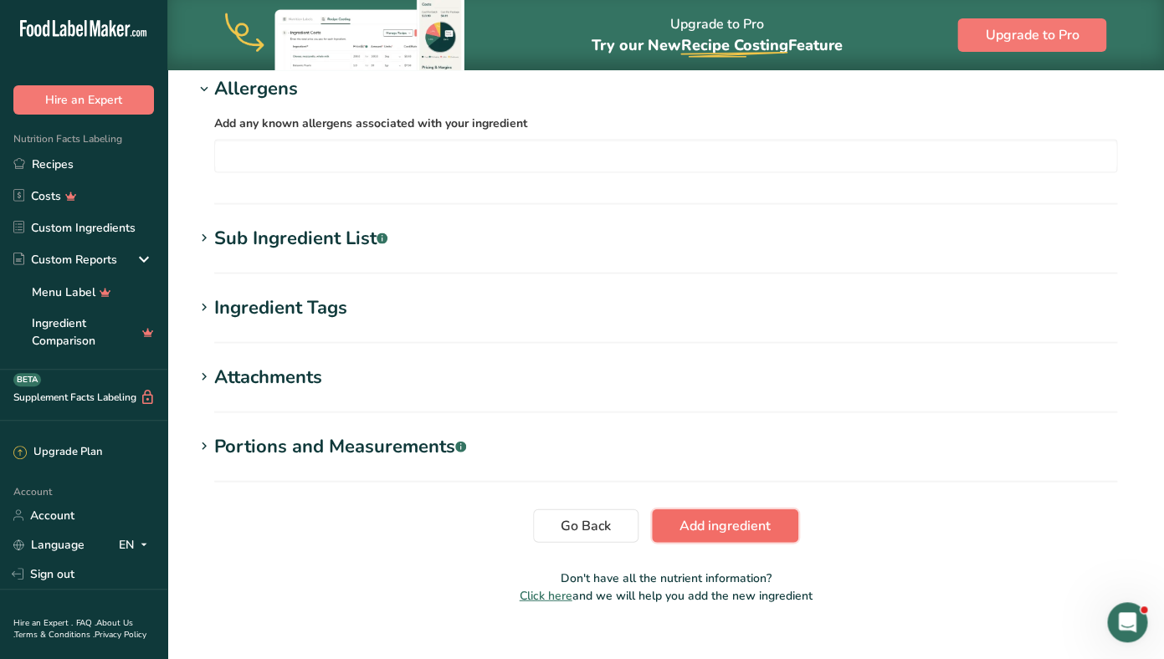
click at [714, 522] on span "Add ingredient" at bounding box center [724, 525] width 91 height 20
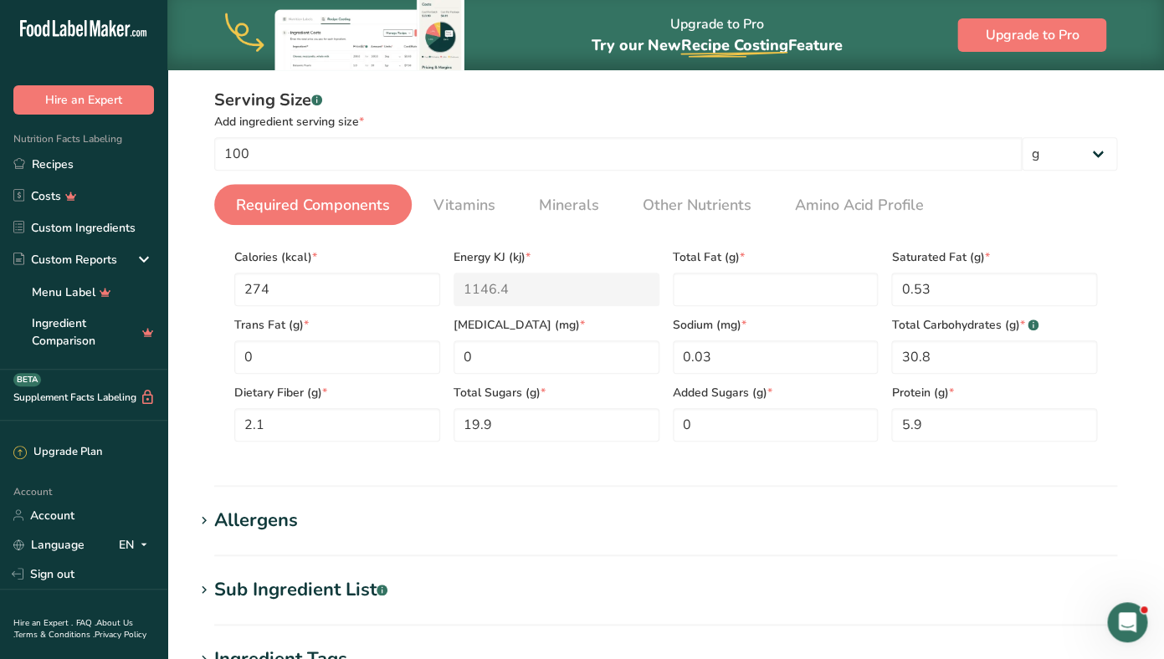
scroll to position [248, 0]
click at [731, 283] on Fat "number" at bounding box center [776, 290] width 206 height 33
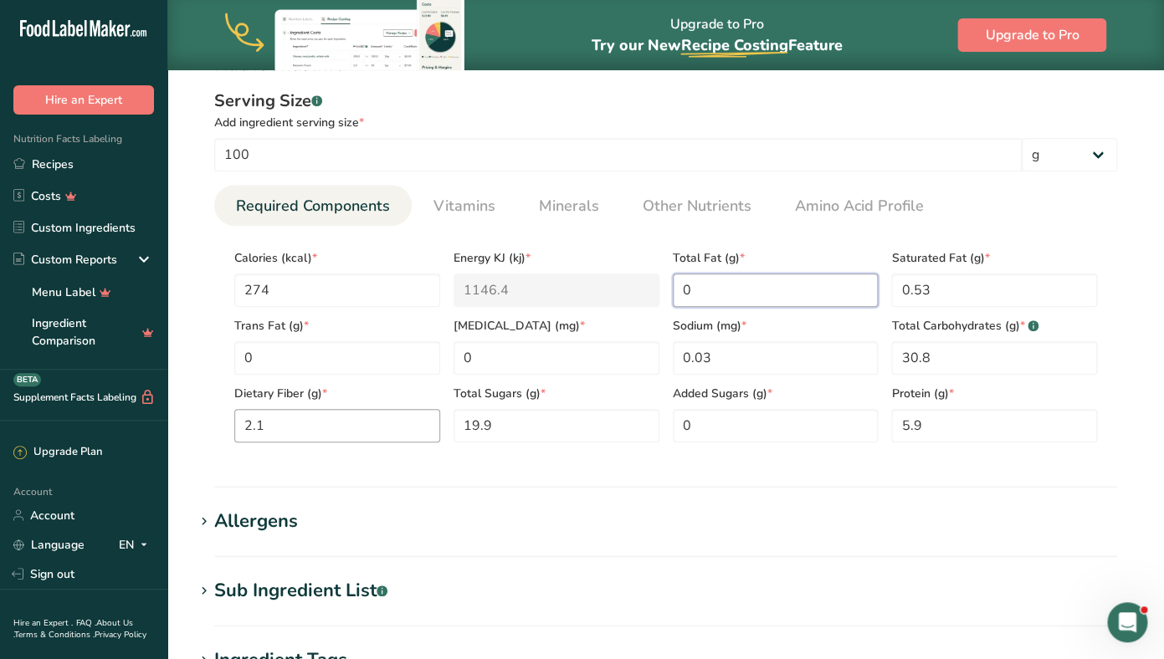
type Fat "0"
drag, startPoint x: 309, startPoint y: 424, endPoint x: 212, endPoint y: 424, distance: 97.0
click at [234, 424] on Fiber "2.1" at bounding box center [337, 425] width 206 height 33
type Fiber "0"
click at [689, 285] on Fat "0" at bounding box center [776, 290] width 206 height 33
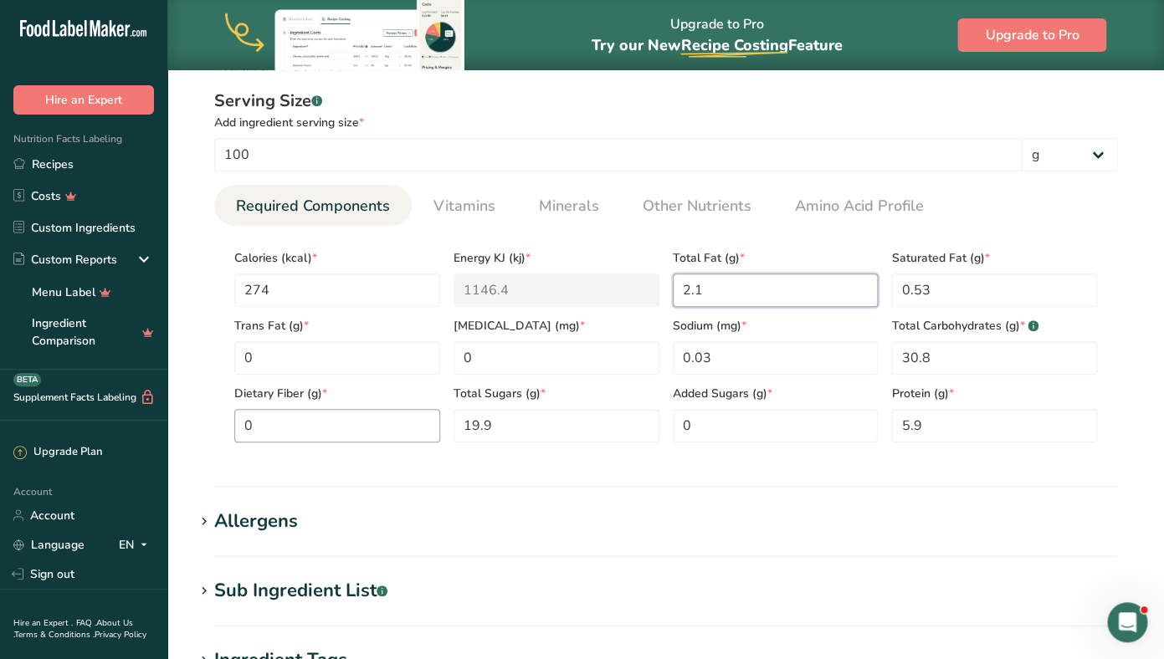
type Fat "2.1"
click at [320, 420] on Fiber "0" at bounding box center [337, 425] width 206 height 33
type Fiber "33.7"
click at [378, 517] on h1 "Allergens" at bounding box center [665, 522] width 943 height 28
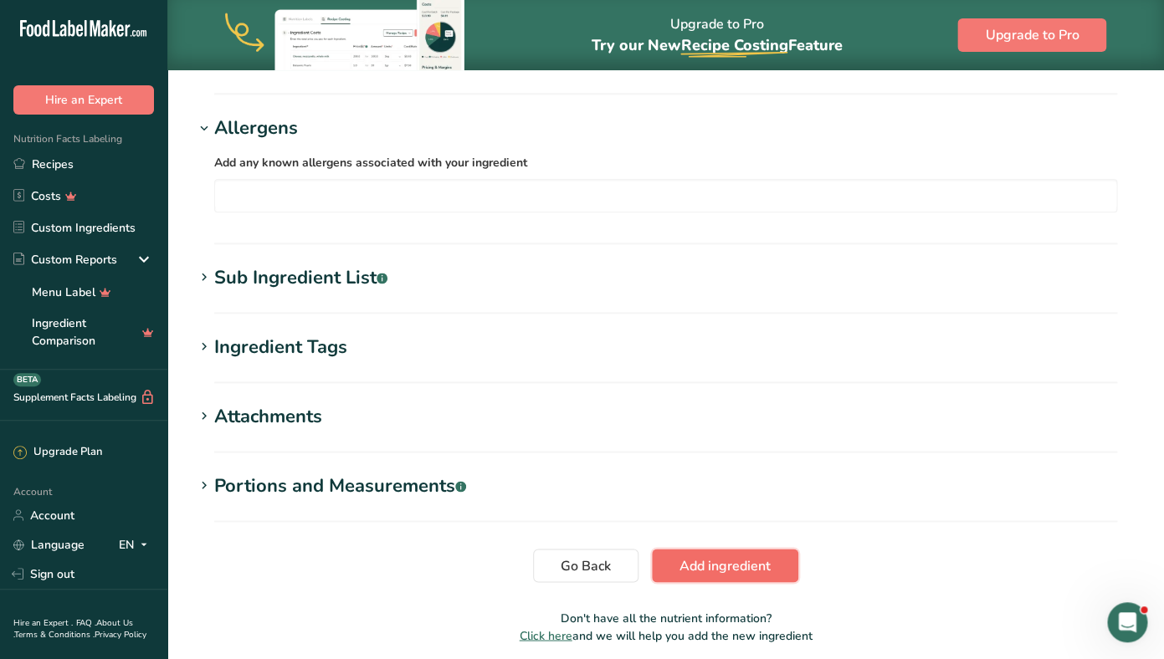
click at [693, 576] on button "Add ingredient" at bounding box center [725, 565] width 146 height 33
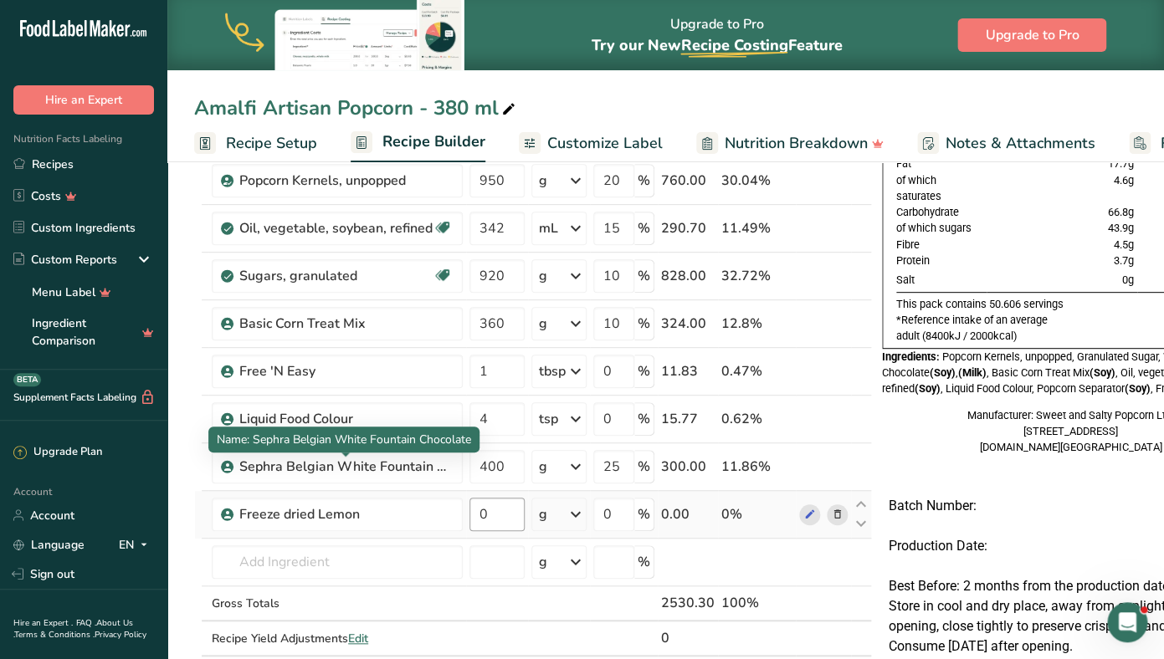
scroll to position [130, 0]
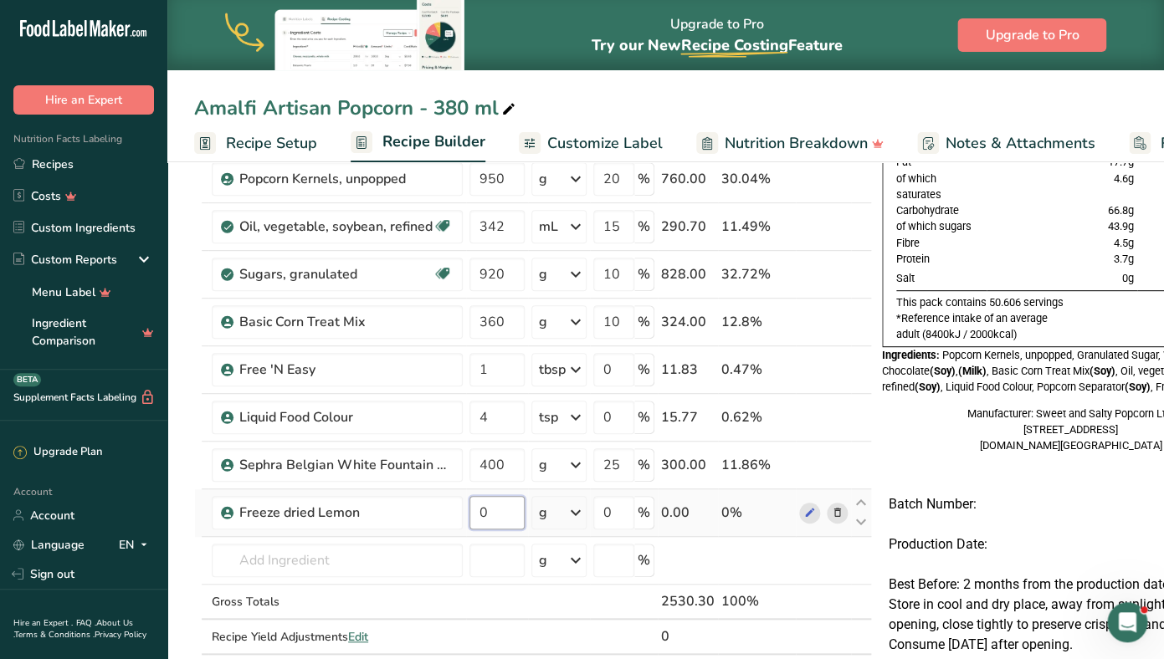
click at [492, 517] on input "0" at bounding box center [496, 512] width 55 height 33
type input "80"
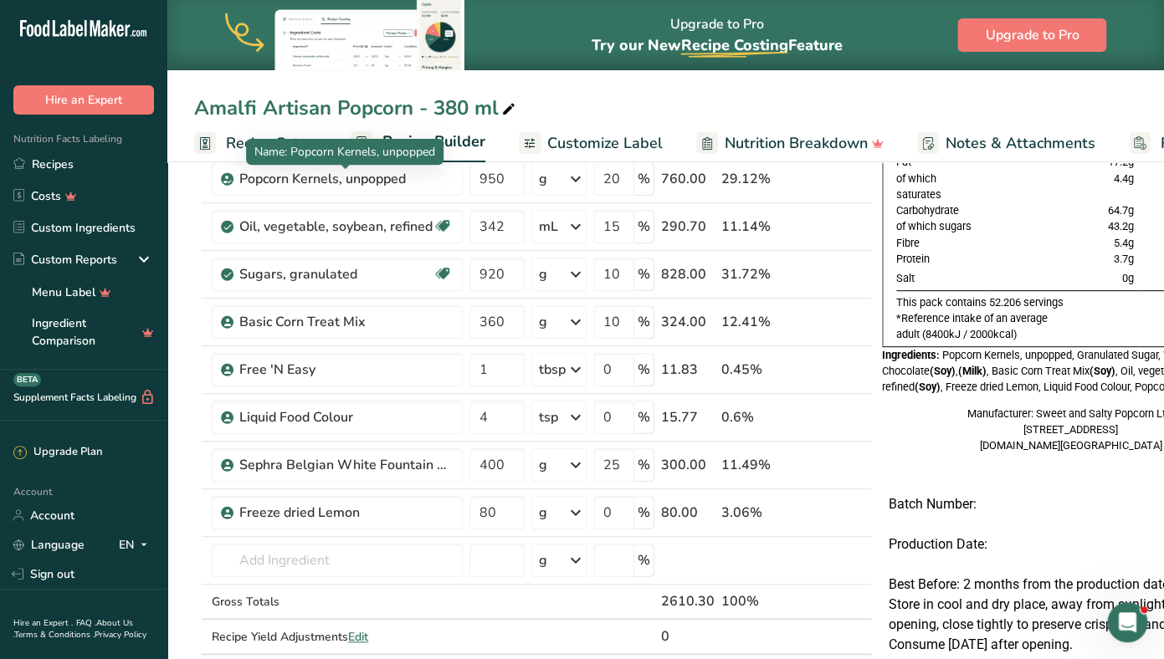
click at [275, 156] on span "Name: Popcorn Kernels, unpopped" at bounding box center [344, 152] width 181 height 16
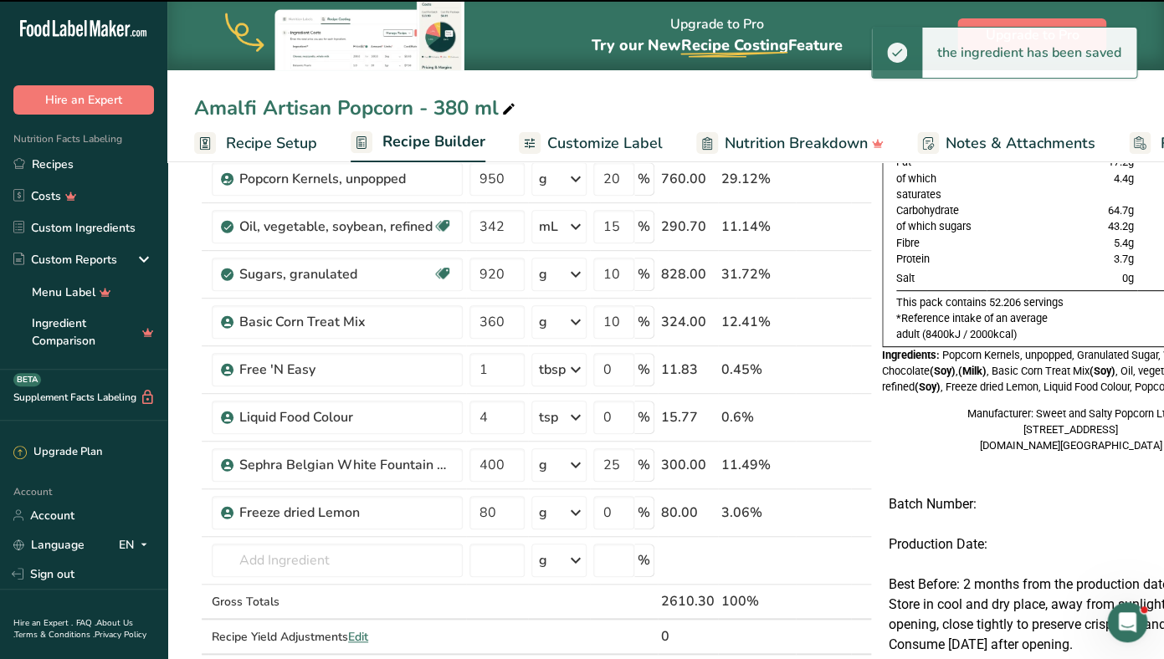
click at [245, 144] on span "Recipe Setup" at bounding box center [271, 143] width 91 height 23
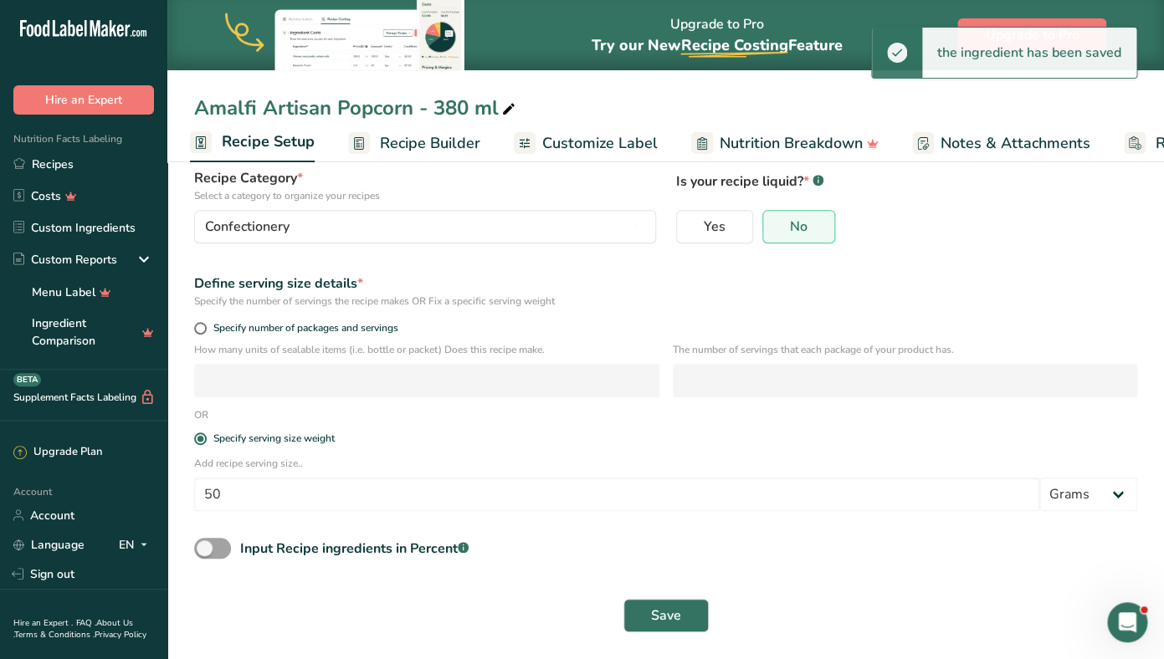
scroll to position [122, 0]
click at [415, 150] on span "Recipe Builder" at bounding box center [428, 143] width 100 height 23
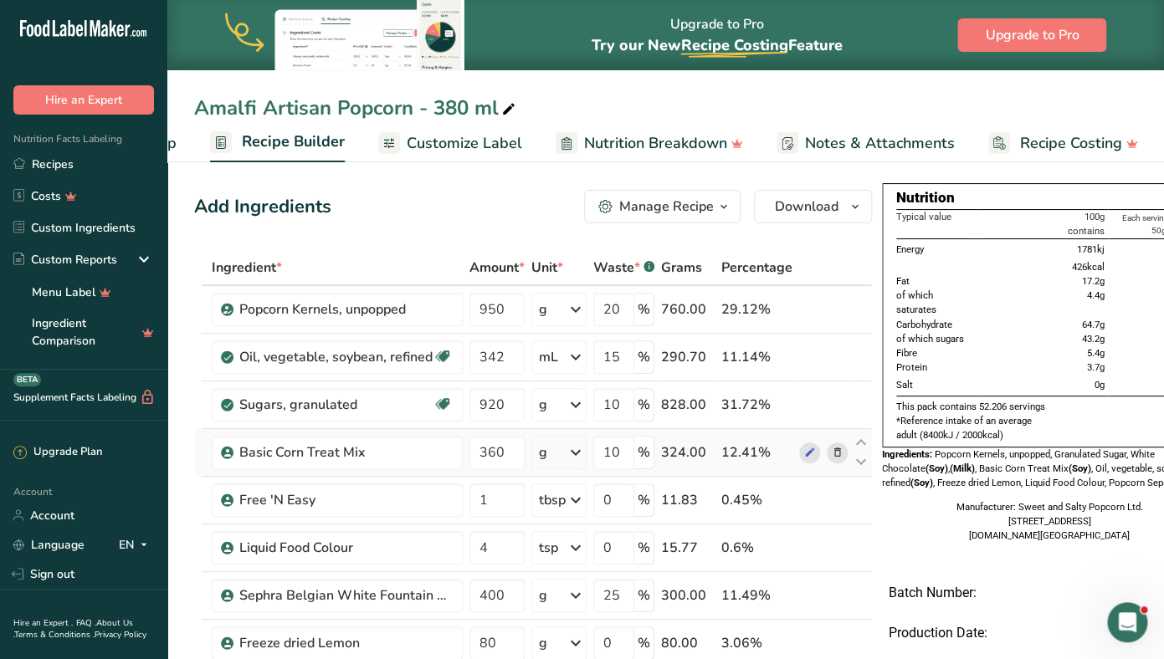
scroll to position [0, 49]
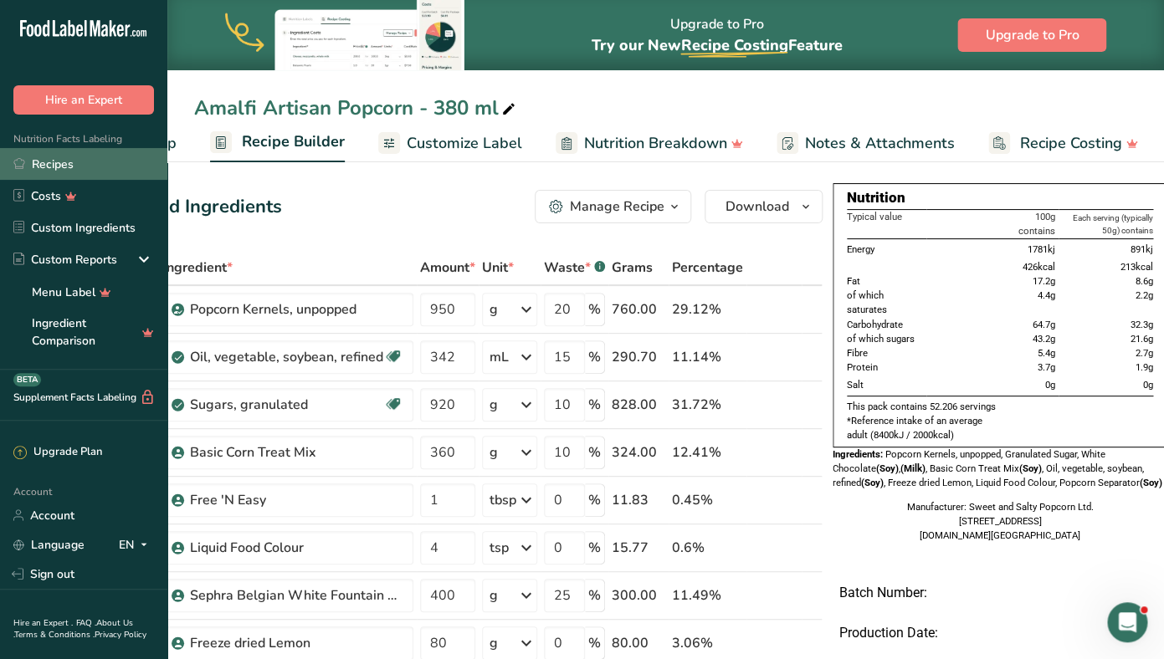
click at [92, 172] on link "Recipes" at bounding box center [83, 164] width 167 height 32
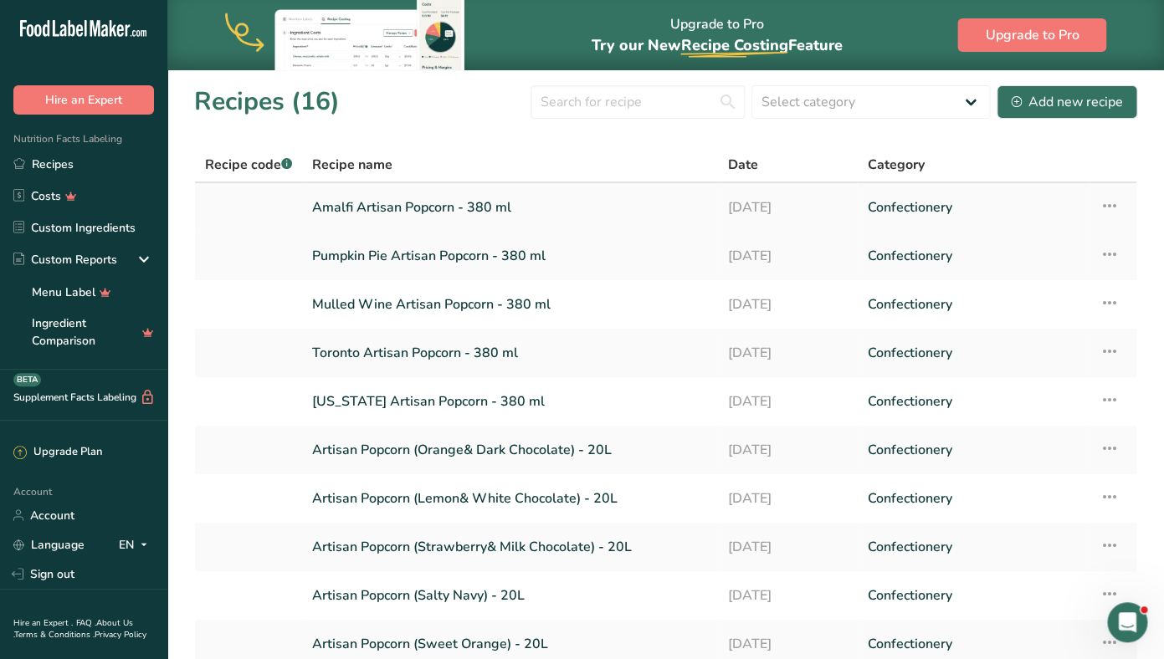
click at [1116, 205] on icon at bounding box center [1109, 206] width 20 height 30
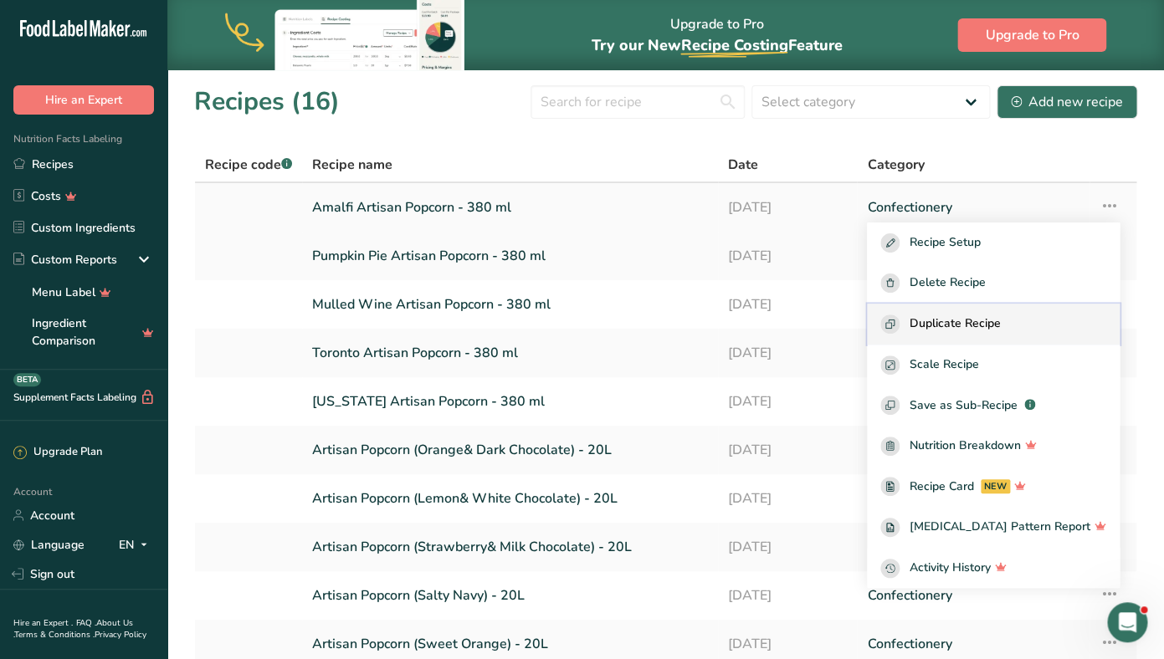
click at [996, 321] on span "Duplicate Recipe" at bounding box center [954, 324] width 91 height 19
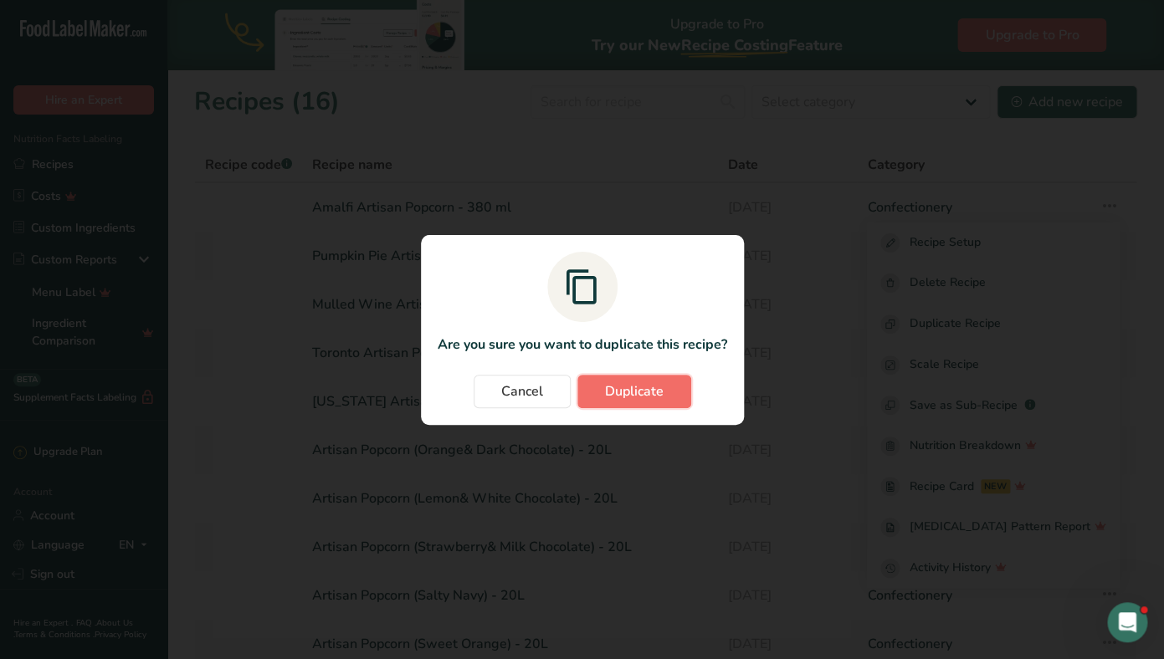
click at [631, 403] on button "Duplicate" at bounding box center [634, 391] width 114 height 33
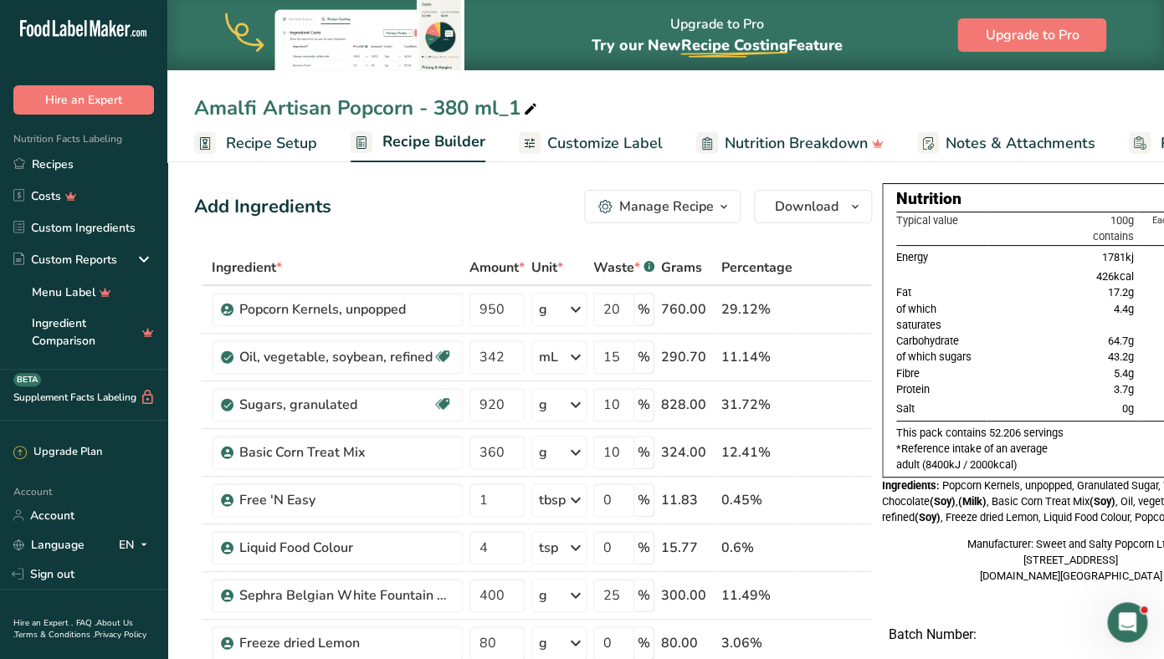
click at [253, 105] on div "Amalfi Artisan Popcorn - 380 ml_1" at bounding box center [367, 108] width 346 height 30
click at [253, 105] on input "Amalfi Artisan Popcorn - 380 ml_1" at bounding box center [665, 108] width 943 height 30
click at [560, 110] on input "Cranberry Artisan Popcorn - 380 ml_1" at bounding box center [665, 108] width 943 height 30
type input "Cranberry Artisan Popcorn - 380 ml"
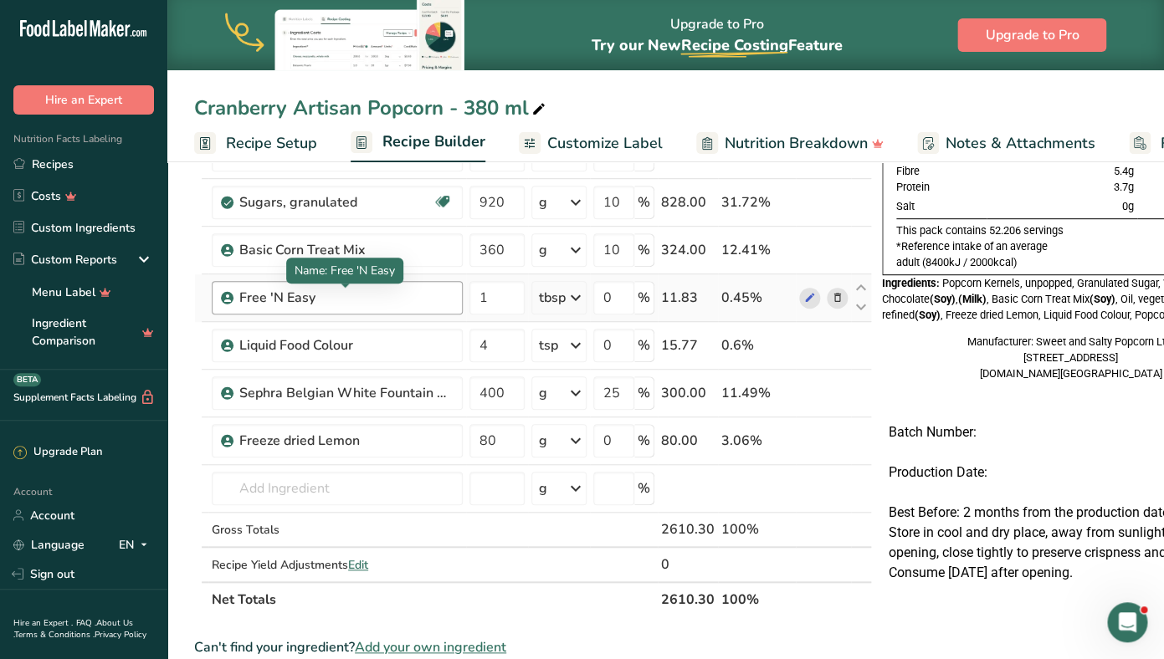
scroll to position [234, 0]
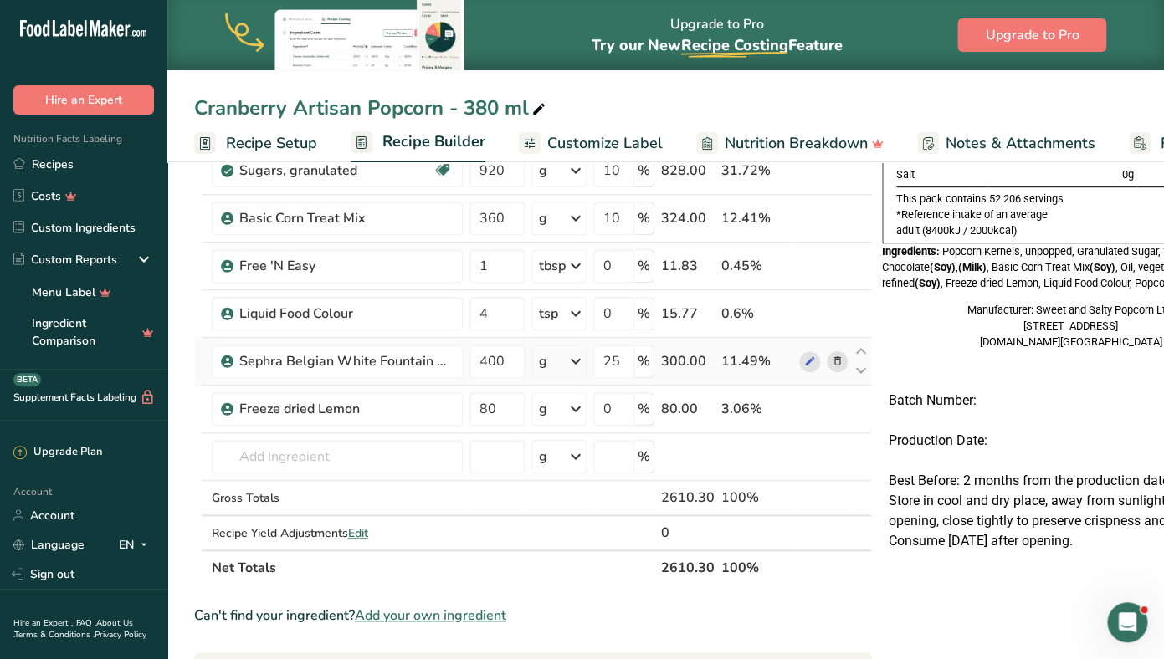
click at [837, 361] on icon at bounding box center [838, 362] width 12 height 18
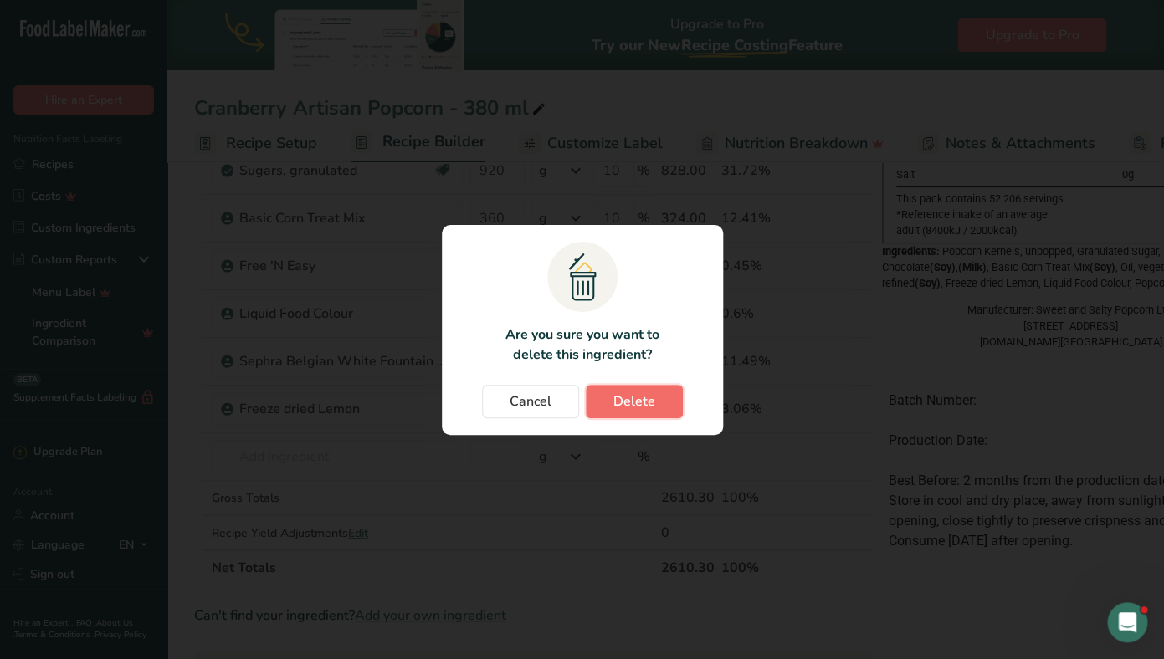
click at [661, 402] on button "Delete" at bounding box center [634, 401] width 97 height 33
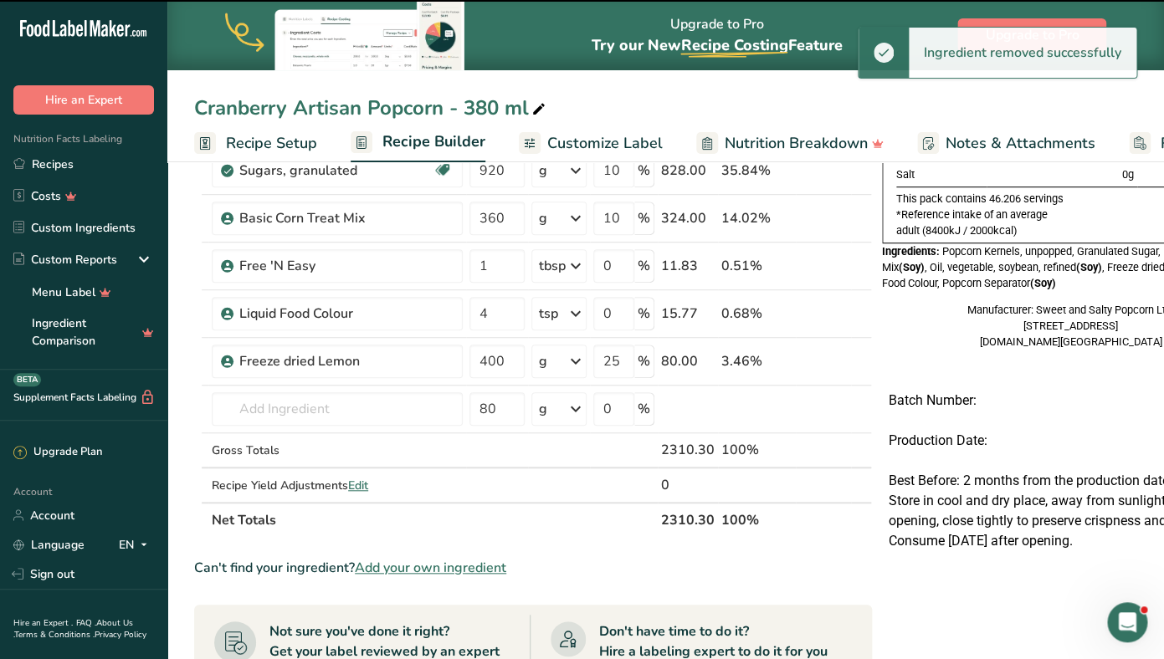
type input "80"
type input "0"
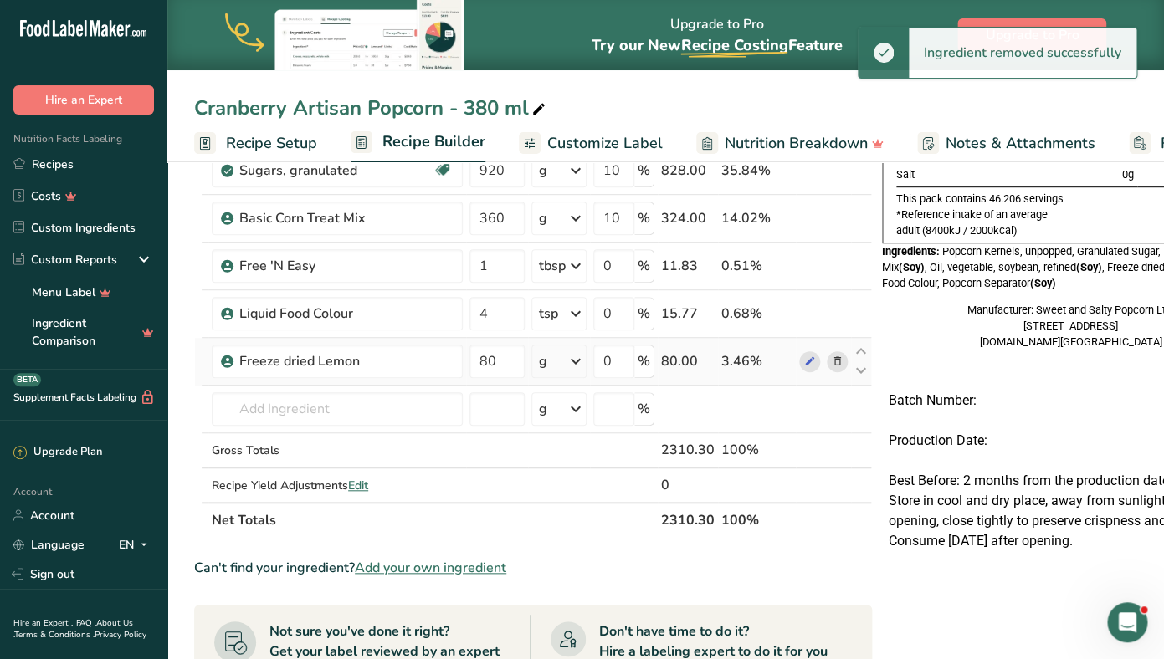
click at [837, 362] on icon at bounding box center [838, 362] width 12 height 18
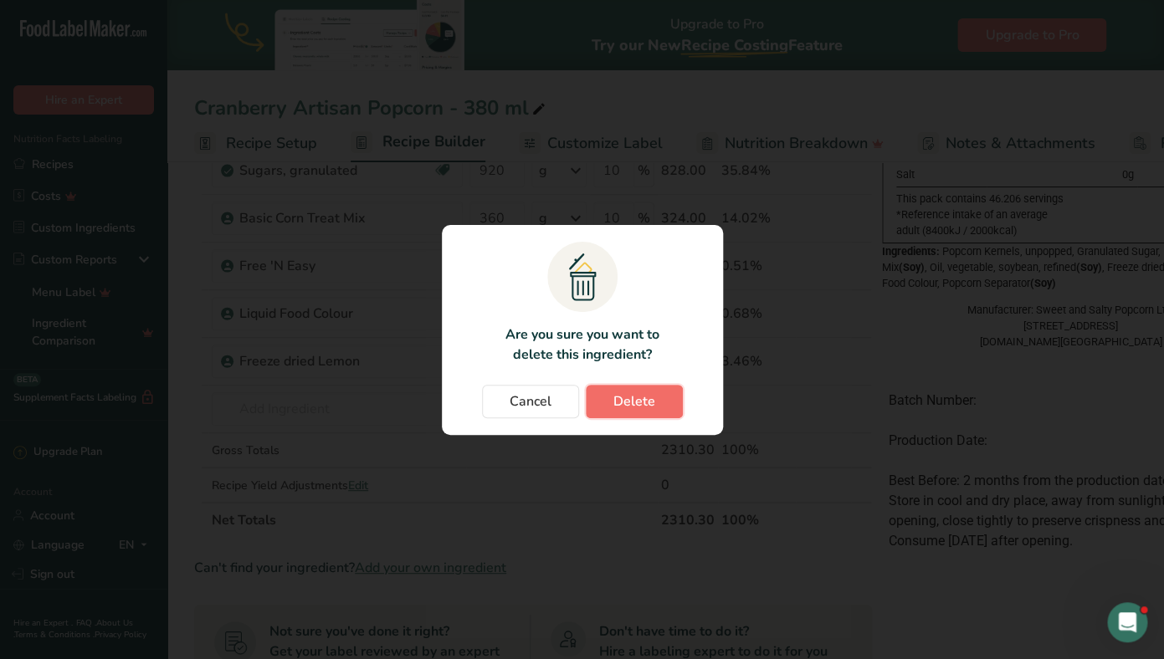
click at [666, 403] on button "Delete" at bounding box center [634, 401] width 97 height 33
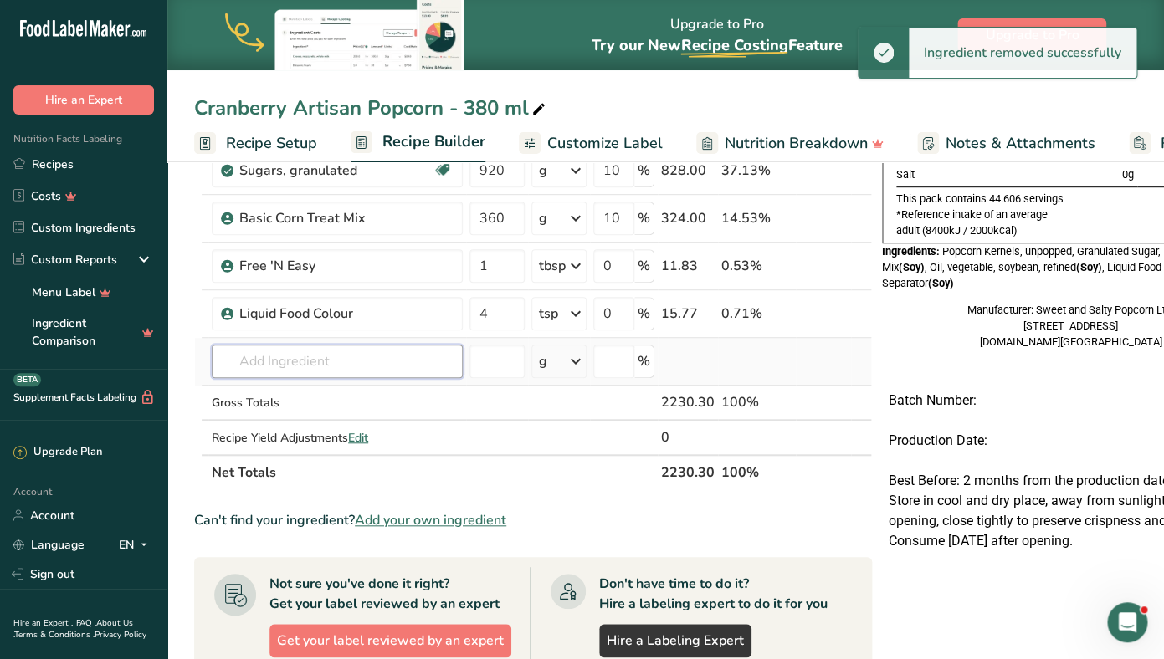
click at [297, 364] on input "text" at bounding box center [337, 361] width 251 height 33
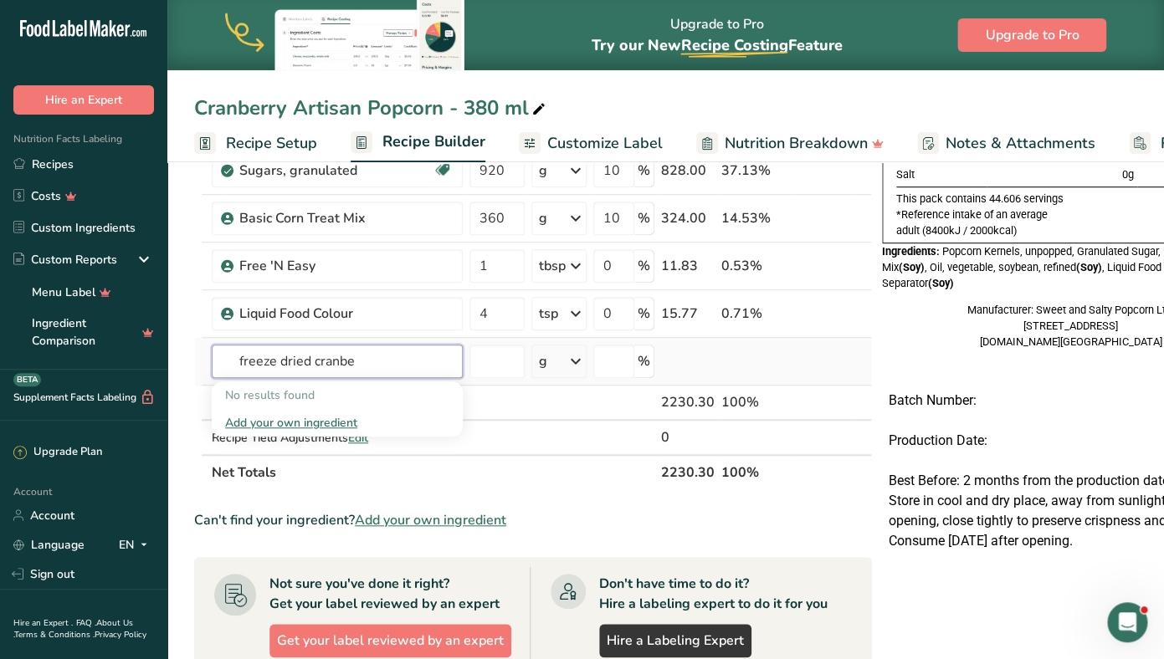
type input "freeze dried cranbe"
click at [262, 421] on div "Add your own ingredient" at bounding box center [337, 423] width 224 height 18
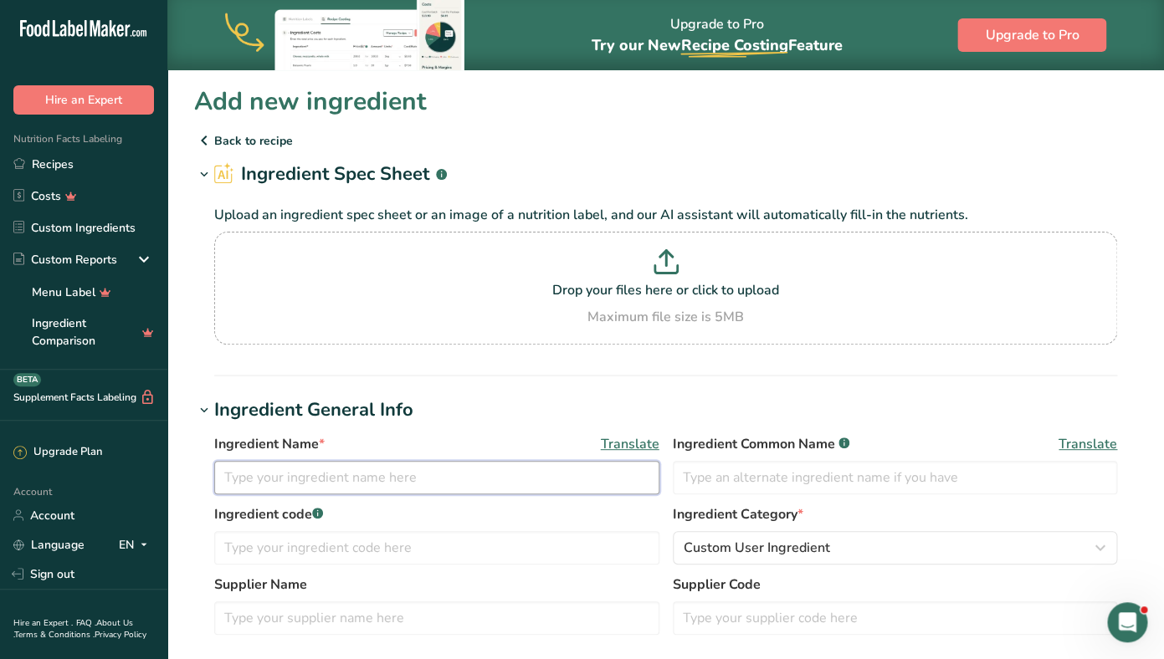
click at [250, 477] on input "text" at bounding box center [436, 477] width 445 height 33
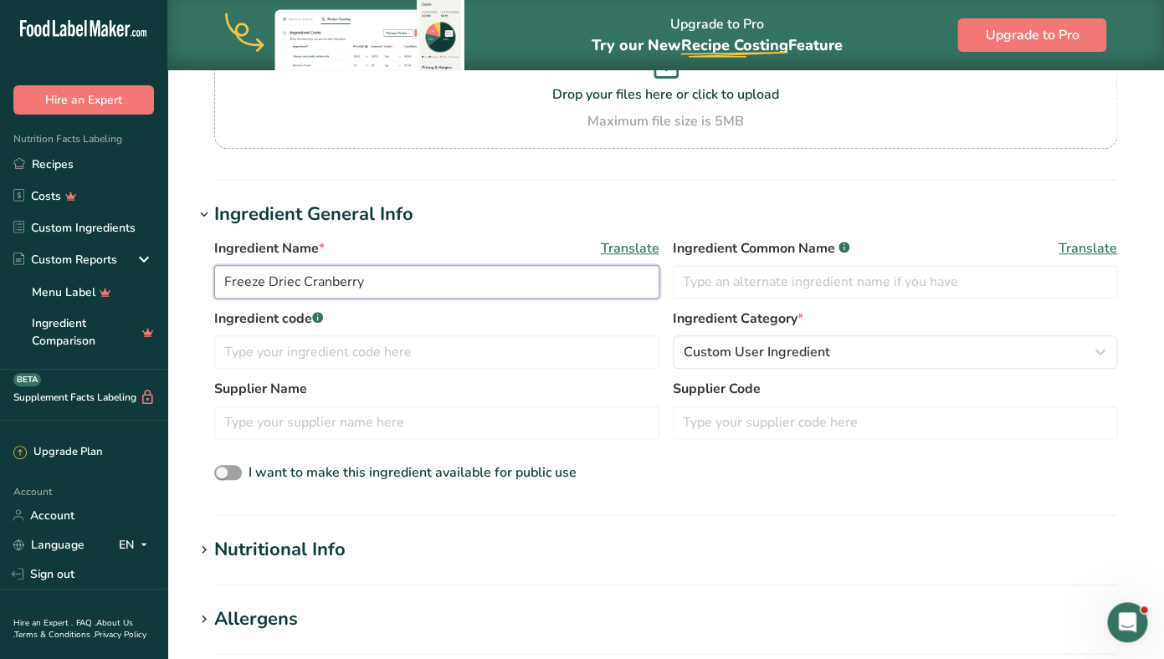
scroll to position [260, 0]
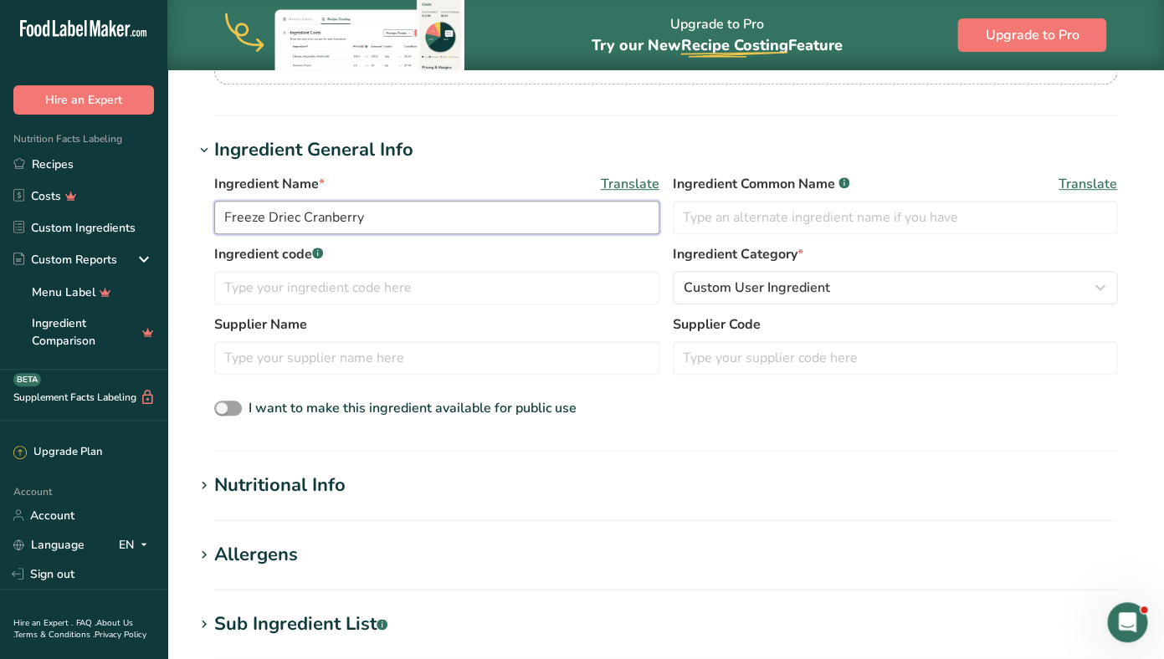
type input "Freeze Driec Cranberry"
click at [285, 492] on div "Nutritional Info" at bounding box center [279, 486] width 131 height 28
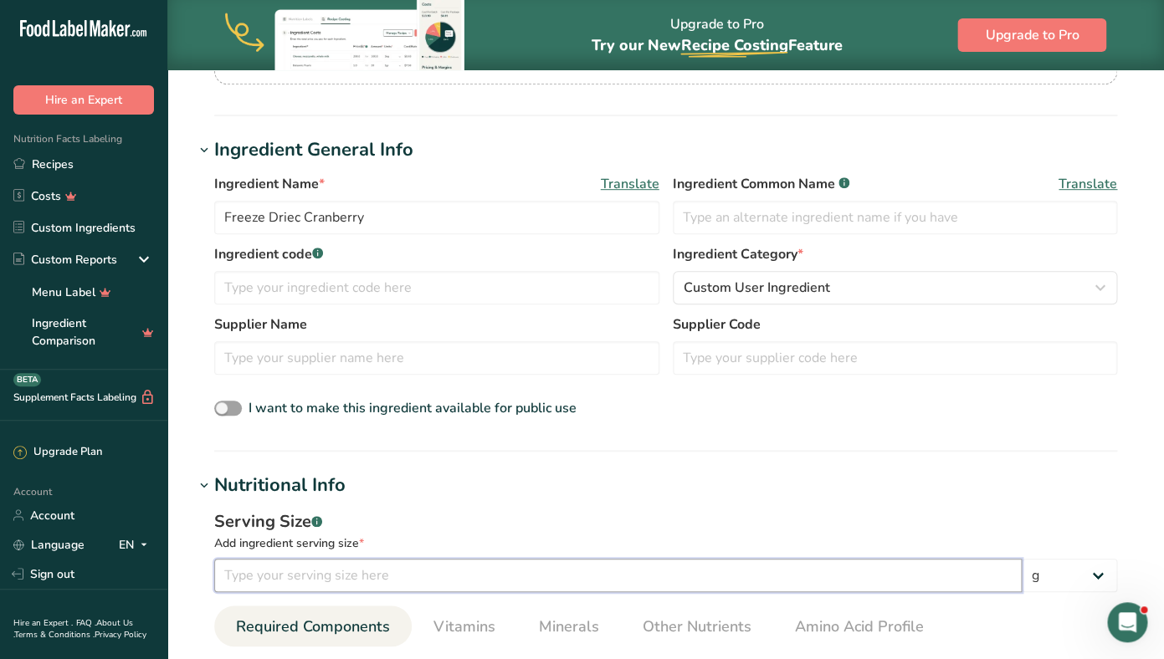
click at [257, 571] on input "number" at bounding box center [617, 575] width 807 height 33
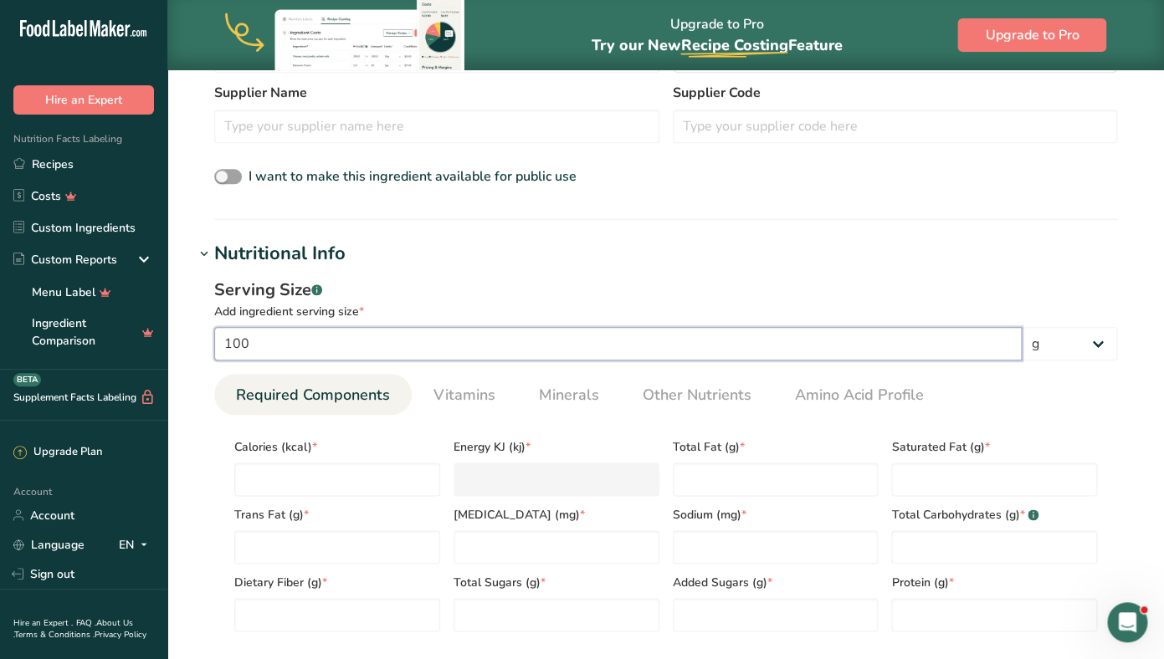
scroll to position [530, 0]
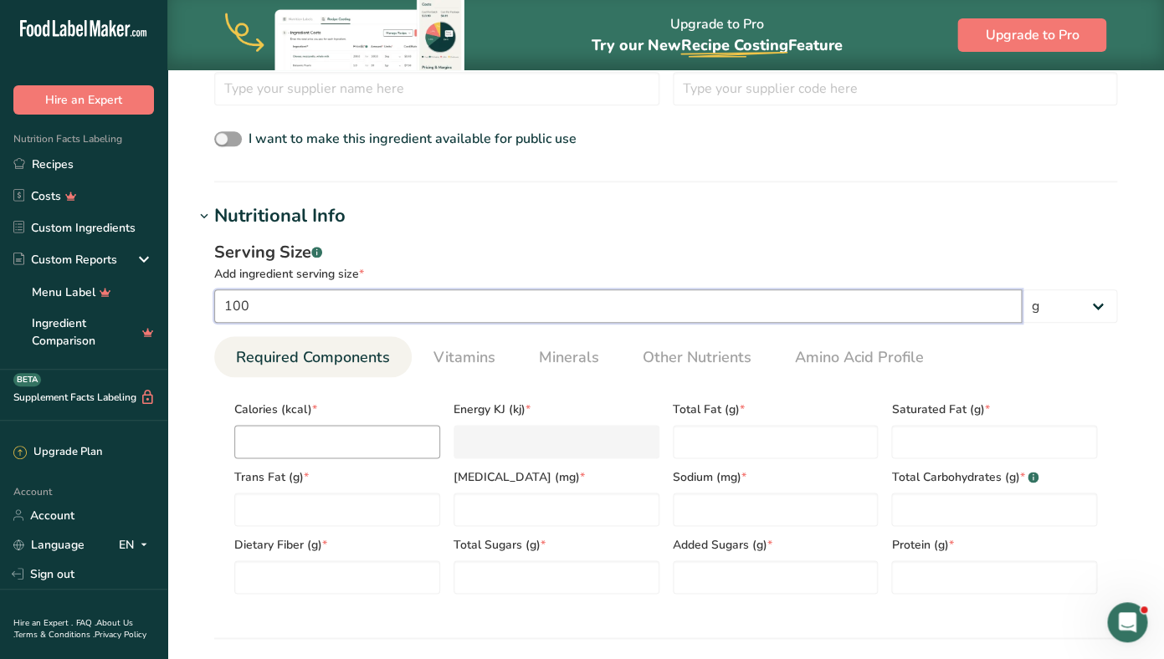
type input "100"
click at [294, 427] on input "number" at bounding box center [337, 441] width 206 height 33
type input "3"
type KJ "12.6"
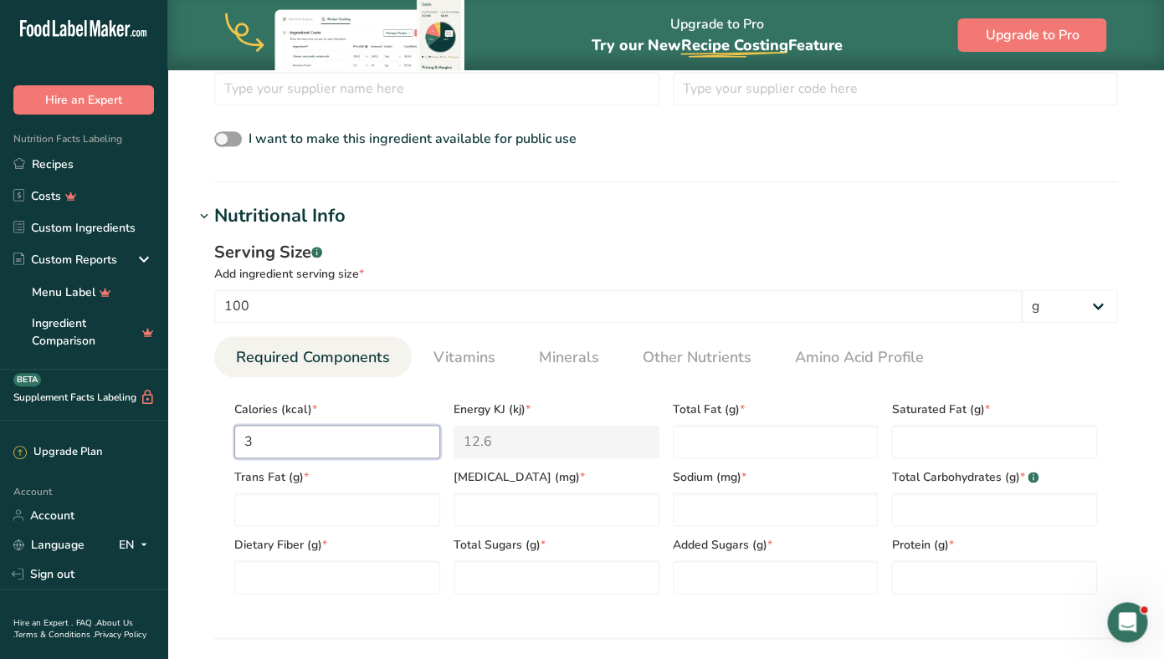
type input "33"
type KJ "138.1"
type input "337"
type KJ "1410"
type input "337"
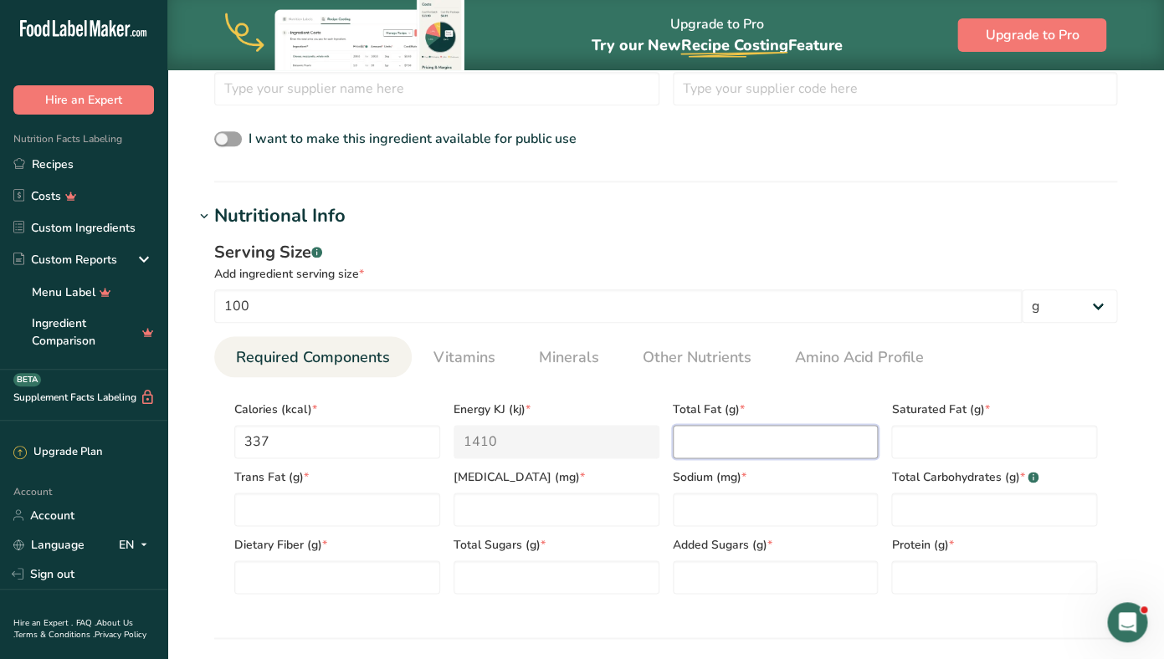
click at [728, 427] on Fat "number" at bounding box center [776, 441] width 206 height 33
type Fat "1.45"
click at [924, 438] on Fat "number" at bounding box center [994, 441] width 206 height 33
type Fat "0.4"
click at [331, 509] on Fat "number" at bounding box center [337, 509] width 206 height 33
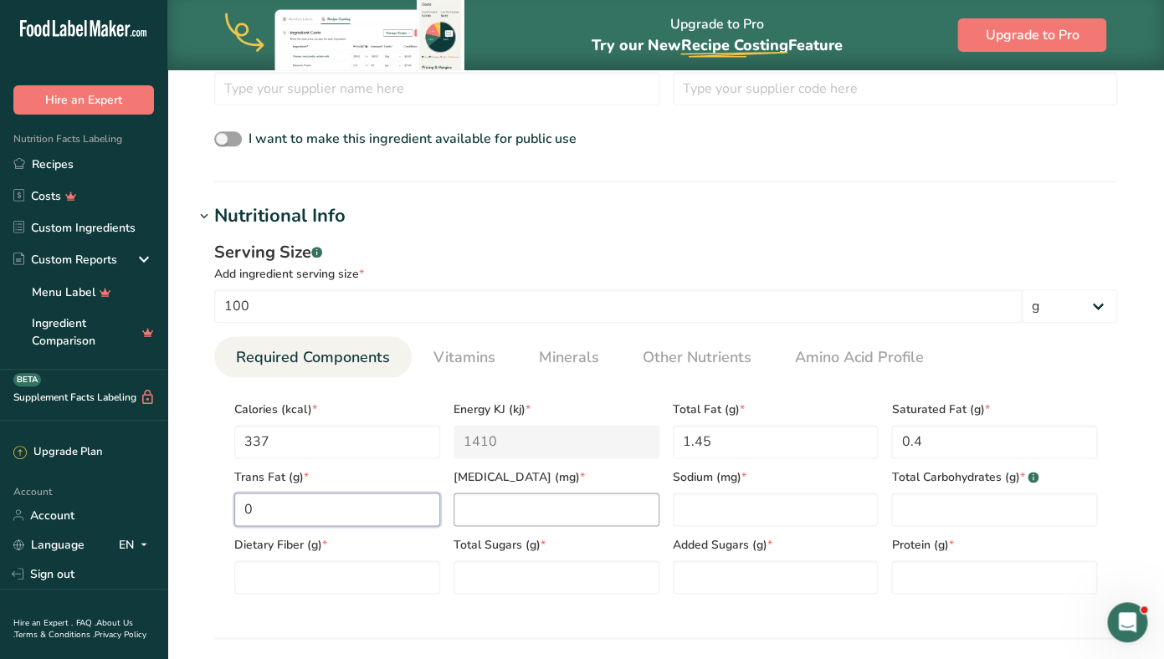
type Fat "0"
click at [526, 499] on input "number" at bounding box center [556, 509] width 206 height 33
type input "0"
click at [693, 501] on input "number" at bounding box center [776, 509] width 206 height 33
click at [913, 514] on Carbohydrates "number" at bounding box center [994, 509] width 206 height 33
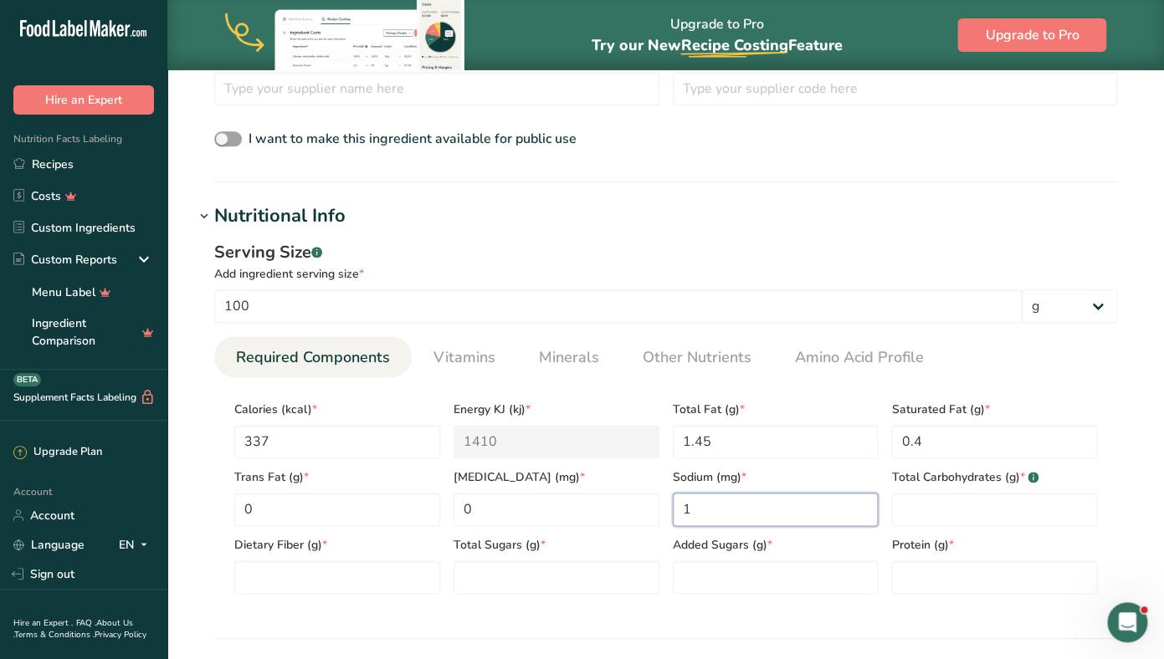
click at [750, 516] on input "1" at bounding box center [776, 509] width 206 height 33
type input "10"
click at [765, 476] on span "Sodium (mg) *" at bounding box center [776, 477] width 206 height 18
click at [74, 172] on link "Recipes" at bounding box center [83, 164] width 167 height 32
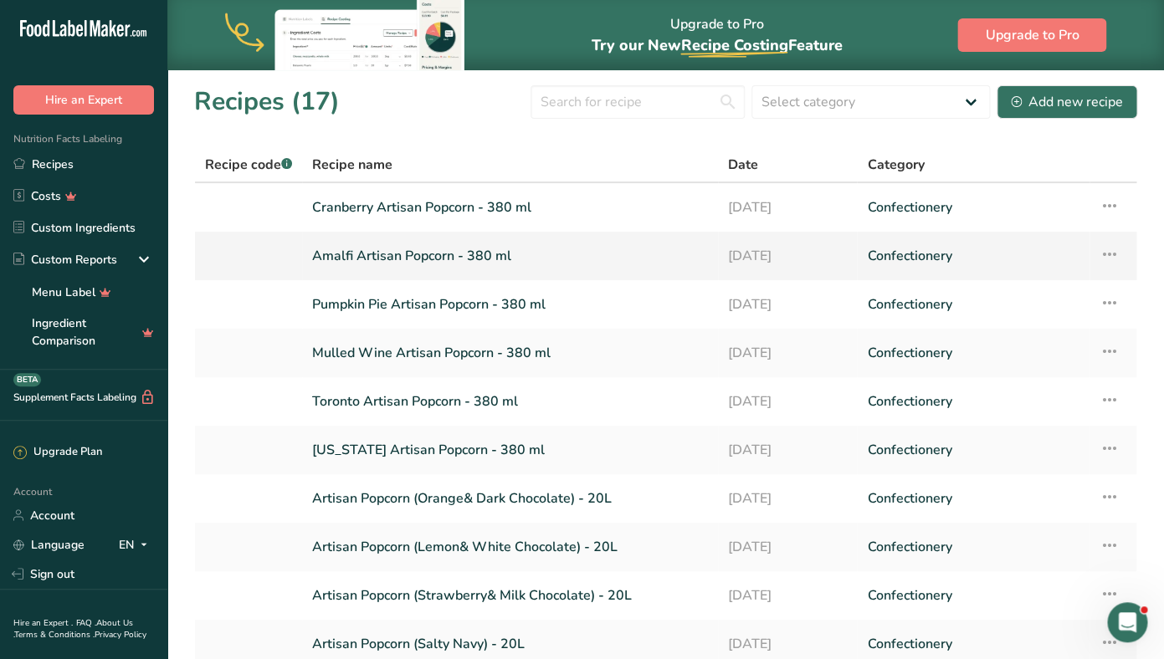
click at [459, 253] on link "Amalfi Artisan Popcorn - 380 ml" at bounding box center [510, 255] width 396 height 35
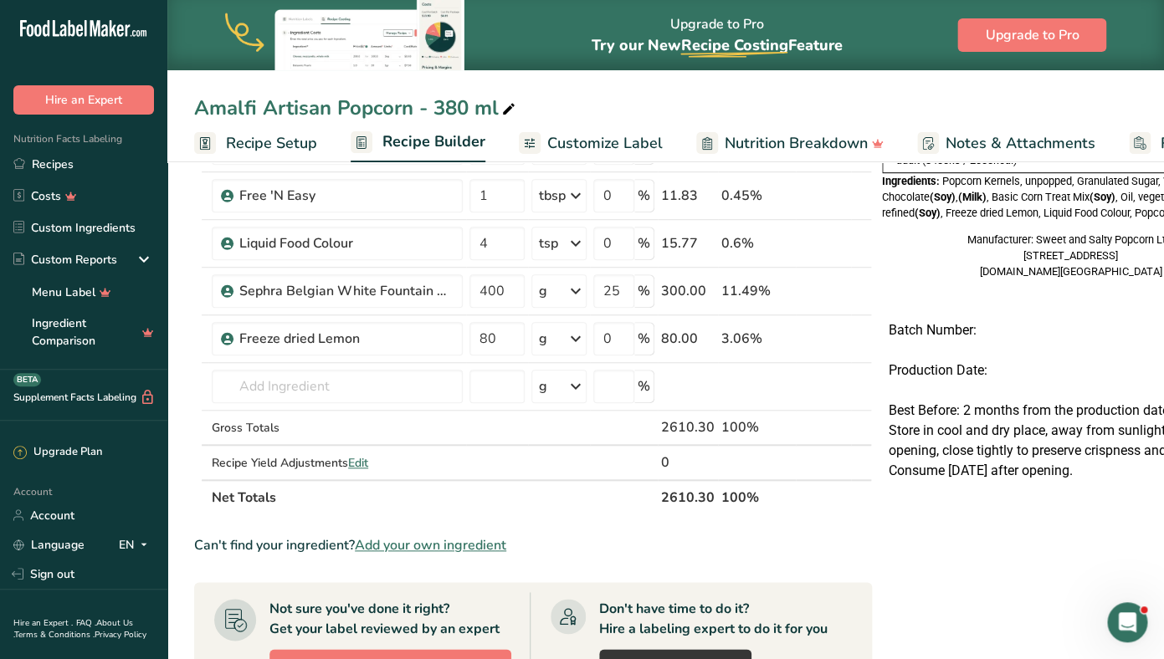
scroll to position [269, 0]
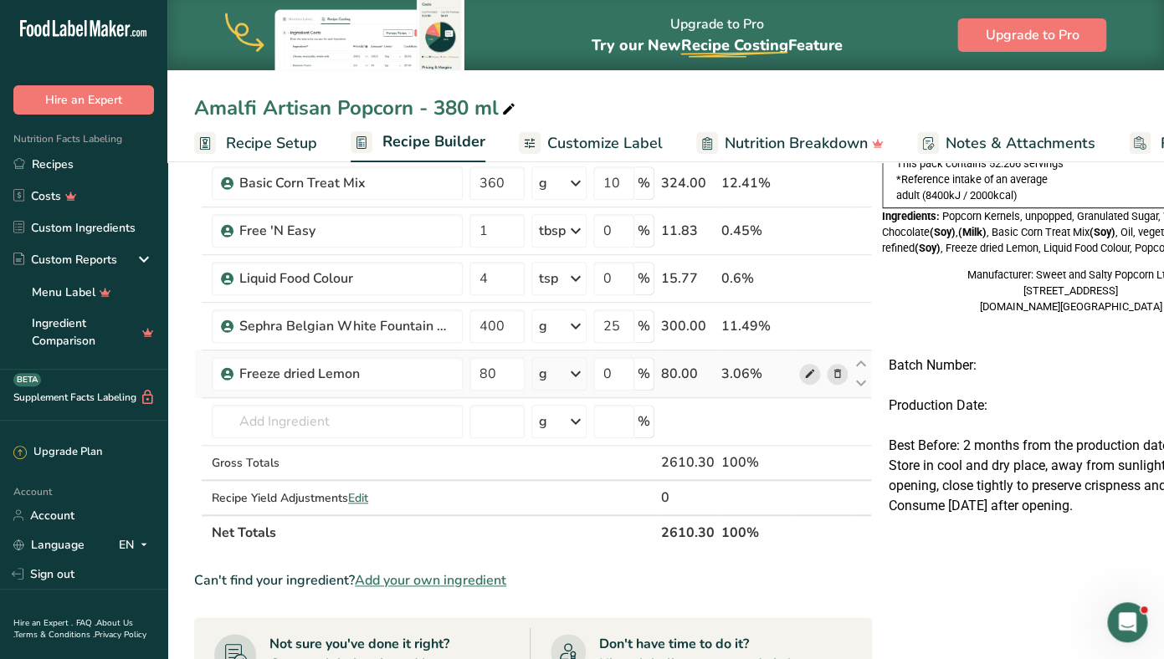
click at [804, 377] on icon at bounding box center [810, 375] width 12 height 18
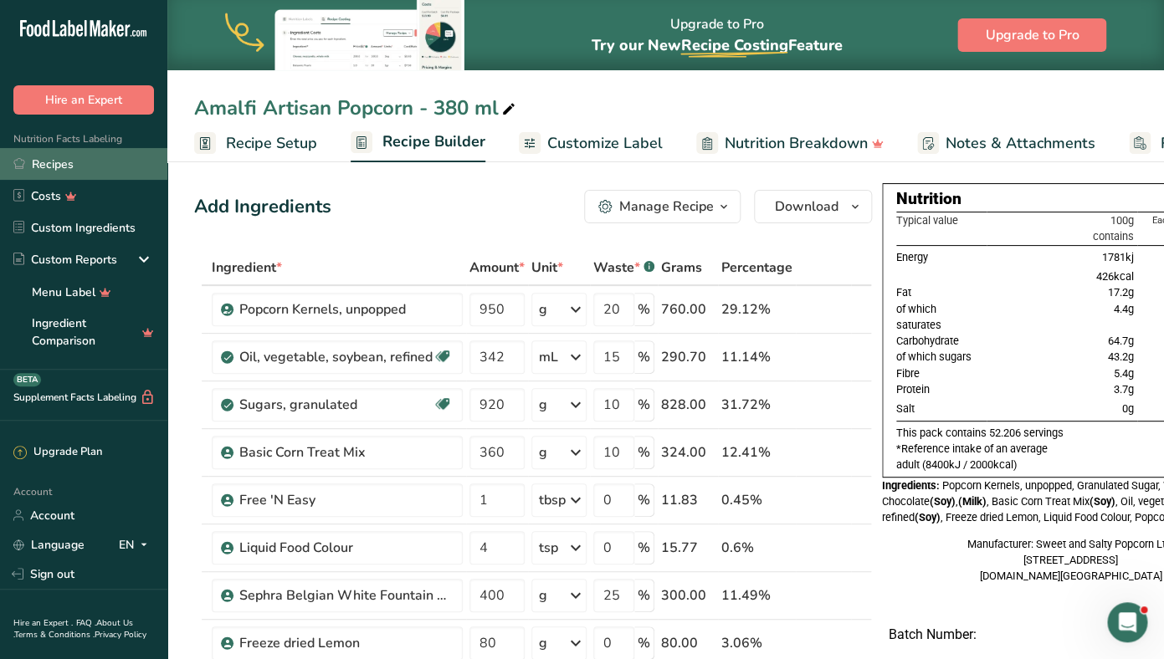
click at [74, 159] on link "Recipes" at bounding box center [83, 164] width 167 height 32
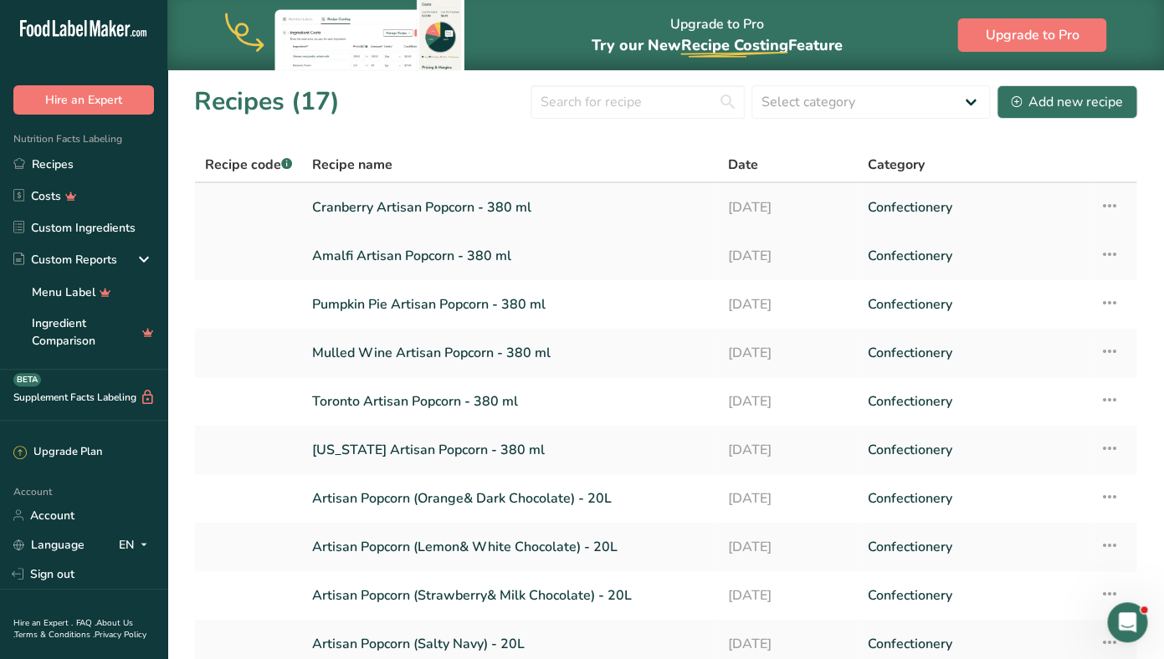
click at [382, 219] on link "Cranberry Artisan Popcorn - 380 ml" at bounding box center [510, 207] width 396 height 35
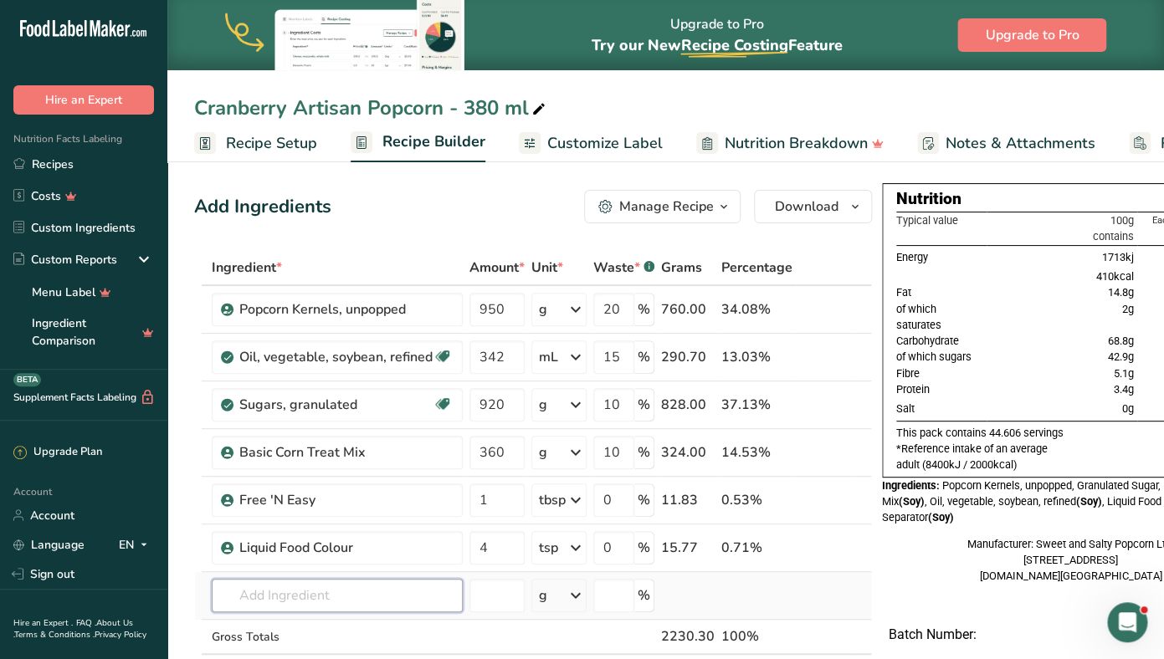
click at [269, 593] on input "text" at bounding box center [337, 595] width 251 height 33
type input "Freeze dried cranbe"
click at [296, 565] on div "Add your own ingredient" at bounding box center [337, 565] width 224 height 18
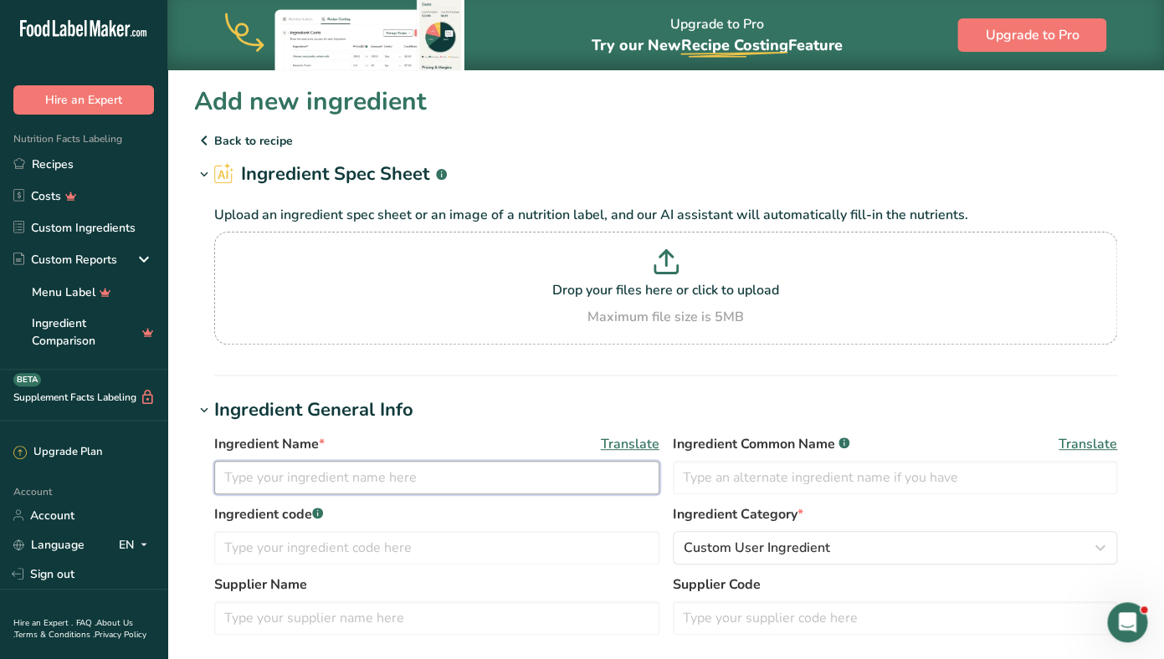
click at [377, 492] on input "text" at bounding box center [436, 477] width 445 height 33
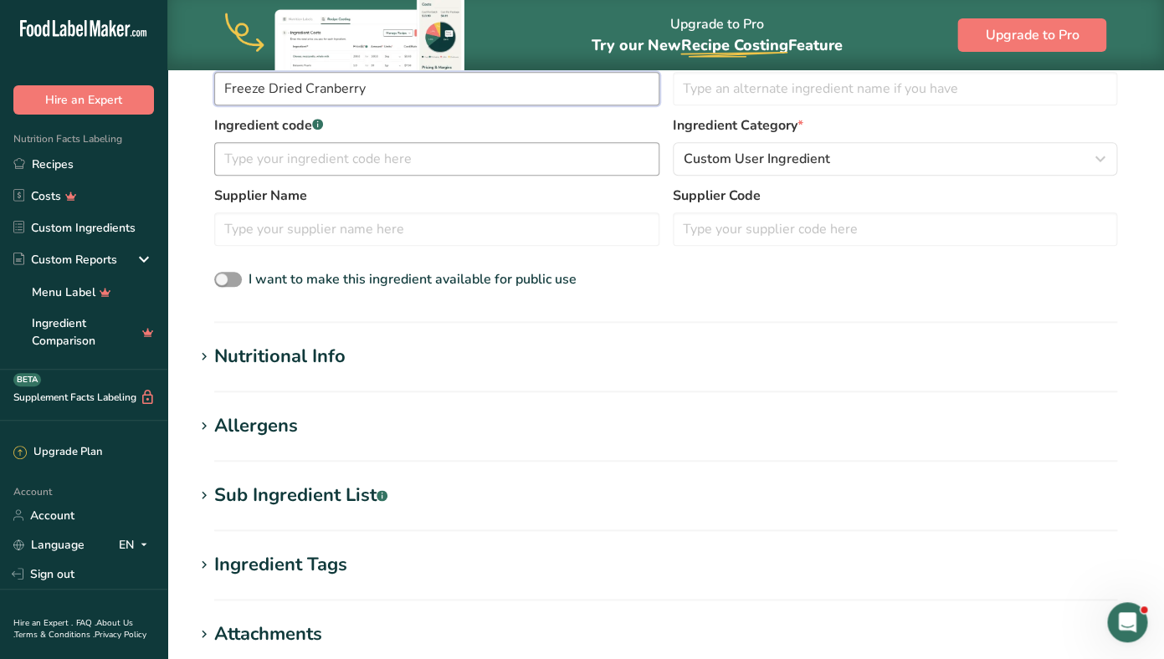
scroll to position [410, 0]
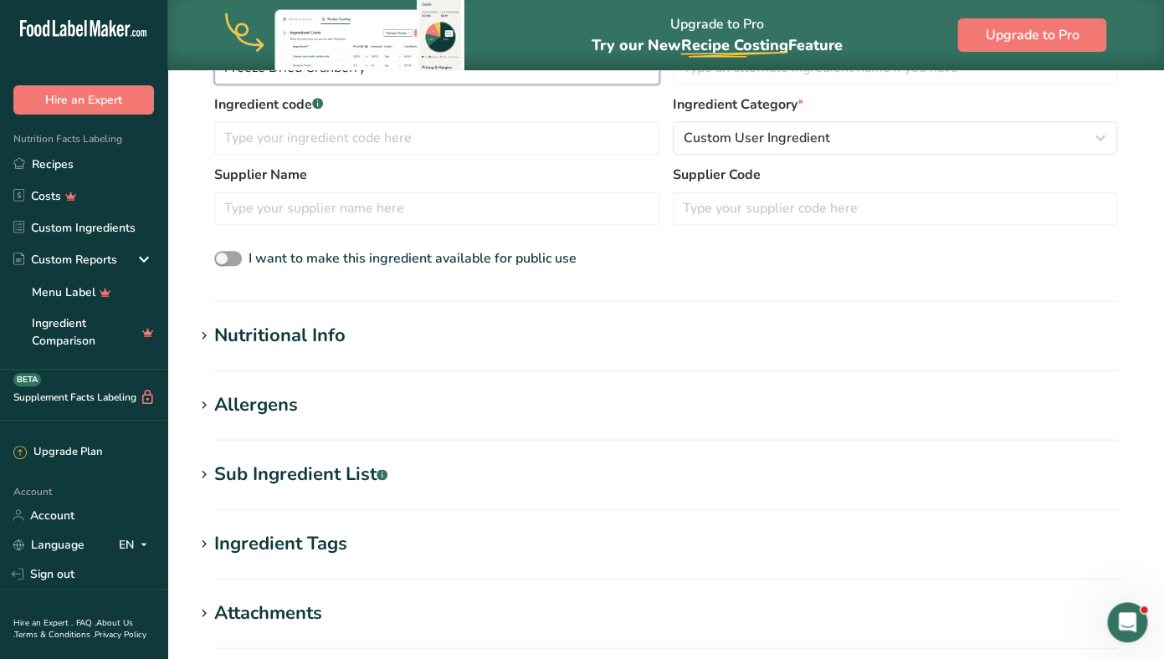
type input "Freeze Dried Cranberry"
click at [295, 335] on div "Nutritional Info" at bounding box center [279, 336] width 131 height 28
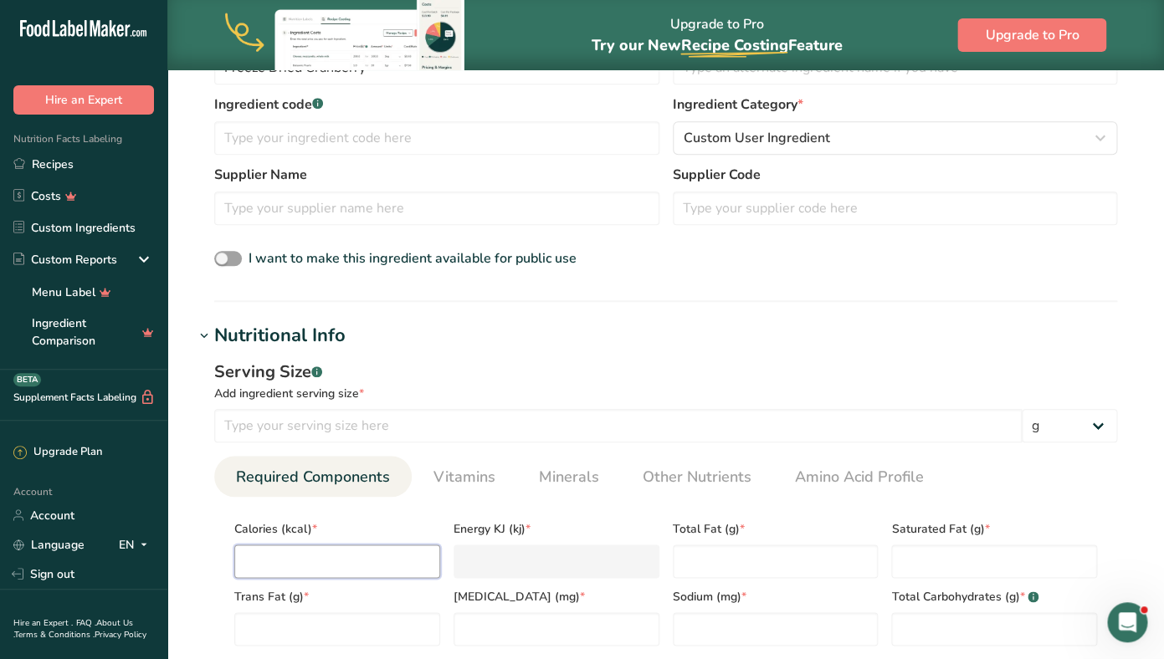
click at [271, 562] on input "number" at bounding box center [337, 561] width 206 height 33
type input "3"
type KJ "12.6"
type input "33"
type KJ "138.1"
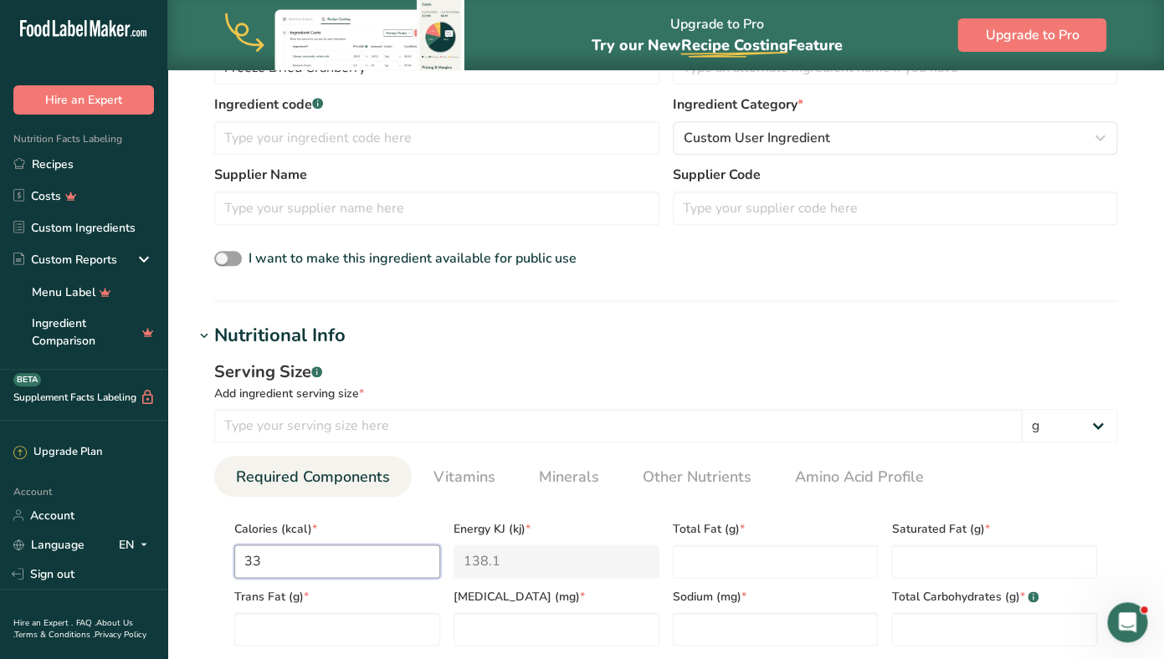
type input "337"
type KJ "1410"
type input "337"
click at [713, 560] on Fat "number" at bounding box center [776, 561] width 206 height 33
type Fat "1.45"
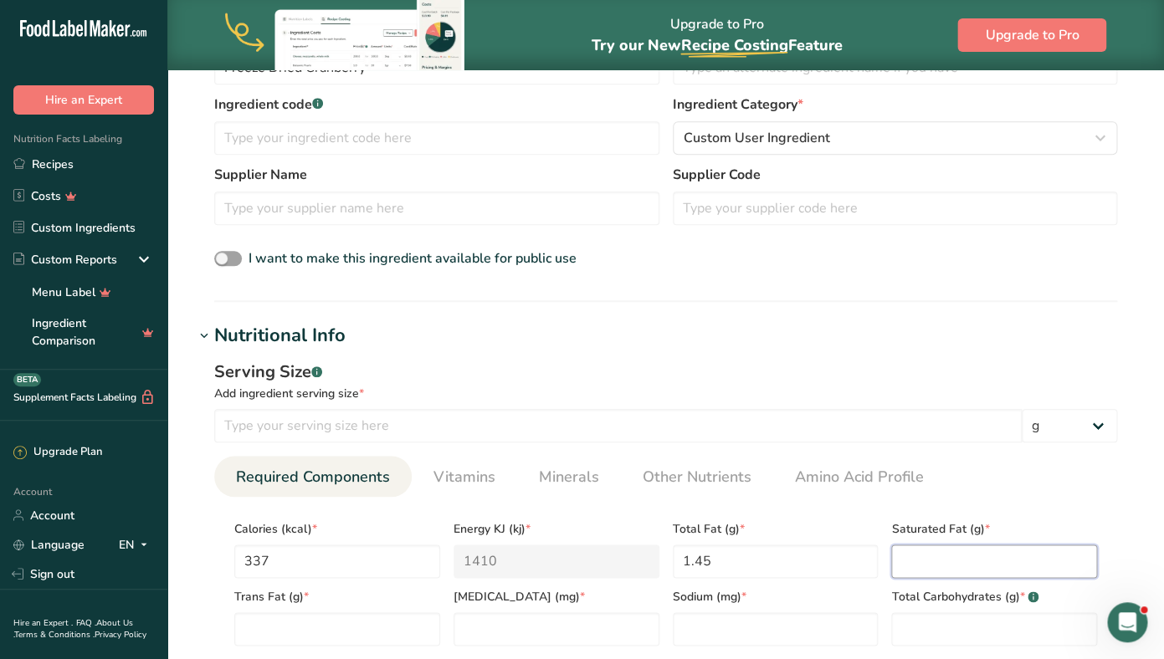
click at [922, 562] on Fat "number" at bounding box center [994, 561] width 206 height 33
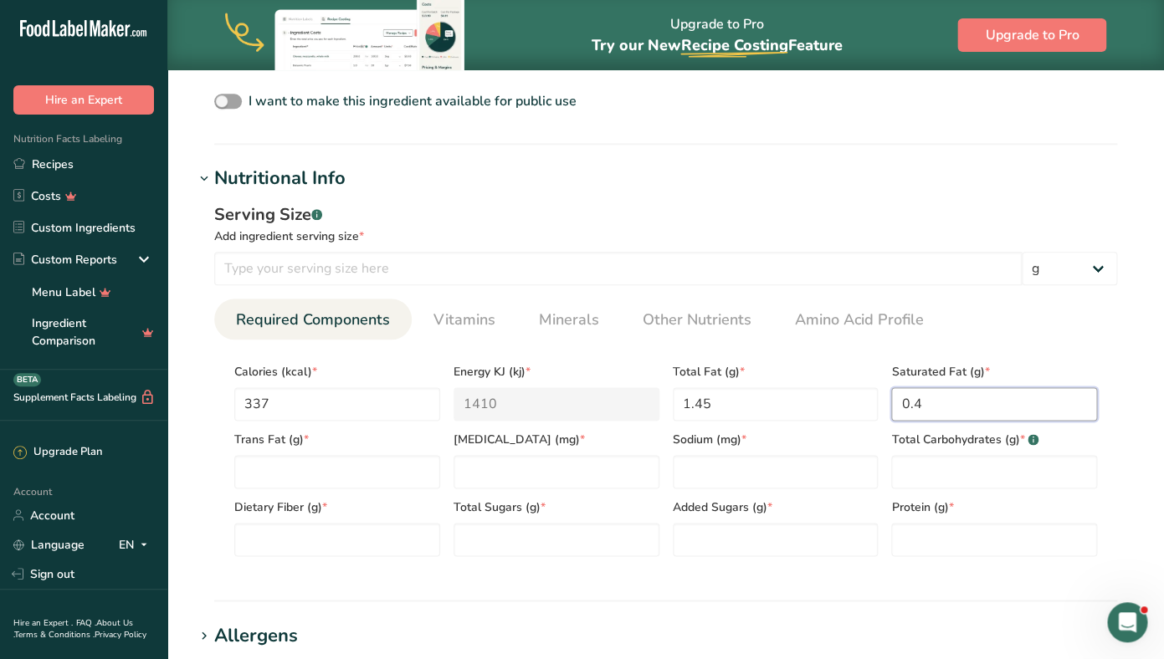
scroll to position [625, 0]
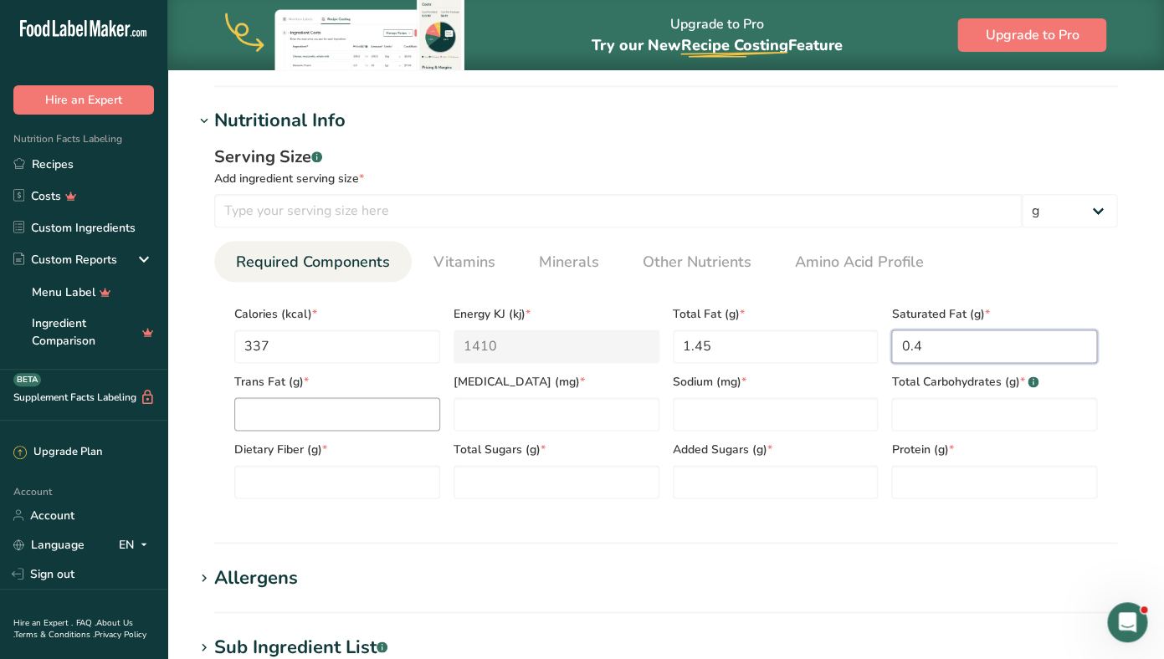
type Fat "0.4"
click at [243, 418] on Fat "number" at bounding box center [337, 413] width 206 height 33
type Fat "0"
click at [474, 428] on input "number" at bounding box center [556, 413] width 206 height 33
type input "0"
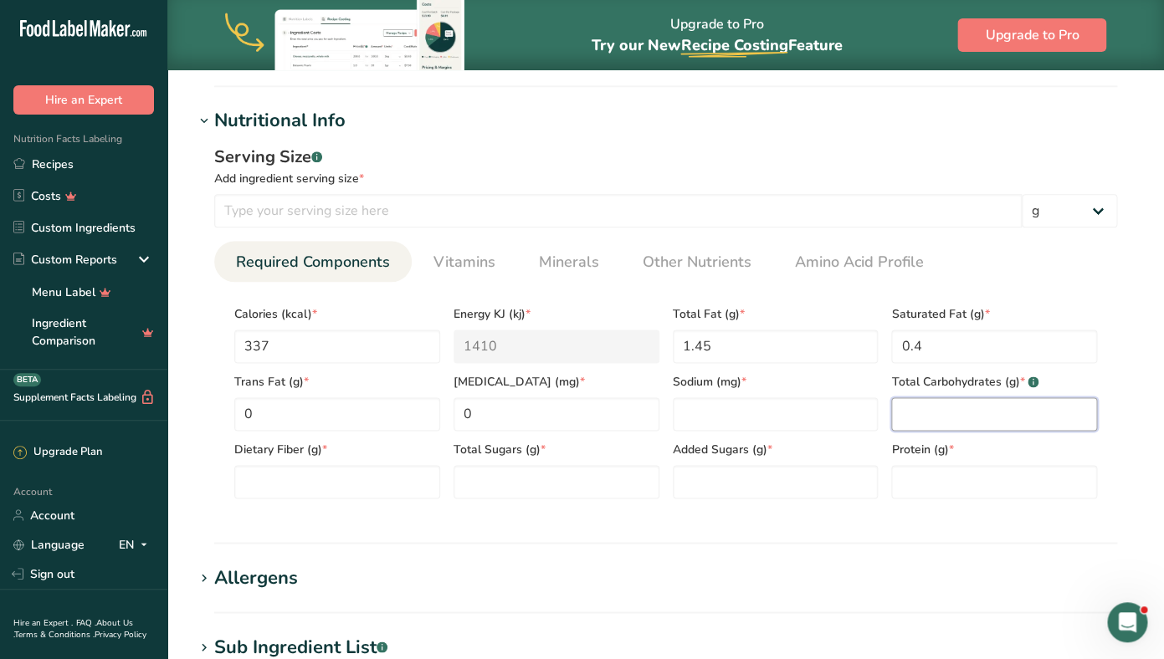
click at [984, 422] on Carbohydrates "number" at bounding box center [994, 413] width 206 height 33
type Carbohydrates "67.2"
click at [539, 487] on Sugars "number" at bounding box center [556, 481] width 206 height 33
type Sugars "34.7"
click at [922, 468] on input "number" at bounding box center [994, 481] width 206 height 33
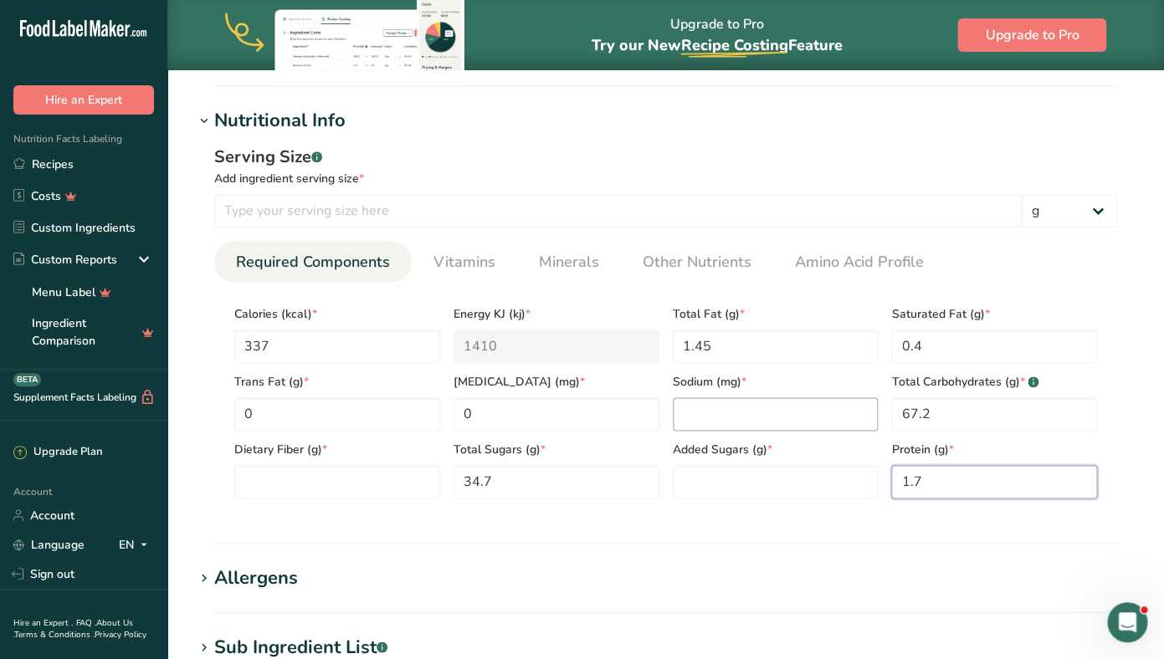
type input "1.7"
click at [768, 418] on input "number" at bounding box center [776, 413] width 206 height 33
type input "1"
click at [366, 489] on Fiber "number" at bounding box center [337, 481] width 206 height 33
type Fiber "24"
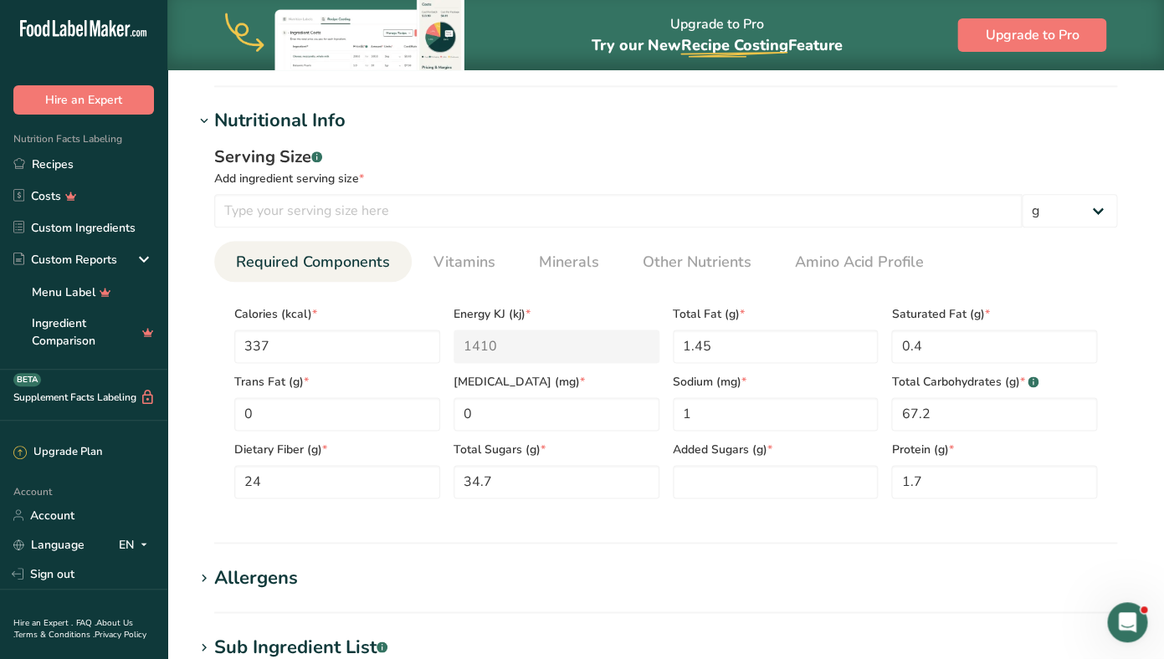
click at [545, 531] on section "Nutritional Info Serving Size .a-a{fill:#347362;}.b-a{fill:#fff;} Add ingredien…" at bounding box center [665, 325] width 943 height 437
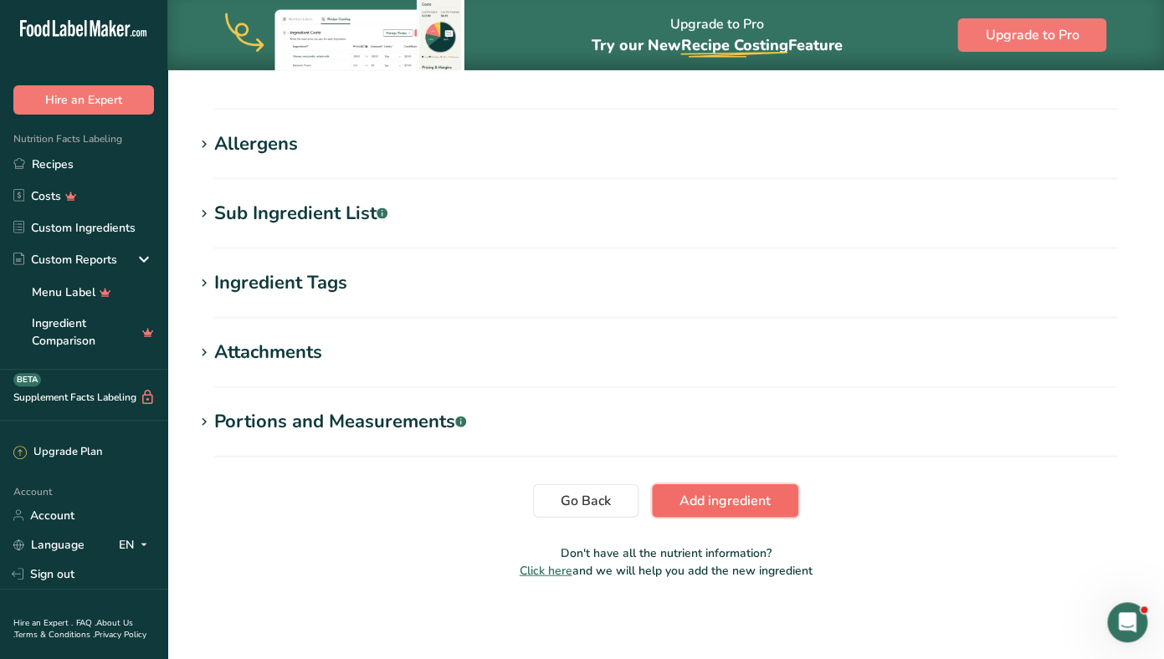
click at [731, 503] on span "Add ingredient" at bounding box center [724, 500] width 91 height 20
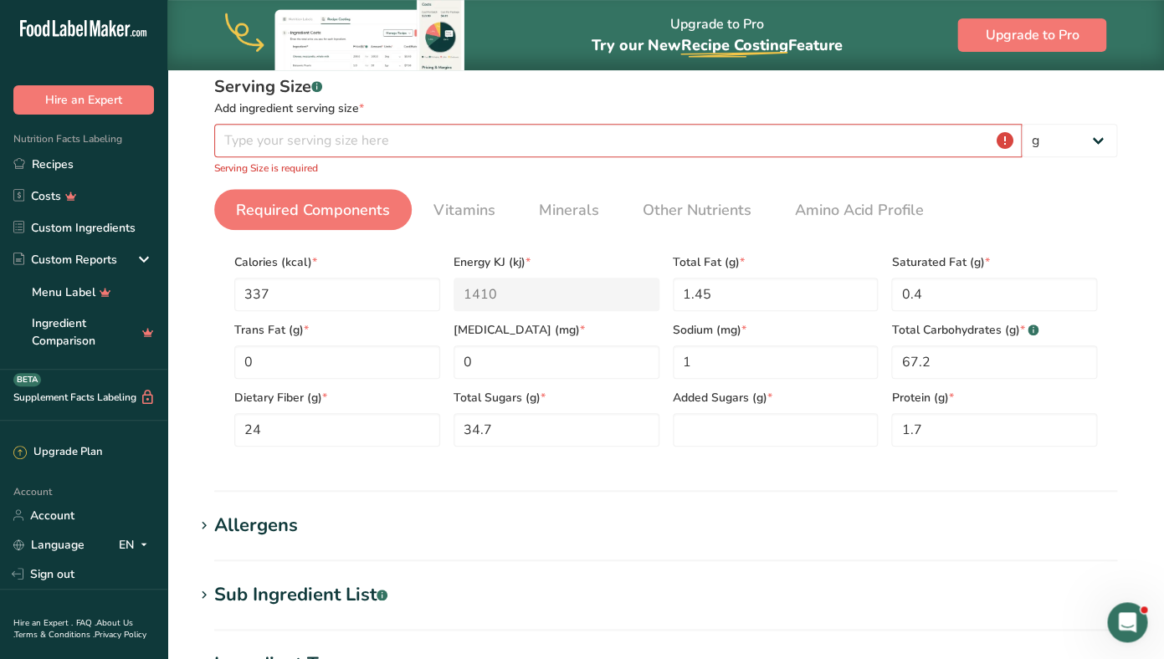
scroll to position [318, 0]
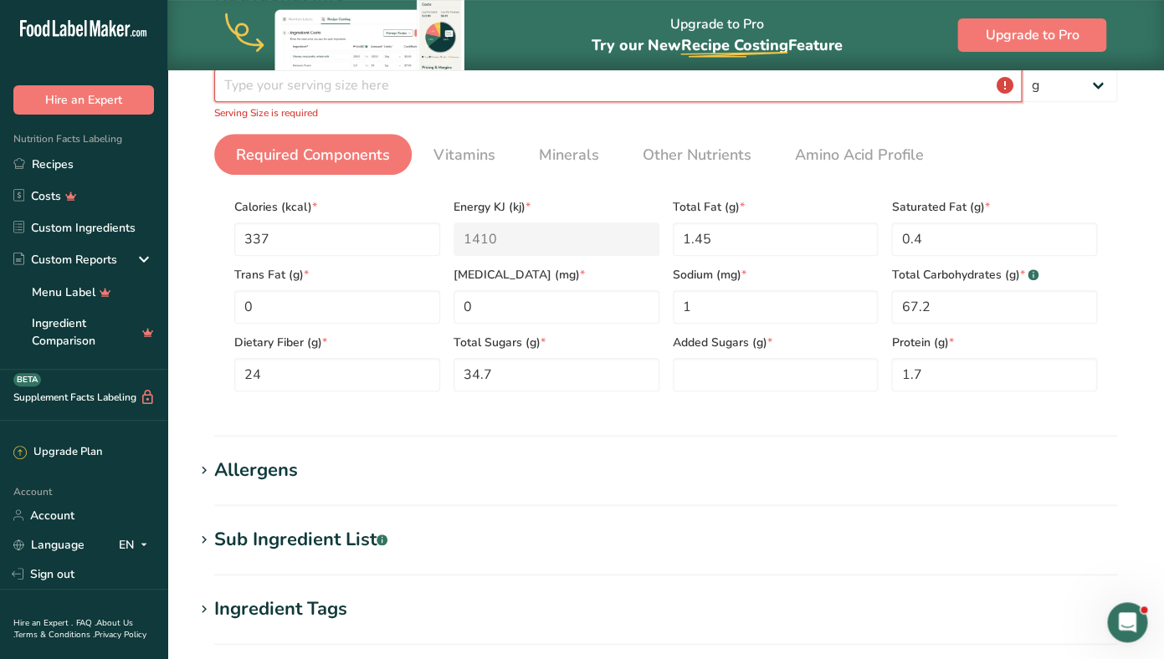
click at [278, 89] on input "number" at bounding box center [617, 85] width 807 height 33
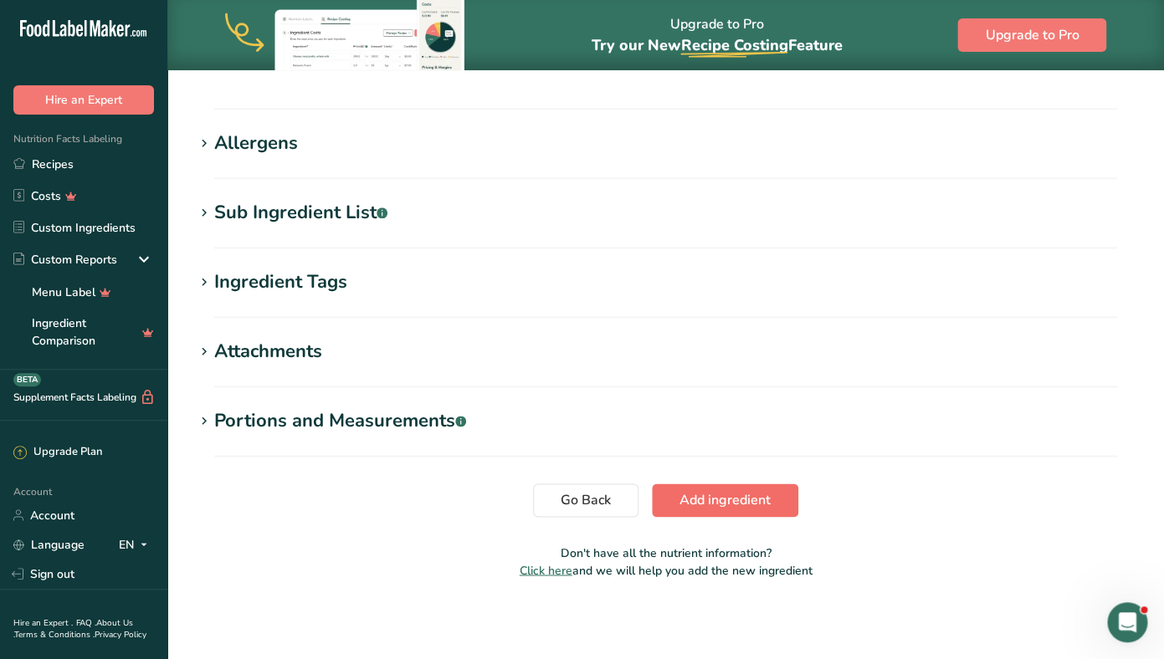
type input "100"
click at [764, 499] on span "Add ingredient" at bounding box center [724, 500] width 91 height 20
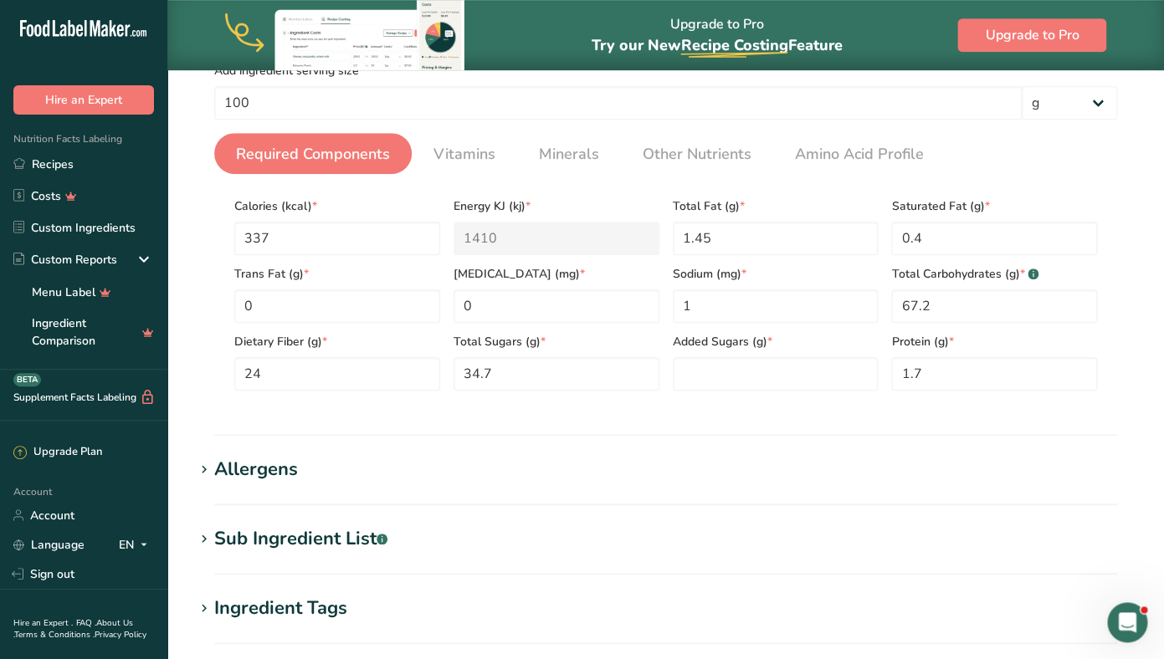
scroll to position [299, 0]
click at [328, 309] on Fat "0" at bounding box center [337, 306] width 206 height 33
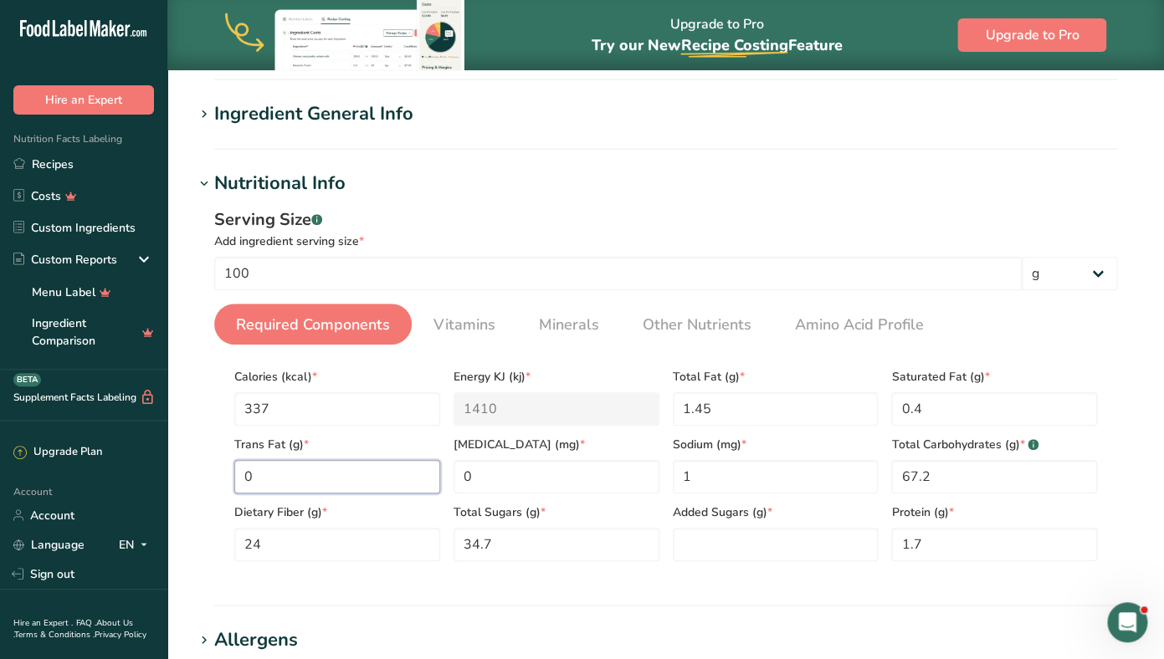
scroll to position [129, 0]
type Fat "0"
click at [493, 484] on input "0" at bounding box center [556, 477] width 206 height 33
type input "0"
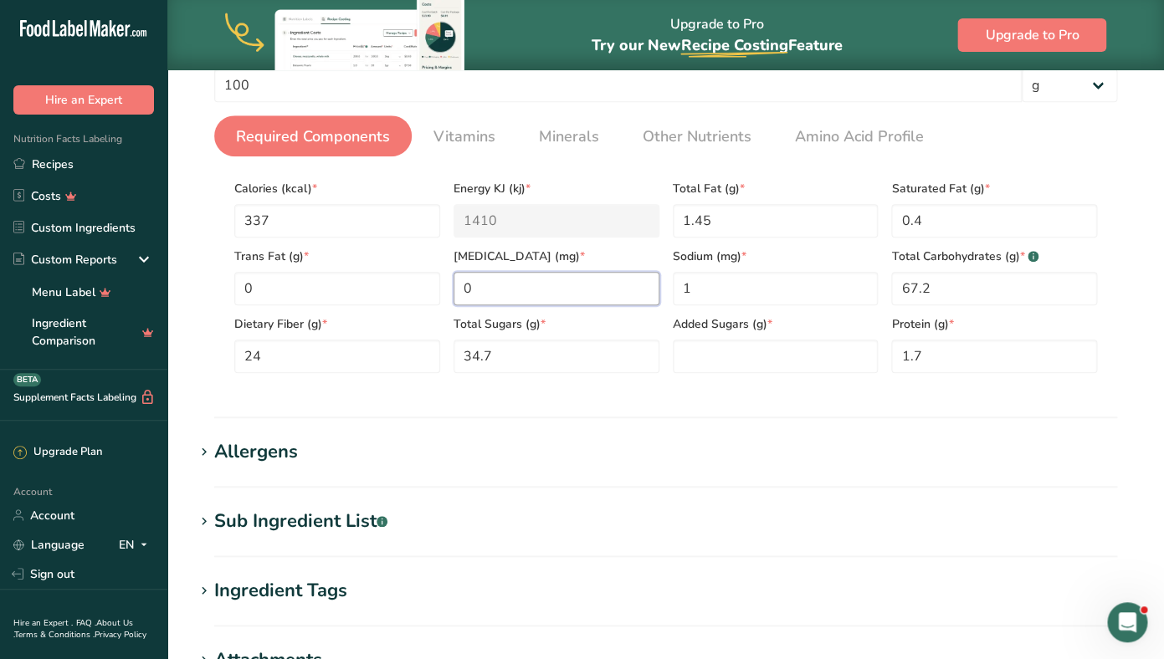
scroll to position [384, 0]
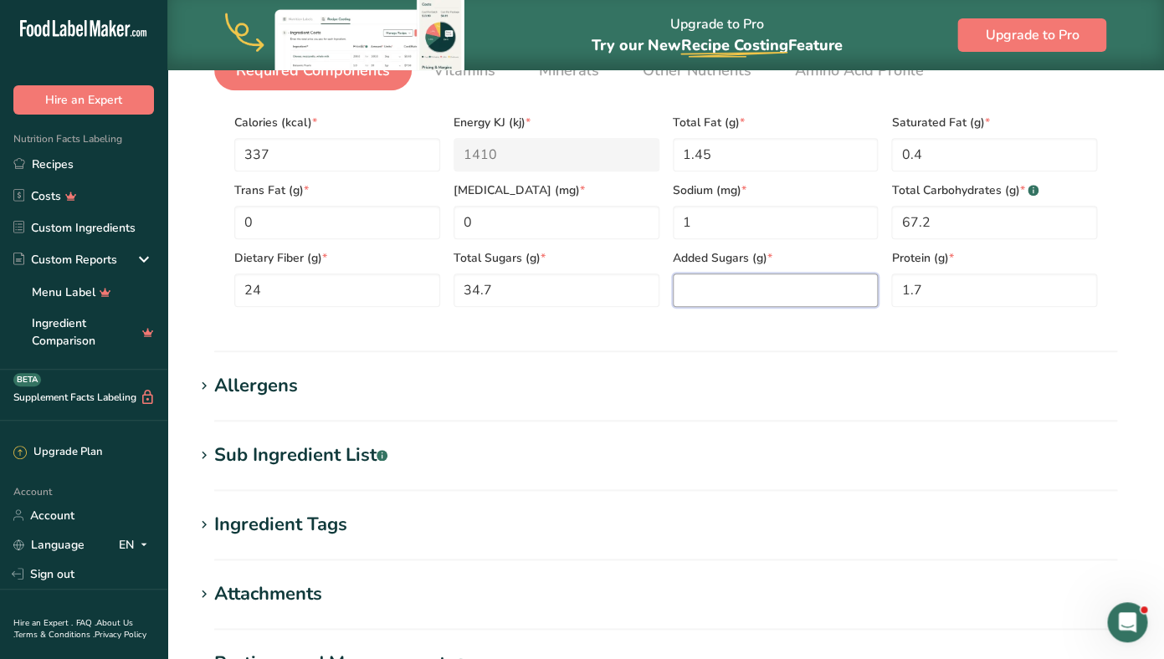
click at [708, 285] on Sugars "number" at bounding box center [776, 290] width 206 height 33
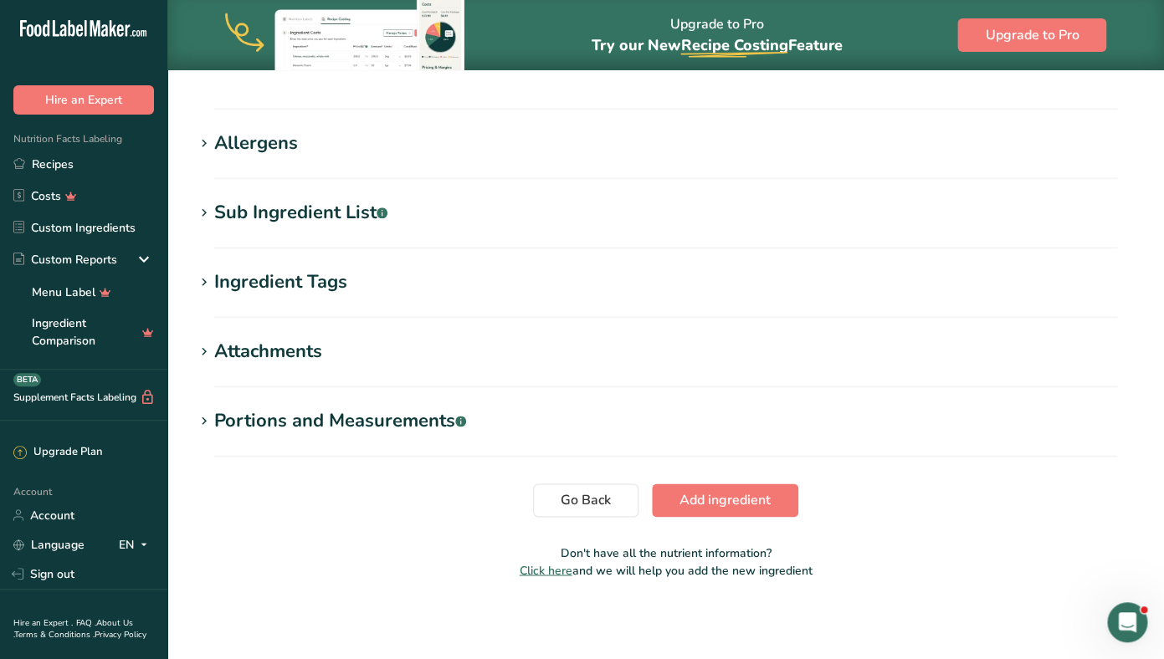
type Sugars "0"
click at [734, 480] on section "Add new ingredient Back to recipe Ingredient Spec Sheet .a-a{fill:#347362;}.b-a…" at bounding box center [665, 24] width 996 height 1163
click at [723, 502] on span "Add ingredient" at bounding box center [724, 500] width 91 height 20
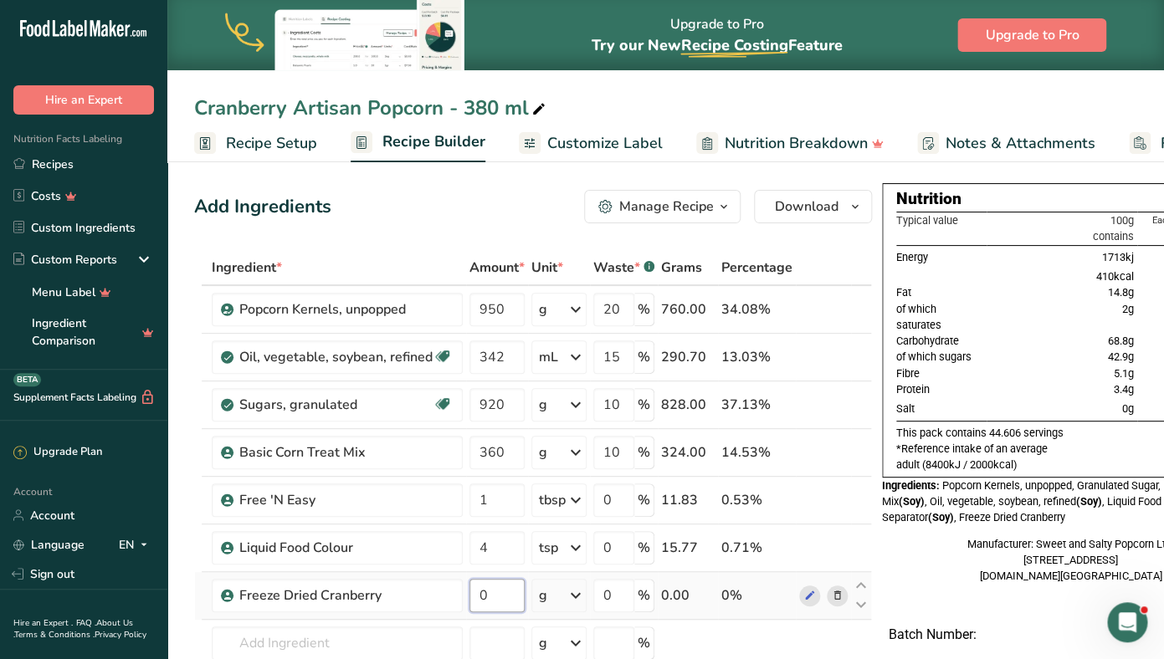
click at [495, 591] on input "0" at bounding box center [496, 595] width 55 height 33
type input "80"
click at [255, 146] on span "Recipe Setup" at bounding box center [271, 143] width 91 height 23
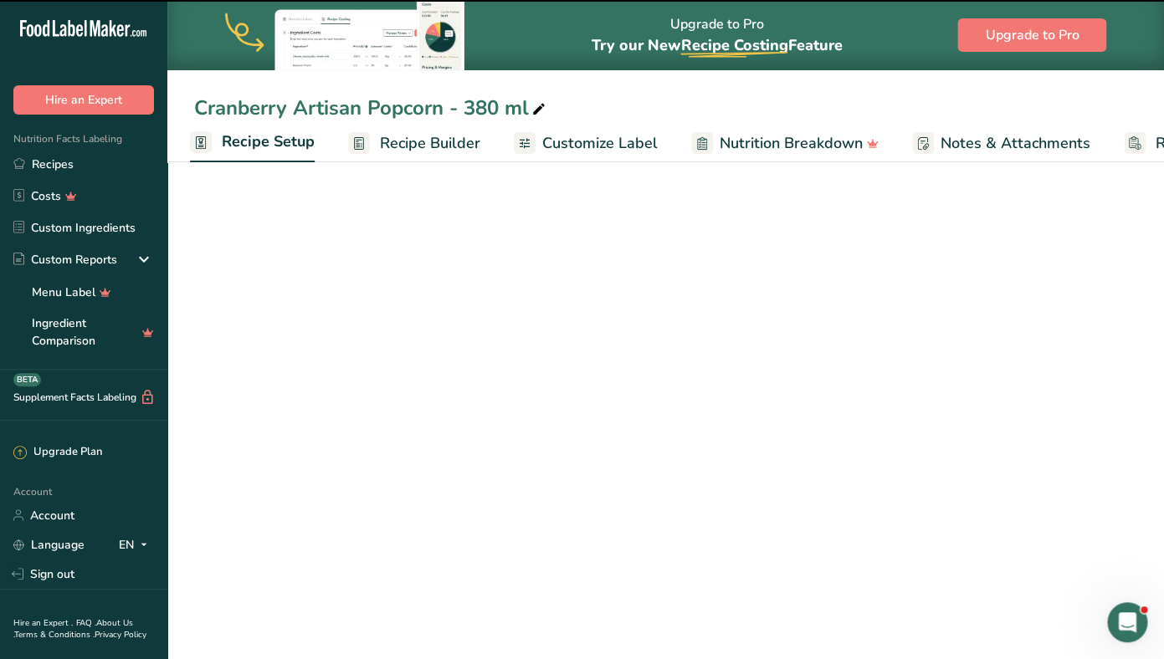
scroll to position [0, 6]
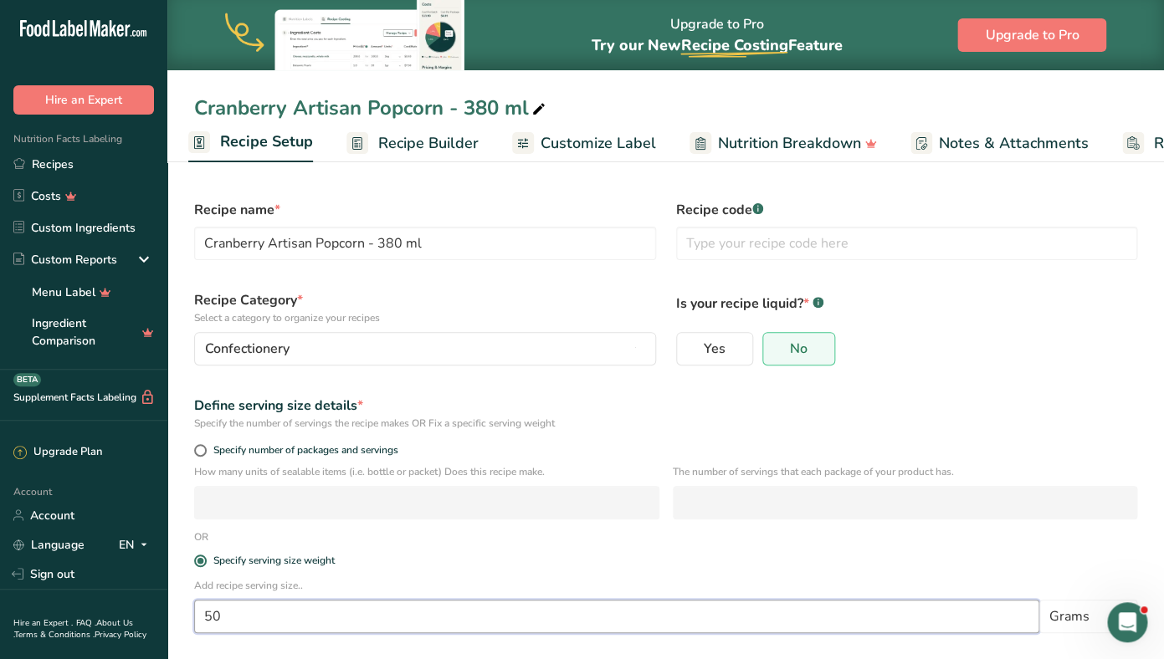
click at [235, 616] on input "50" at bounding box center [616, 616] width 845 height 33
type input "5"
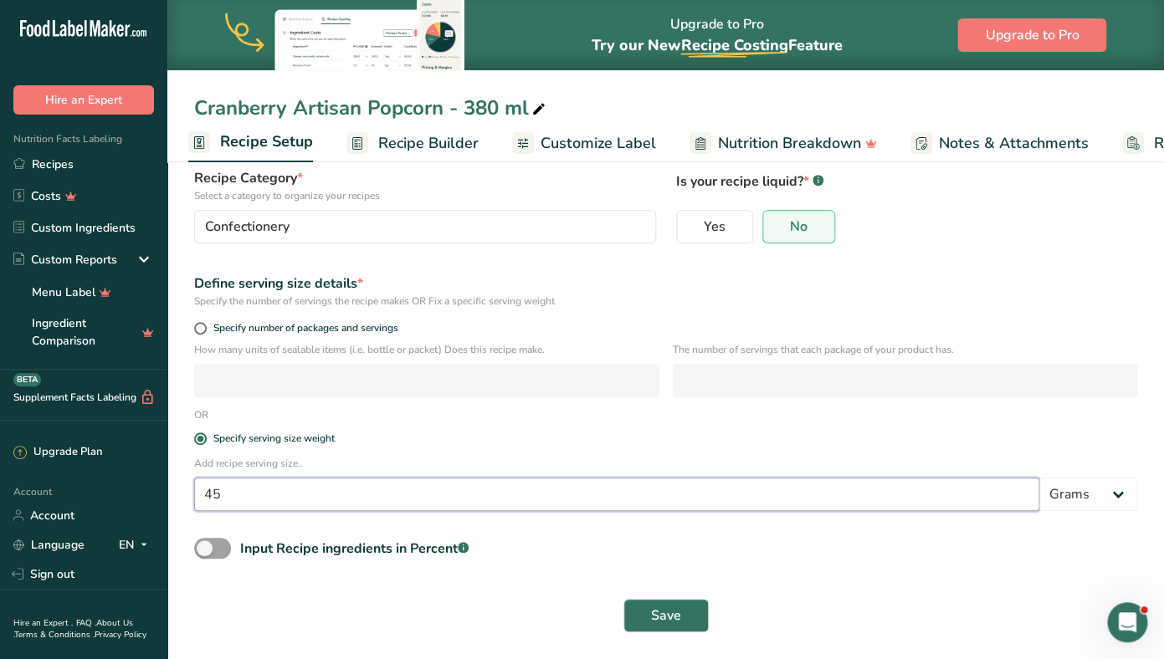
scroll to position [122, 0]
type input "45"
click at [698, 613] on button "Save" at bounding box center [665, 615] width 85 height 33
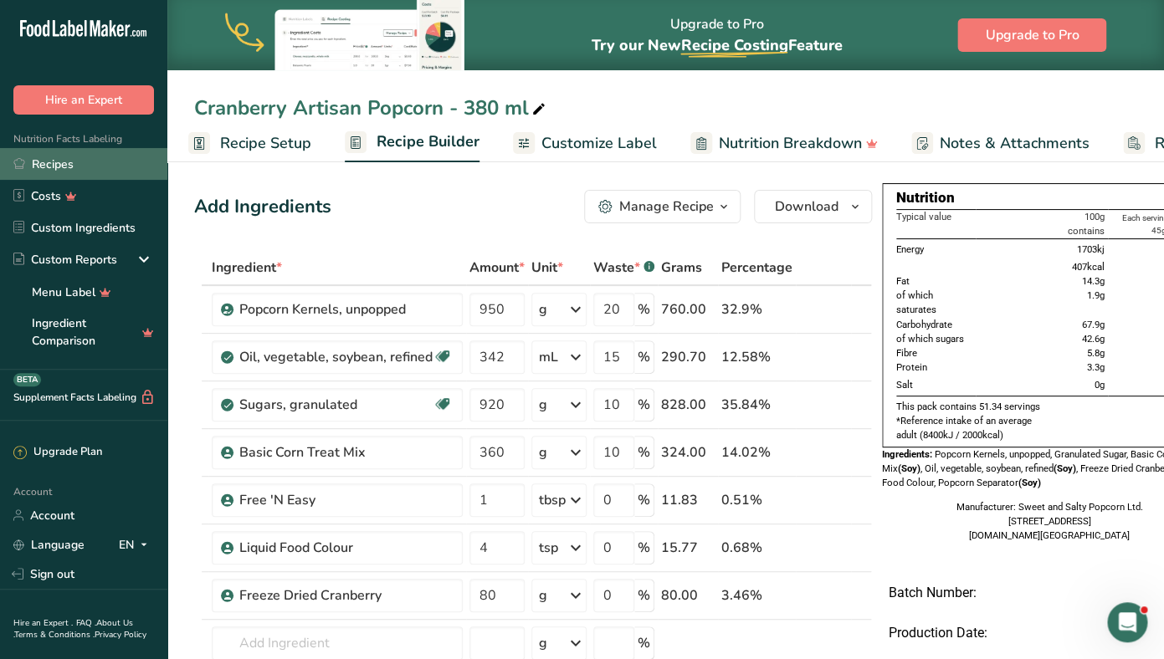
click at [93, 167] on link "Recipes" at bounding box center [83, 164] width 167 height 32
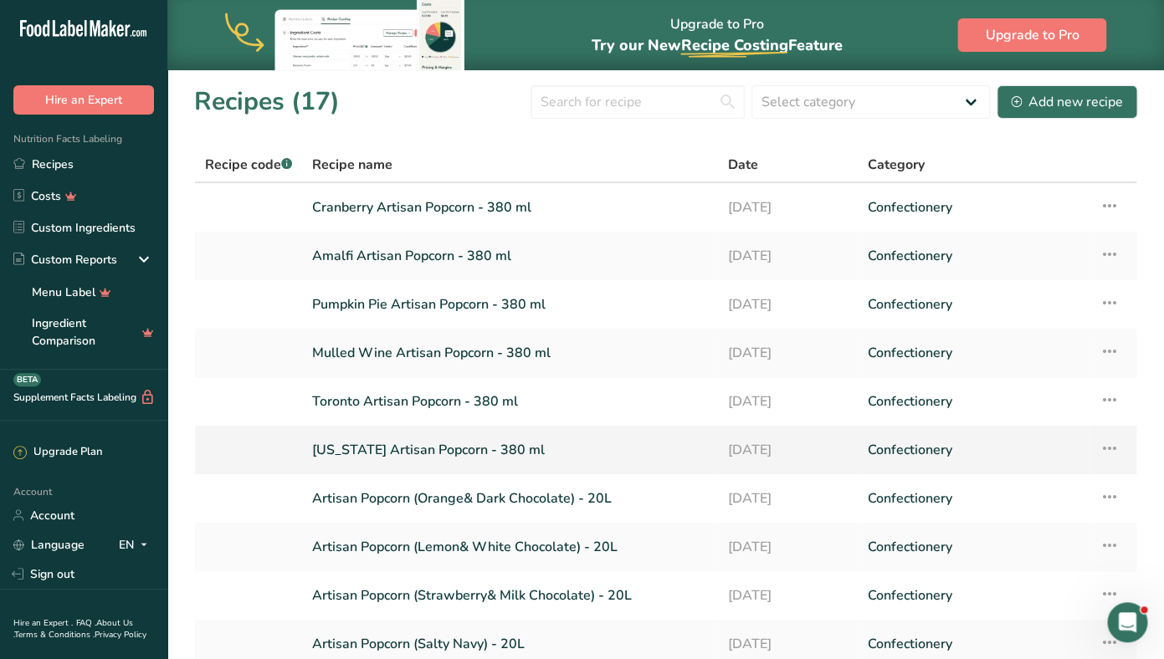
click at [575, 446] on link "[US_STATE] Artisan Popcorn - 380 ml" at bounding box center [510, 449] width 396 height 35
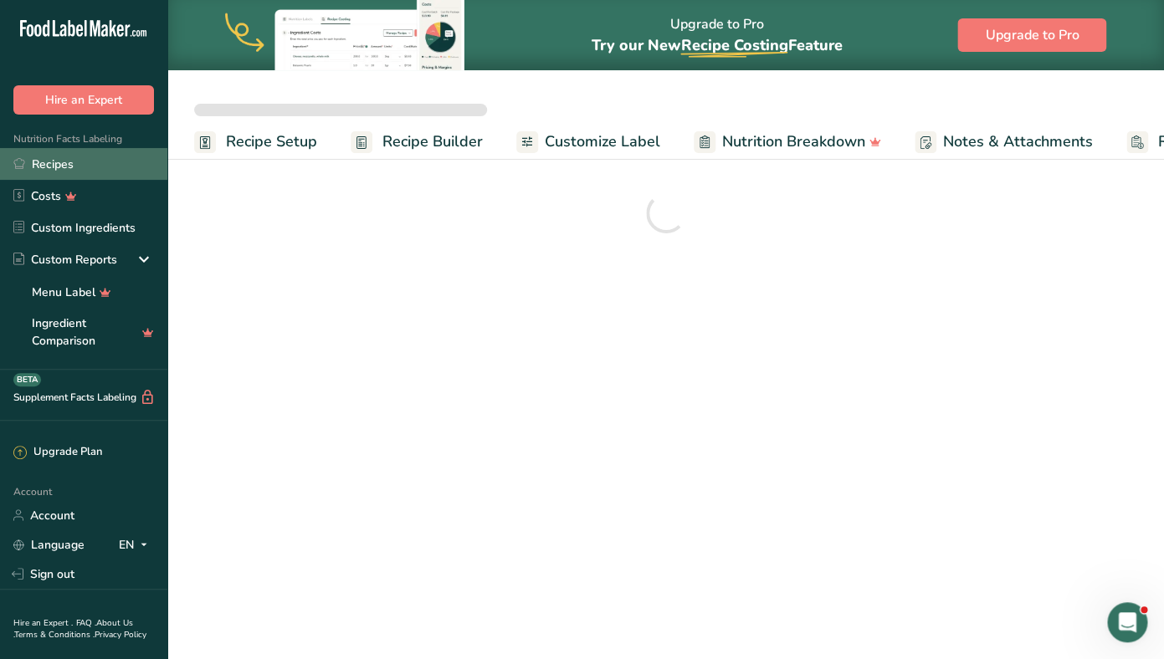
click at [74, 166] on link "Recipes" at bounding box center [83, 164] width 167 height 32
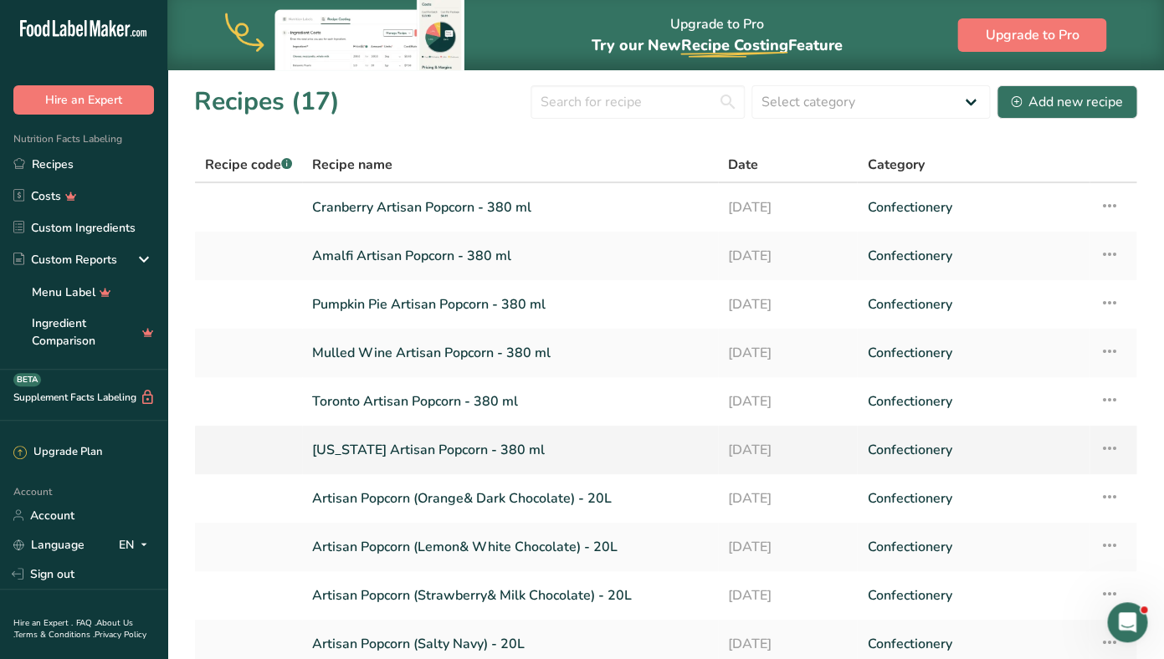
click at [1115, 453] on icon at bounding box center [1109, 448] width 20 height 30
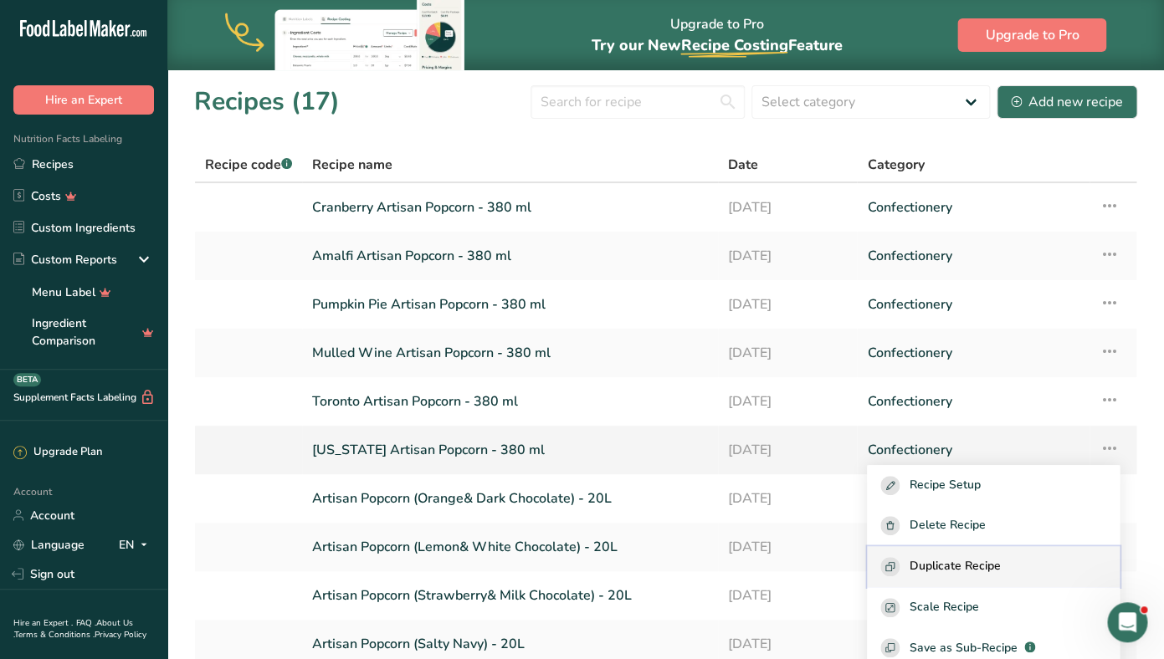
click at [996, 557] on button "Duplicate Recipe" at bounding box center [993, 566] width 253 height 41
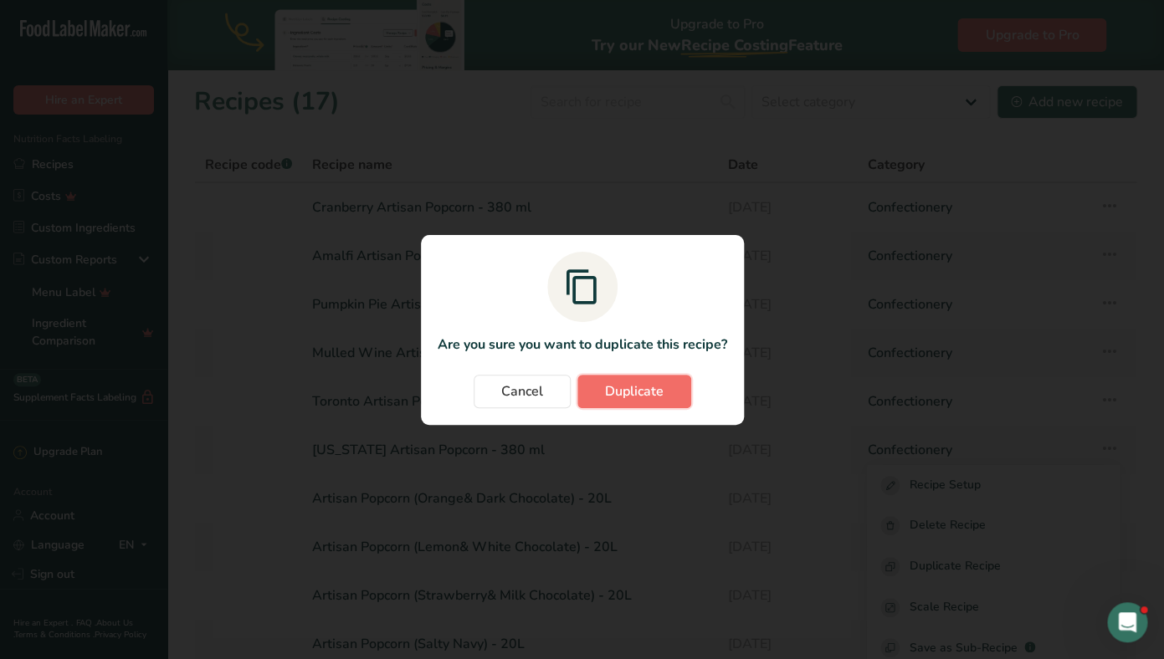
click at [658, 388] on span "Duplicate" at bounding box center [634, 391] width 59 height 20
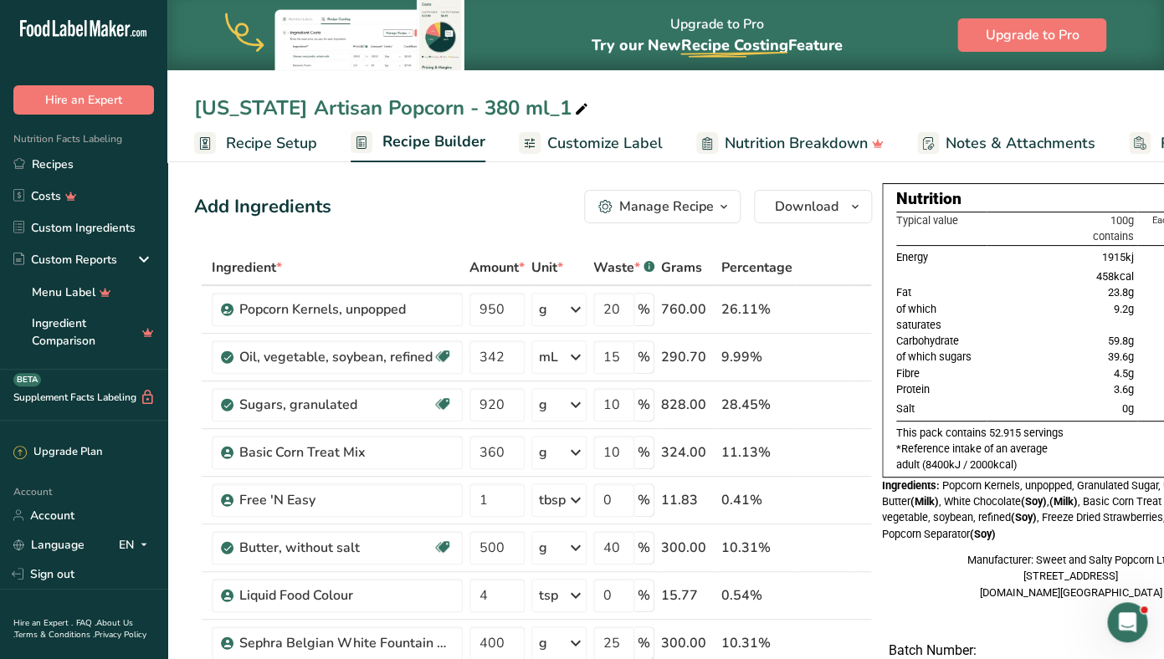
click at [281, 110] on div "[US_STATE] Artisan Popcorn - 380 ml_1" at bounding box center [392, 108] width 397 height 30
drag, startPoint x: 281, startPoint y: 110, endPoint x: 192, endPoint y: 110, distance: 89.5
click at [194, 110] on input "[US_STATE] Artisan Popcorn - 380 ml_1" at bounding box center [665, 108] width 943 height 30
click at [580, 108] on input "SAo [PERSON_NAME] - 380 ml_1" at bounding box center [665, 108] width 943 height 30
type input "SAo [PERSON_NAME] - 380 ml"
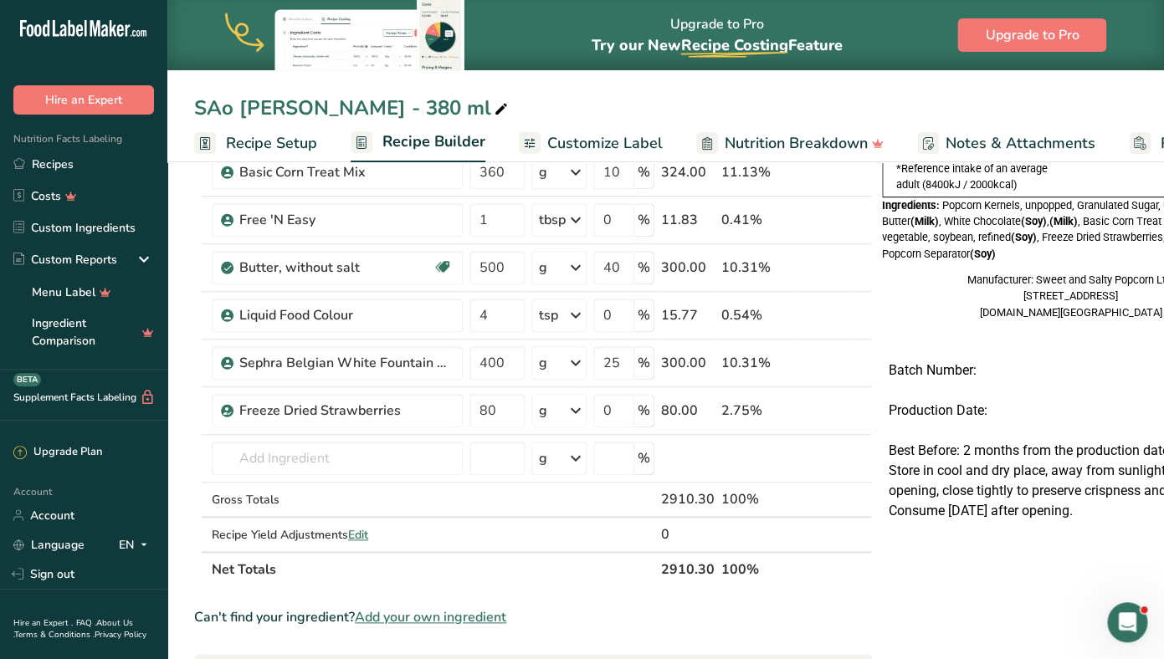
scroll to position [283, 0]
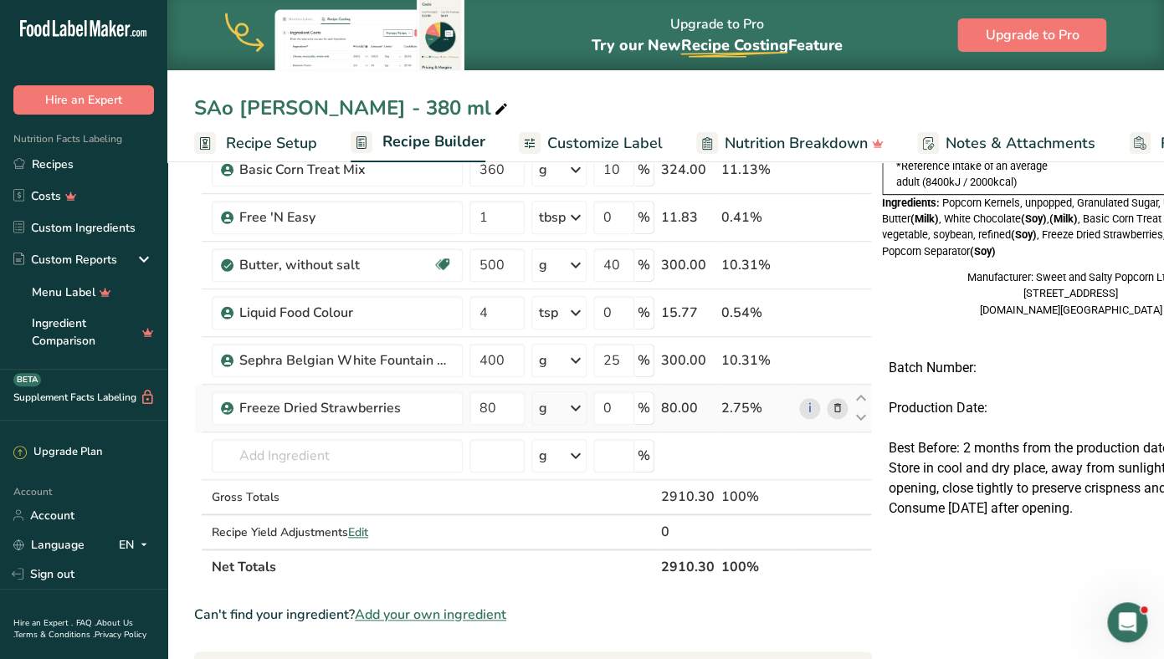
click at [832, 406] on icon at bounding box center [838, 409] width 12 height 18
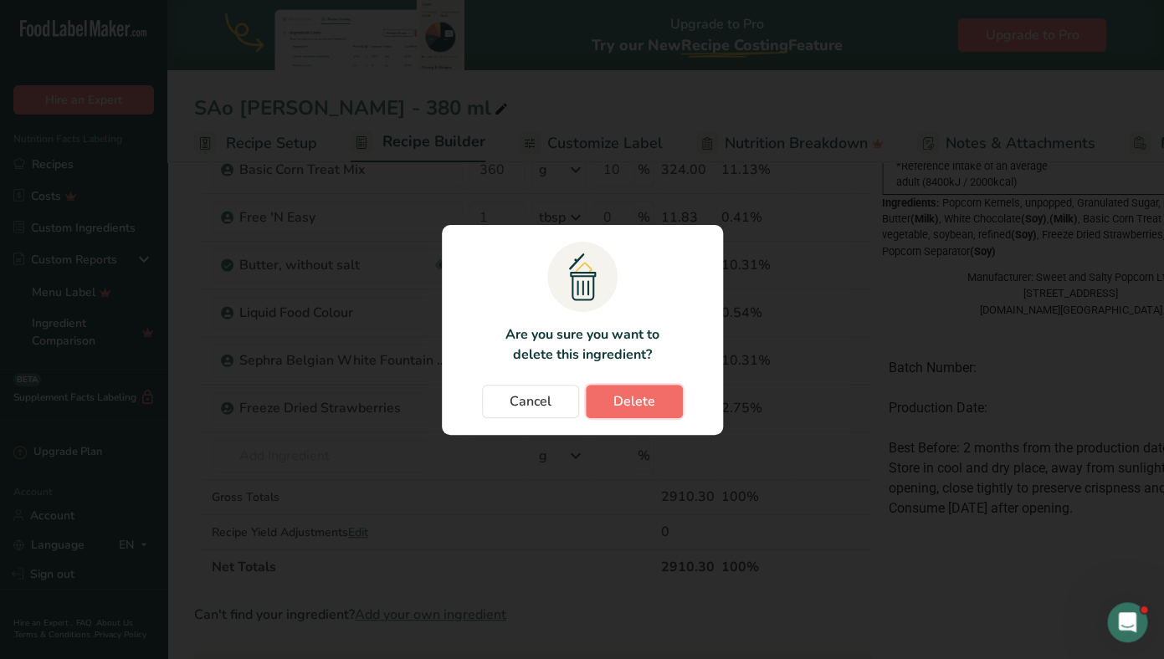
click at [658, 405] on button "Delete" at bounding box center [634, 401] width 97 height 33
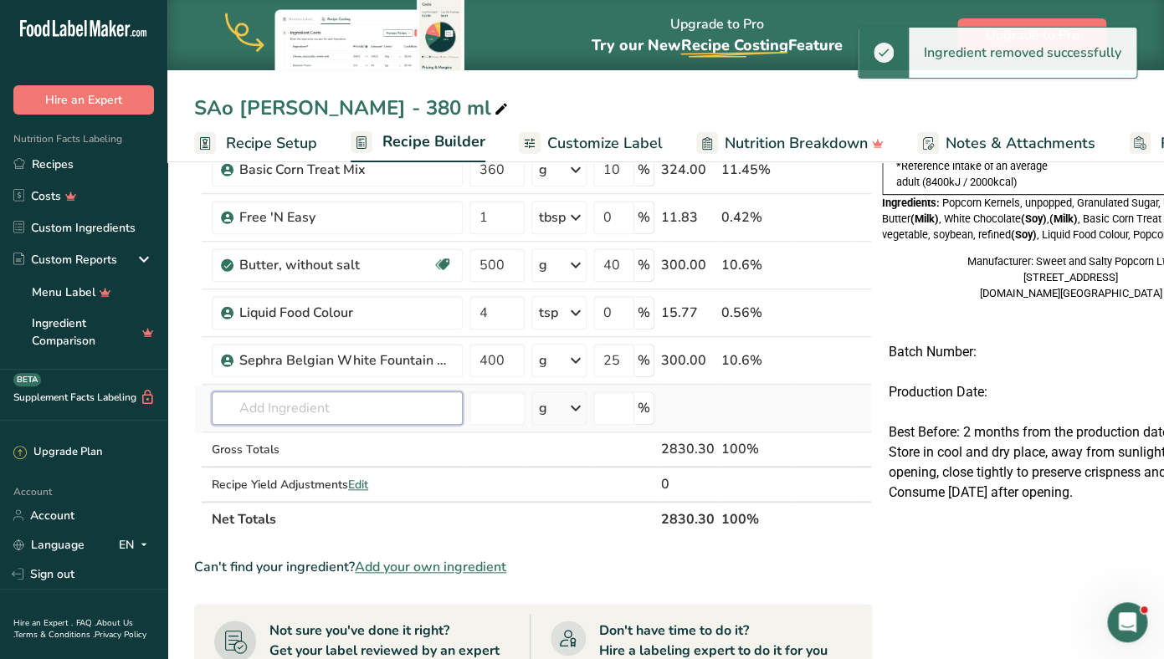
click at [299, 406] on input "text" at bounding box center [337, 407] width 251 height 33
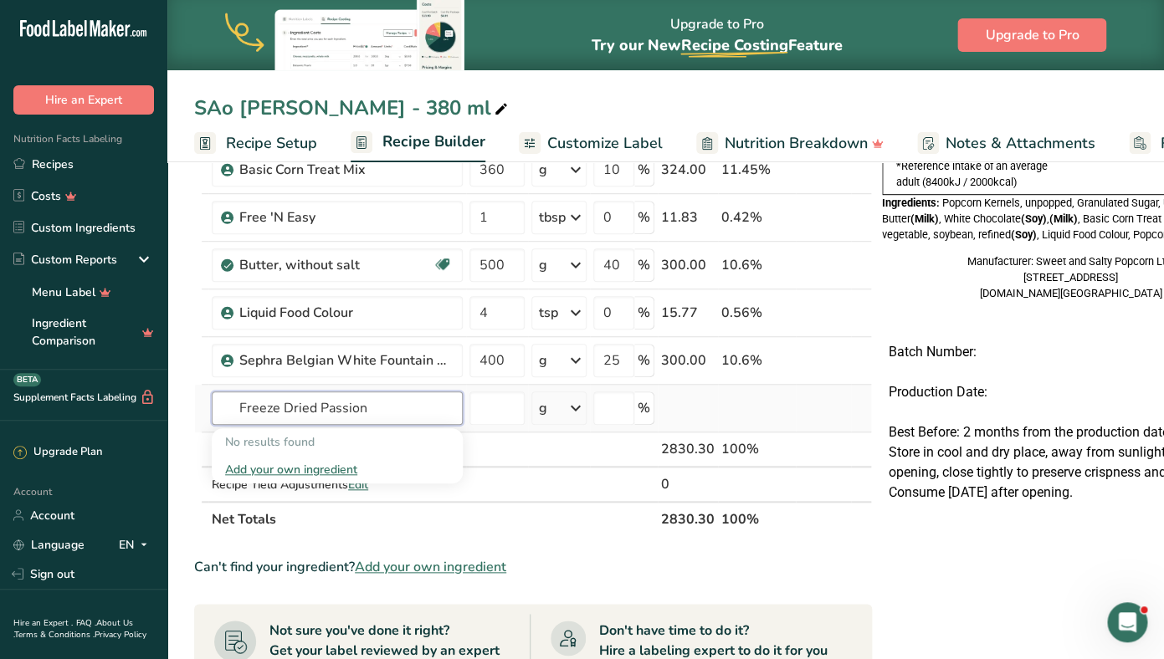
type input "Freeze Dried Passion"
click at [263, 469] on div "Add your own ingredient" at bounding box center [337, 470] width 224 height 18
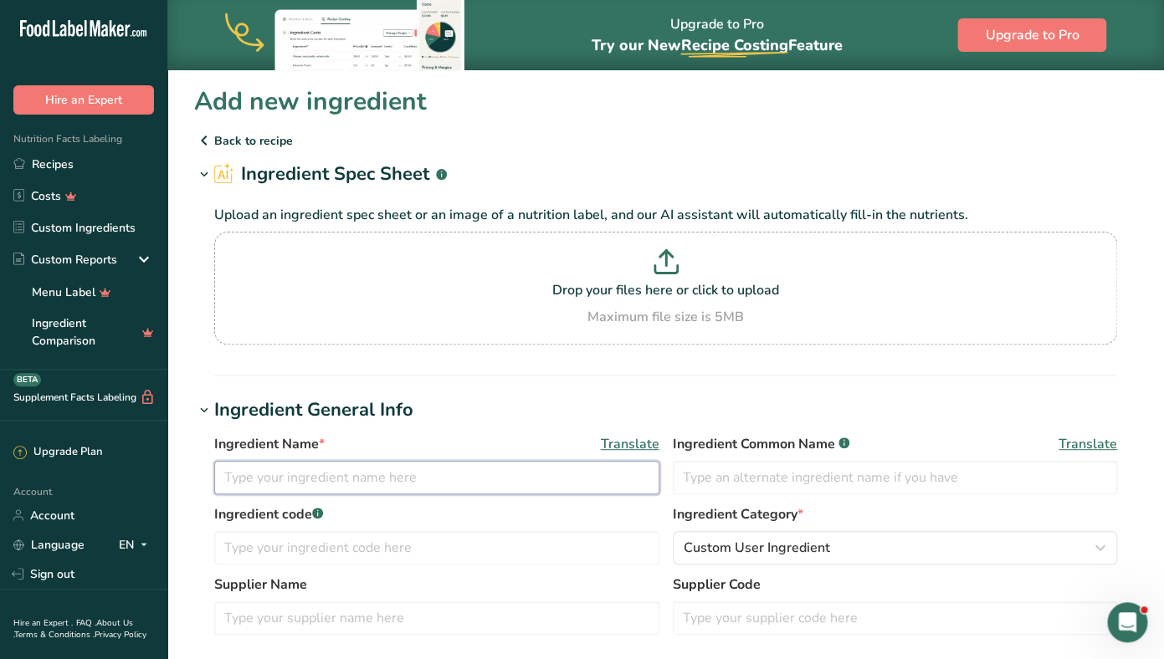
click at [259, 478] on input "text" at bounding box center [436, 477] width 445 height 33
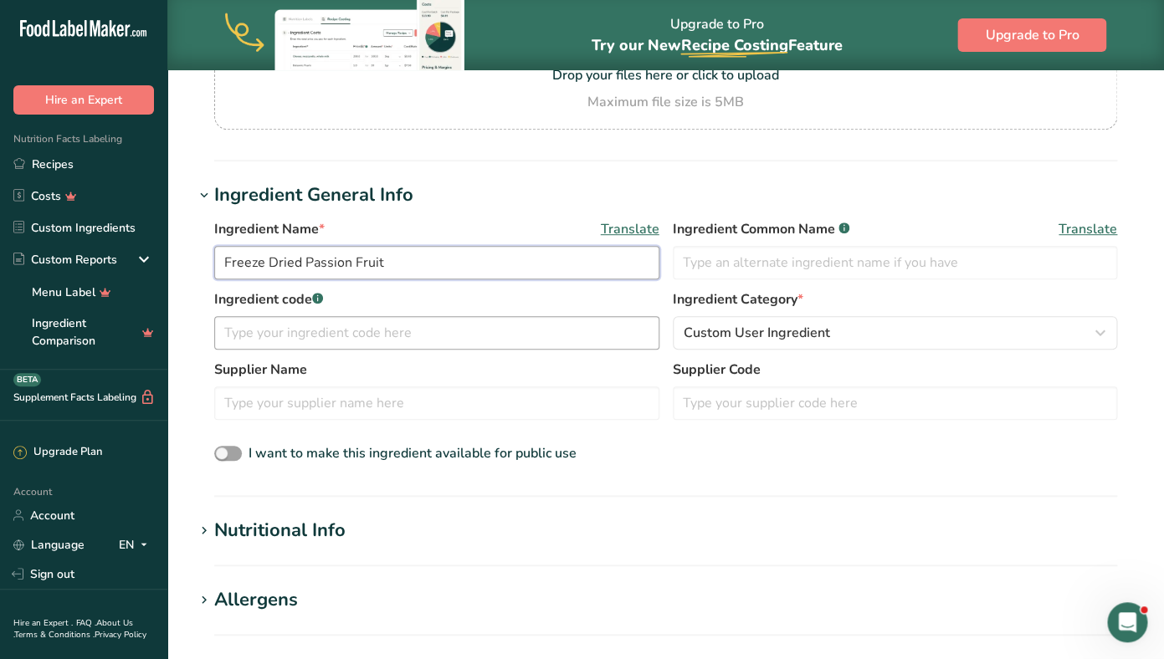
scroll to position [318, 0]
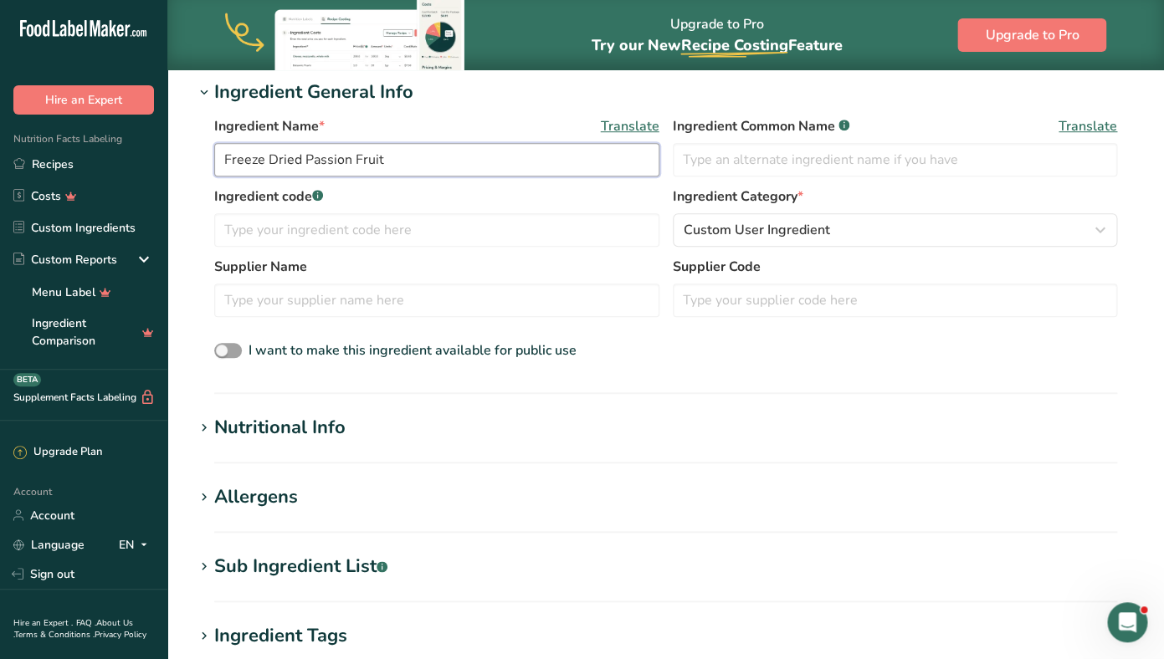
type input "Freeze Dried Passion Fruit"
click at [312, 427] on div "Nutritional Info" at bounding box center [279, 428] width 131 height 28
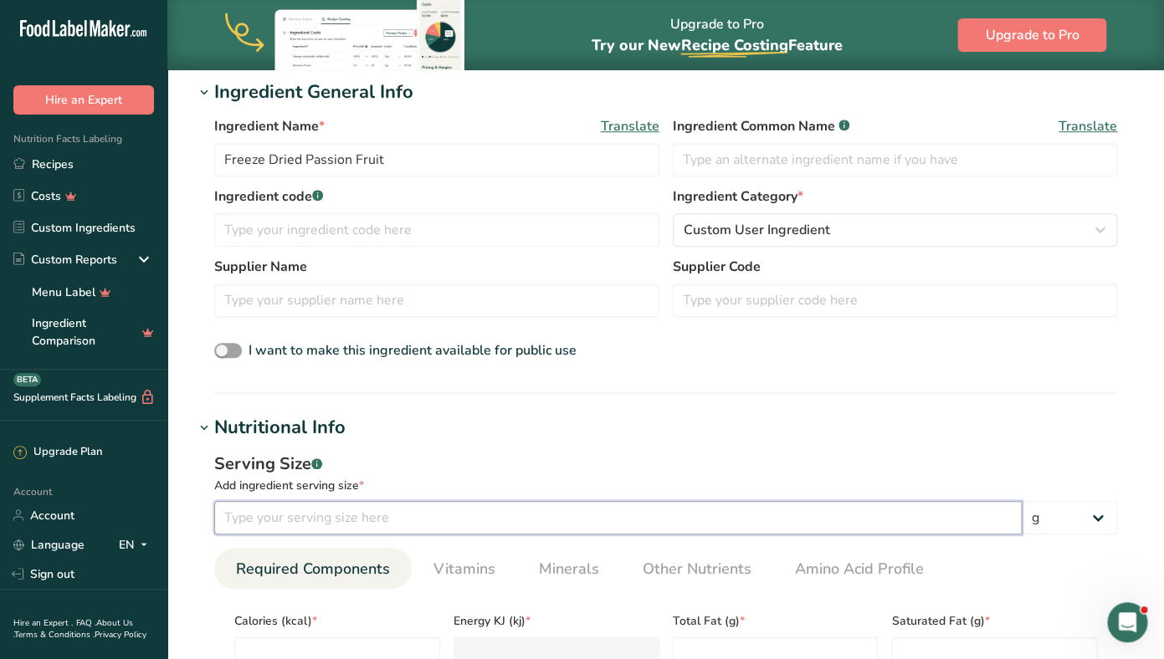
click at [294, 504] on input "number" at bounding box center [617, 517] width 807 height 33
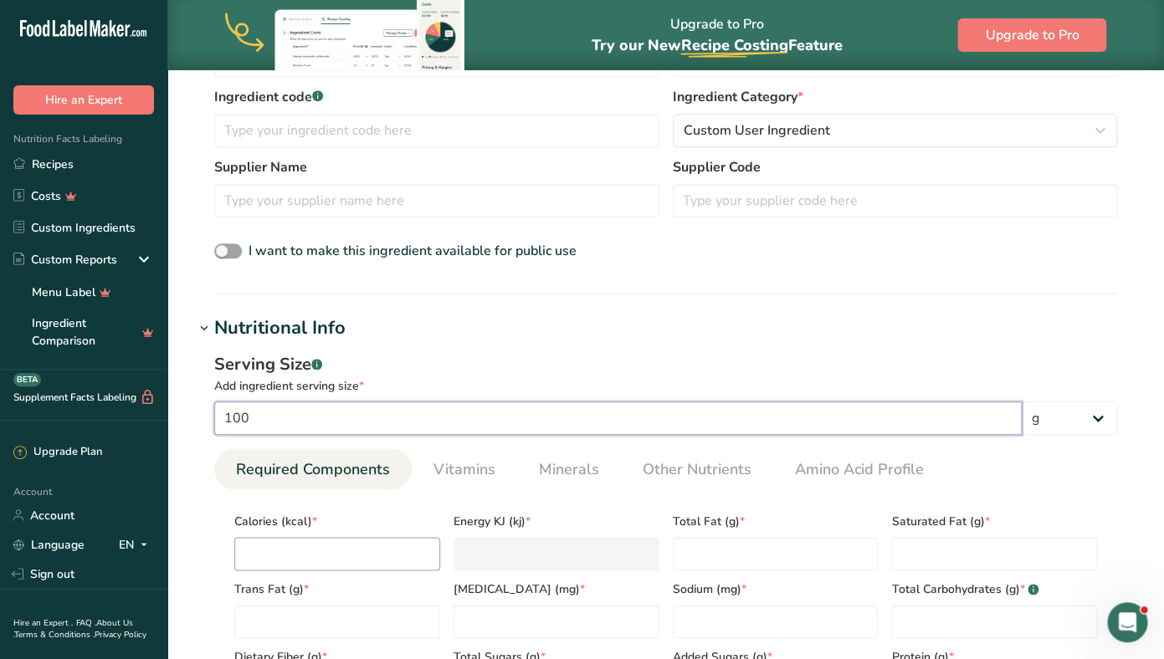
type input "100"
click at [293, 553] on input "number" at bounding box center [337, 553] width 206 height 33
type input "3"
type KJ "12.6"
type input "36"
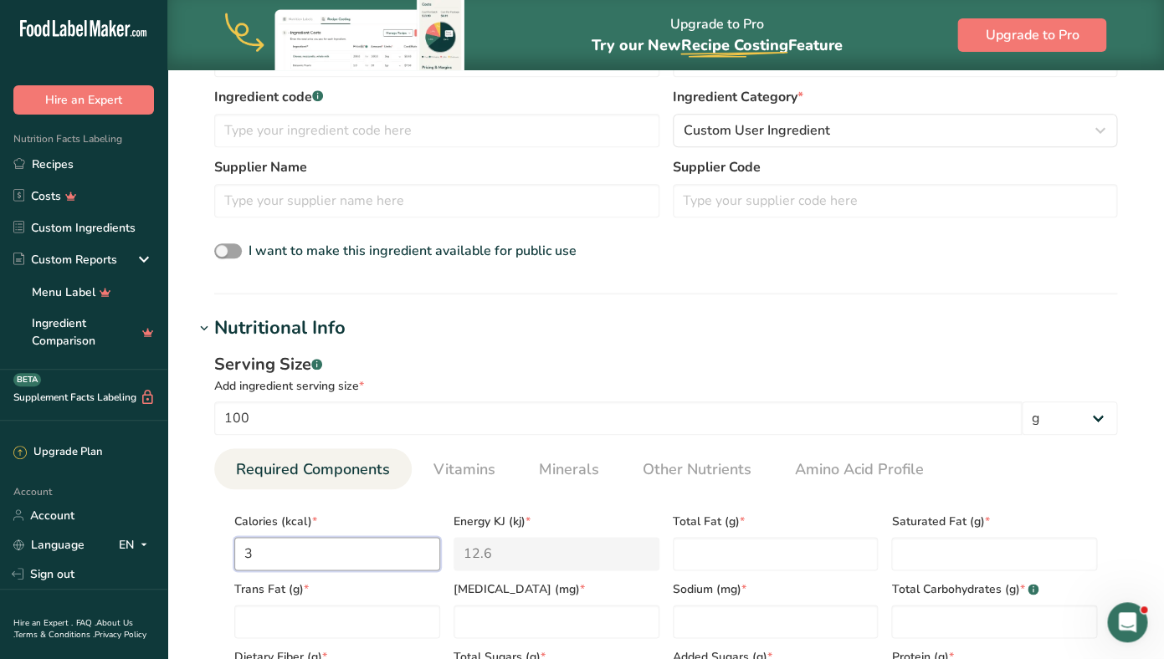
type KJ "150.6"
type input "366"
type KJ "1531.3"
type input "366"
click at [714, 559] on Fat "number" at bounding box center [776, 553] width 206 height 33
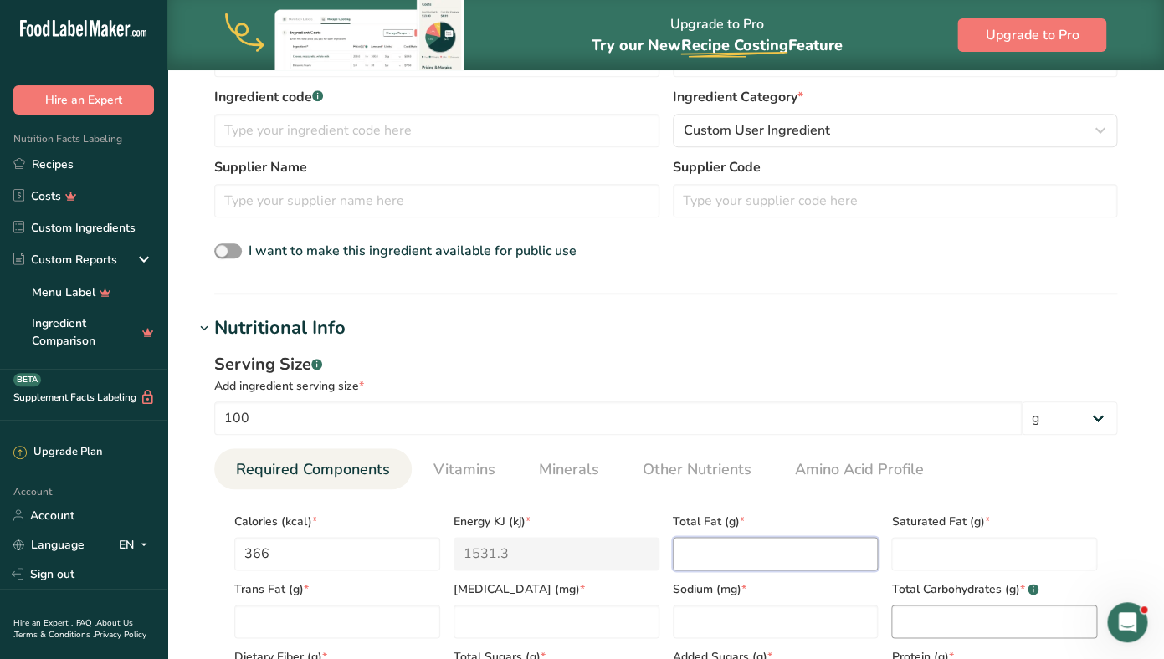
scroll to position [504, 0]
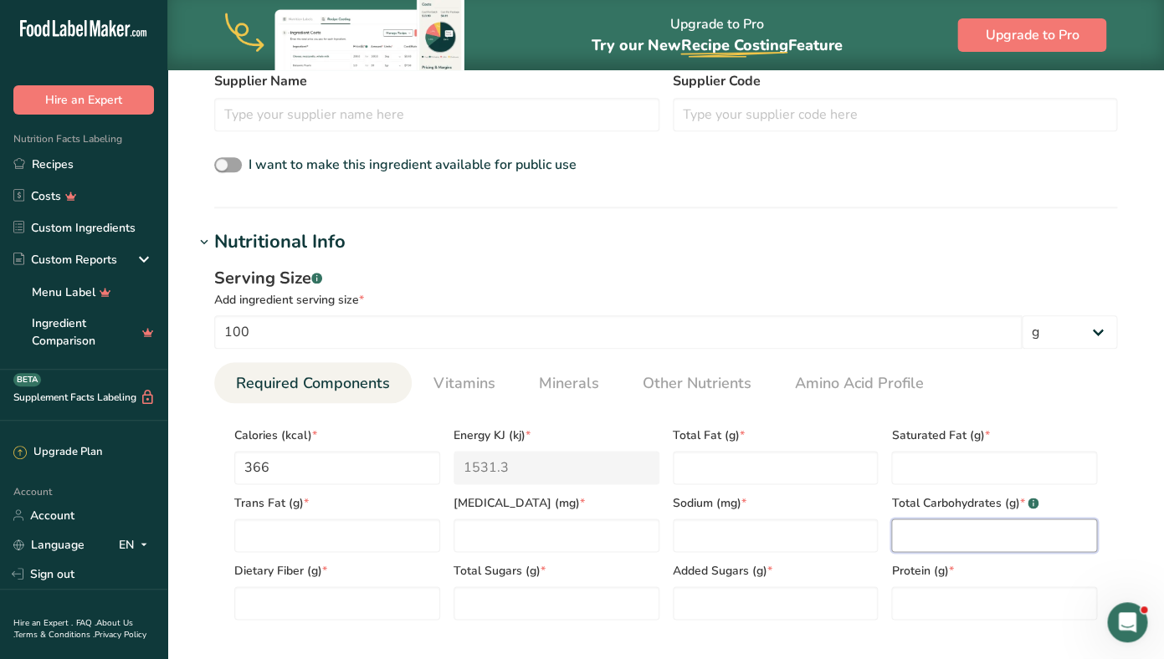
click at [931, 544] on Carbohydrates "number" at bounding box center [994, 535] width 206 height 33
type Carbohydrates "85.8"
click at [530, 601] on Sugars "number" at bounding box center [556, 602] width 206 height 33
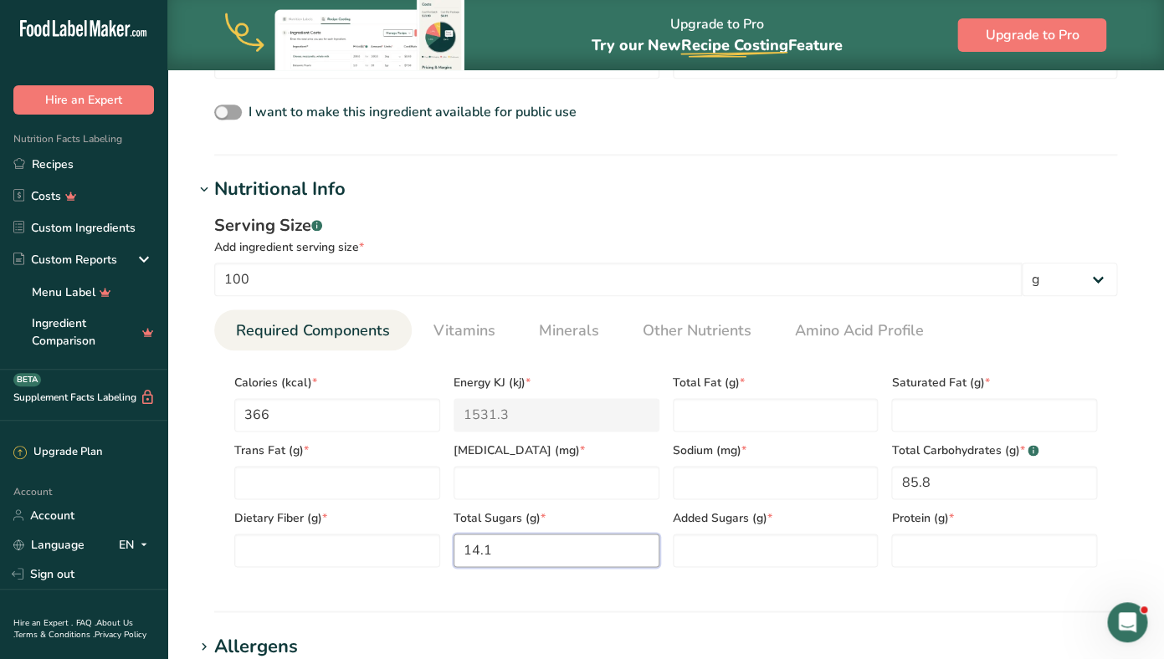
scroll to position [565, 0]
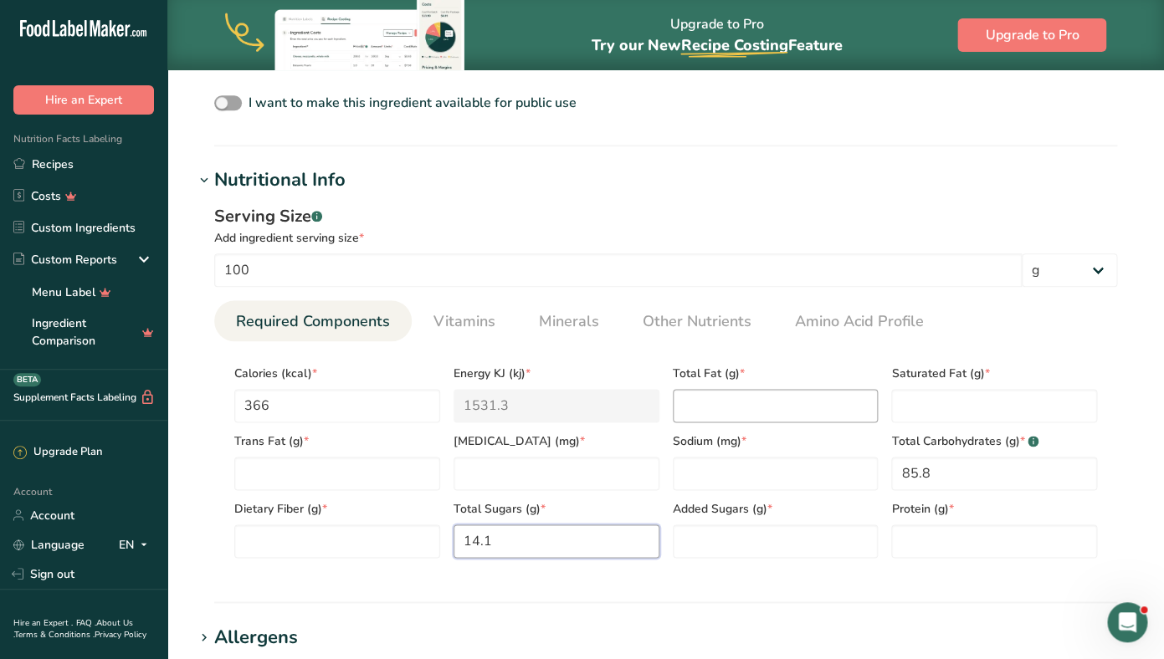
type Sugars "14.1"
click at [720, 407] on Fat "number" at bounding box center [776, 405] width 206 height 33
type Fat "0.5"
click at [934, 407] on Fat "number" at bounding box center [994, 405] width 206 height 33
type Fat "0.5"
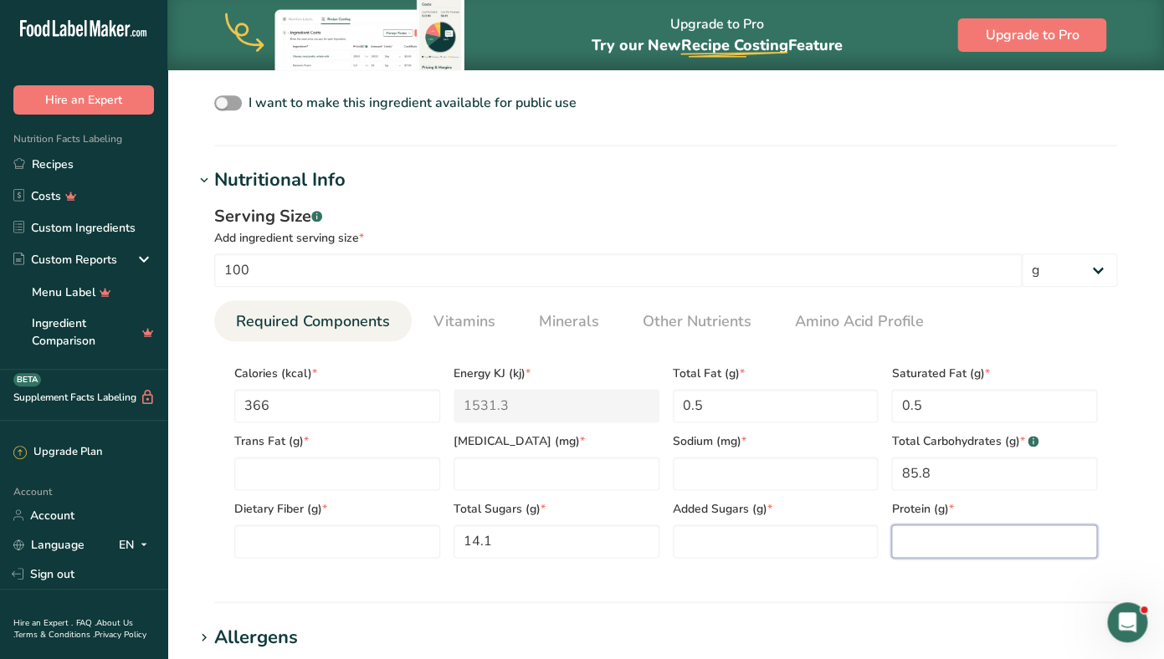
click at [924, 540] on input "number" at bounding box center [994, 541] width 206 height 33
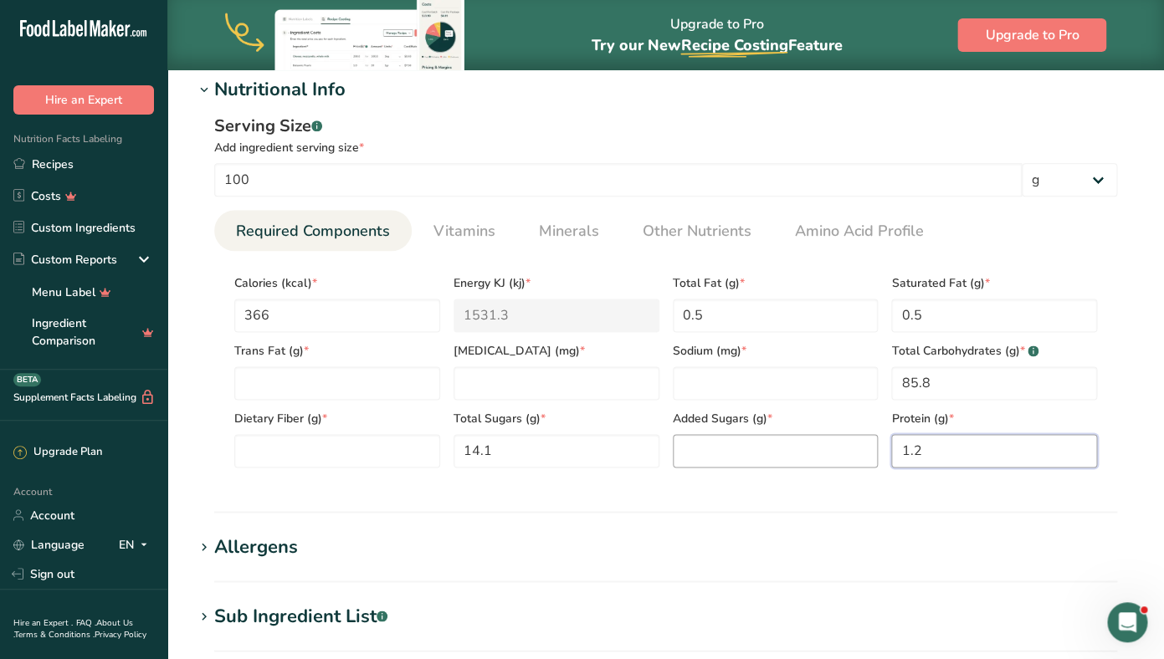
scroll to position [691, 0]
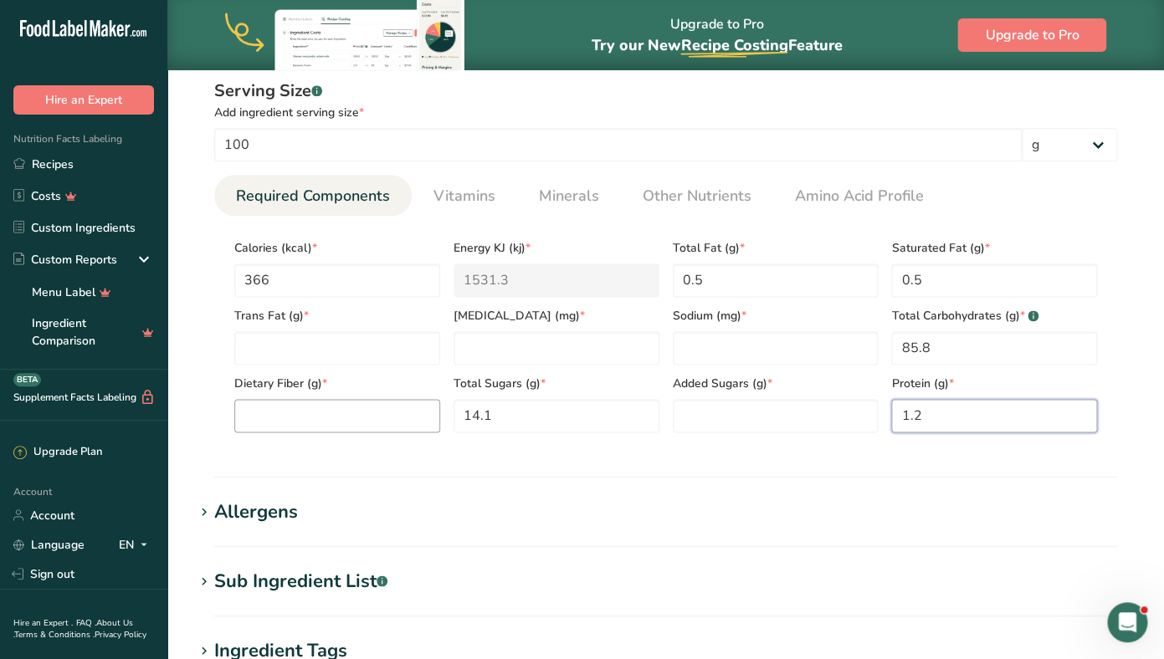
type input "1.2"
click at [355, 417] on Fiber "number" at bounding box center [337, 415] width 206 height 33
click at [709, 355] on input "number" at bounding box center [776, 347] width 206 height 33
click at [525, 349] on input "number" at bounding box center [556, 347] width 206 height 33
click at [373, 360] on Fat "number" at bounding box center [337, 347] width 206 height 33
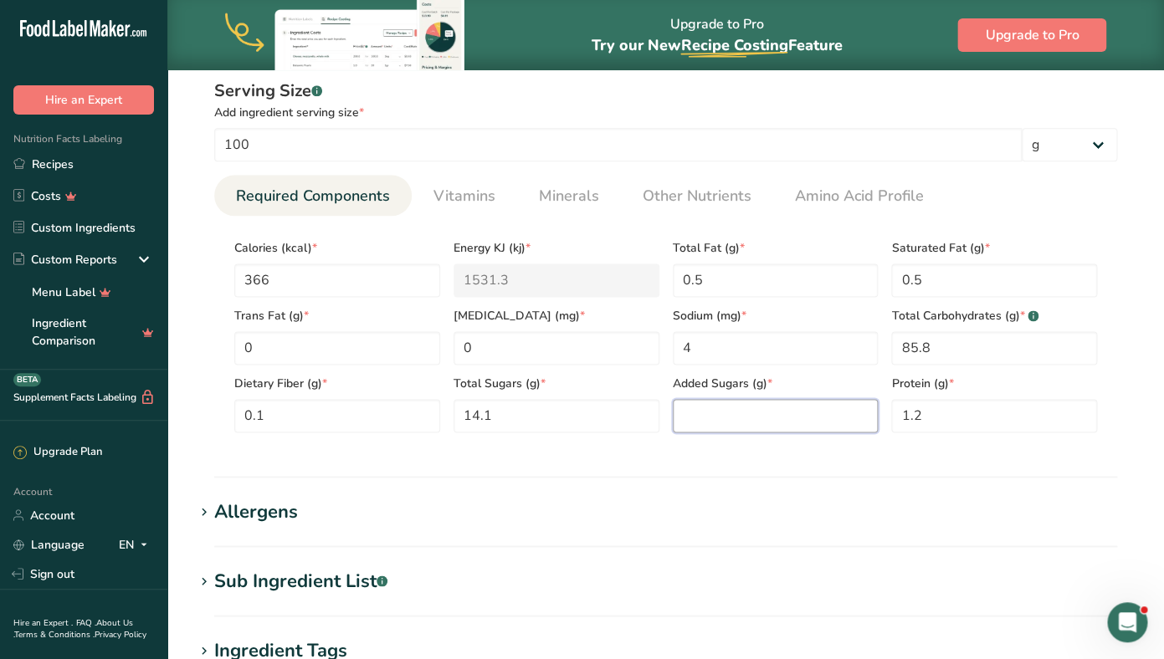
click at [717, 421] on Sugars "number" at bounding box center [776, 415] width 206 height 33
click at [710, 412] on Sugars "number" at bounding box center [776, 415] width 206 height 33
click at [630, 458] on section "Nutritional Info Serving Size .a-a{fill:#347362;}.b-a{fill:#fff;} Add ingredien…" at bounding box center [665, 259] width 943 height 437
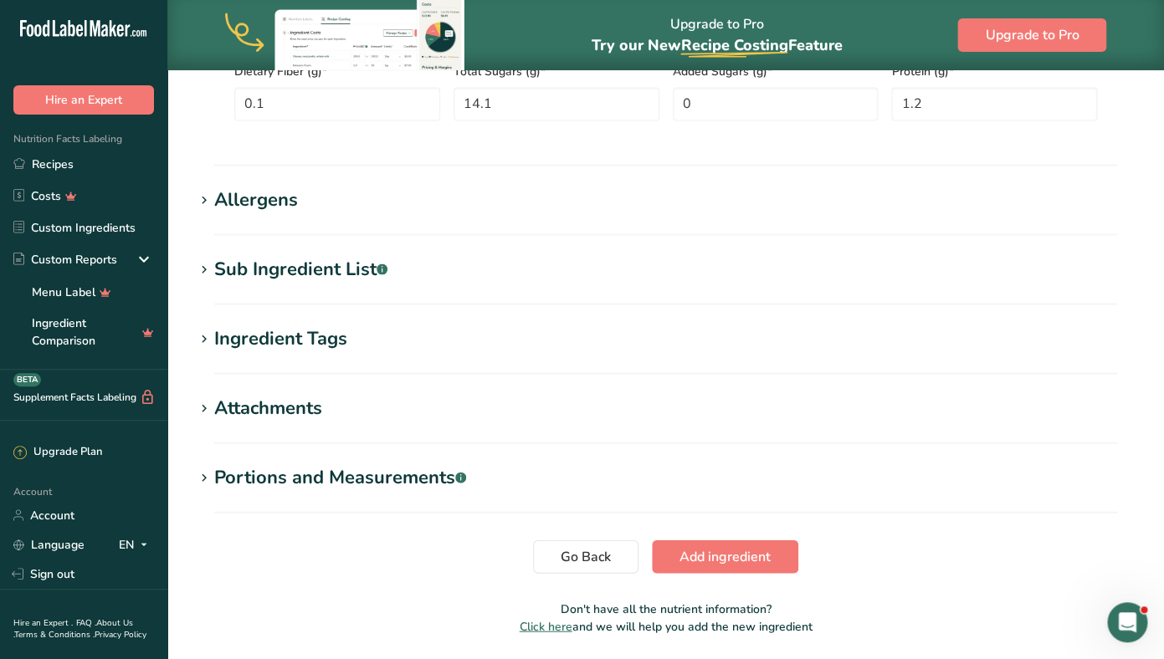
scroll to position [1059, 0]
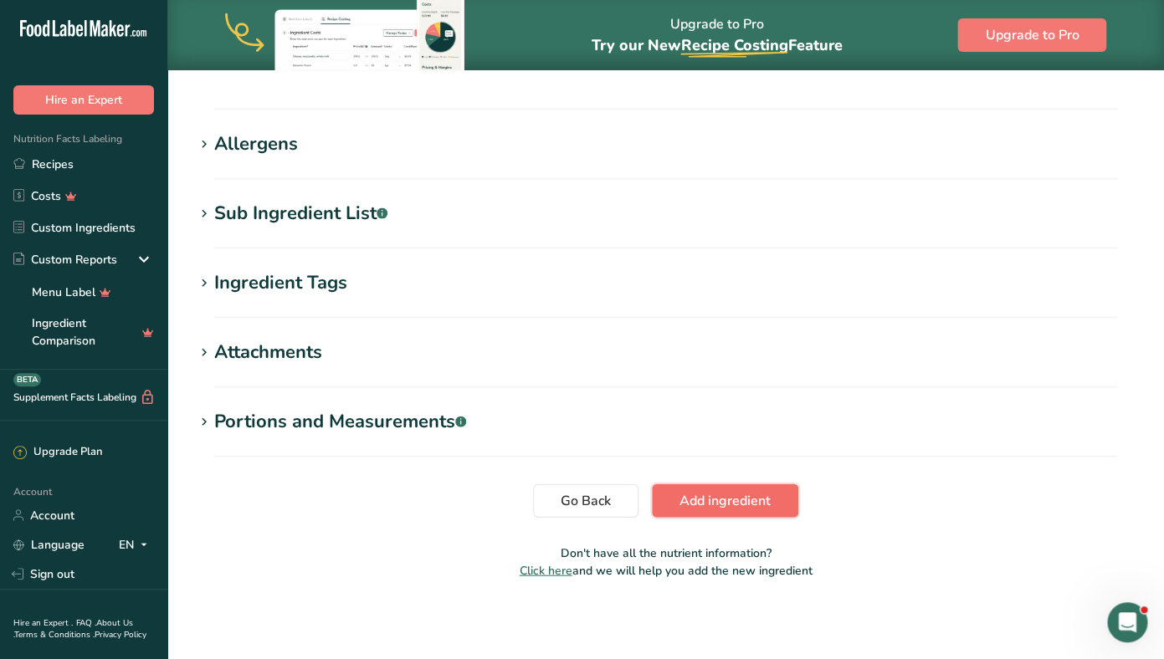
click at [722, 504] on span "Add ingredient" at bounding box center [724, 500] width 91 height 20
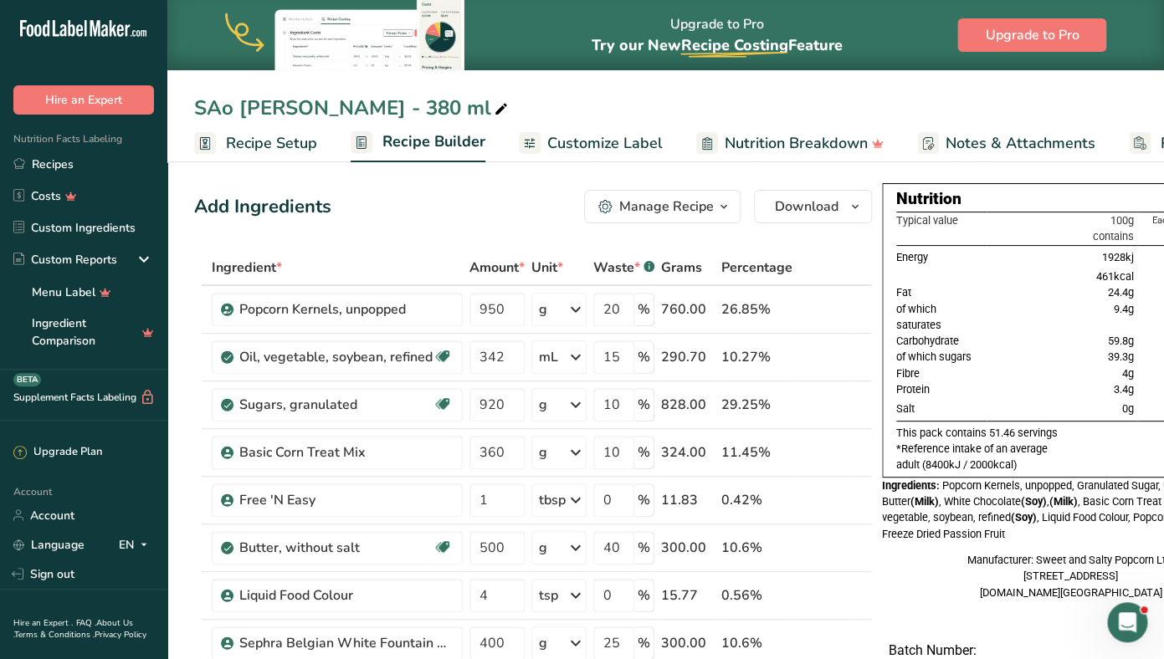
click at [509, 110] on icon at bounding box center [501, 109] width 15 height 23
click at [217, 110] on input "SAo [PERSON_NAME] - 380 ml" at bounding box center [665, 108] width 943 height 30
click at [431, 223] on div "Add Ingredients Manage Recipe Delete Recipe Duplicate Recipe Scale Recipe Save …" at bounding box center [533, 206] width 678 height 33
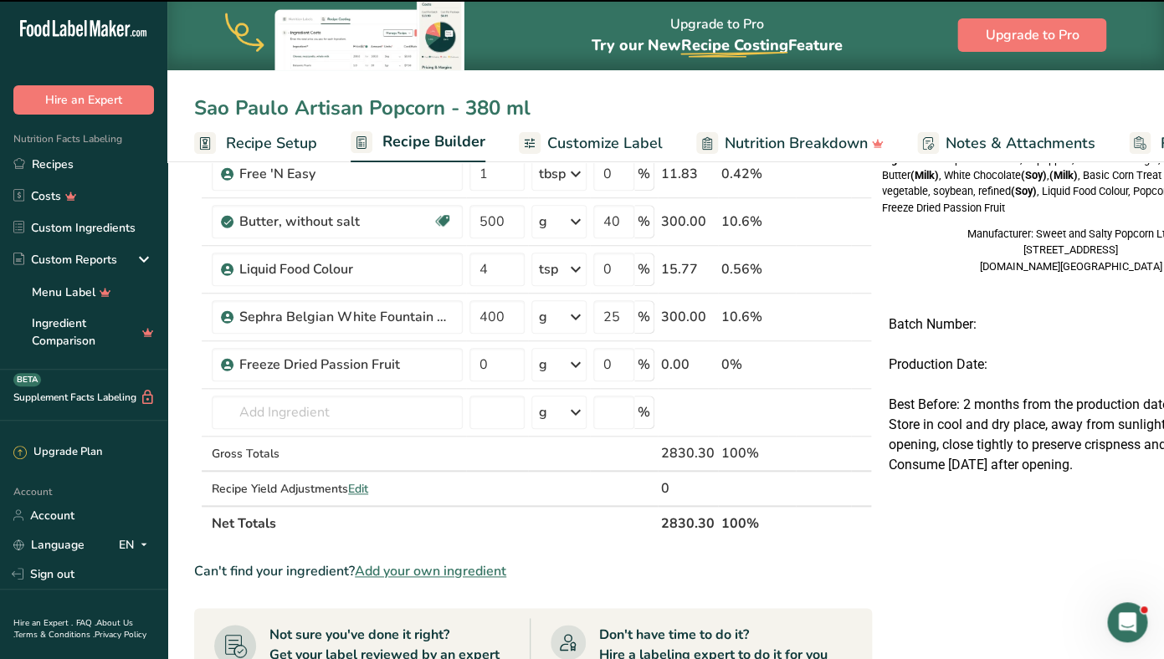
scroll to position [334, 0]
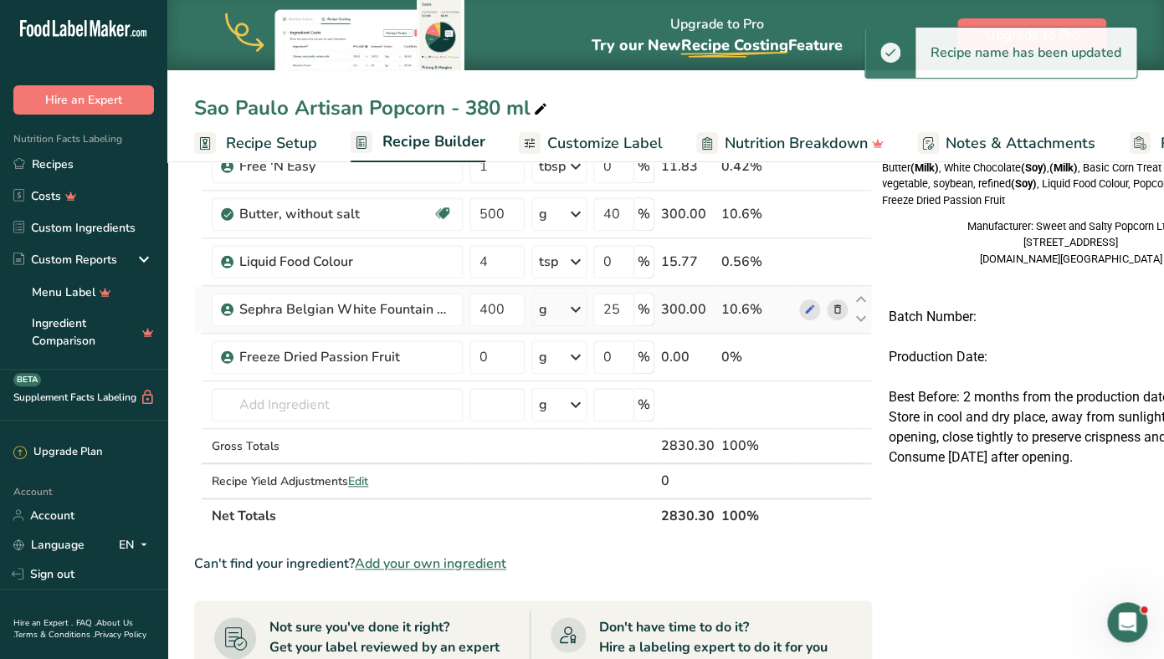
click at [837, 310] on icon at bounding box center [838, 310] width 12 height 18
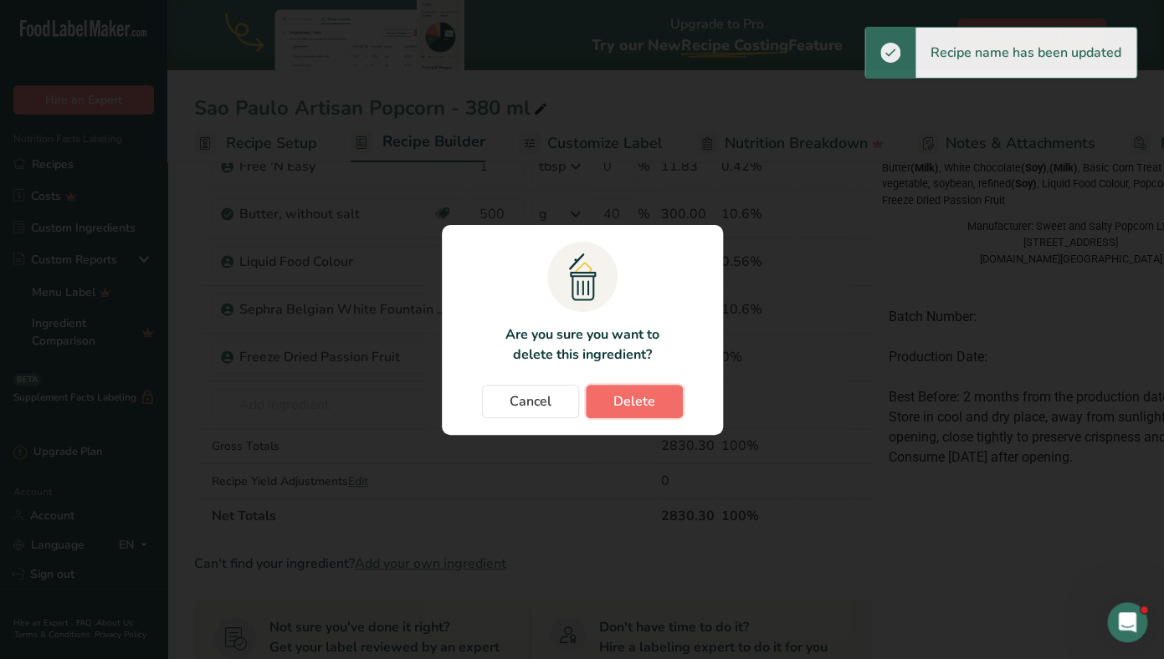
click at [657, 402] on button "Delete" at bounding box center [634, 401] width 97 height 33
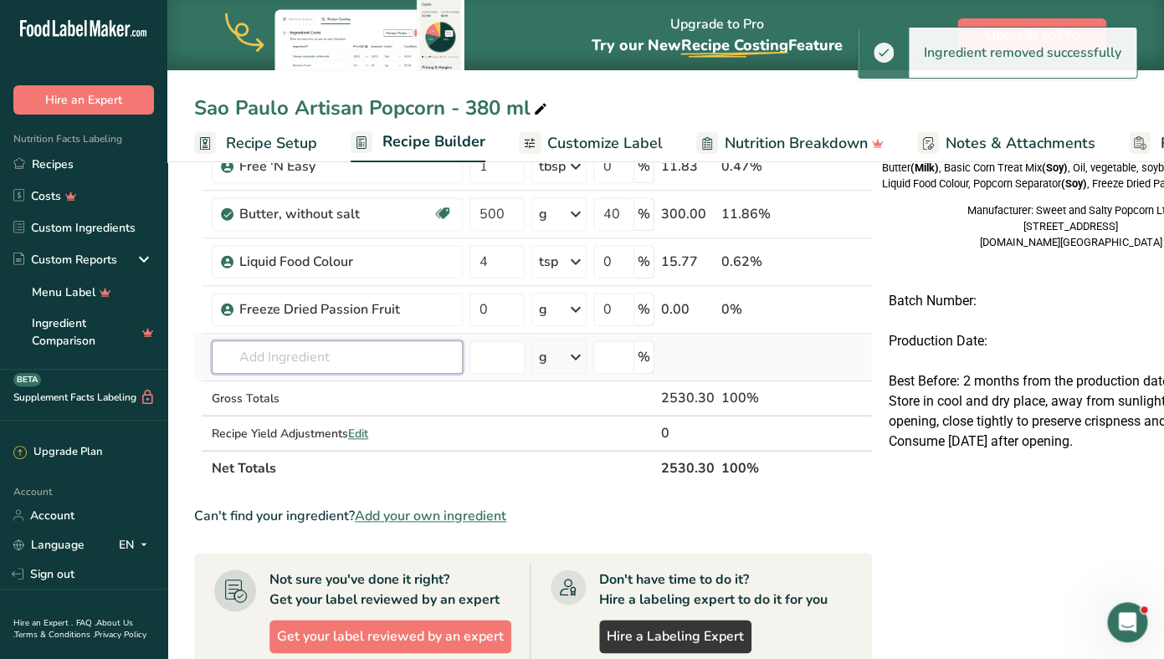
click at [257, 353] on input "text" at bounding box center [337, 356] width 251 height 33
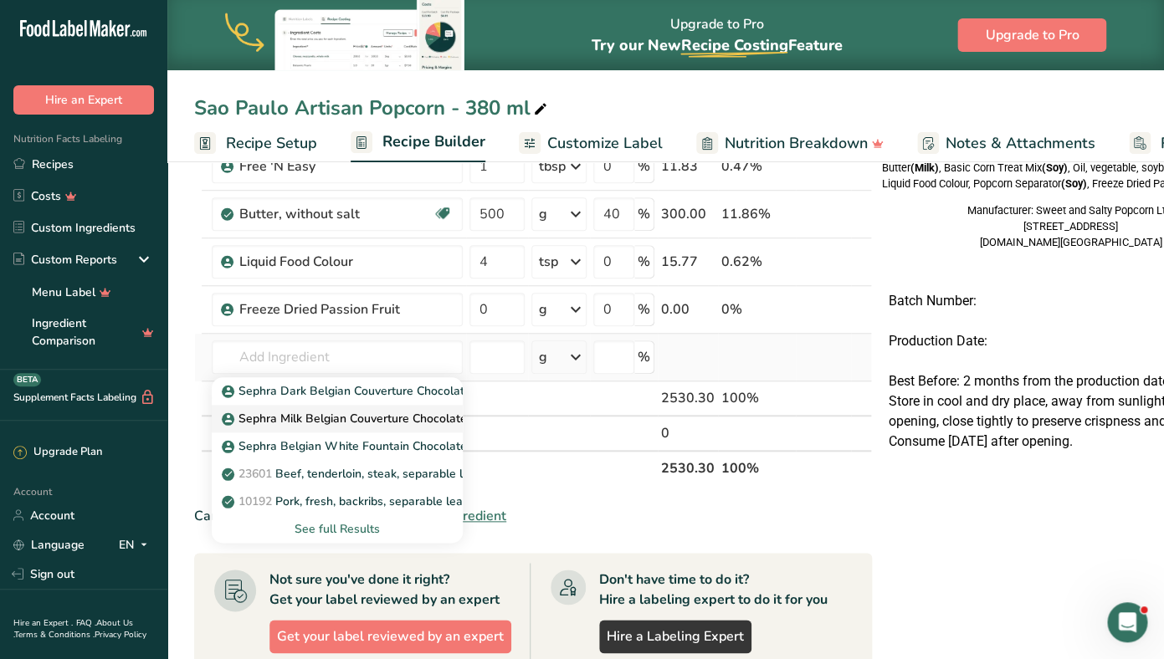
click at [273, 418] on p "Sephra Milk Belgian Couverture Chocolate" at bounding box center [346, 419] width 242 height 18
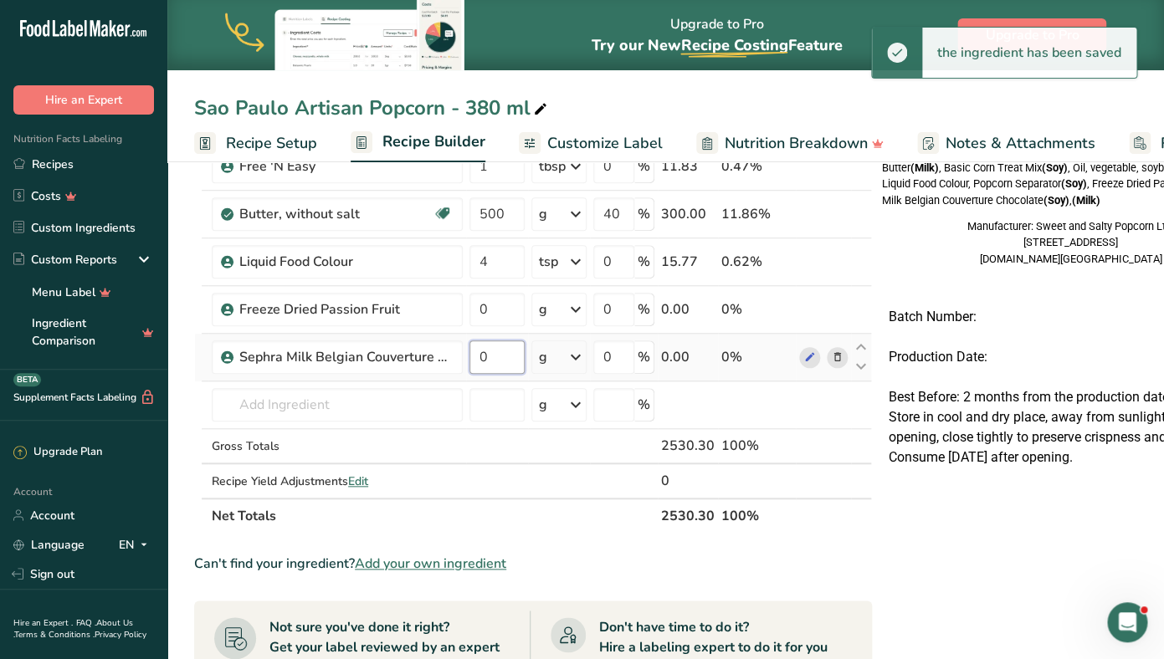
click at [494, 363] on input "0" at bounding box center [496, 356] width 55 height 33
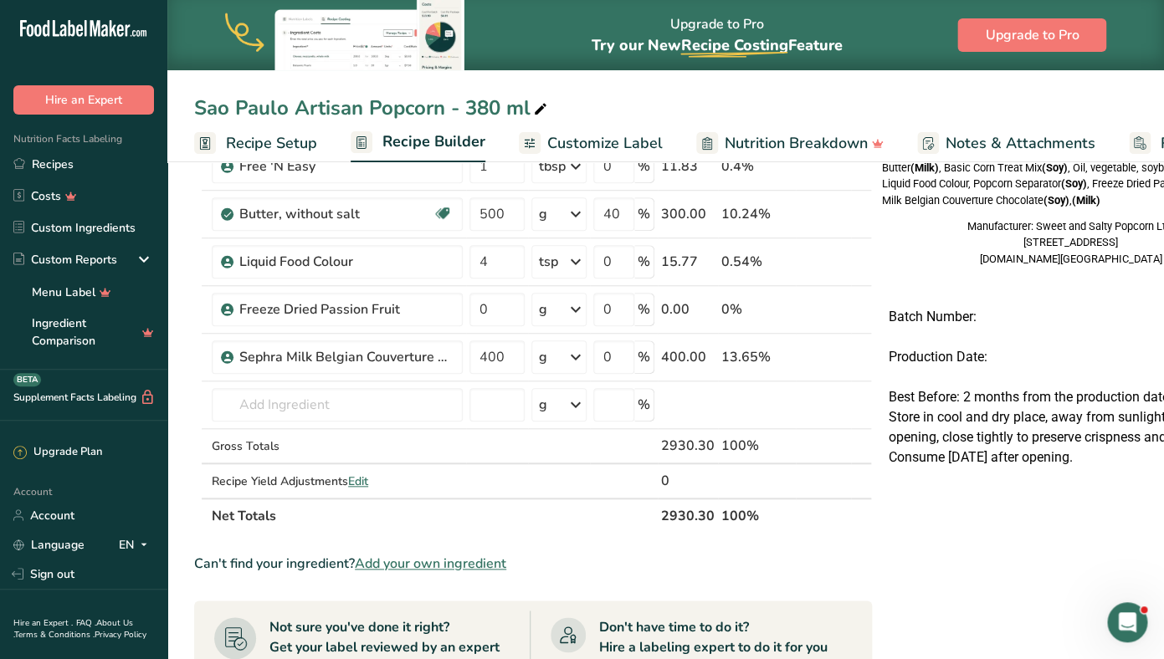
click at [546, 540] on section "Ingredient * Amount * Unit * Waste * .a-a{fill:#347362;}.b-a{fill:#fff;} Grams …" at bounding box center [533, 477] width 678 height 1123
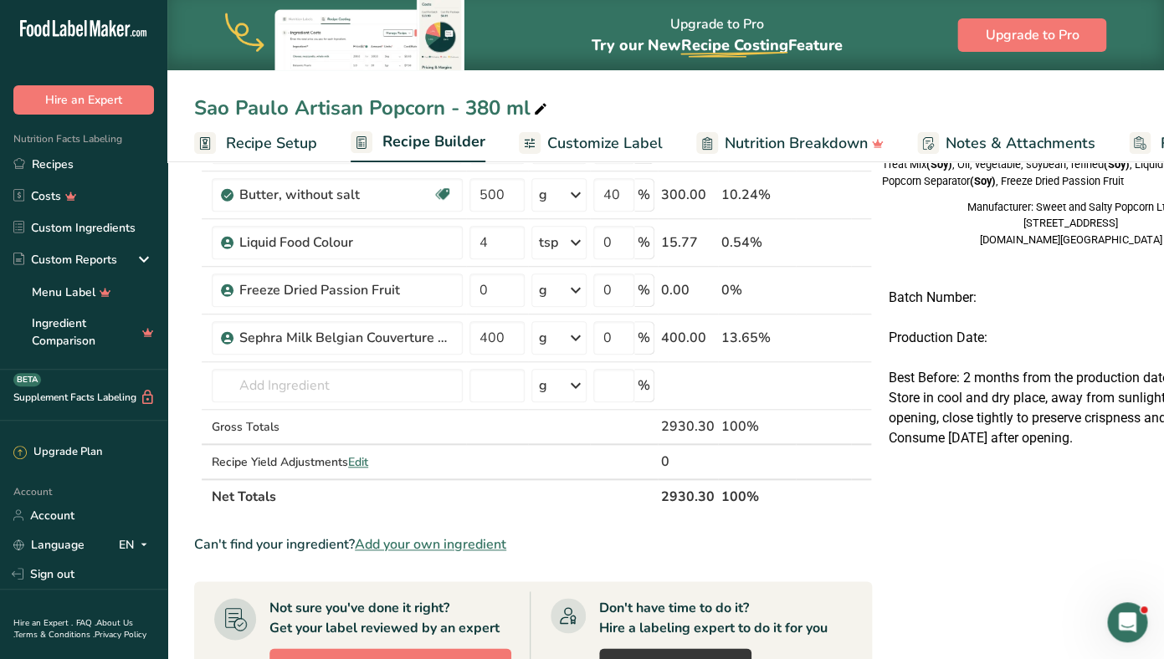
scroll to position [315, 0]
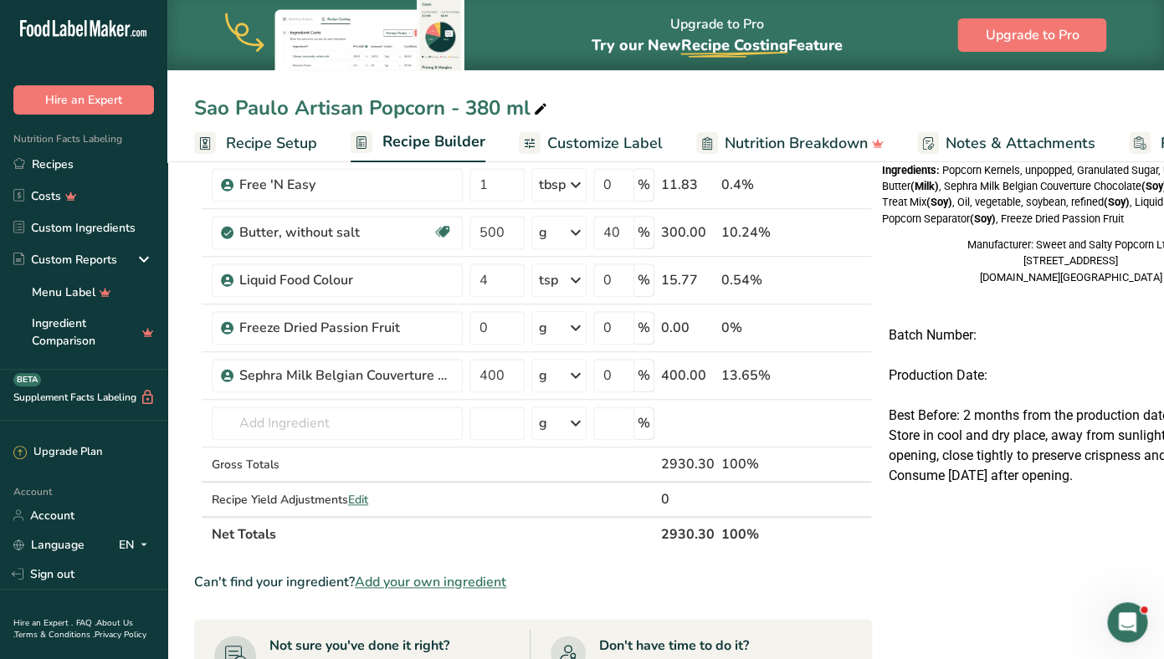
click at [269, 141] on span "Recipe Setup" at bounding box center [271, 143] width 91 height 23
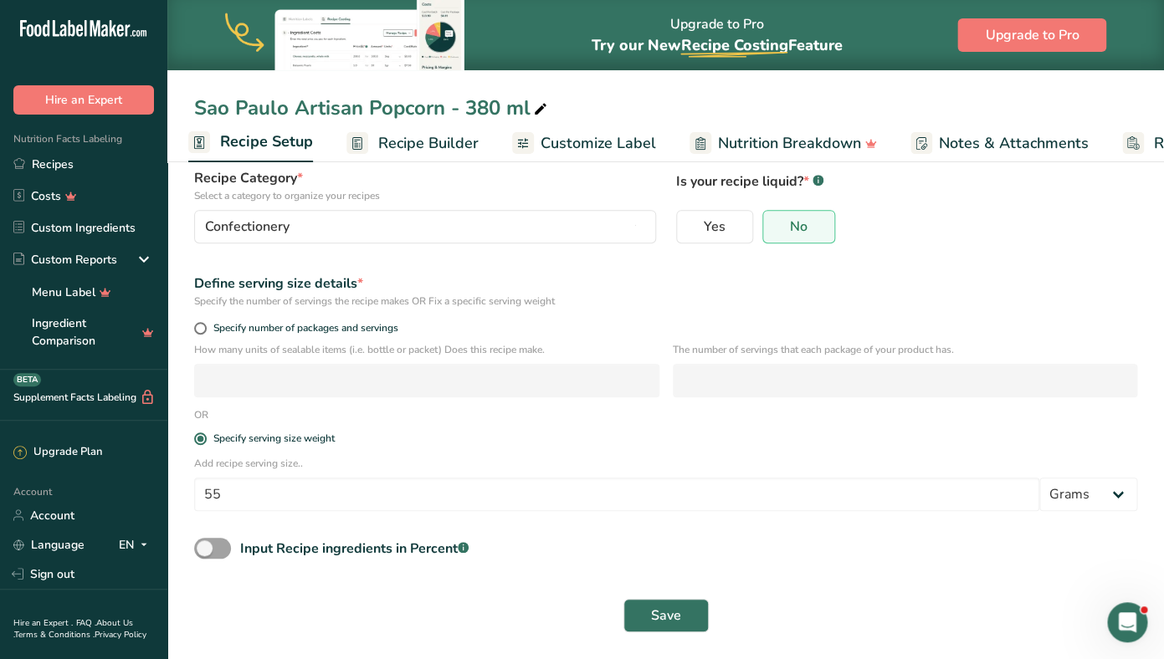
scroll to position [122, 0]
click at [264, 486] on input "55" at bounding box center [616, 494] width 845 height 33
click at [669, 617] on span "Save" at bounding box center [666, 616] width 30 height 20
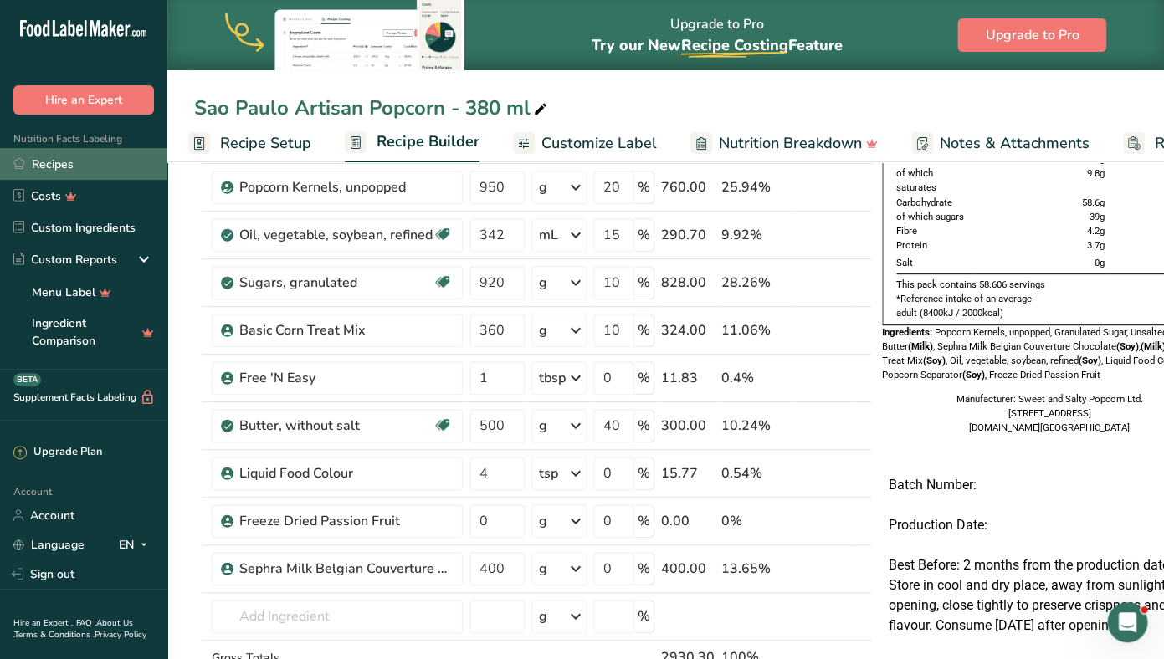
click at [83, 171] on link "Recipes" at bounding box center [83, 164] width 167 height 32
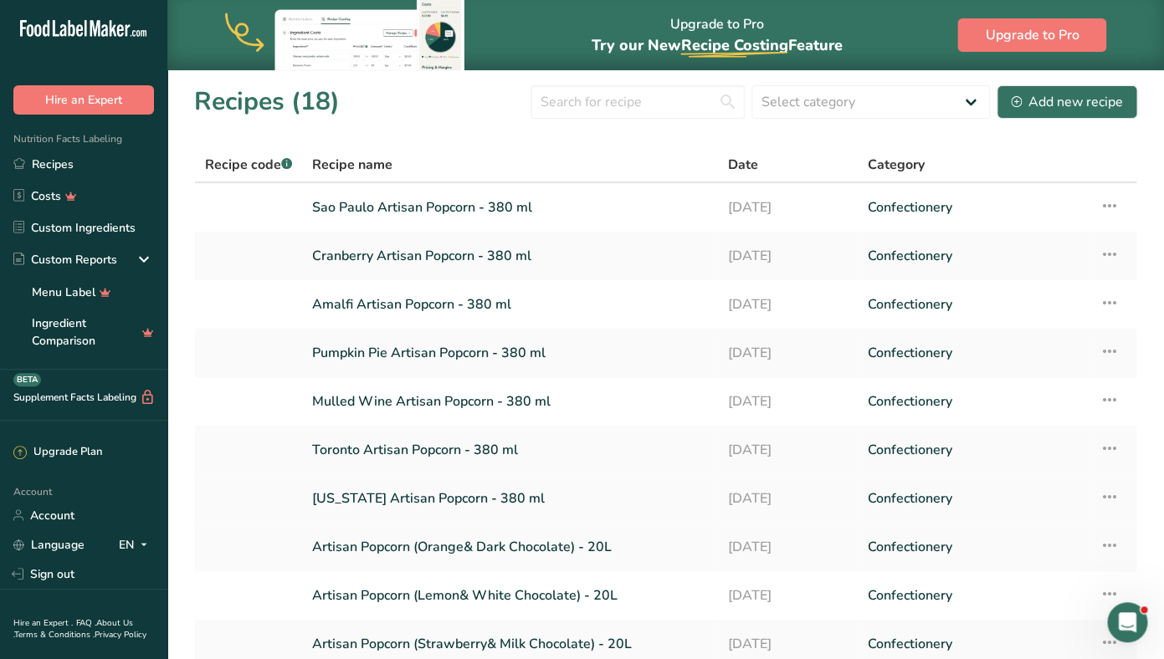
click at [1113, 499] on icon at bounding box center [1109, 497] width 20 height 30
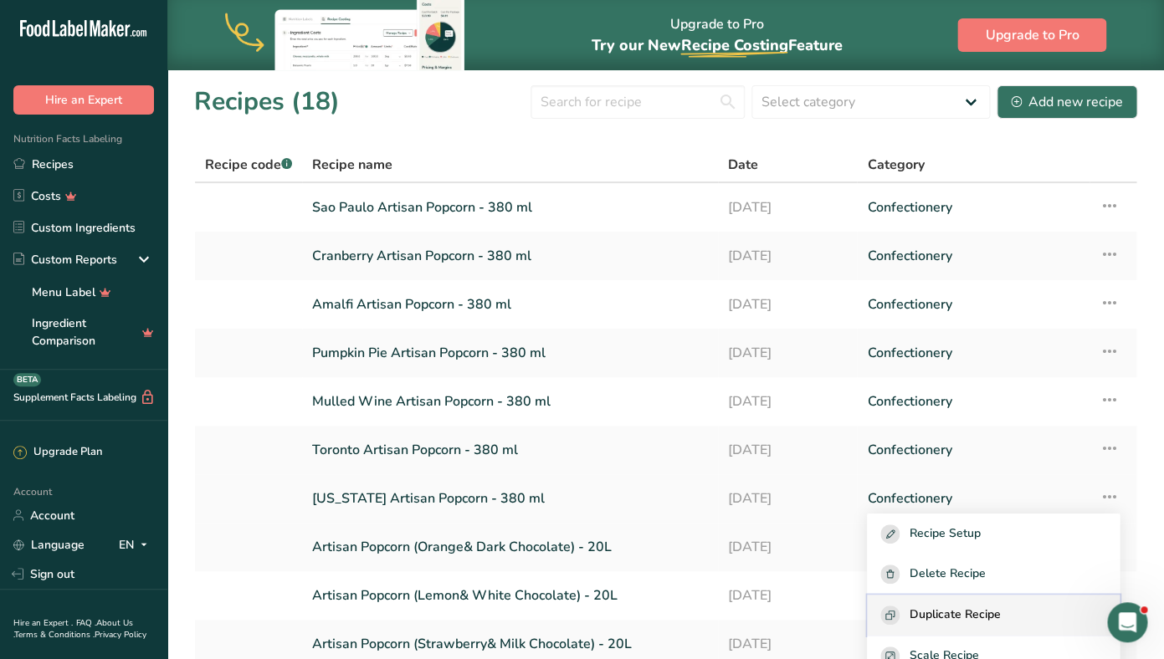
click at [984, 601] on button "Duplicate Recipe" at bounding box center [993, 615] width 253 height 41
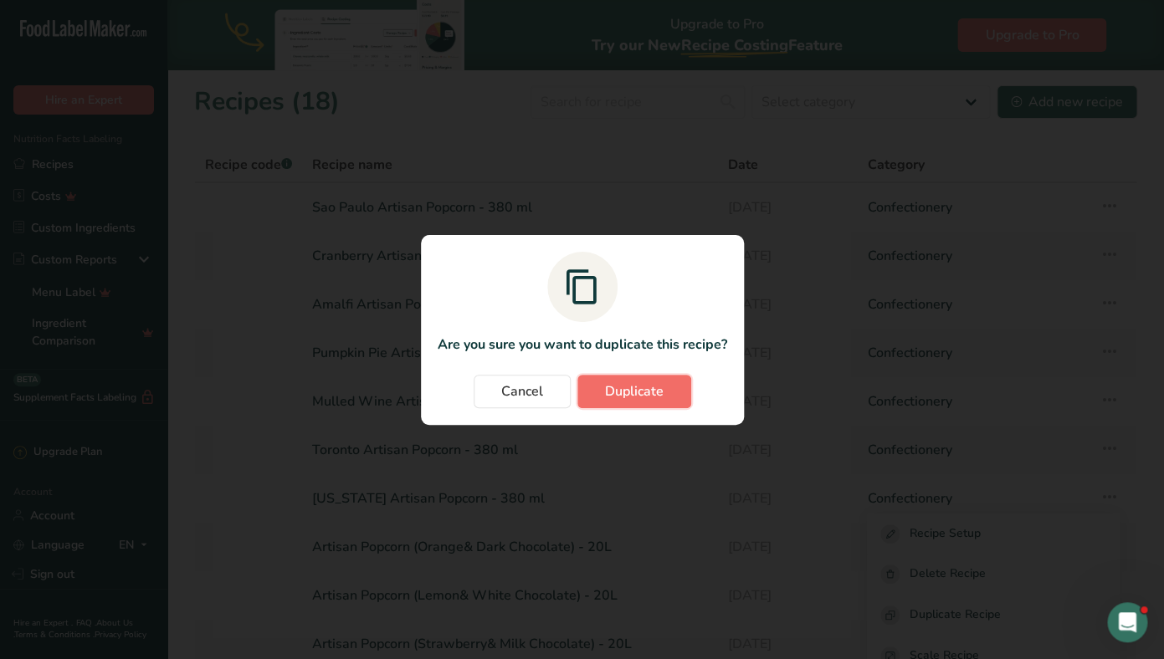
click at [652, 401] on span "Duplicate" at bounding box center [634, 391] width 59 height 20
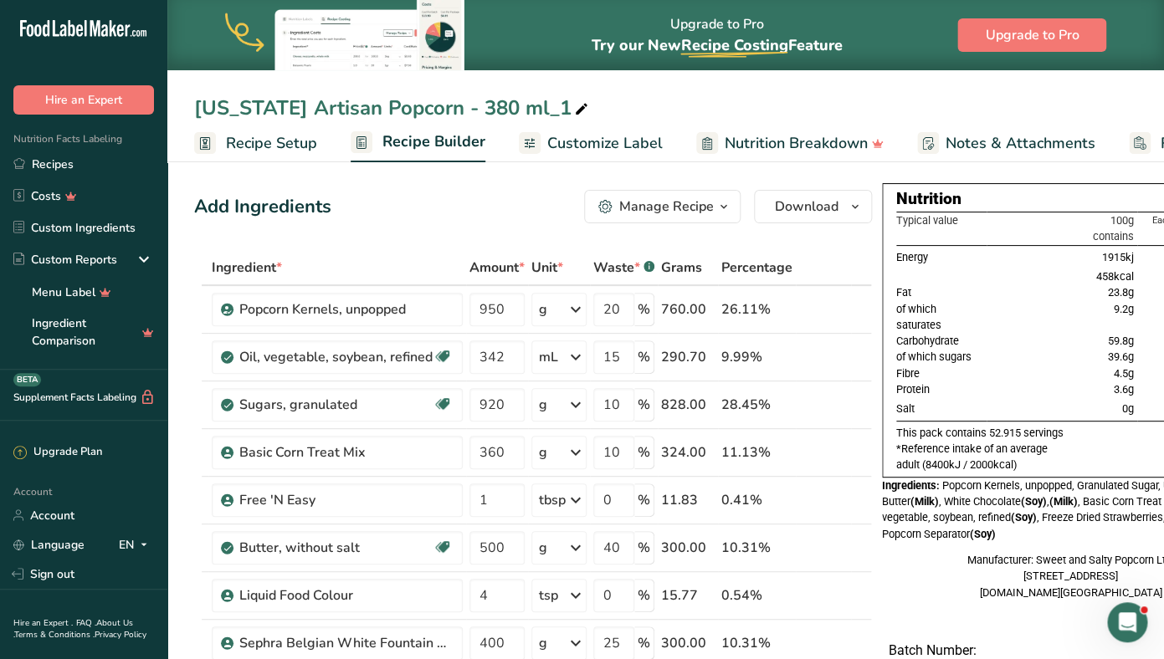
click at [286, 108] on div "[US_STATE] Artisan Popcorn - 380 ml_1" at bounding box center [392, 108] width 397 height 30
click at [286, 108] on input "[US_STATE] Artisan Popcorn - 380 ml_1" at bounding box center [665, 108] width 943 height 30
drag, startPoint x: 286, startPoint y: 108, endPoint x: 137, endPoint y: 108, distance: 148.9
click at [194, 108] on input "[US_STATE] Artisan Popcorn - 380 ml_1" at bounding box center [665, 108] width 943 height 30
click at [584, 110] on input "Gingerbread Artisan Popcorn - 380 ml_1" at bounding box center [665, 108] width 943 height 30
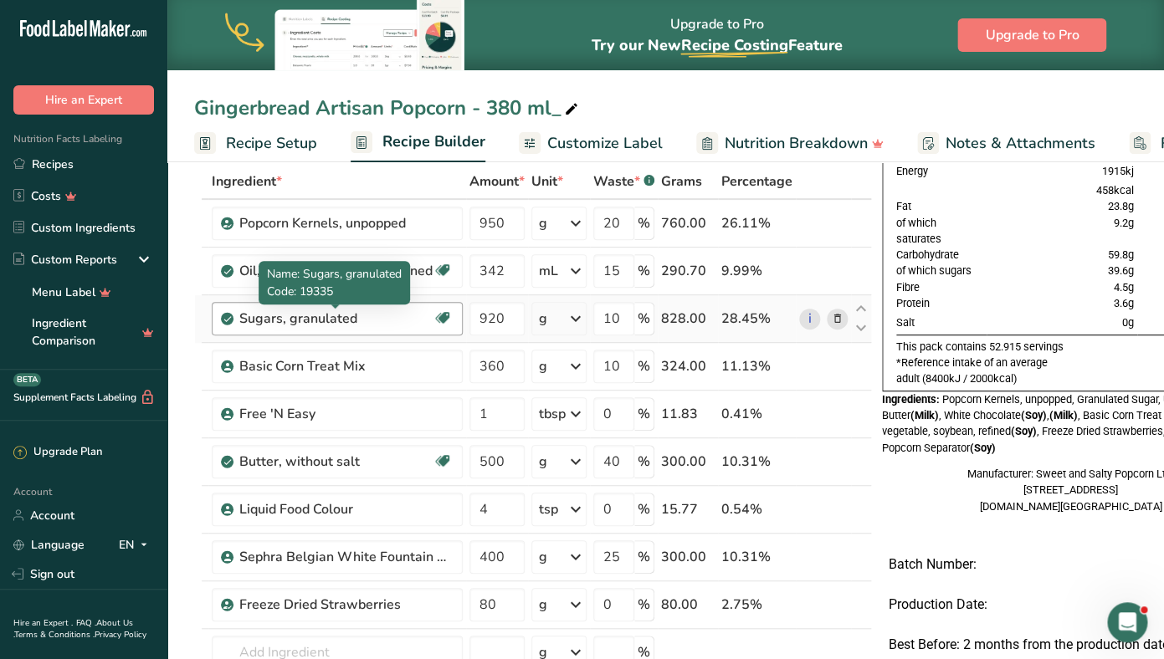
scroll to position [136, 0]
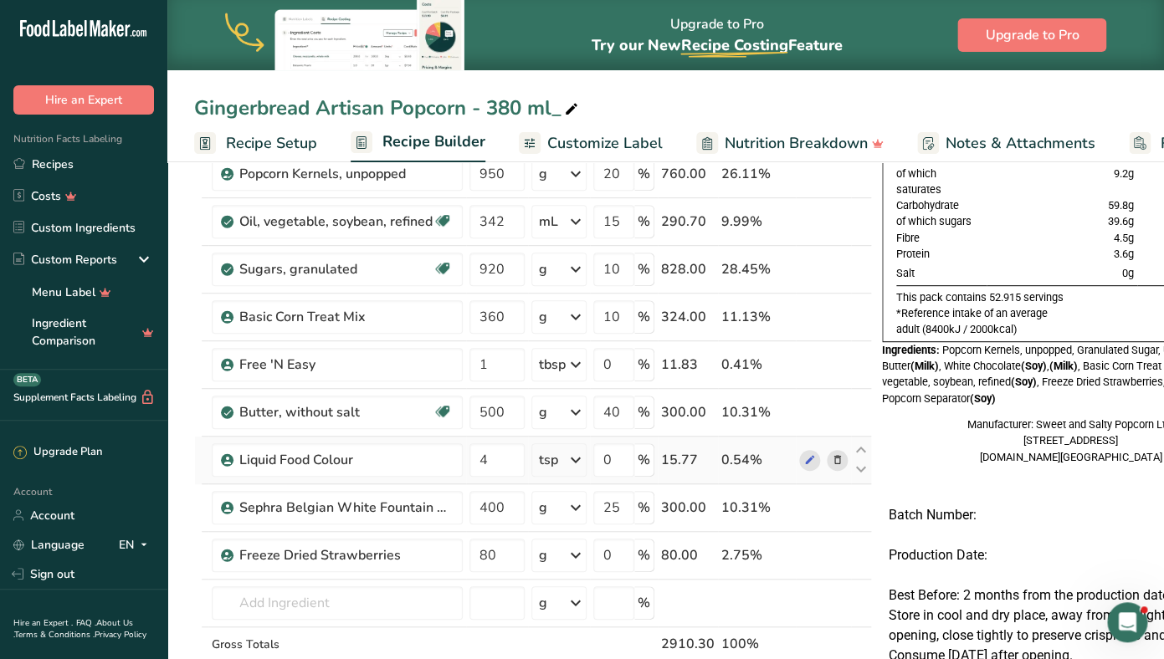
click at [834, 464] on icon at bounding box center [838, 461] width 12 height 18
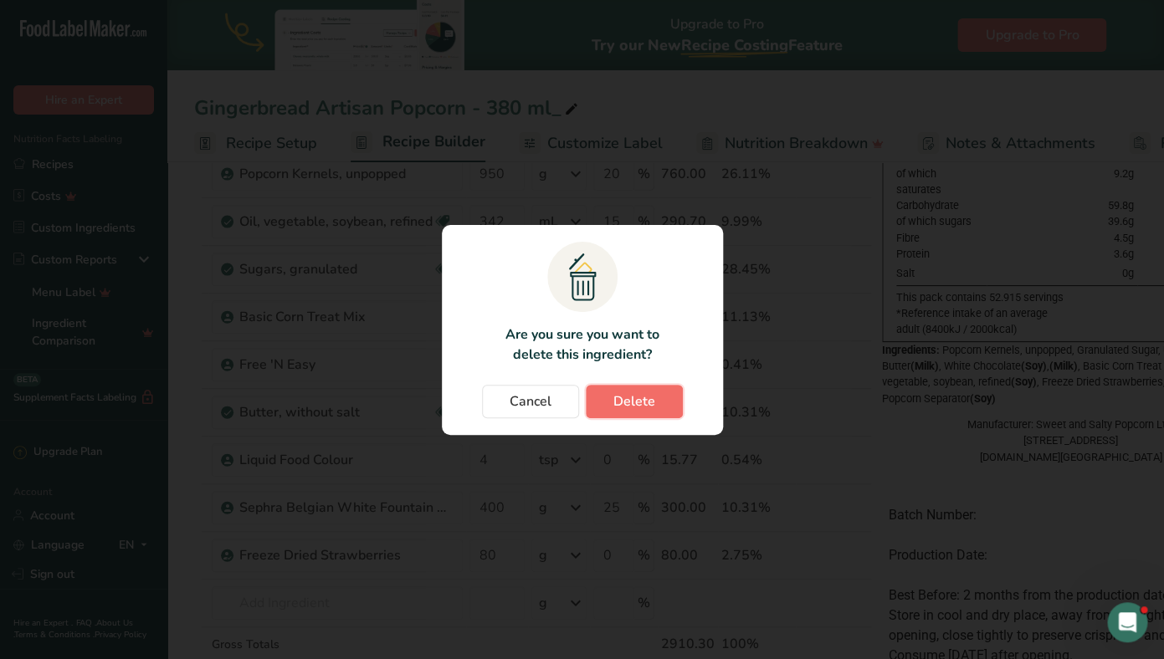
click at [652, 407] on span "Delete" at bounding box center [634, 401] width 42 height 20
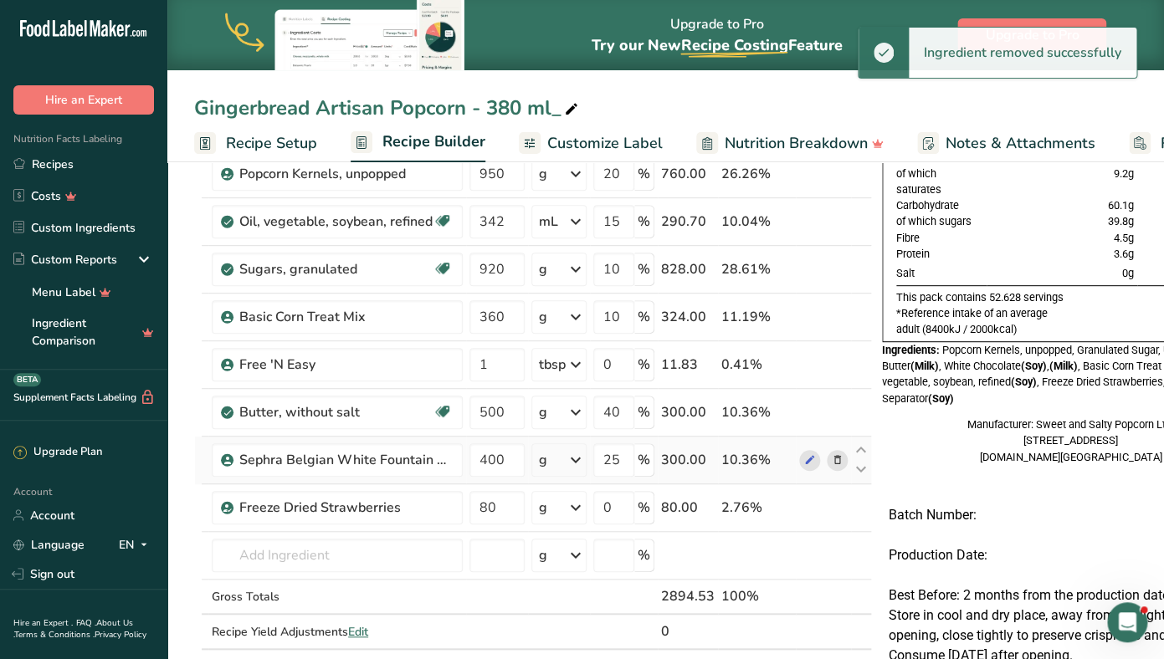
click at [833, 458] on icon at bounding box center [838, 461] width 12 height 18
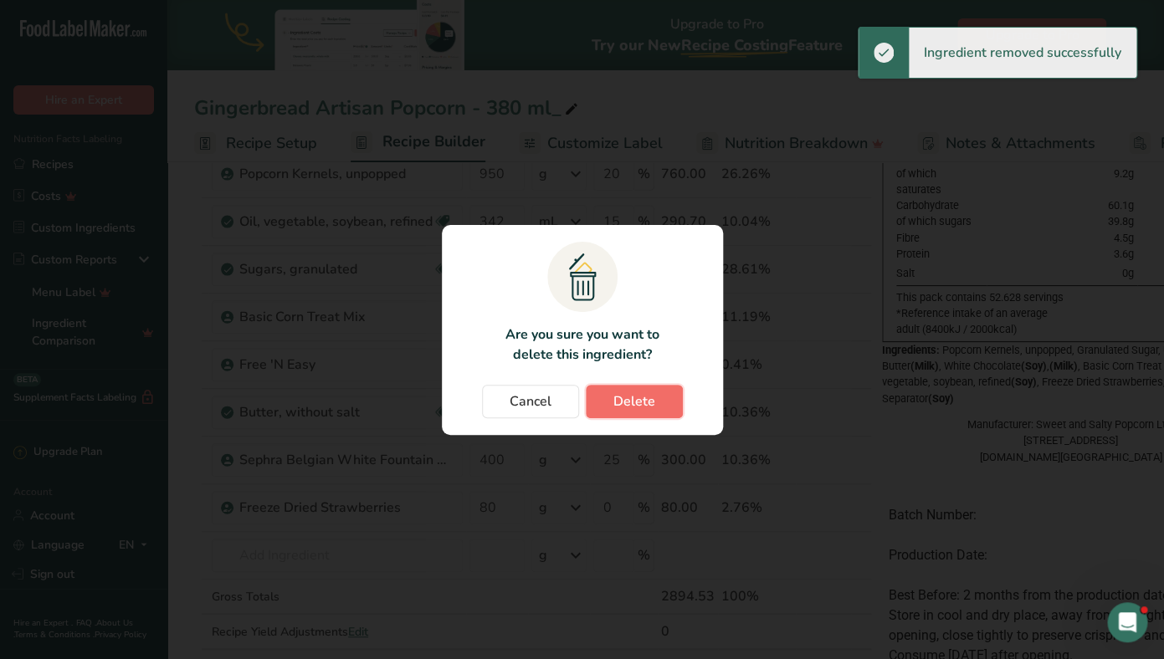
click at [662, 396] on button "Delete" at bounding box center [634, 401] width 97 height 33
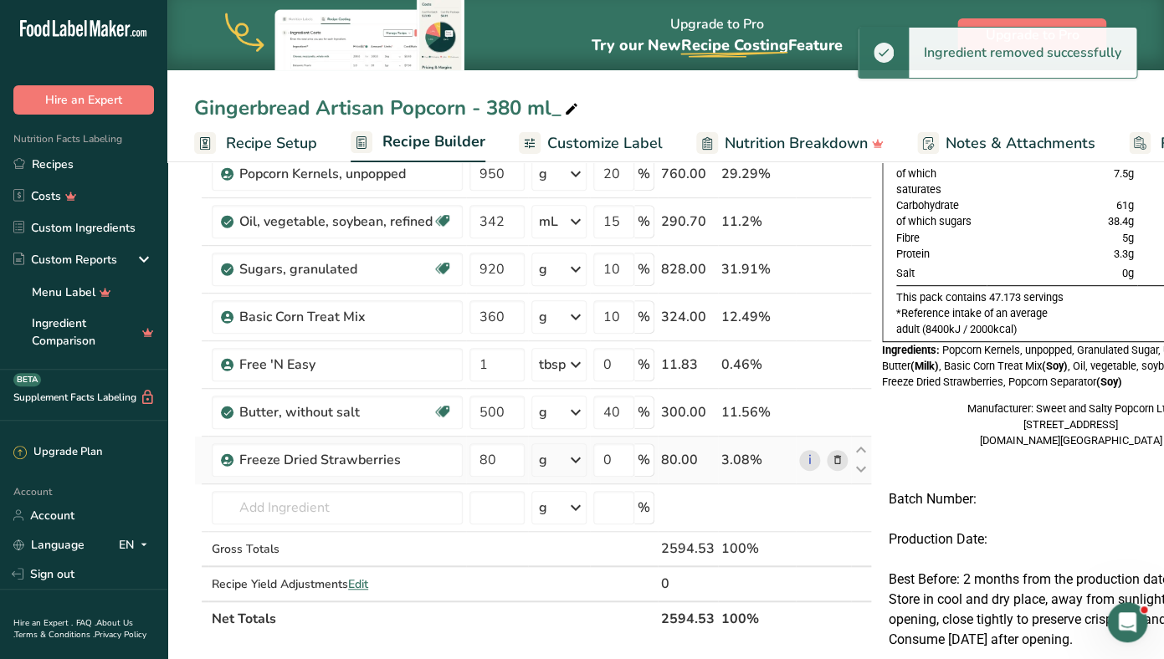
click at [832, 463] on icon at bounding box center [838, 461] width 12 height 18
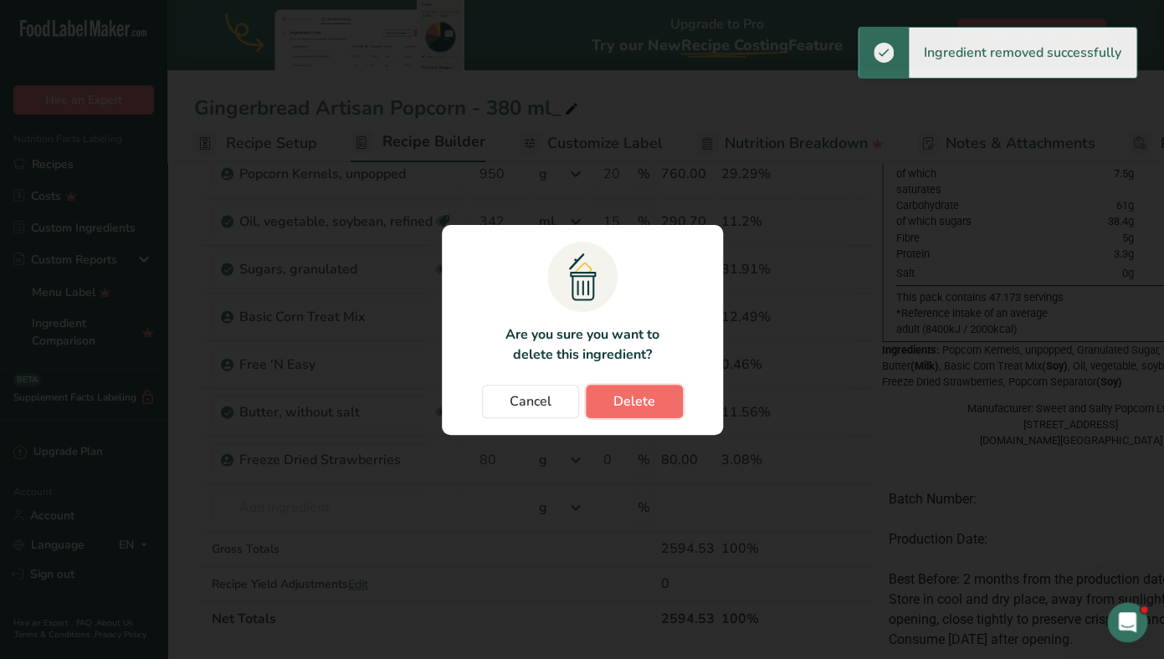
click at [639, 404] on span "Delete" at bounding box center [634, 401] width 42 height 20
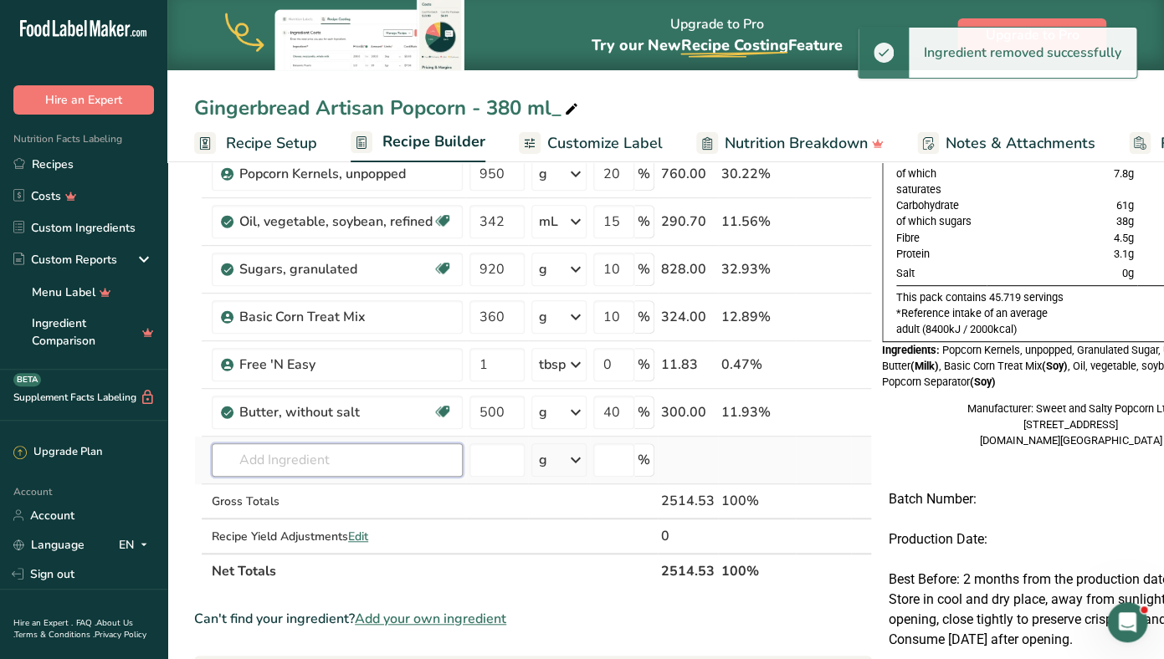
click at [279, 458] on input "text" at bounding box center [337, 459] width 251 height 33
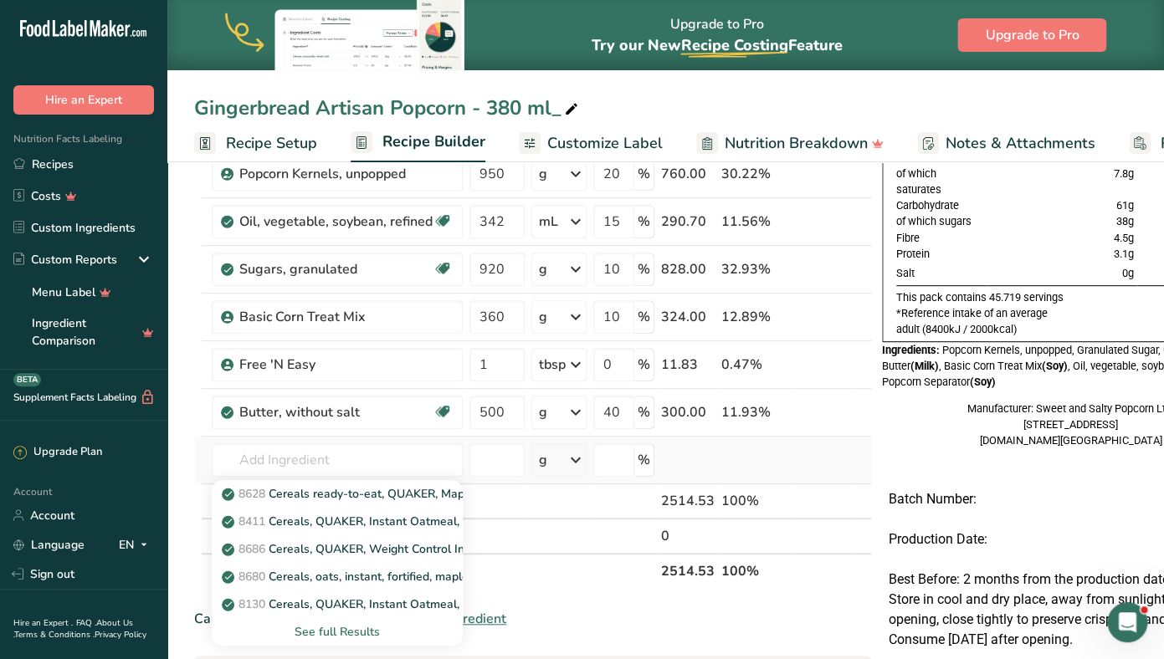
click at [310, 635] on div "See full Results" at bounding box center [337, 632] width 224 height 18
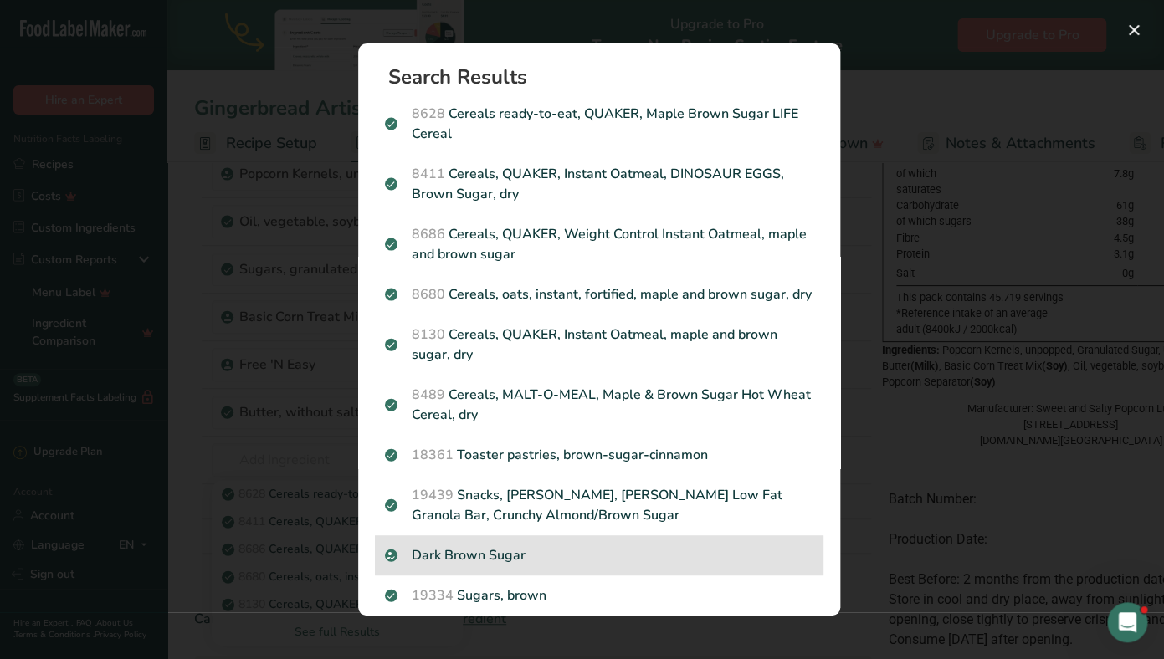
click at [458, 547] on p "Dark Brown Sugar" at bounding box center [599, 555] width 428 height 20
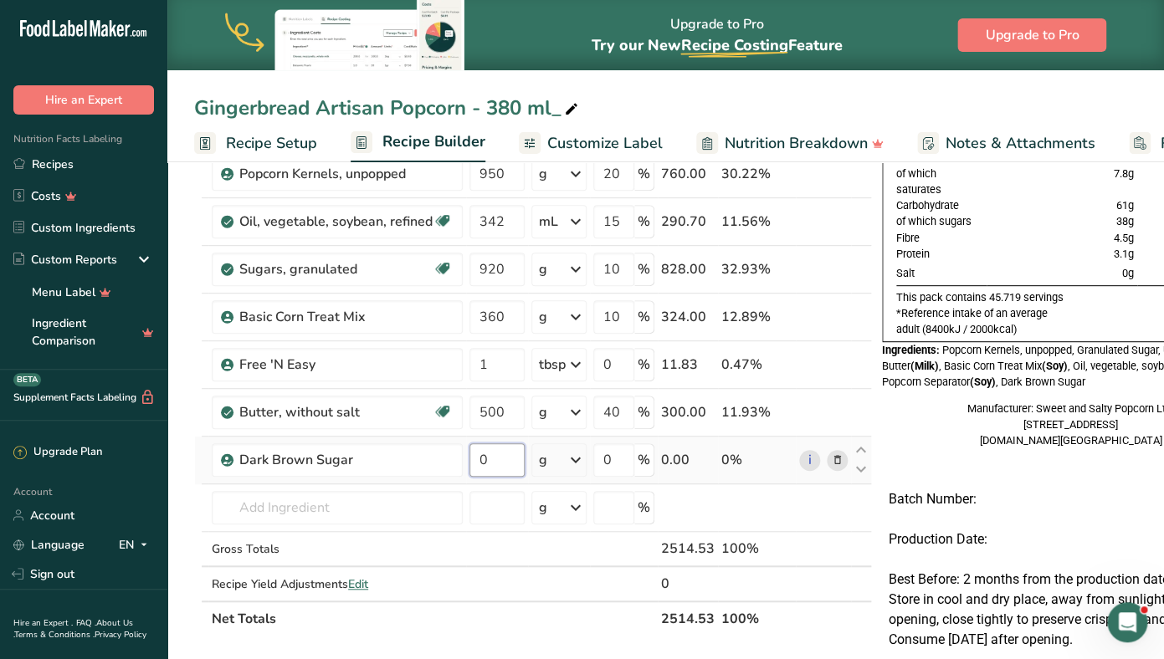
click at [485, 468] on input "0" at bounding box center [496, 459] width 55 height 33
click at [356, 510] on input "text" at bounding box center [337, 507] width 251 height 33
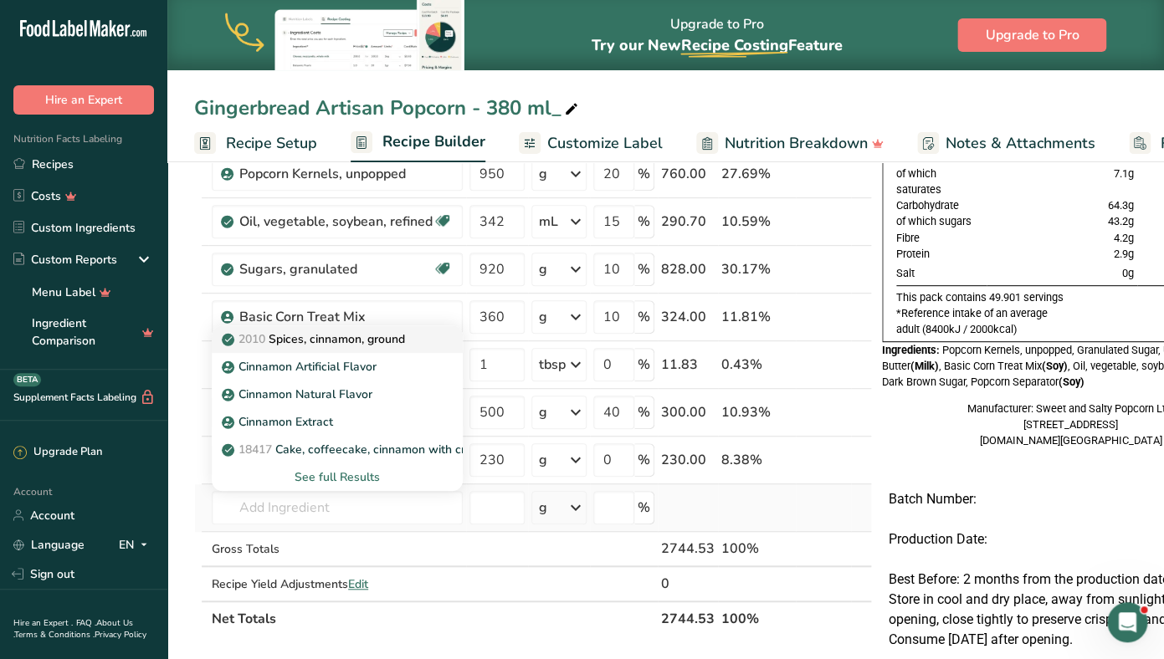
click at [364, 338] on p "2010 Spices, cinnamon, ground" at bounding box center [315, 339] width 180 height 18
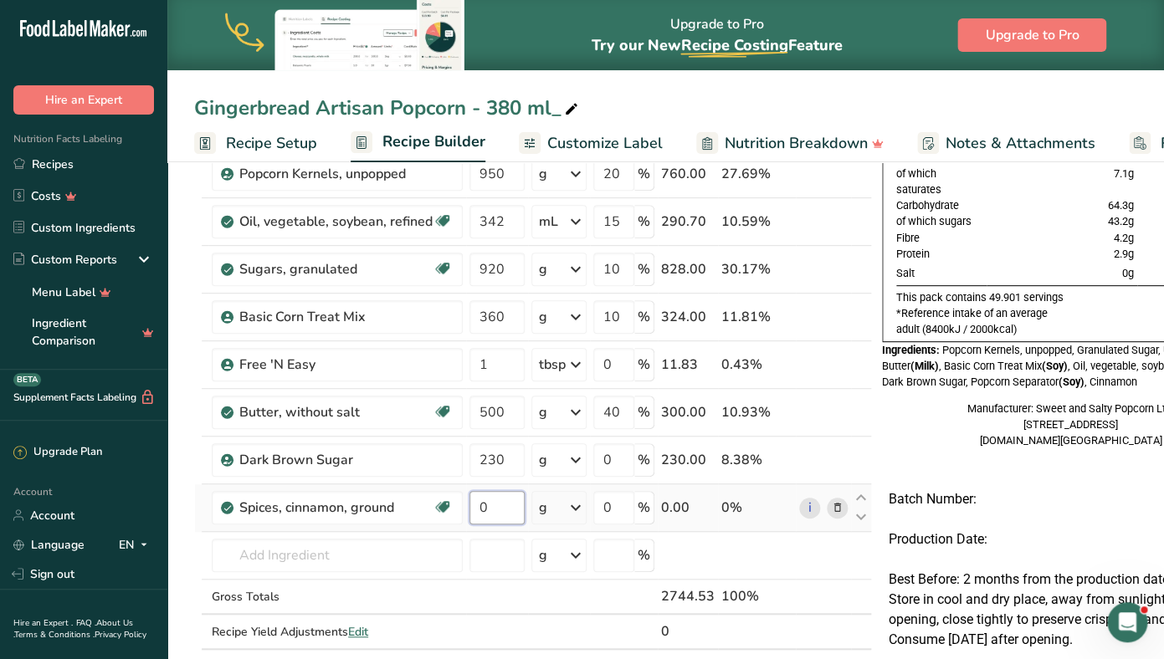
click at [489, 509] on input "0" at bounding box center [496, 507] width 55 height 33
click at [479, 515] on input "5" at bounding box center [496, 507] width 55 height 33
click at [323, 564] on input "text" at bounding box center [337, 555] width 251 height 33
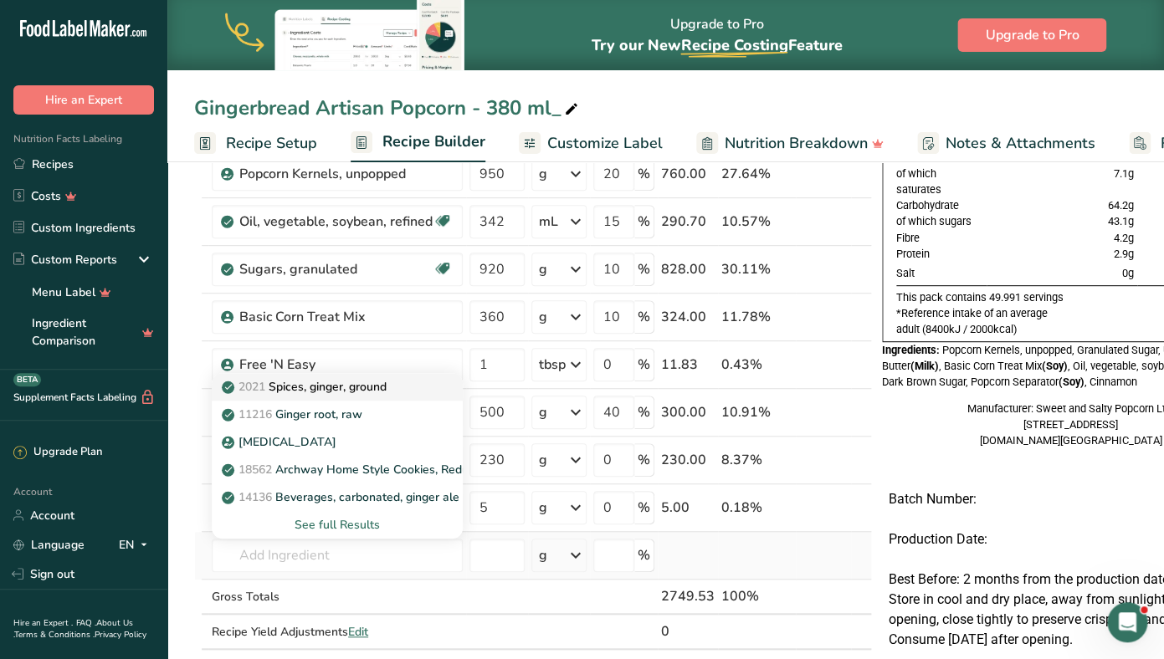
click at [354, 393] on p "2021 Spices, ginger, ground" at bounding box center [305, 387] width 161 height 18
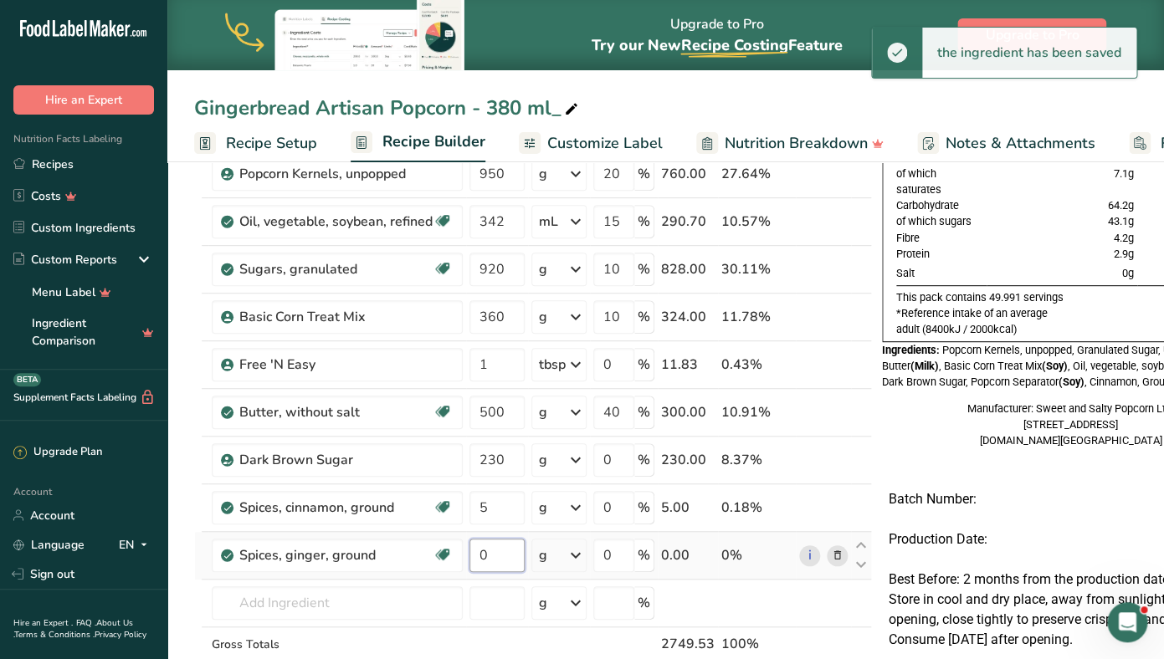
click at [483, 564] on input "0" at bounding box center [496, 555] width 55 height 33
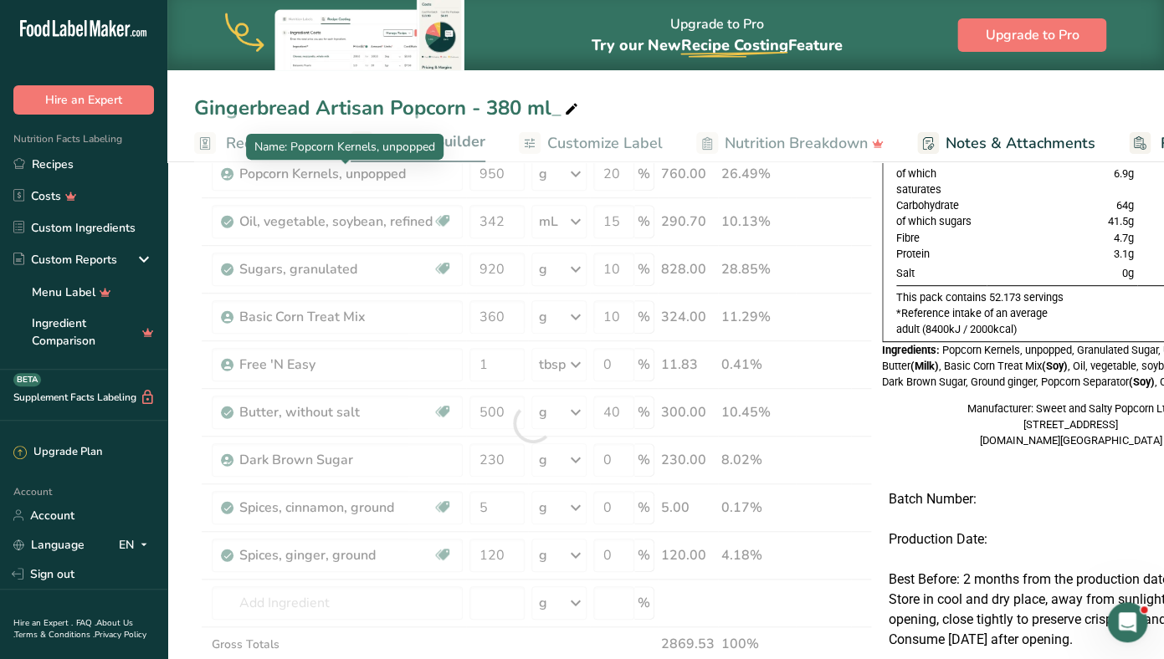
click at [257, 136] on div "Name: Popcorn Kernels, unpopped" at bounding box center [344, 147] width 197 height 26
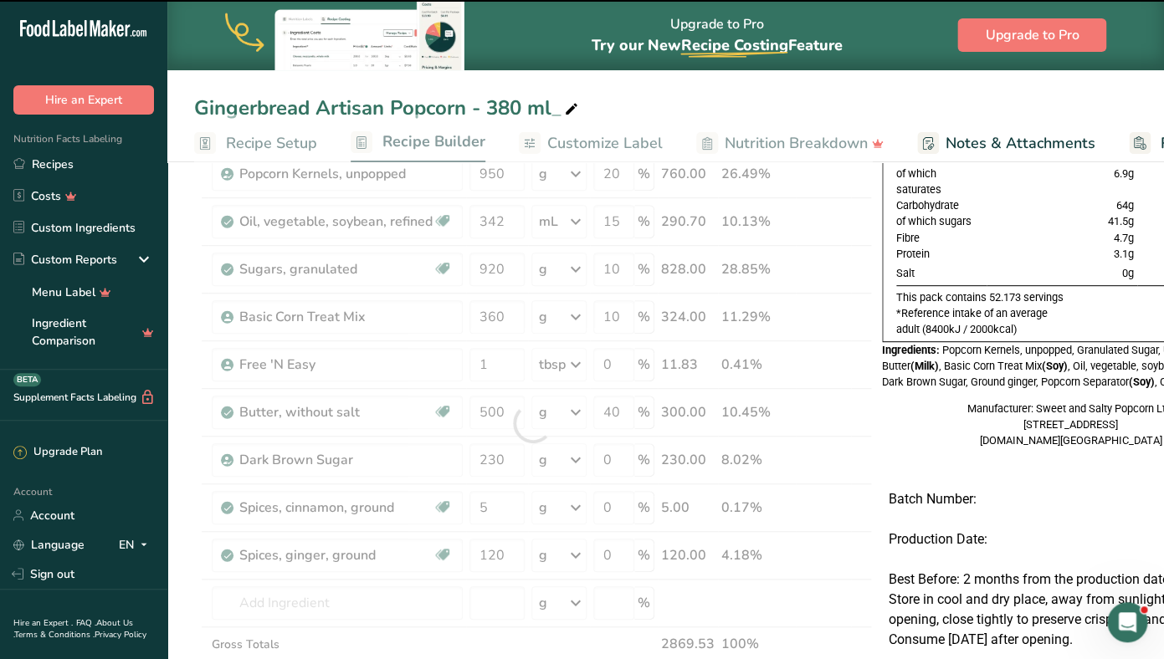
click at [238, 142] on div at bounding box center [533, 423] width 678 height 617
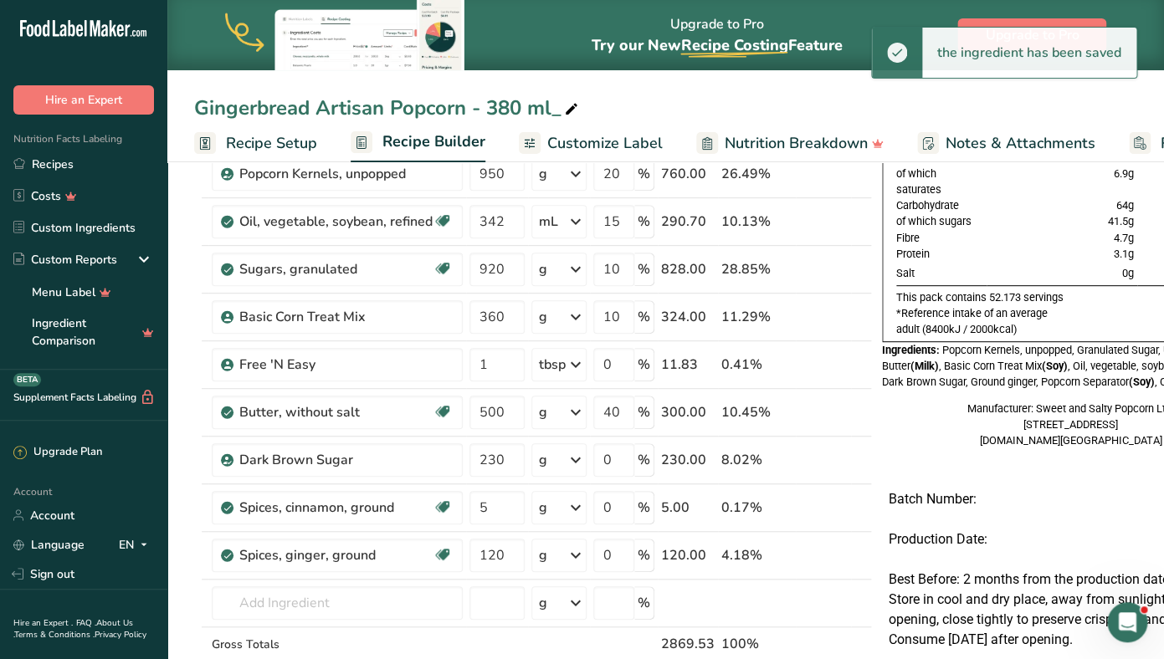
click at [238, 142] on span "Recipe Setup" at bounding box center [271, 143] width 91 height 23
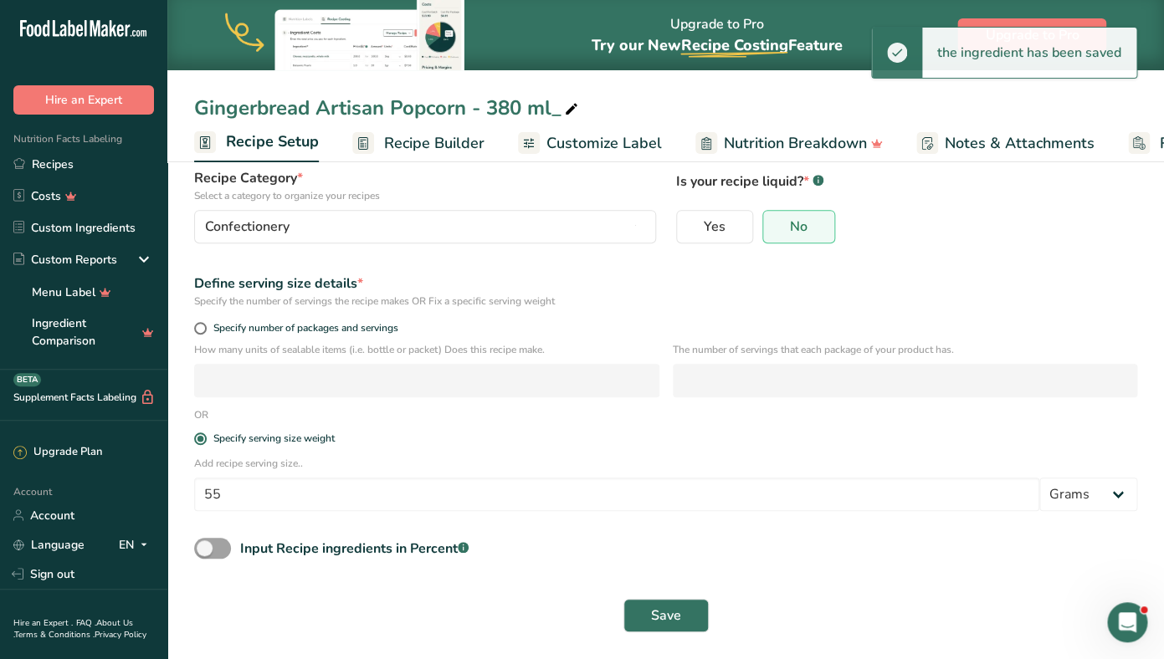
scroll to position [0, 6]
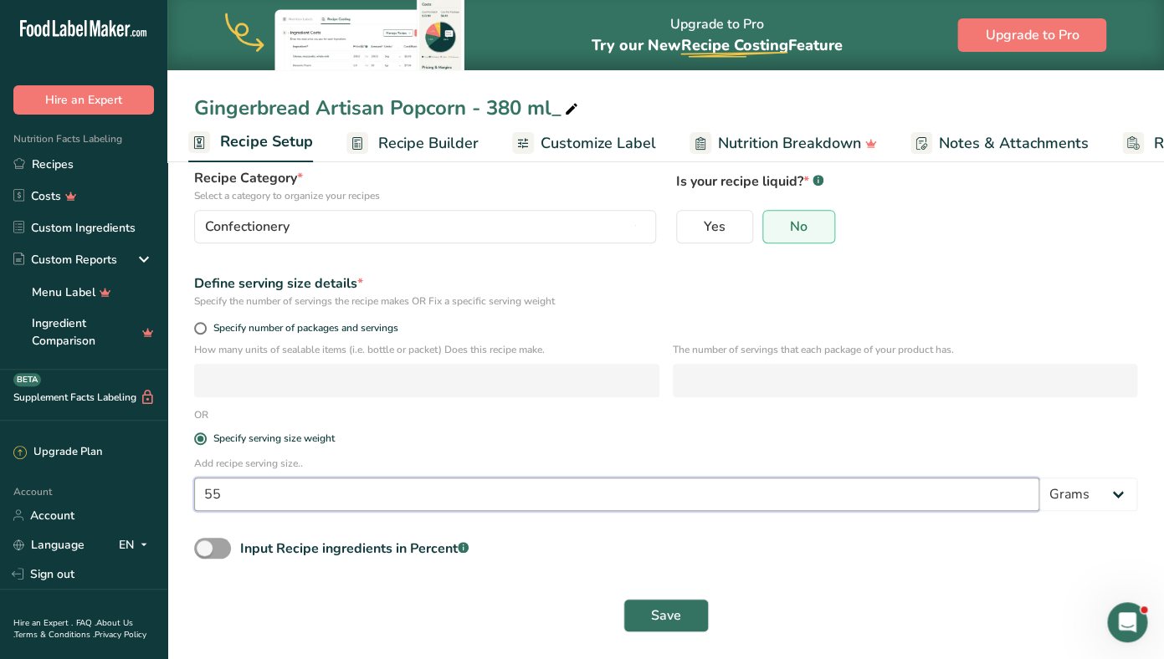
click at [252, 500] on input "55" at bounding box center [616, 494] width 845 height 33
click at [654, 634] on div "Save" at bounding box center [665, 616] width 963 height 54
click at [658, 617] on span "Save" at bounding box center [666, 616] width 30 height 20
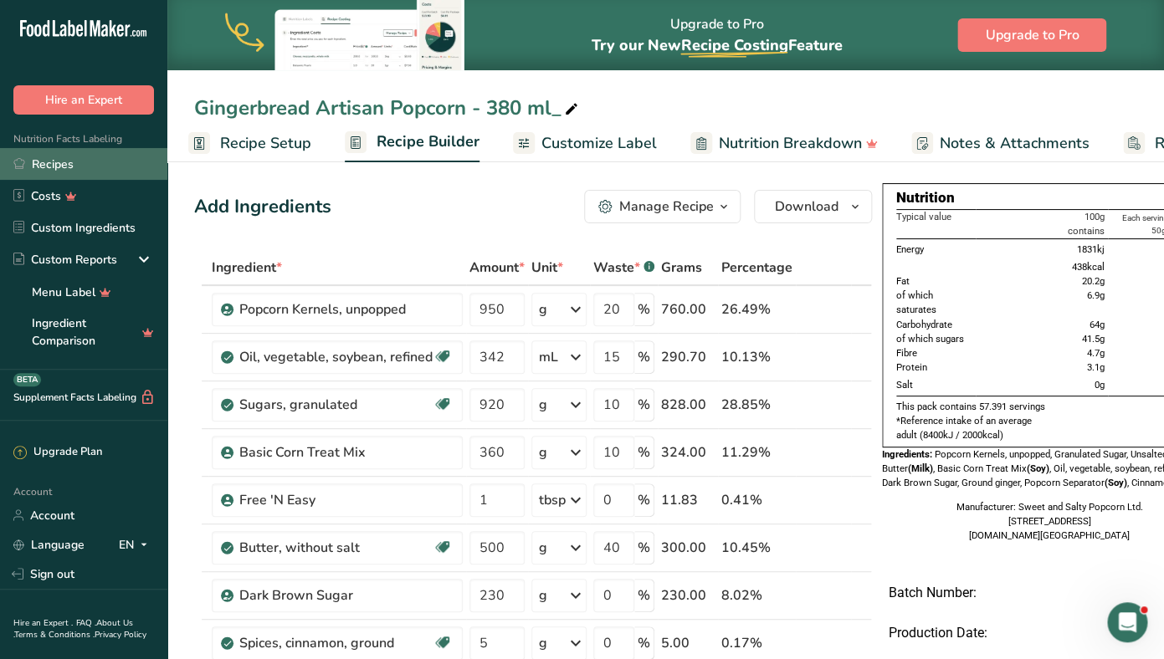
click at [41, 165] on link "Recipes" at bounding box center [83, 164] width 167 height 32
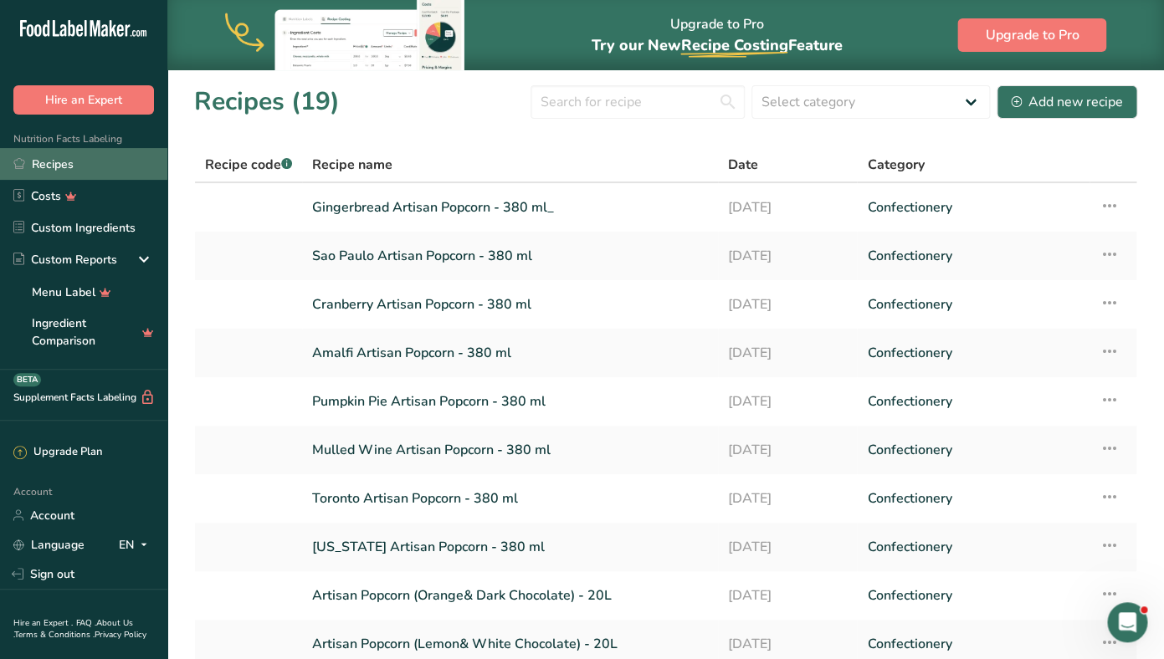
click at [79, 172] on link "Recipes" at bounding box center [83, 164] width 167 height 32
click at [396, 208] on link "Gingerbread Artisan Popcorn - 380 ml_" at bounding box center [510, 207] width 396 height 35
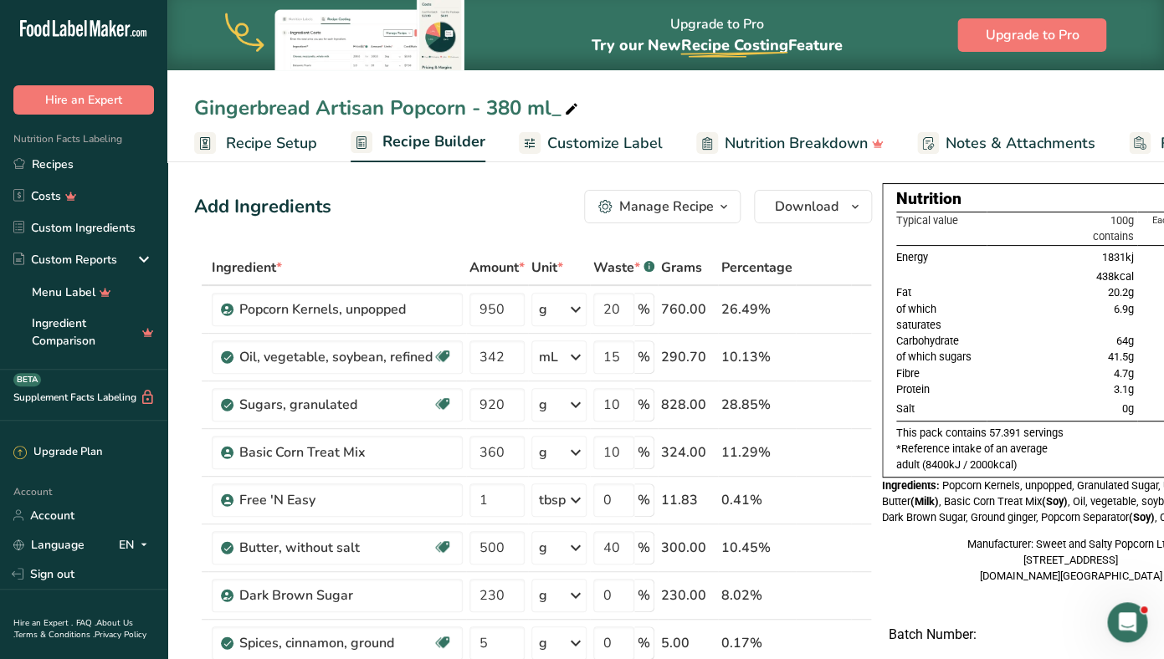
click at [569, 153] on span "Customize Label" at bounding box center [604, 143] width 115 height 23
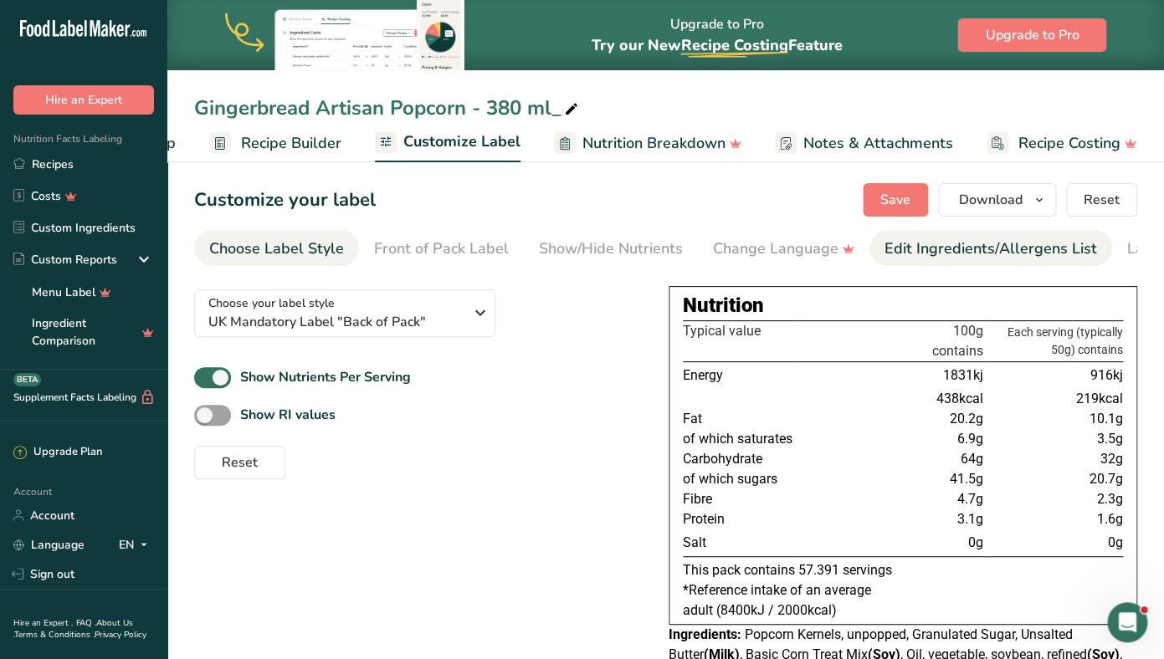
scroll to position [0, 106]
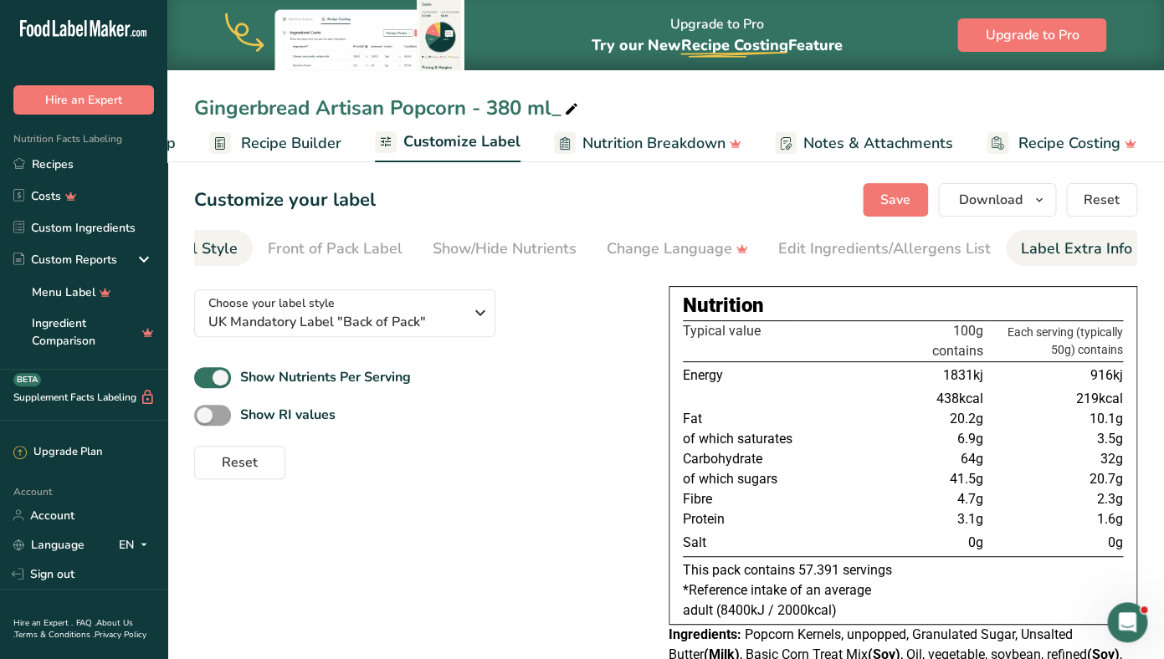
click at [1068, 251] on div "Label Extra Info" at bounding box center [1076, 249] width 111 height 23
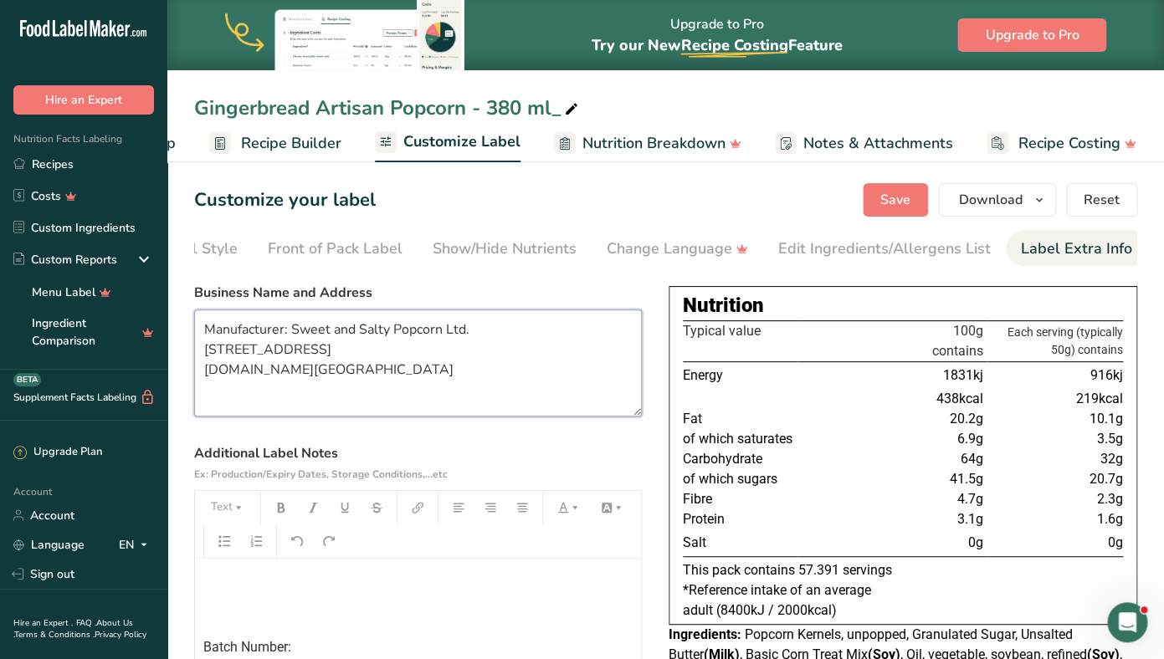
click at [194, 348] on textarea "Manufacturer: Sweet and Salty Popcorn Ltd. [STREET_ADDRESS] [DOMAIN_NAME][GEOGR…" at bounding box center [418, 363] width 448 height 107
click at [222, 339] on textarea "Manufacturer: Sweet and Salty Popcorn Ltd. [STREET_ADDRESS] [DOMAIN_NAME][GEOGR…" at bounding box center [418, 363] width 448 height 107
drag, startPoint x: 206, startPoint y: 329, endPoint x: 626, endPoint y: 344, distance: 420.2
click at [626, 344] on textarea "Manufacturer: Sweet and Salty Popcorn Ltd. [STREET_ADDRESS] [DOMAIN_NAME][GEOGR…" at bounding box center [418, 363] width 448 height 107
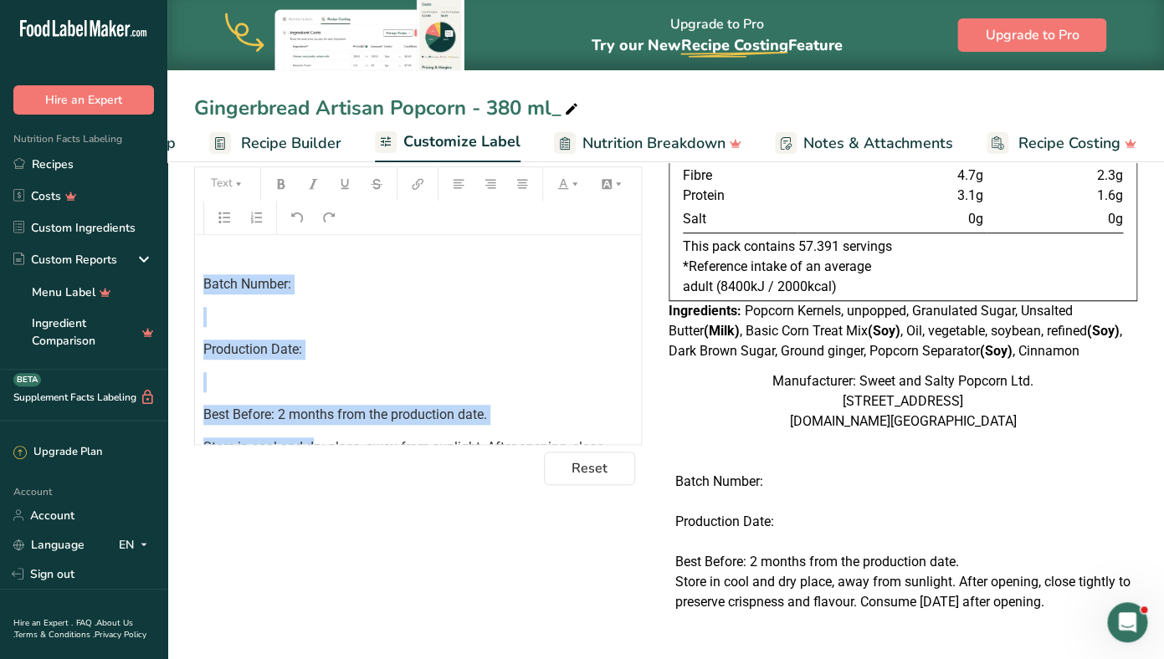
scroll to position [105, 0]
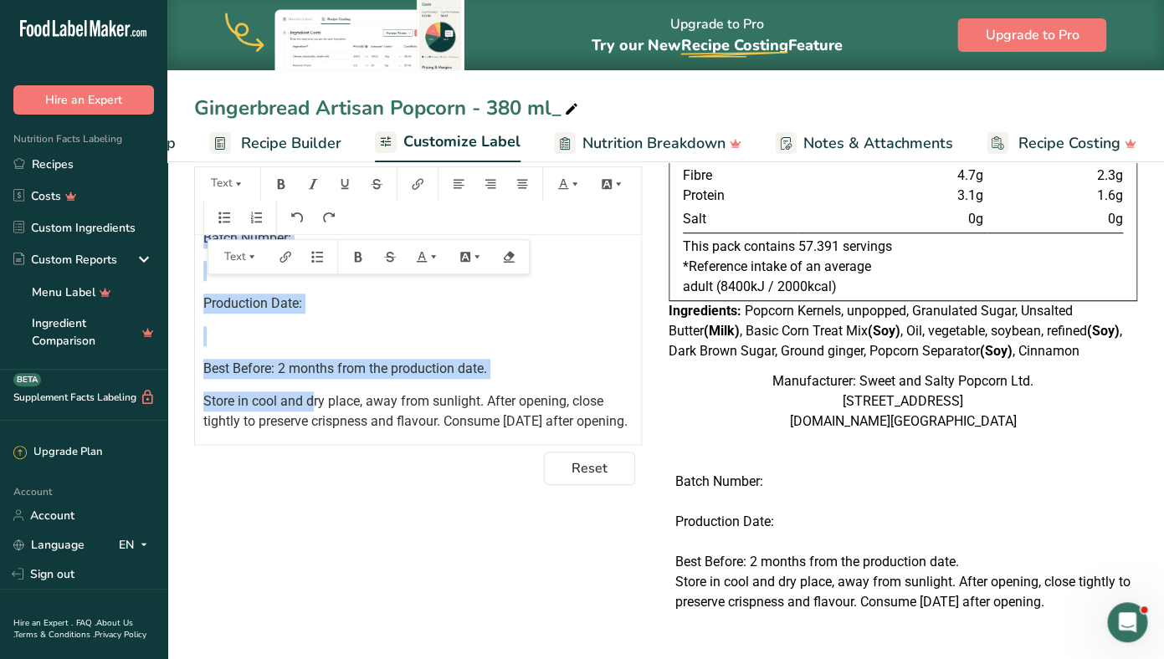
drag, startPoint x: 204, startPoint y: 260, endPoint x: 419, endPoint y: 409, distance: 261.5
click at [419, 409] on div "﻿ ﻿ Batch Number: ﻿ Production Date: ﻿ Best Before: 2 months from the productio…" at bounding box center [418, 291] width 446 height 282
copy div "Batch Number: ﻿ Production Date: ﻿ Best Before: 2 months from the production da…"
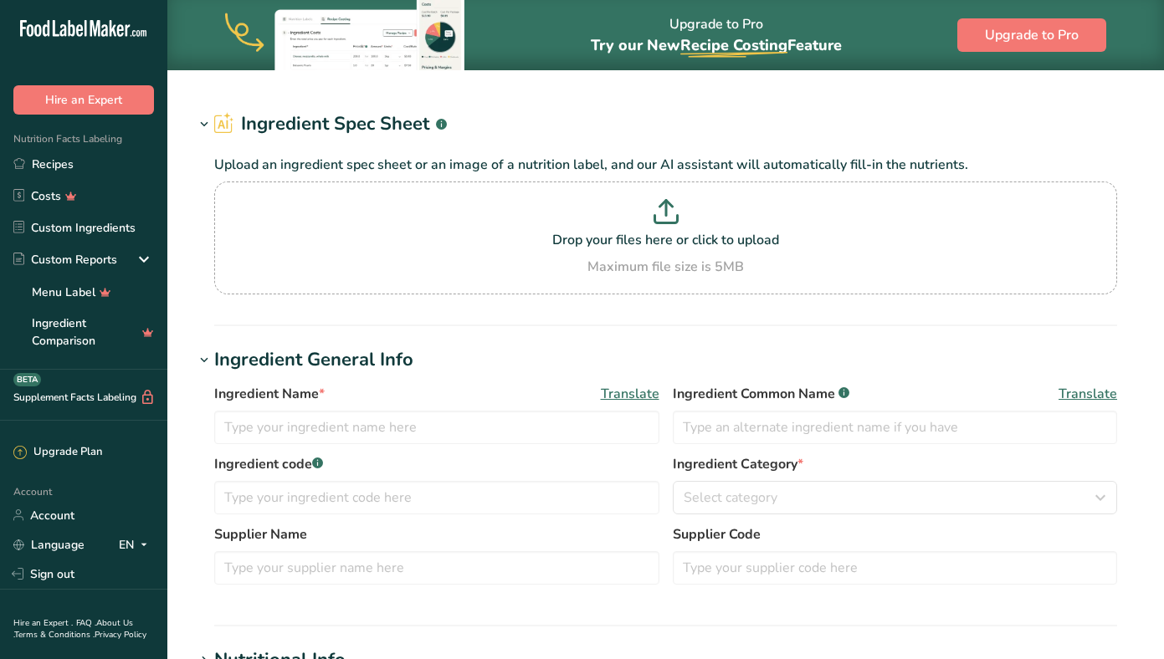
type input "Freeze dried Lemon"
type input "100"
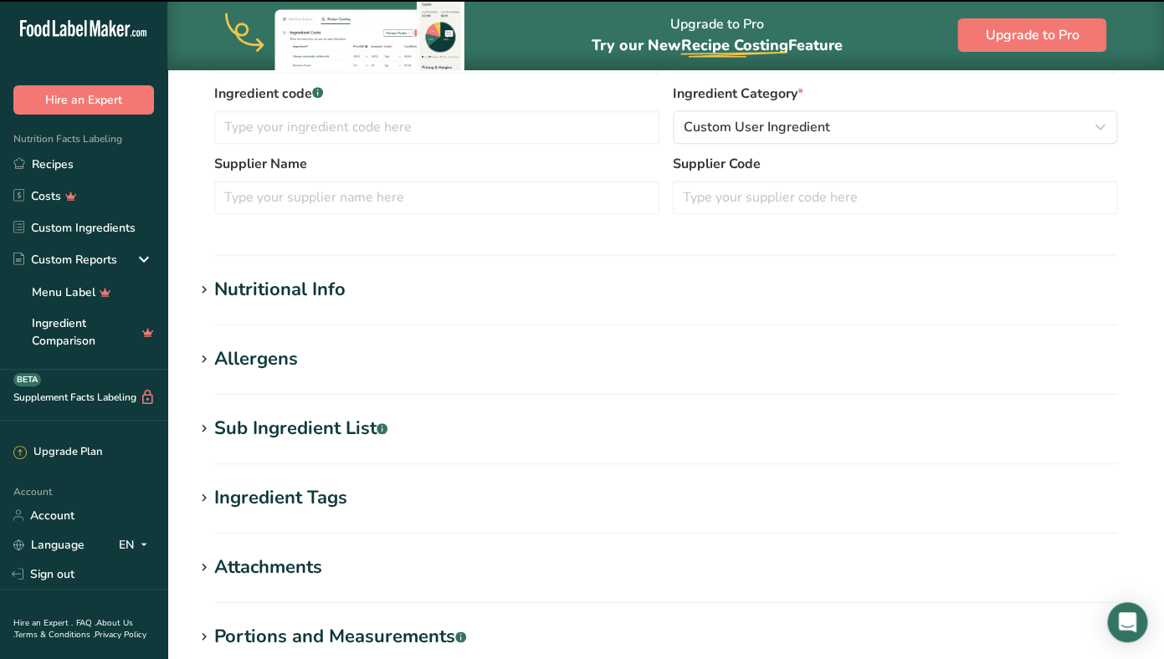
scroll to position [355, 0]
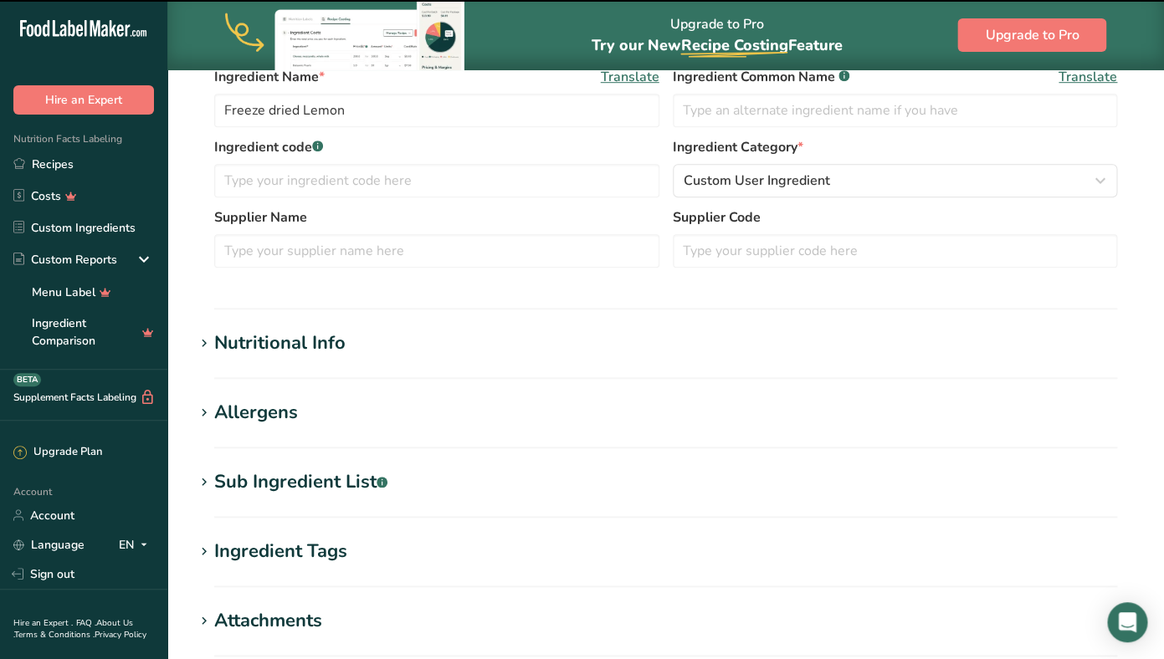
click at [355, 350] on h1 "Nutritional Info" at bounding box center [665, 344] width 943 height 28
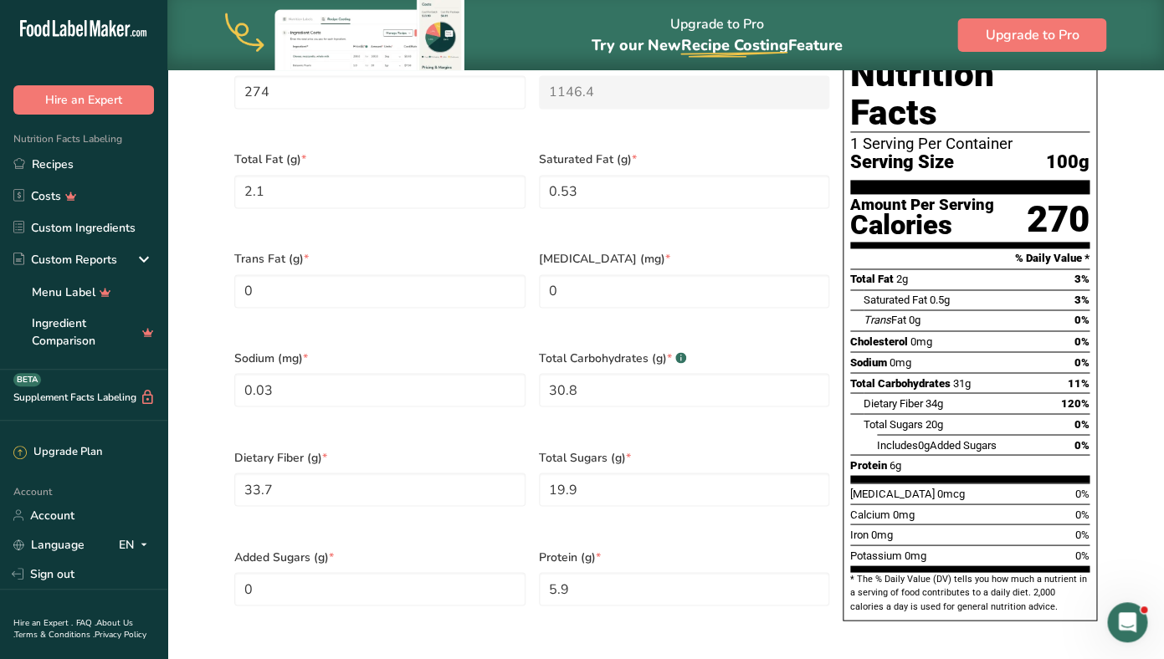
scroll to position [840, 0]
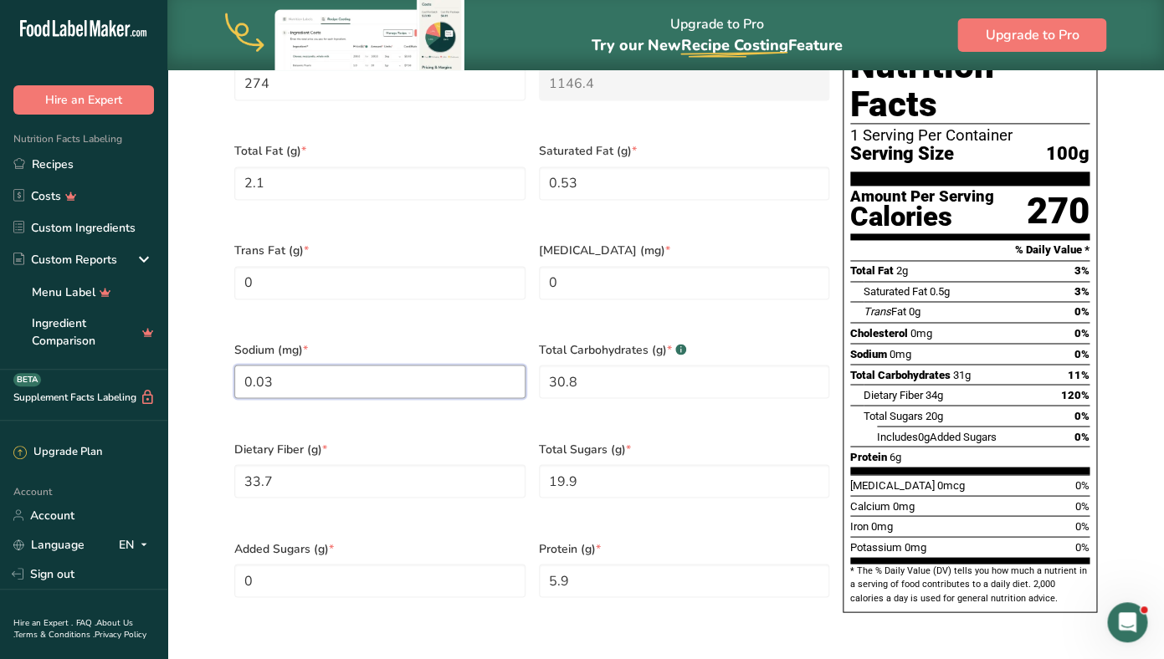
click at [290, 365] on input "0.03" at bounding box center [379, 381] width 291 height 33
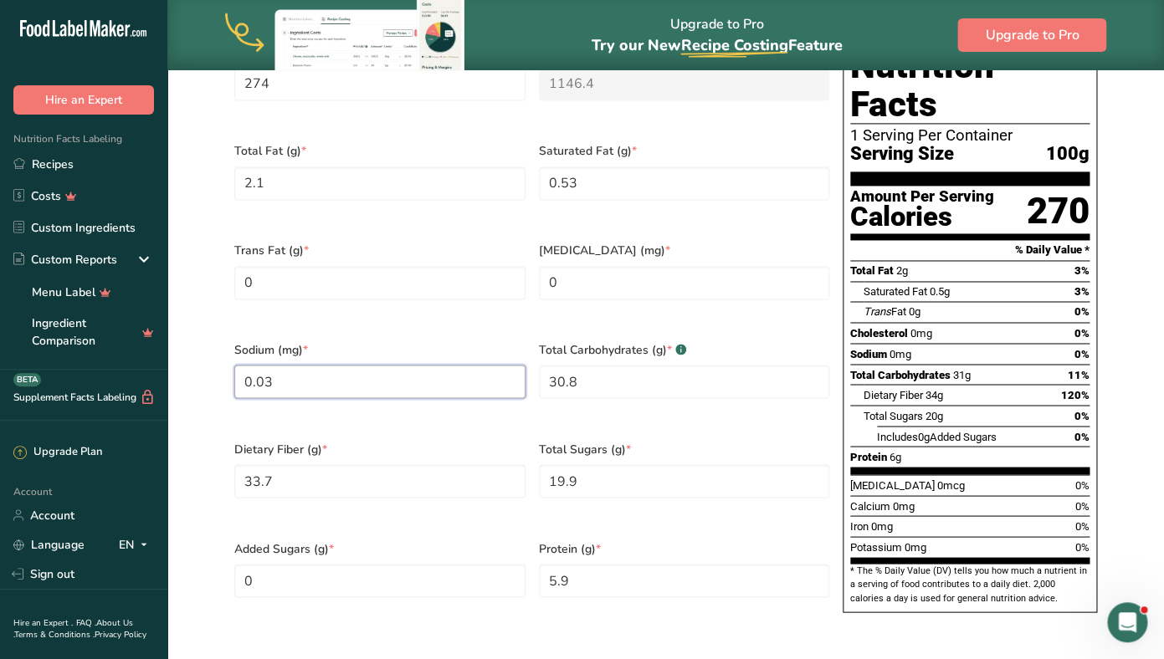
type input "0"
type input "3"
click at [329, 440] on span "Dietary Fiber (g) *" at bounding box center [379, 449] width 291 height 18
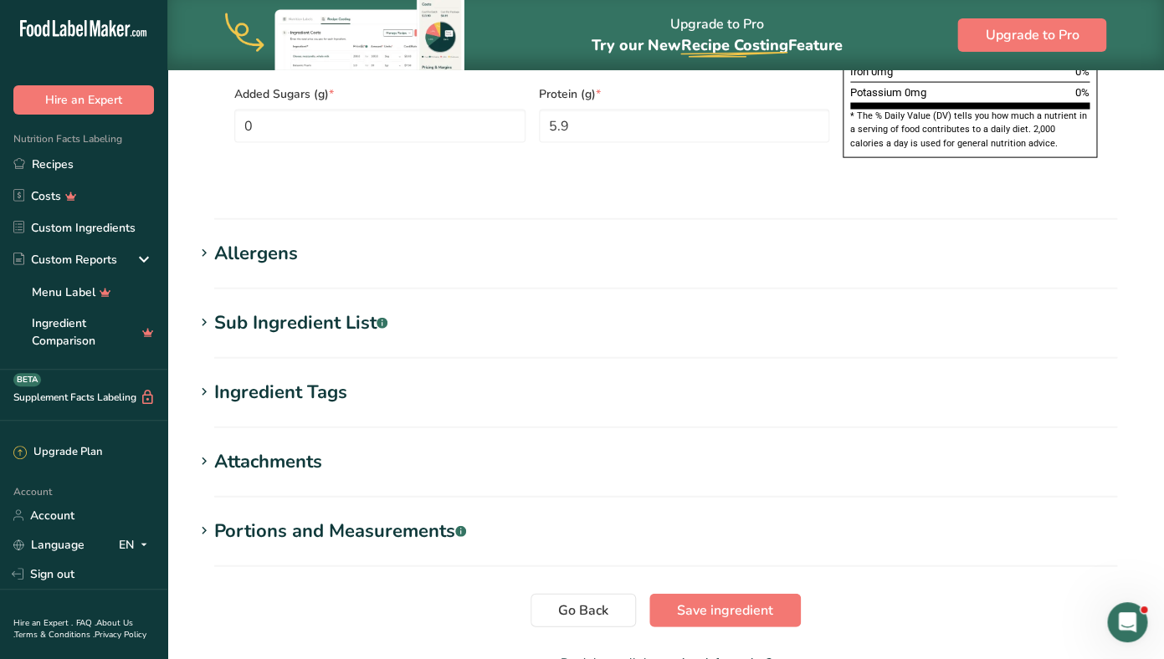
scroll to position [1366, 0]
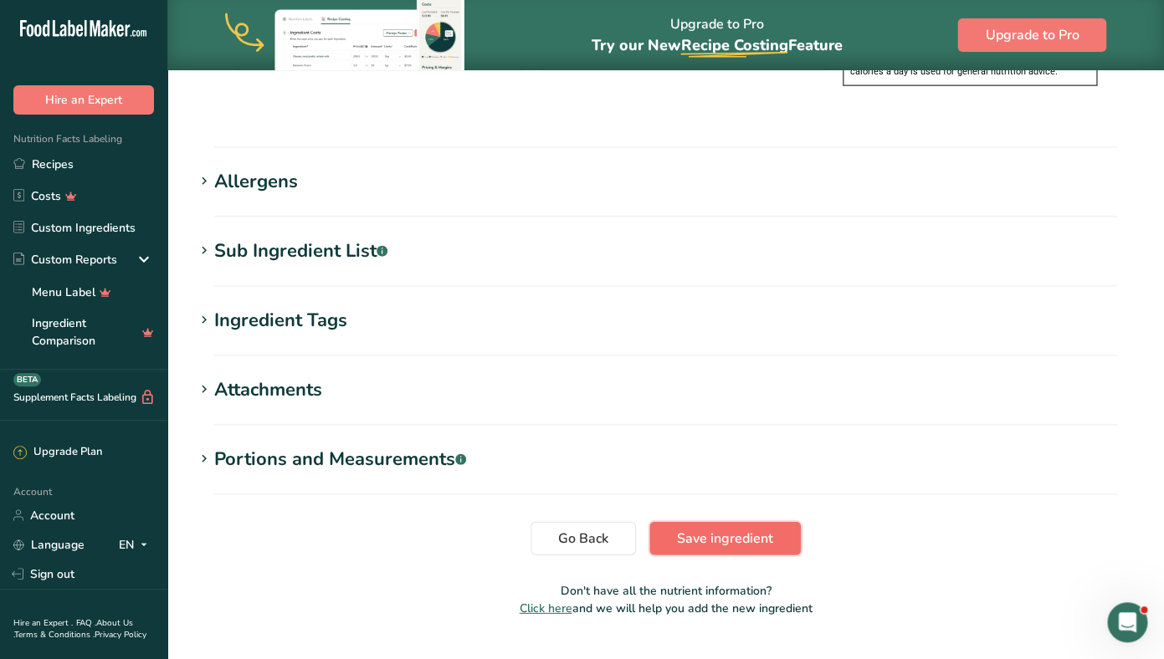
click at [688, 529] on span "Save ingredient" at bounding box center [725, 539] width 96 height 20
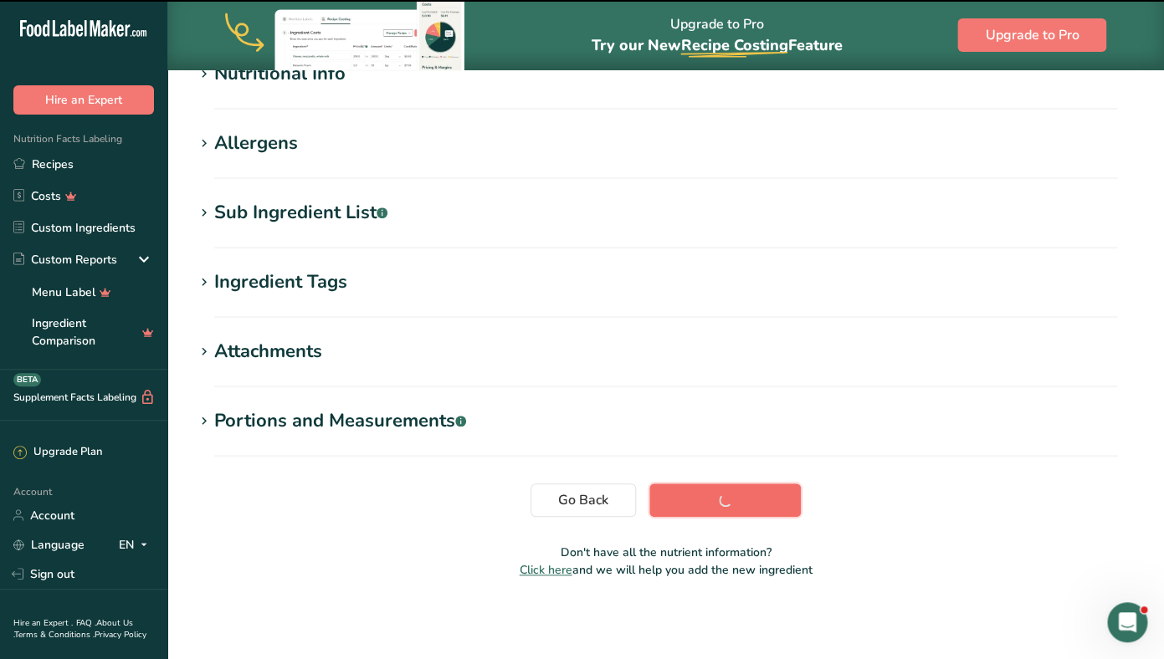
scroll to position [227, 0]
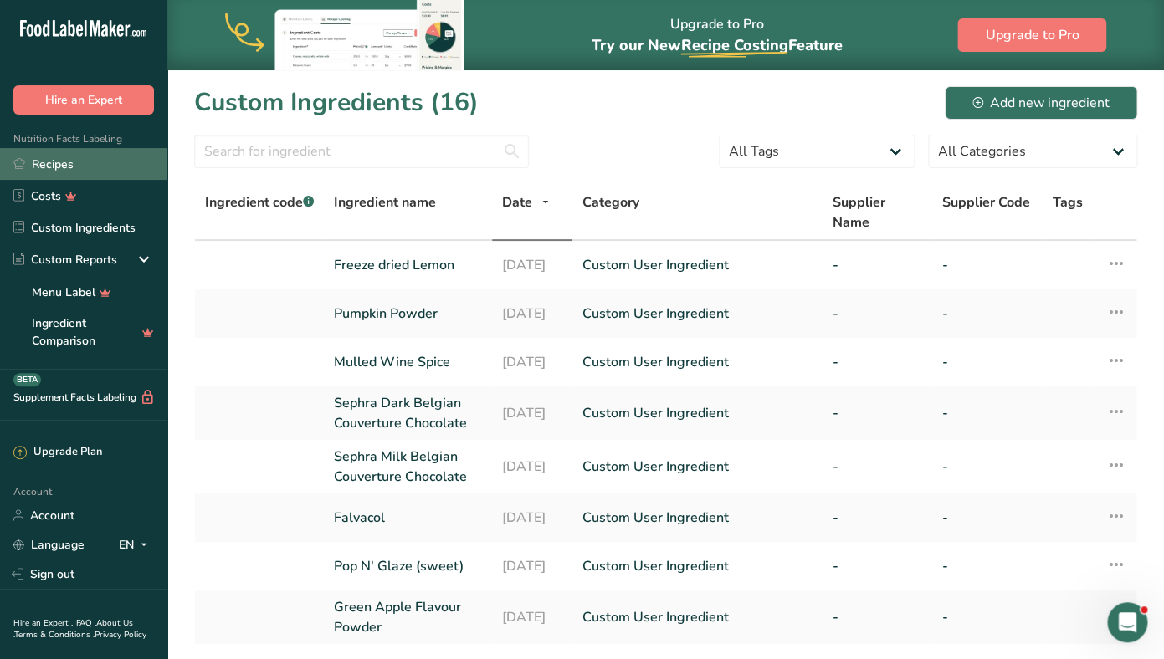
click at [68, 161] on link "Recipes" at bounding box center [83, 164] width 167 height 32
